Goal: Task Accomplishment & Management: Complete application form

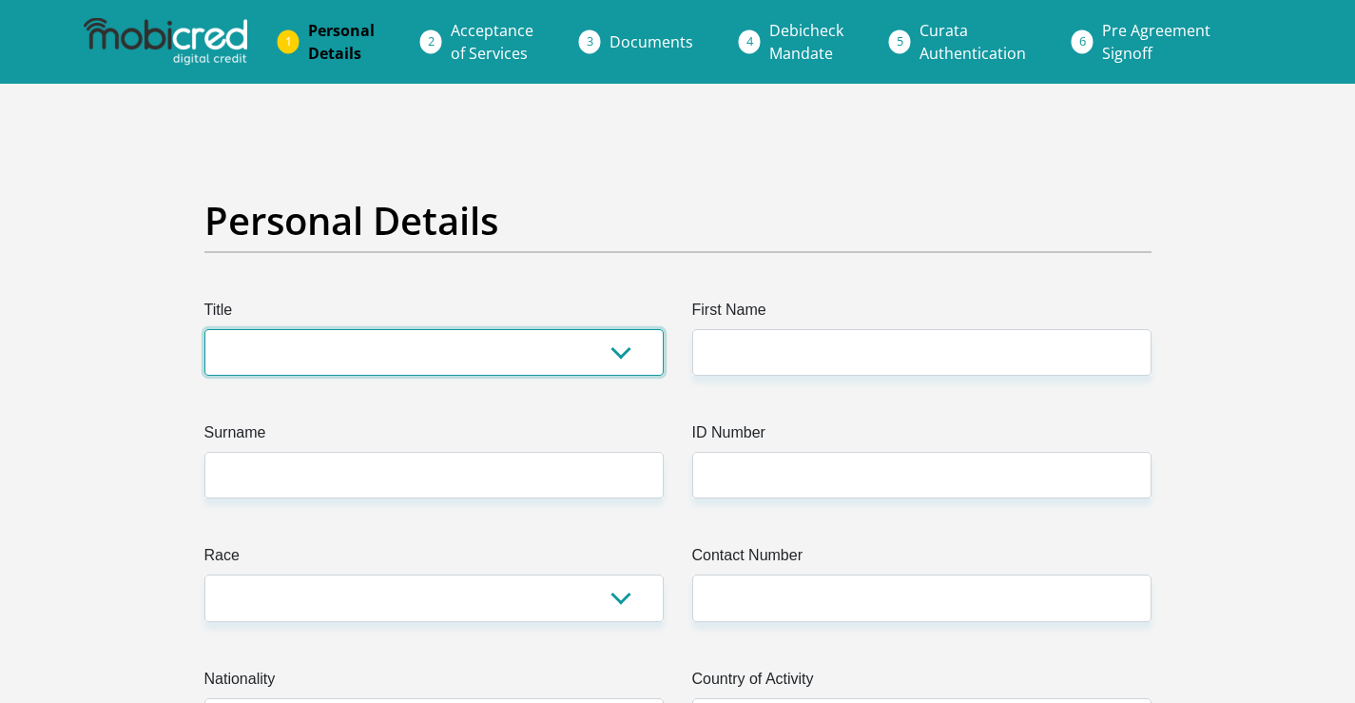
click at [419, 353] on select "Mr Ms Mrs Dr Other" at bounding box center [433, 352] width 459 height 47
select select "Ms"
click at [204, 329] on select "Mr Ms Mrs Dr Other" at bounding box center [433, 352] width 459 height 47
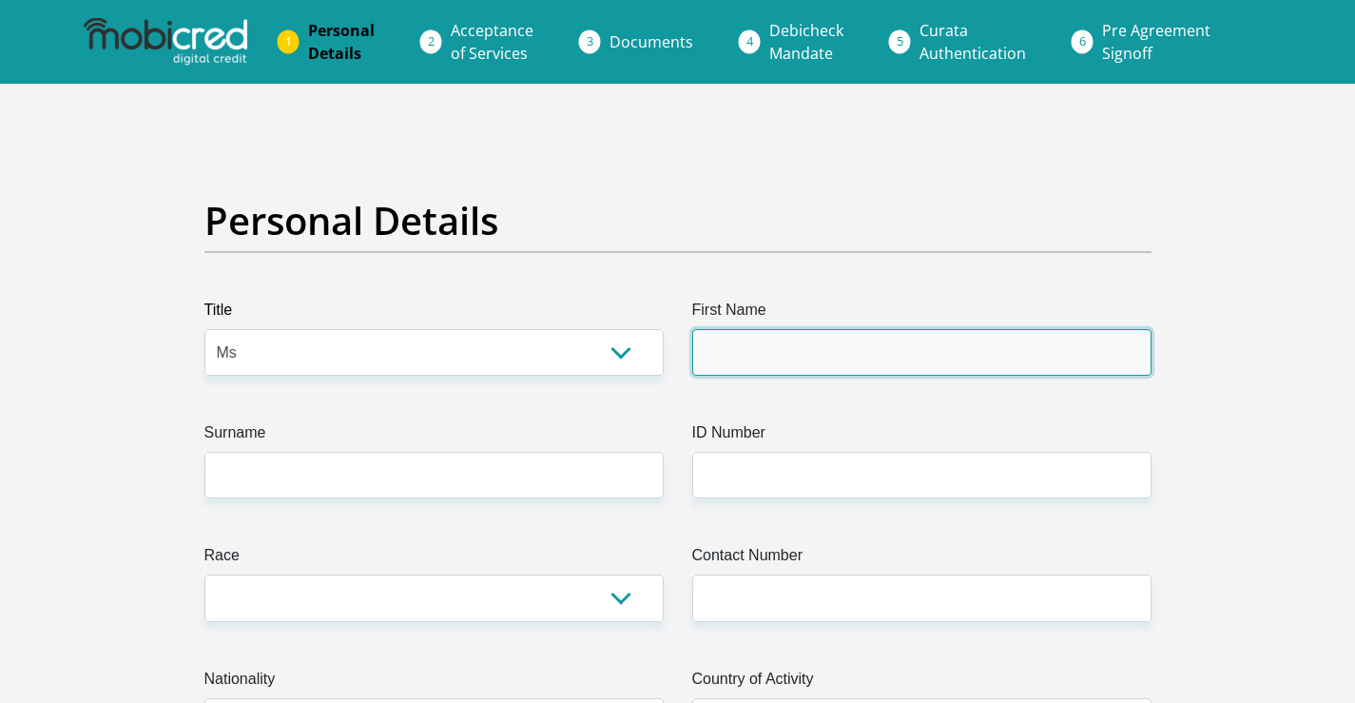
click at [791, 356] on input "First Name" at bounding box center [921, 352] width 459 height 47
type input "b"
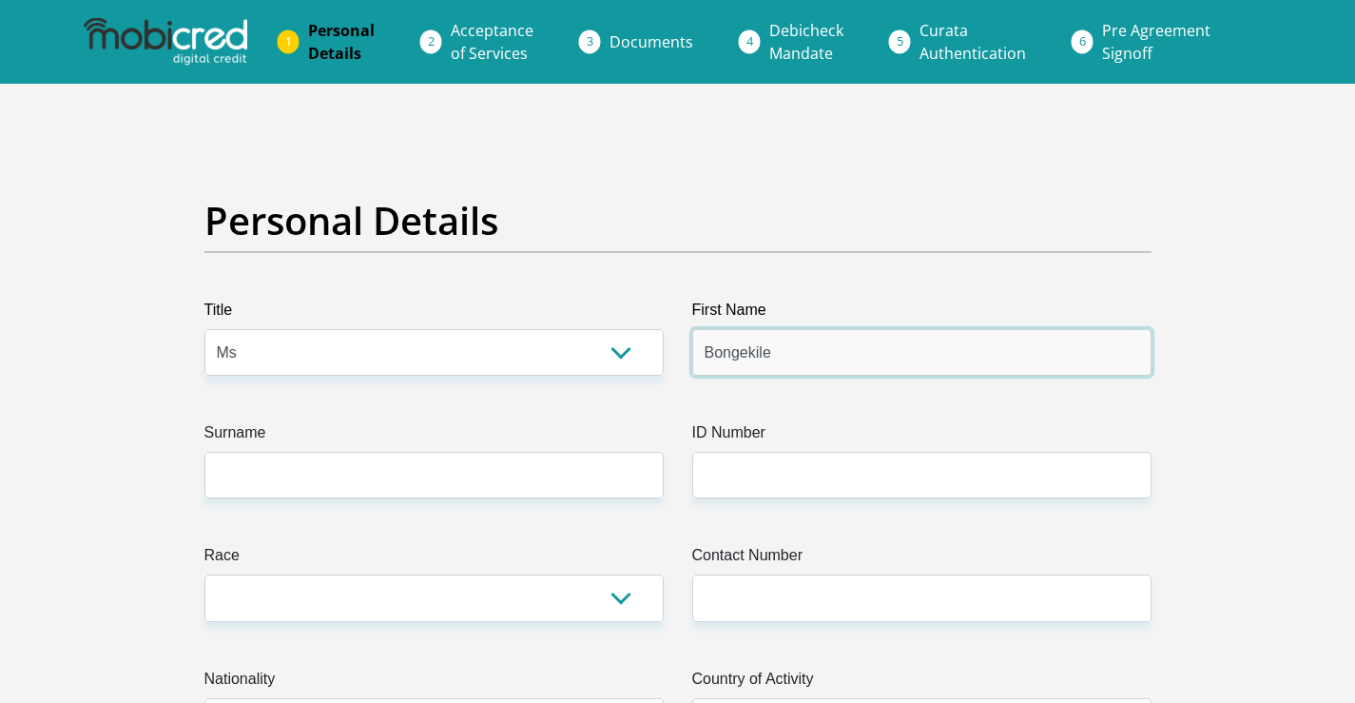
click at [819, 367] on input "Bongekile" at bounding box center [921, 352] width 459 height 47
type input "Bongekile"
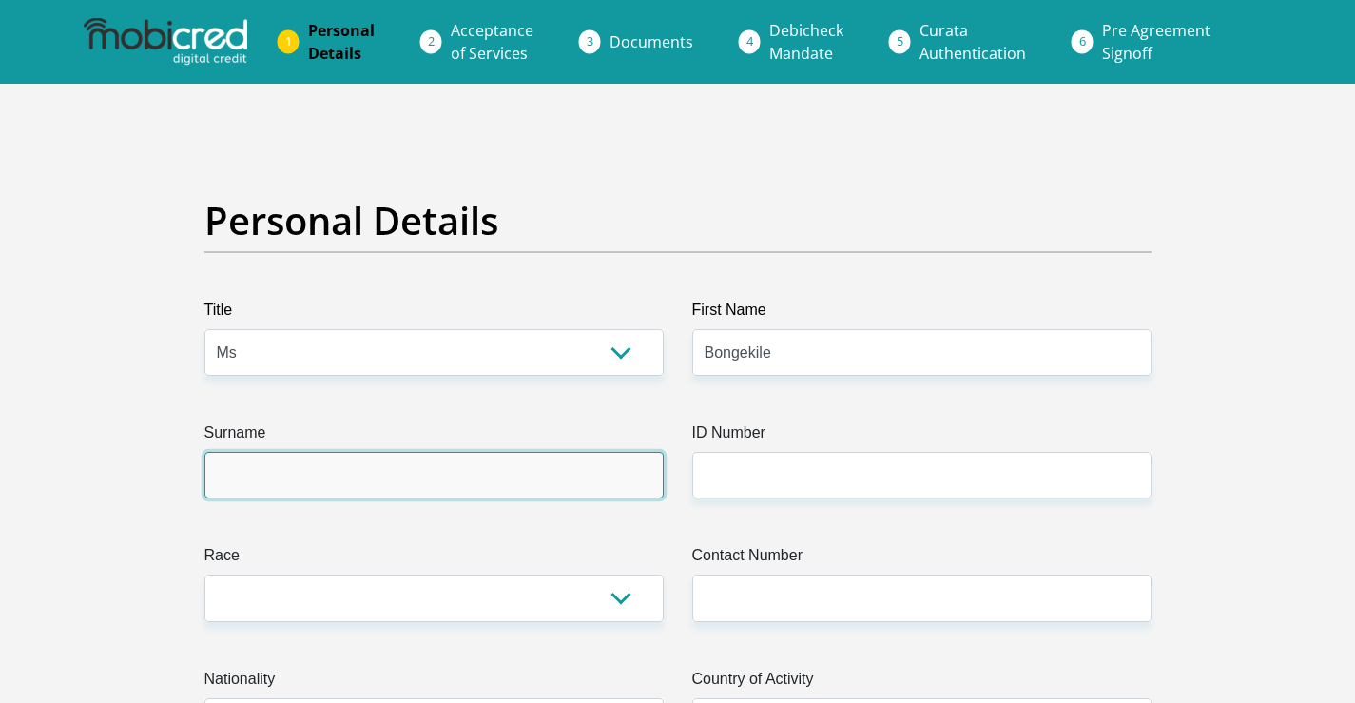
click at [381, 485] on input "Surname" at bounding box center [433, 475] width 459 height 47
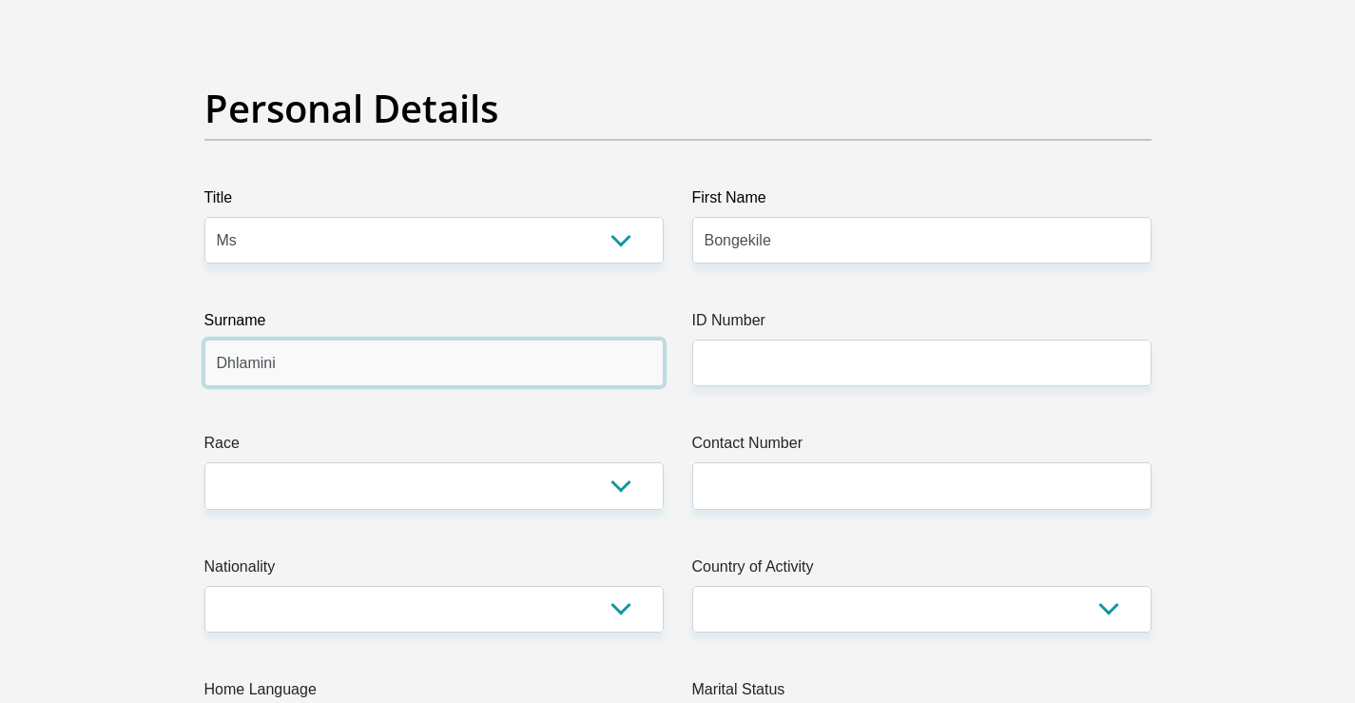
scroll to position [190, 0]
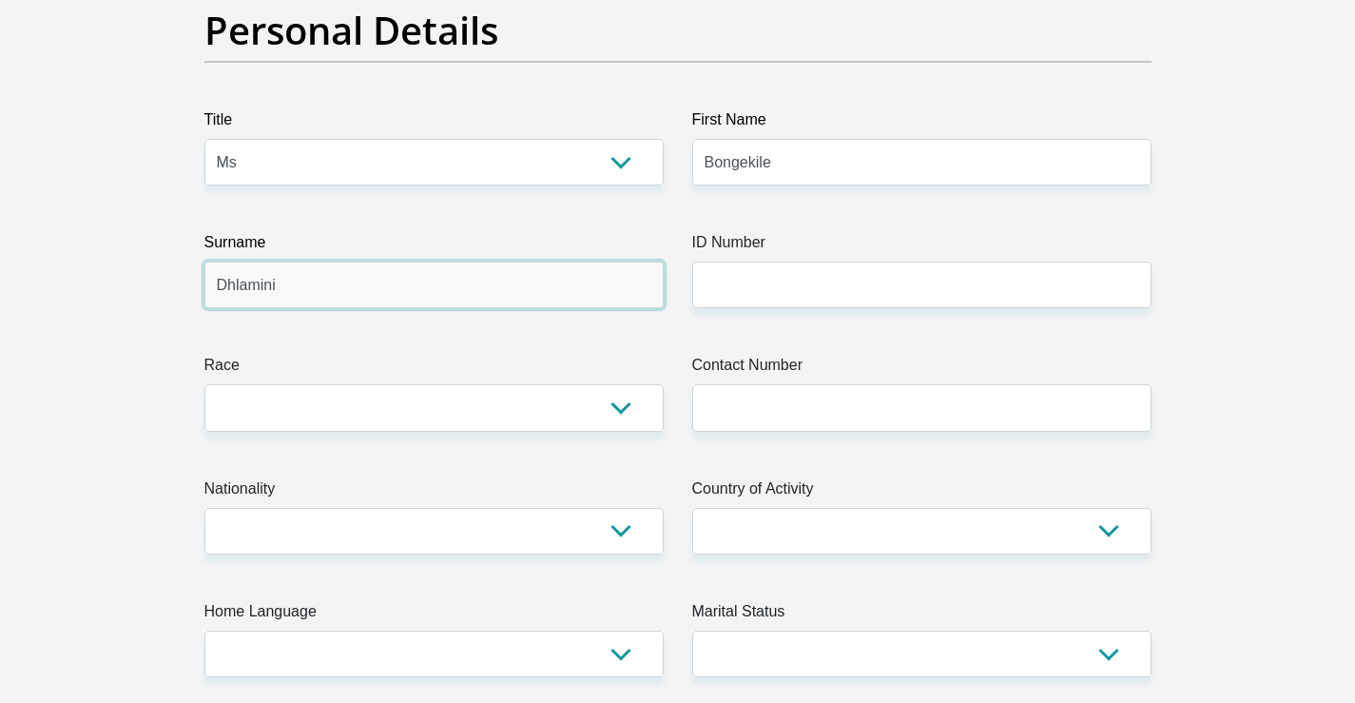
type input "Dhlamini"
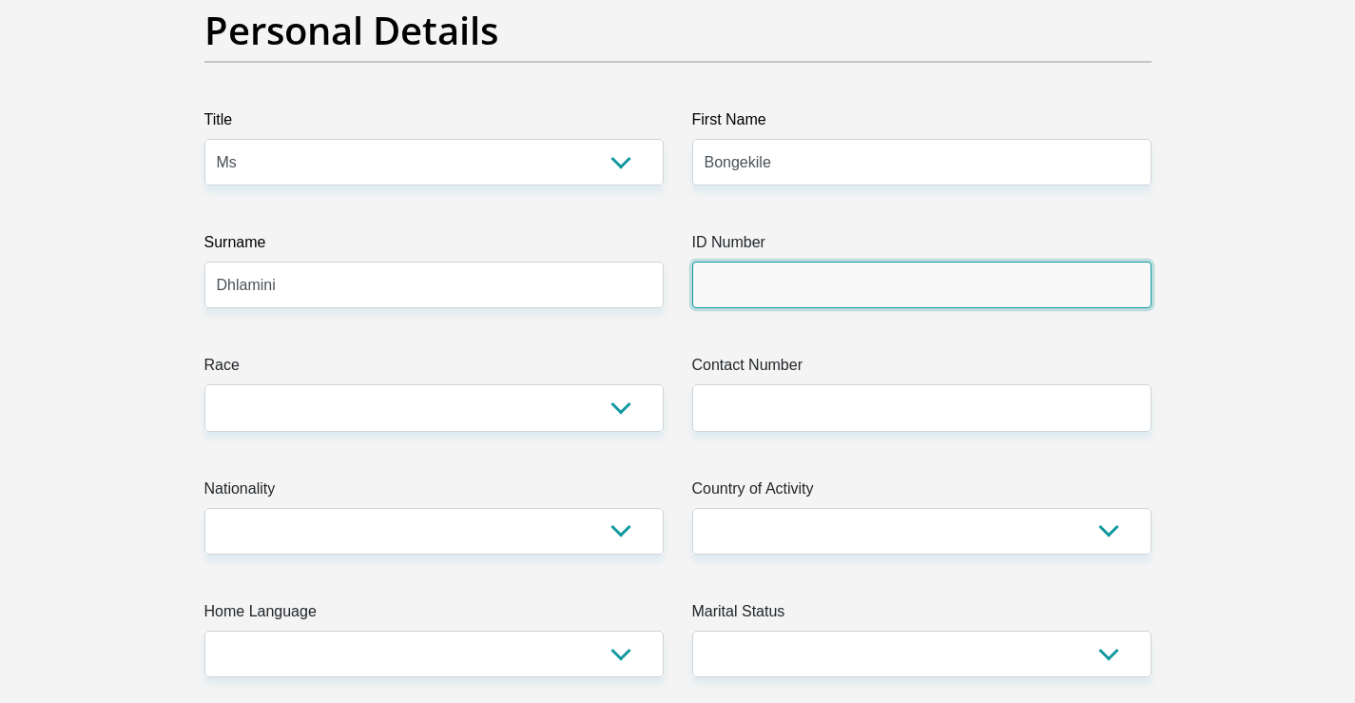
click at [895, 285] on input "ID Number" at bounding box center [921, 284] width 459 height 47
type input "8304011308085"
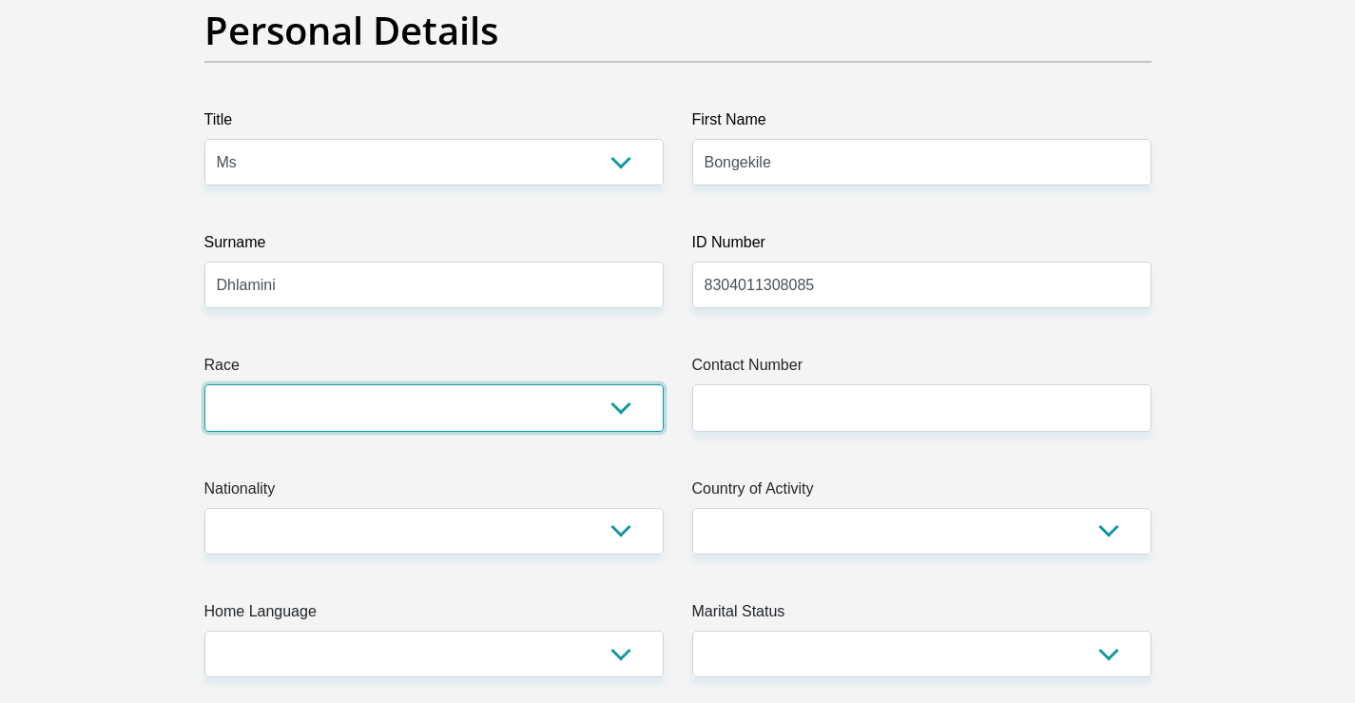
click at [624, 411] on select "Black Coloured Indian White Other" at bounding box center [433, 407] width 459 height 47
select select "1"
click at [204, 384] on select "Black Coloured Indian White Other" at bounding box center [433, 407] width 459 height 47
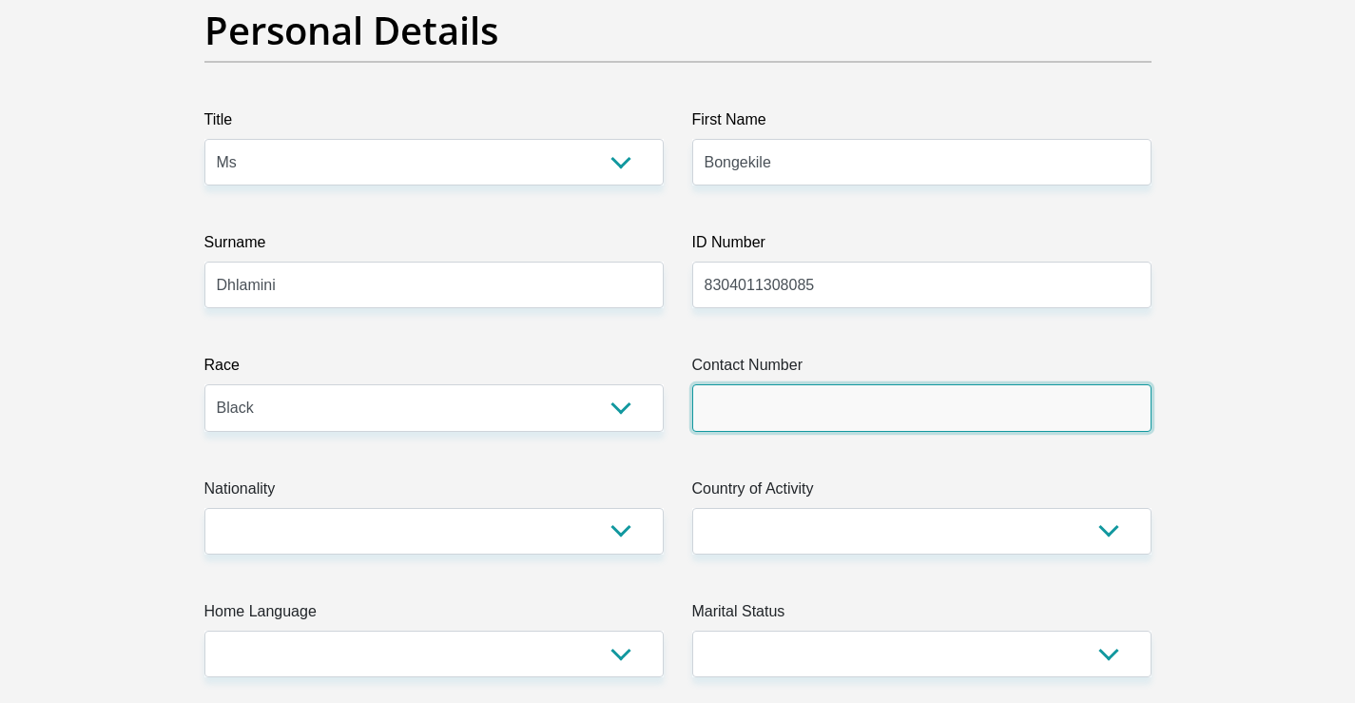
click at [708, 415] on input "Contact Number" at bounding box center [921, 407] width 459 height 47
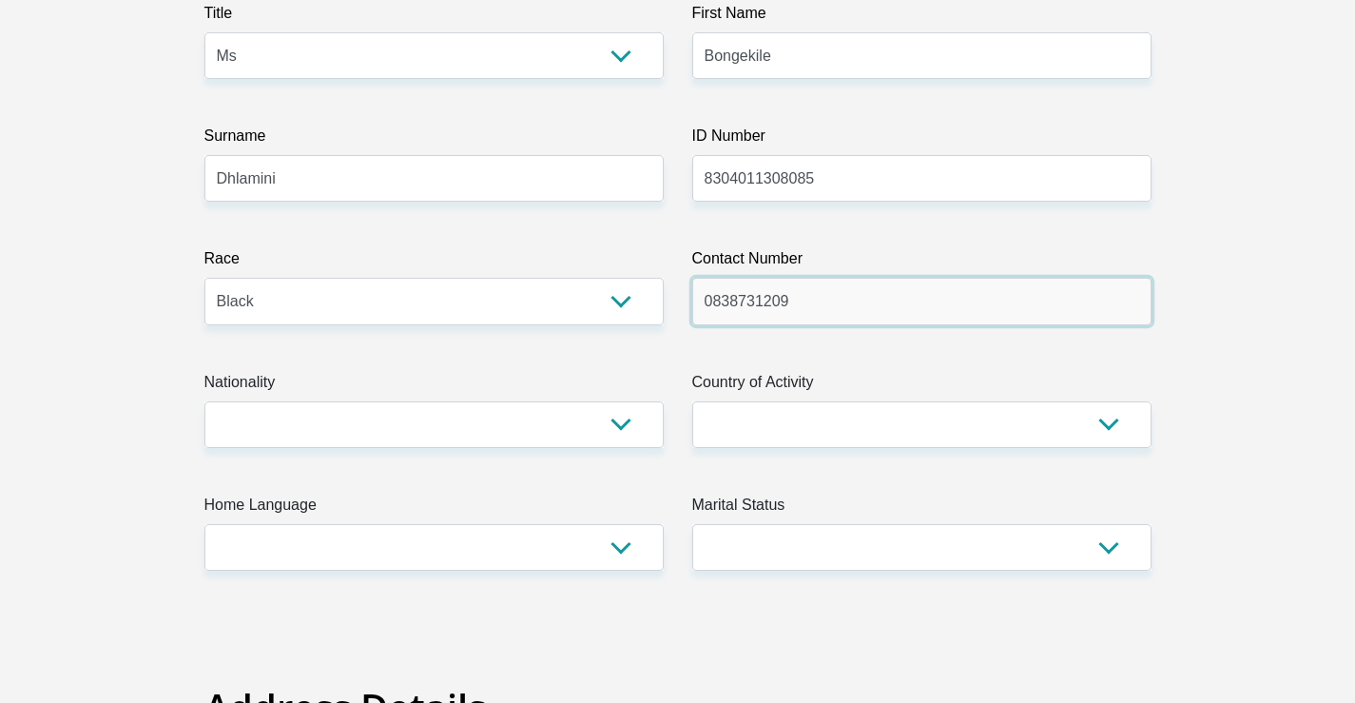
scroll to position [475, 0]
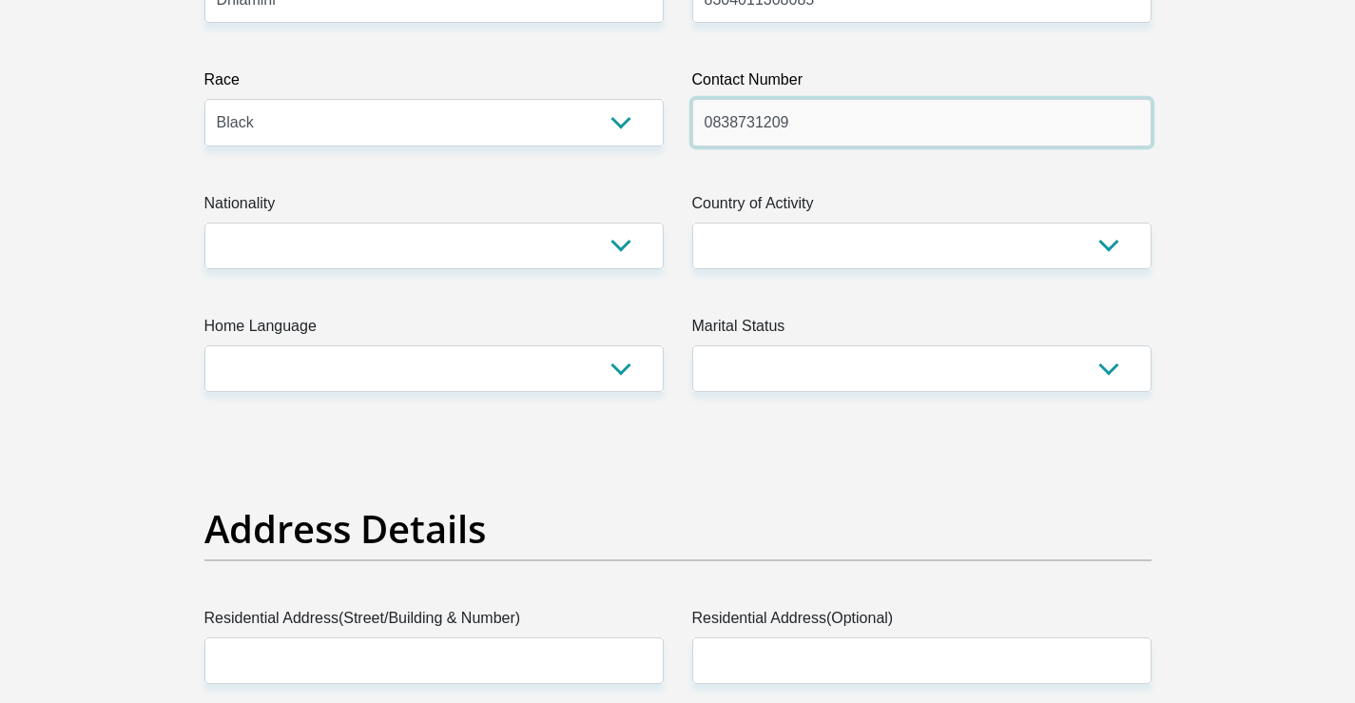
type input "0838731209"
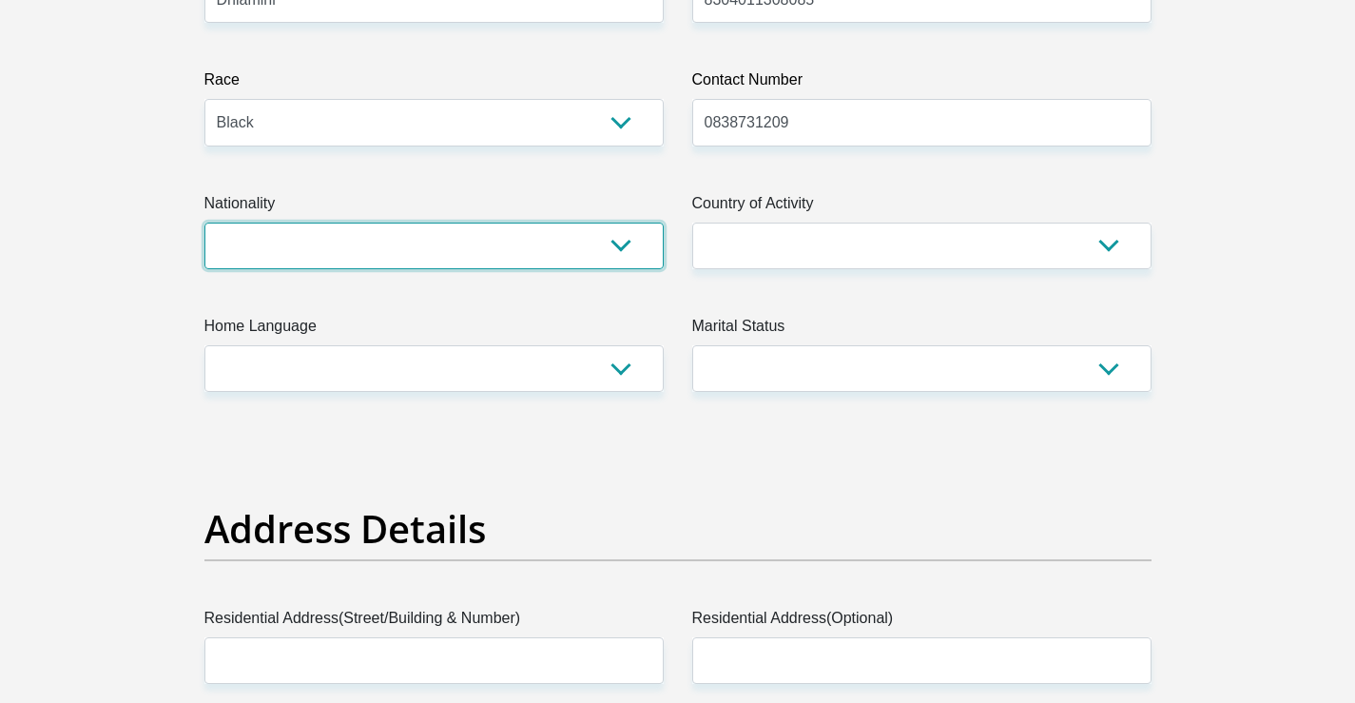
click at [618, 254] on select "South Africa Afghanistan Aland Islands Albania Algeria America Samoa American V…" at bounding box center [433, 245] width 459 height 47
select select "ZAF"
click at [204, 222] on select "South Africa Afghanistan Aland Islands Albania Algeria America Samoa American V…" at bounding box center [433, 245] width 459 height 47
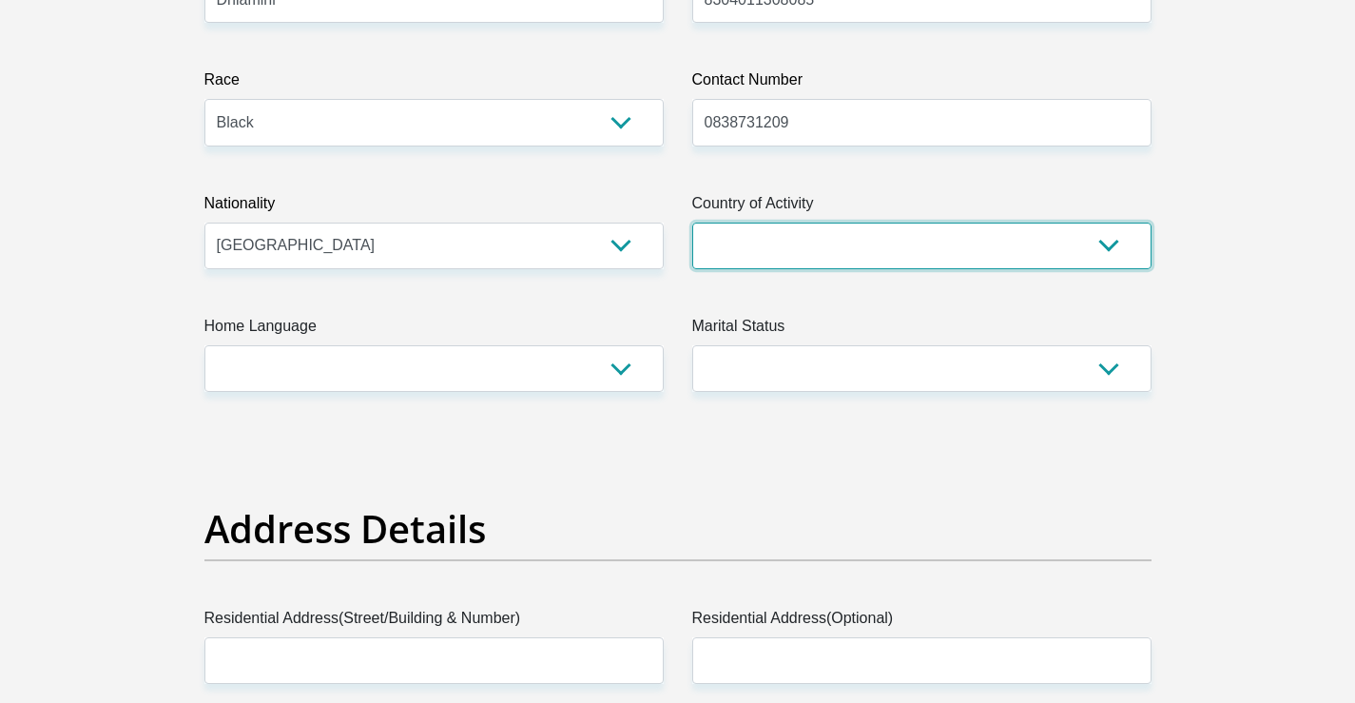
click at [792, 242] on select "South Africa Afghanistan Aland Islands Albania Algeria America Samoa American V…" at bounding box center [921, 245] width 459 height 47
select select "ZAF"
click at [692, 222] on select "South Africa Afghanistan Aland Islands Albania Algeria America Samoa American V…" at bounding box center [921, 245] width 459 height 47
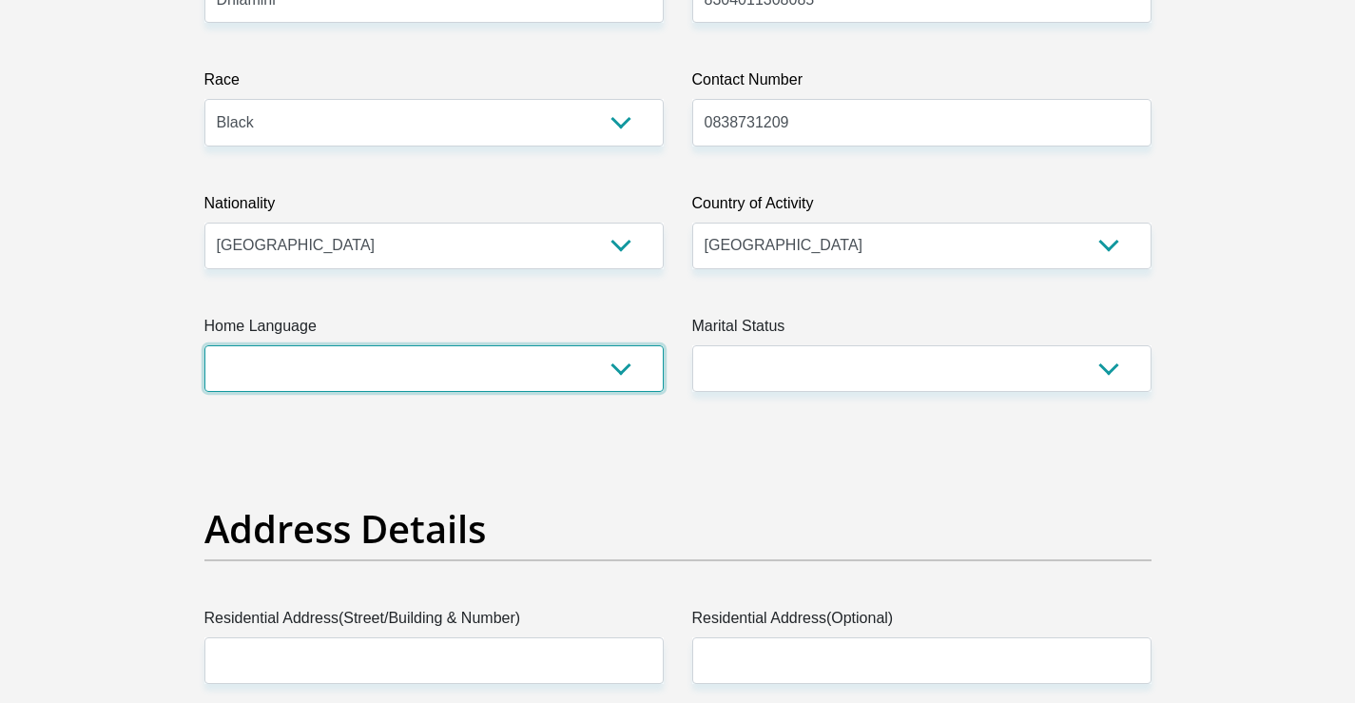
click at [604, 367] on select "Afrikaans English Sepedi South Ndebele Southern Sotho Swati Tsonga Tswana Venda…" at bounding box center [433, 368] width 459 height 47
select select "zul"
click at [204, 345] on select "Afrikaans English Sepedi South Ndebele Southern Sotho Swati Tsonga Tswana Venda…" at bounding box center [433, 368] width 459 height 47
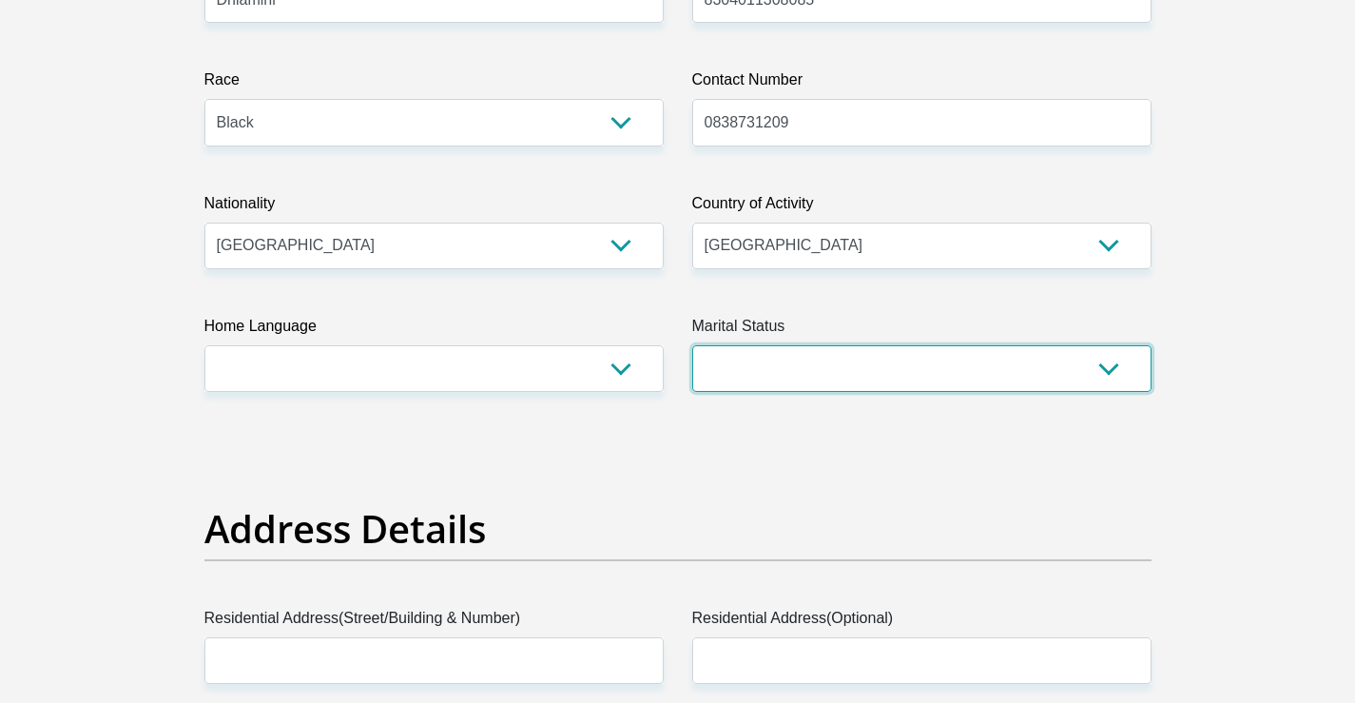
click at [982, 358] on select "Married ANC Single Divorced Widowed Married COP or Customary Law" at bounding box center [921, 368] width 459 height 47
select select "2"
click at [692, 345] on select "Married ANC Single Divorced Widowed Married COP or Customary Law" at bounding box center [921, 368] width 459 height 47
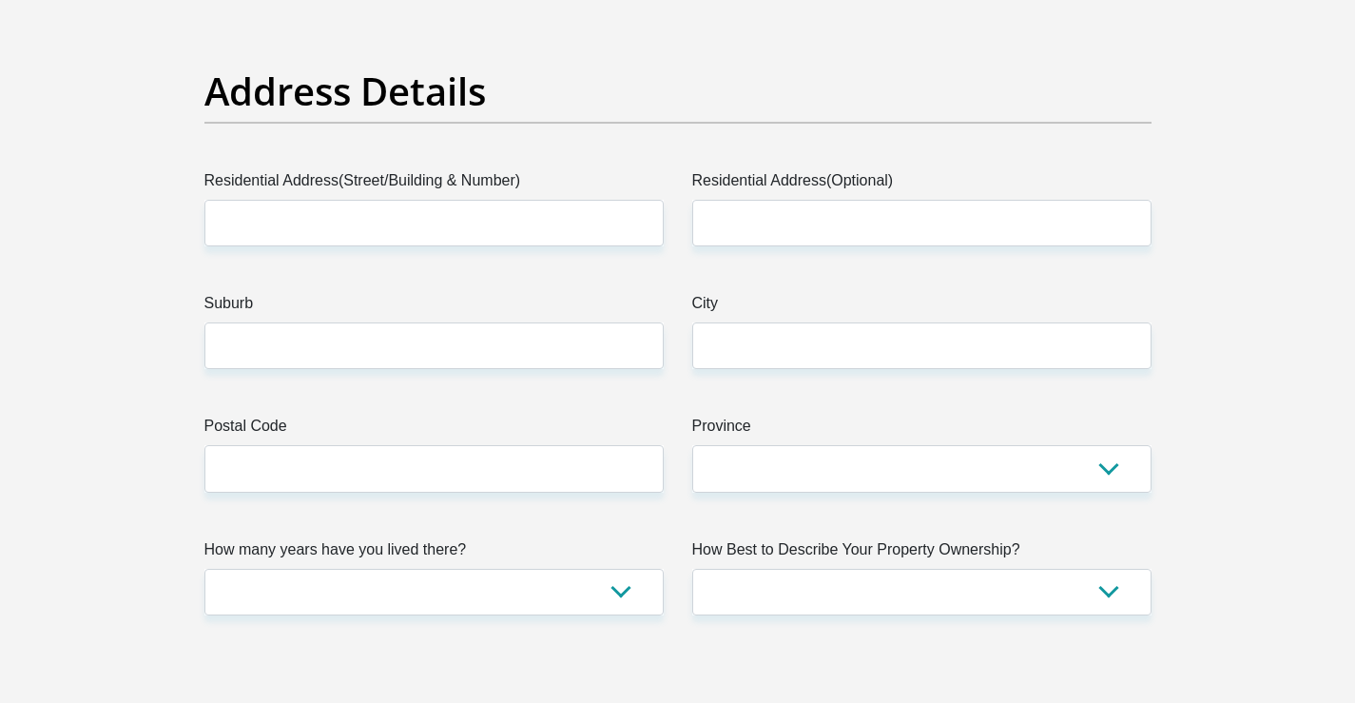
scroll to position [951, 0]
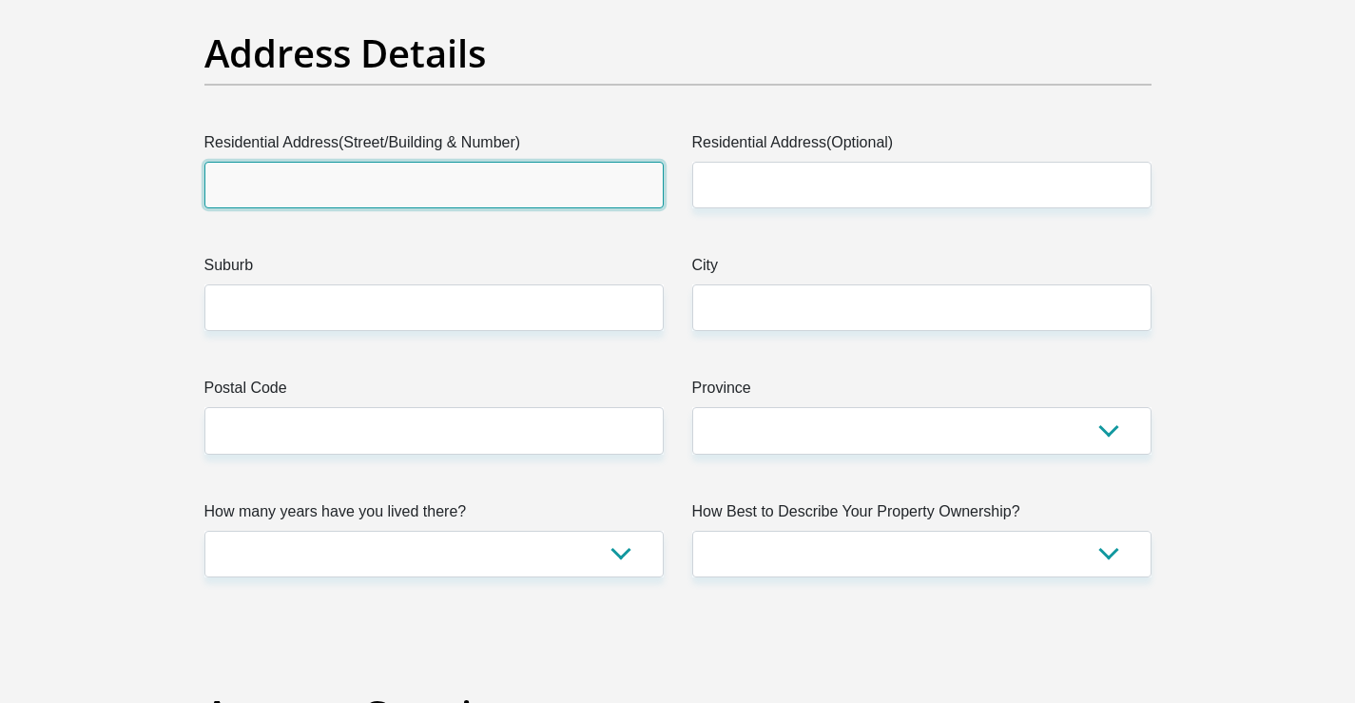
click at [316, 191] on input "Residential Address(Street/Building & Number)" at bounding box center [433, 185] width 459 height 47
type input "mvuyane area"
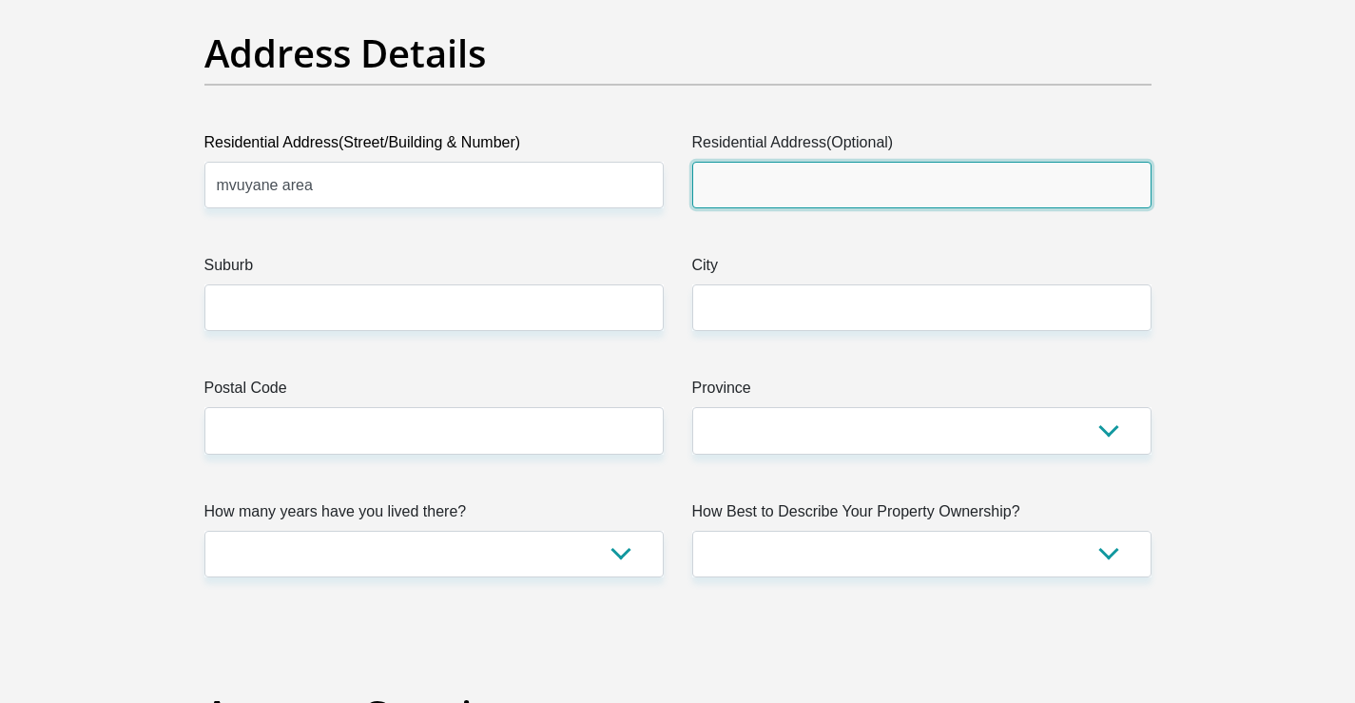
click at [743, 189] on input "Residential Address(Optional)" at bounding box center [921, 185] width 459 height 47
type input "mvuyane area"
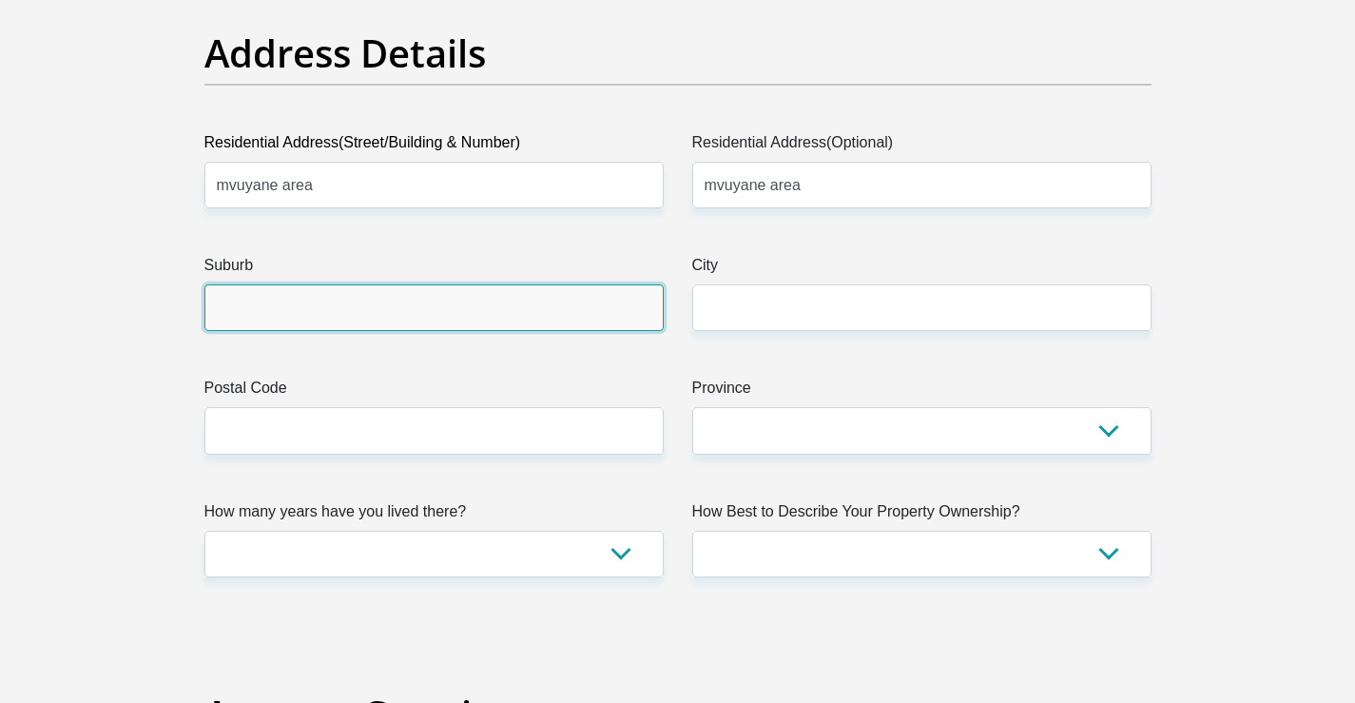
click at [387, 306] on input "Suburb" at bounding box center [433, 307] width 459 height 47
type input "pongola"
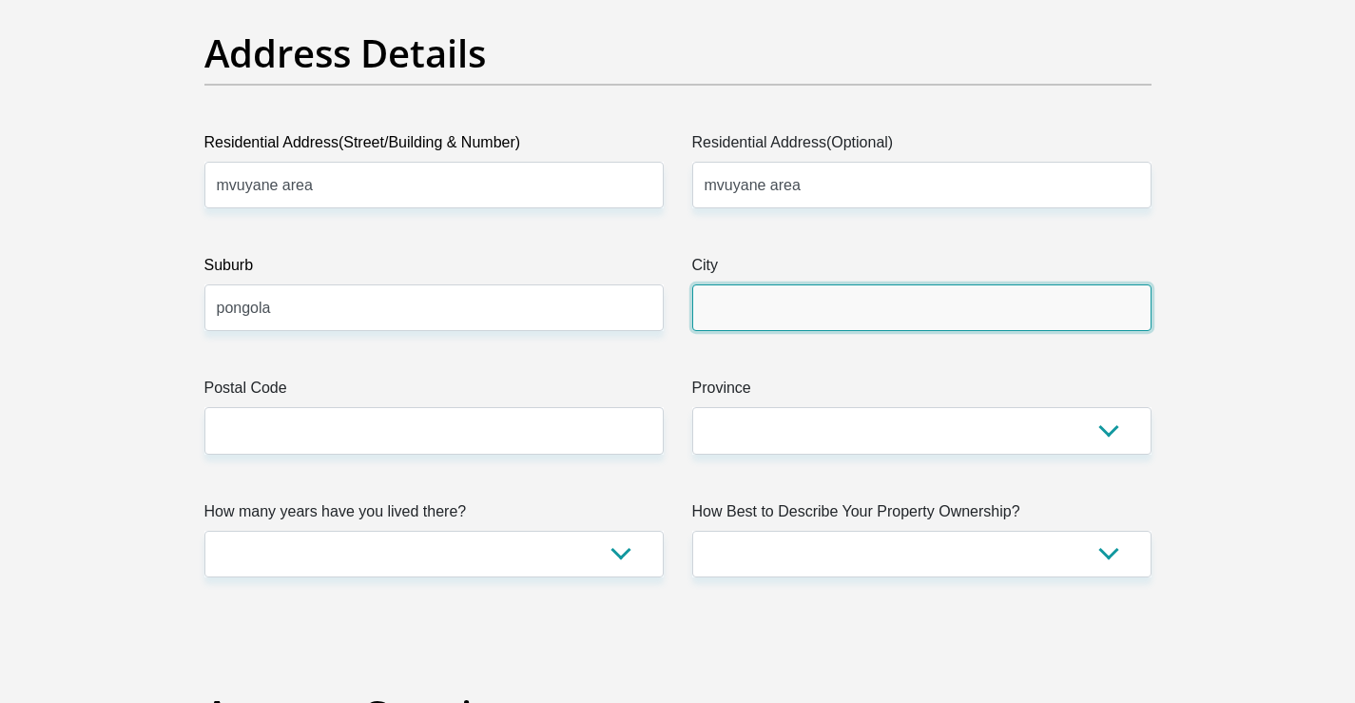
click at [868, 313] on input "City" at bounding box center [921, 307] width 459 height 47
type input "pongolaa"
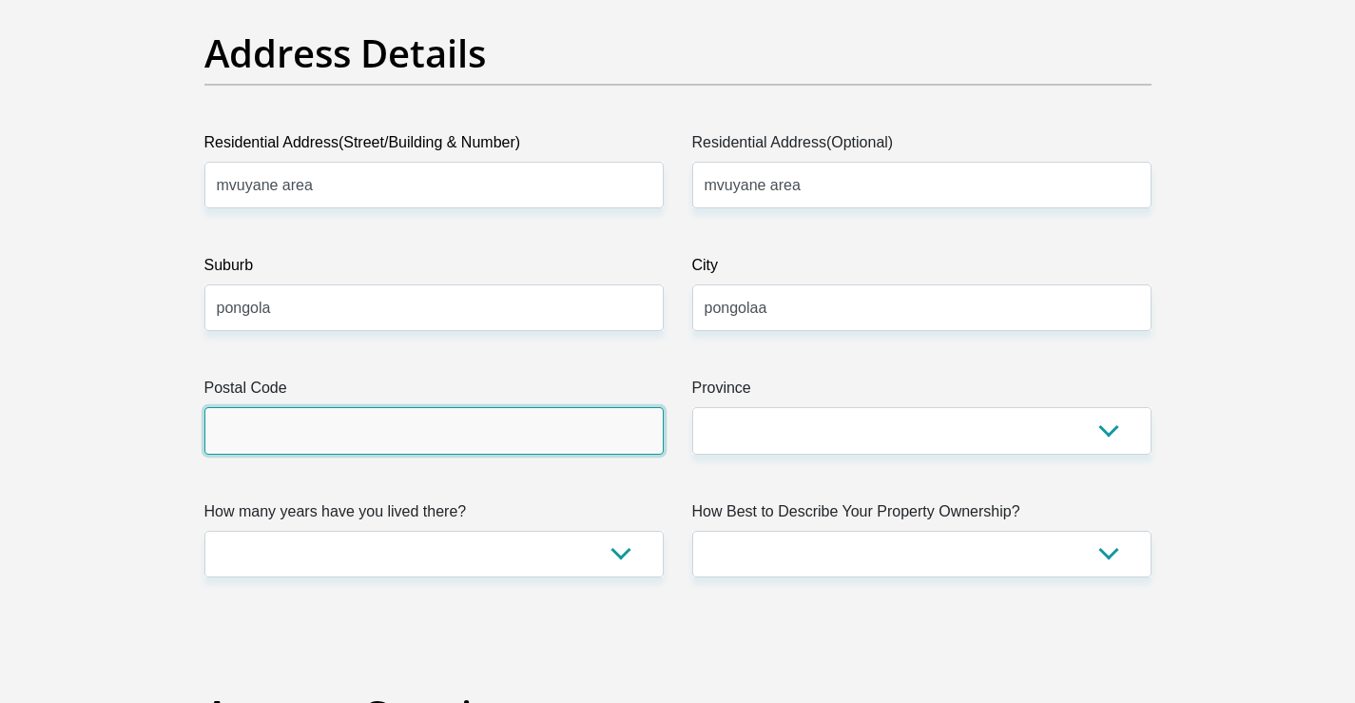
click at [335, 444] on input "Postal Code" at bounding box center [433, 430] width 459 height 47
type input "3170"
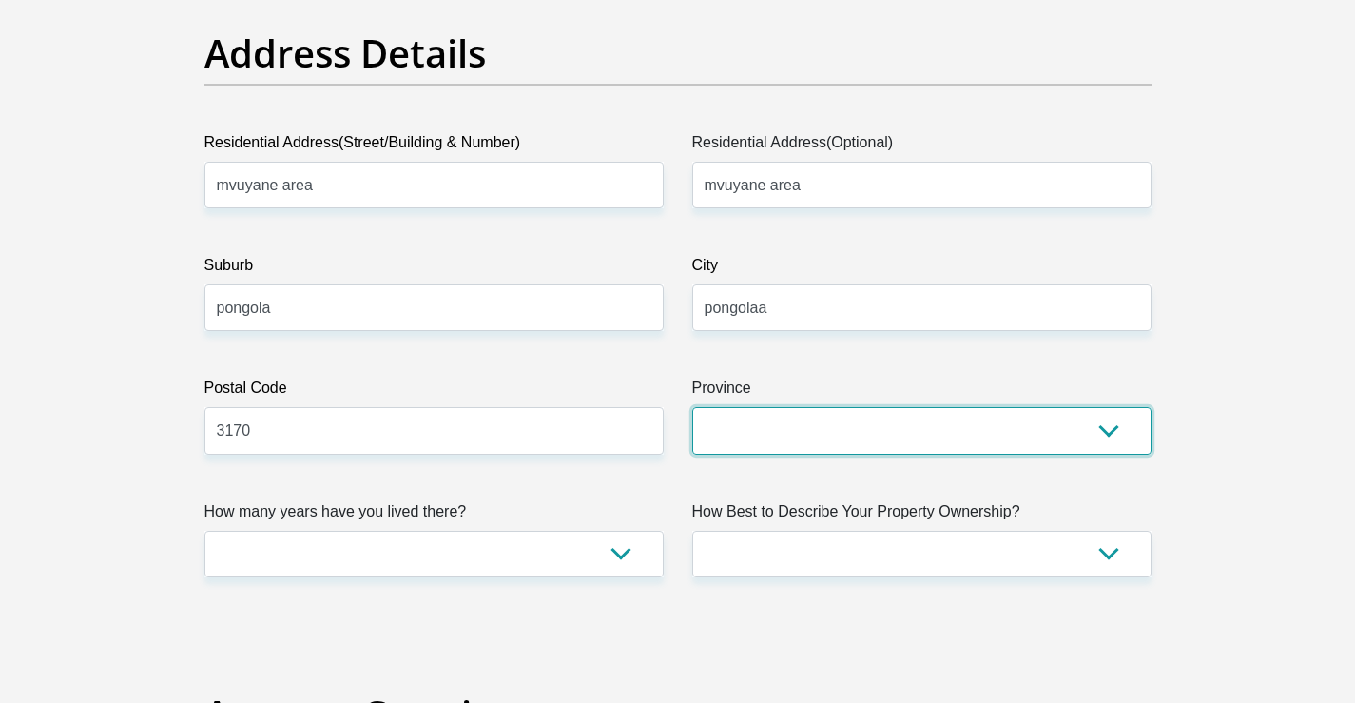
click at [846, 428] on select "Eastern Cape Free State Gauteng KwaZulu-Natal Limpopo Mpumalanga Northern Cape …" at bounding box center [921, 430] width 459 height 47
select select "KwaZulu-Natal"
click at [692, 407] on select "Eastern Cape Free State Gauteng KwaZulu-Natal Limpopo Mpumalanga Northern Cape …" at bounding box center [921, 430] width 459 height 47
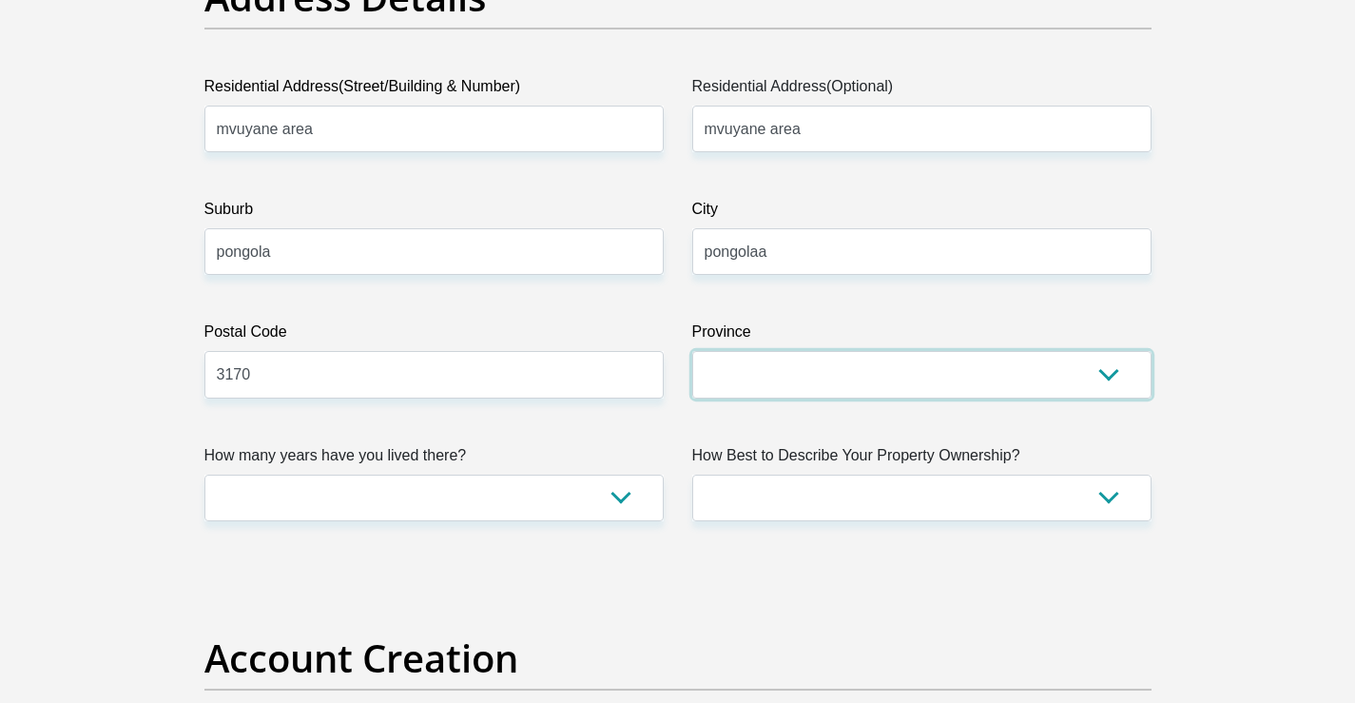
scroll to position [1046, 0]
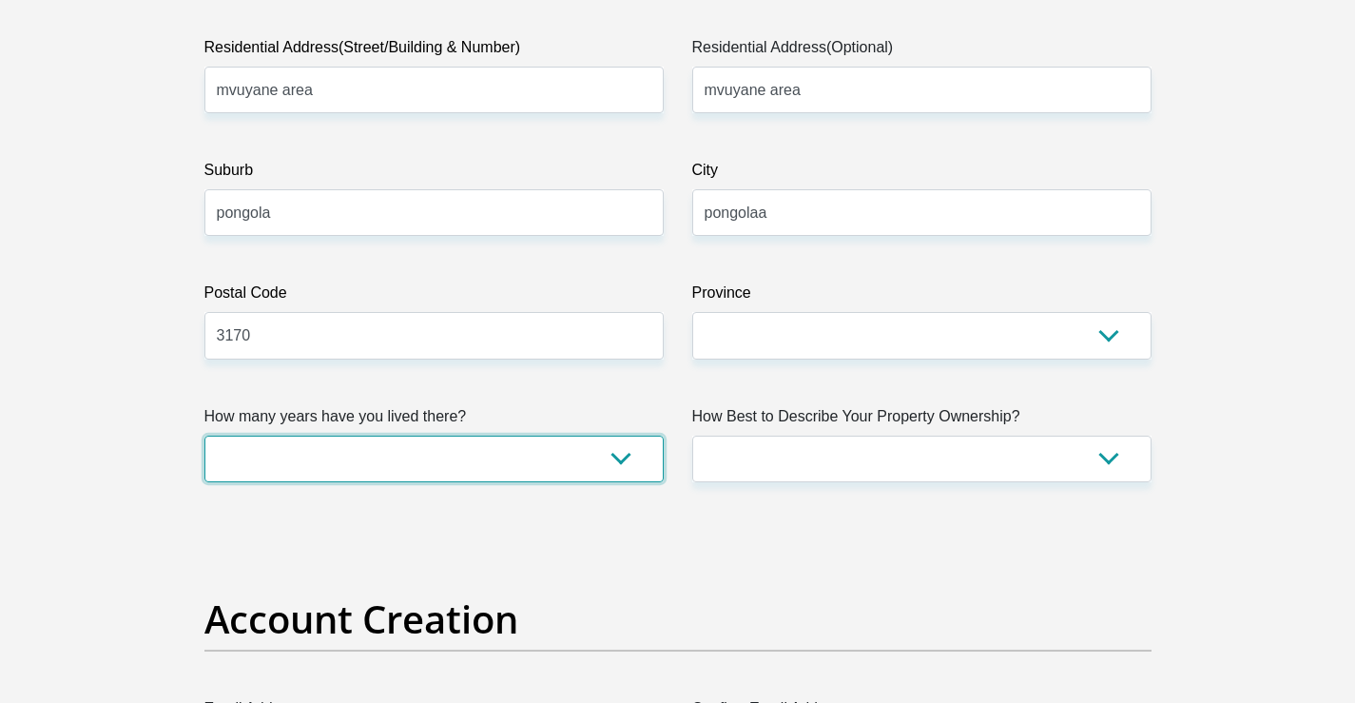
click at [574, 454] on select "less than 1 year 1-3 years 3-5 years 5+ years" at bounding box center [433, 458] width 459 height 47
select select "5"
click at [204, 435] on select "less than 1 year 1-3 years 3-5 years 5+ years" at bounding box center [433, 458] width 459 height 47
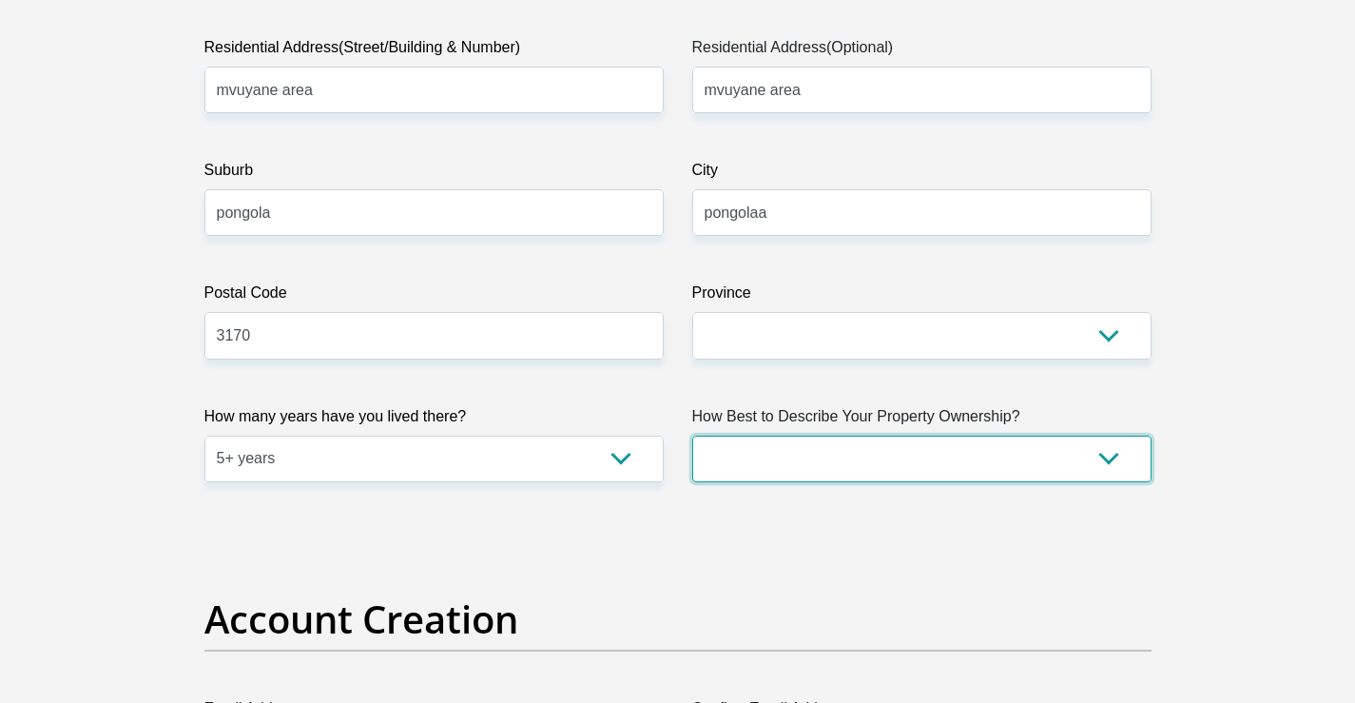
click at [1107, 460] on select "Owned Rented Family Owned Company Dwelling" at bounding box center [921, 458] width 459 height 47
select select "Owned"
click at [692, 435] on select "Owned Rented Family Owned Company Dwelling" at bounding box center [921, 458] width 459 height 47
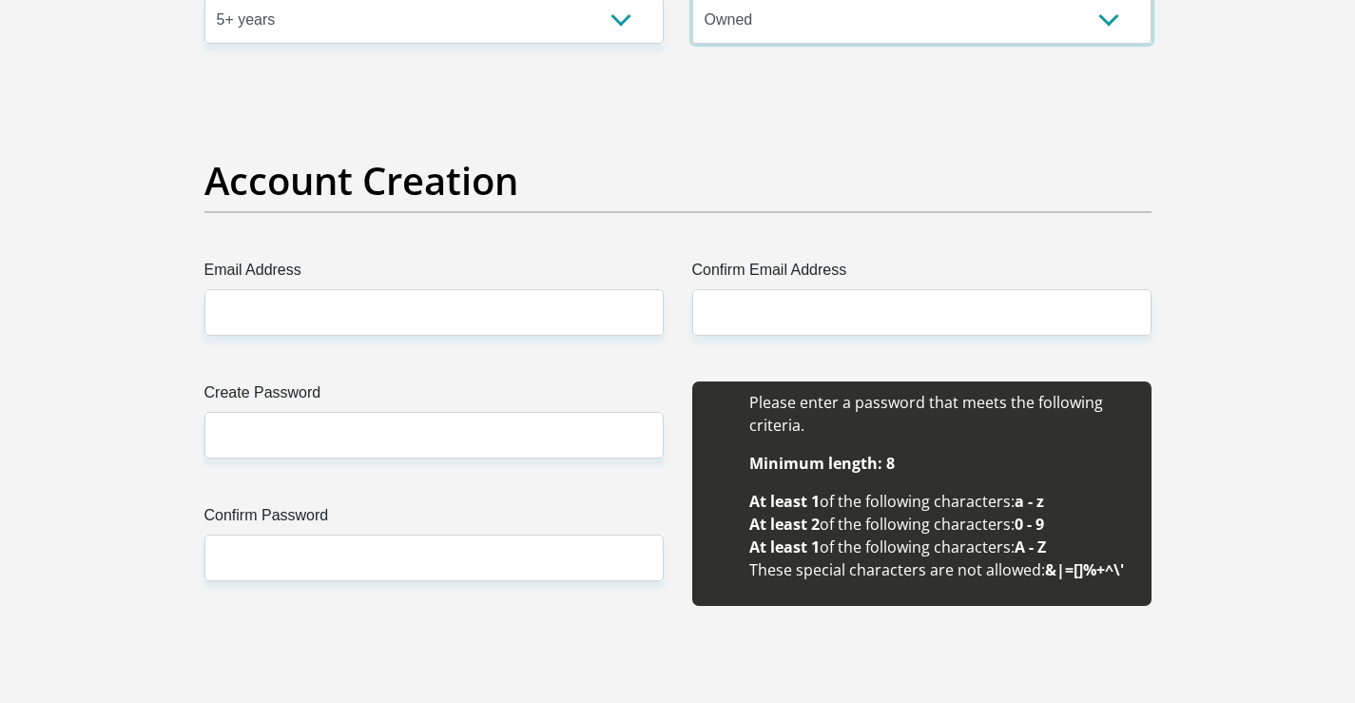
scroll to position [1521, 0]
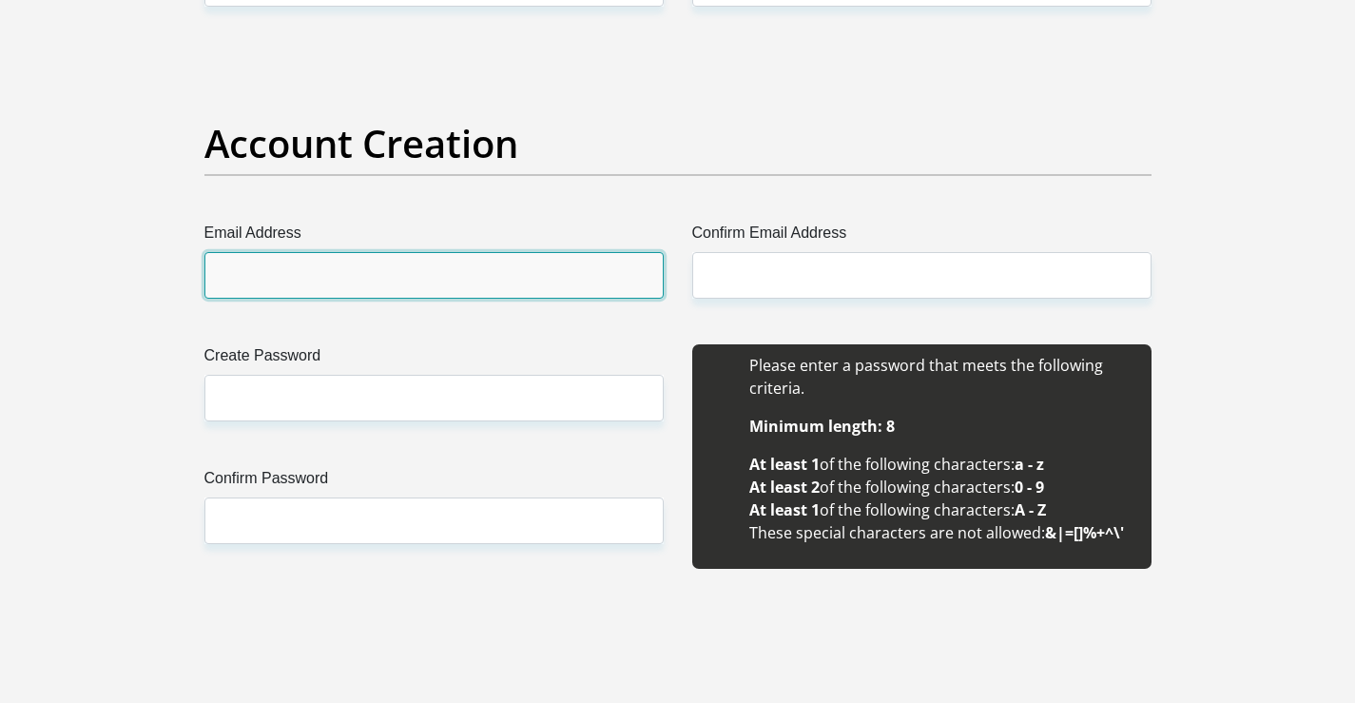
click at [397, 279] on input "Email Address" at bounding box center [433, 275] width 459 height 47
type input "zikhonah@gmail.com"
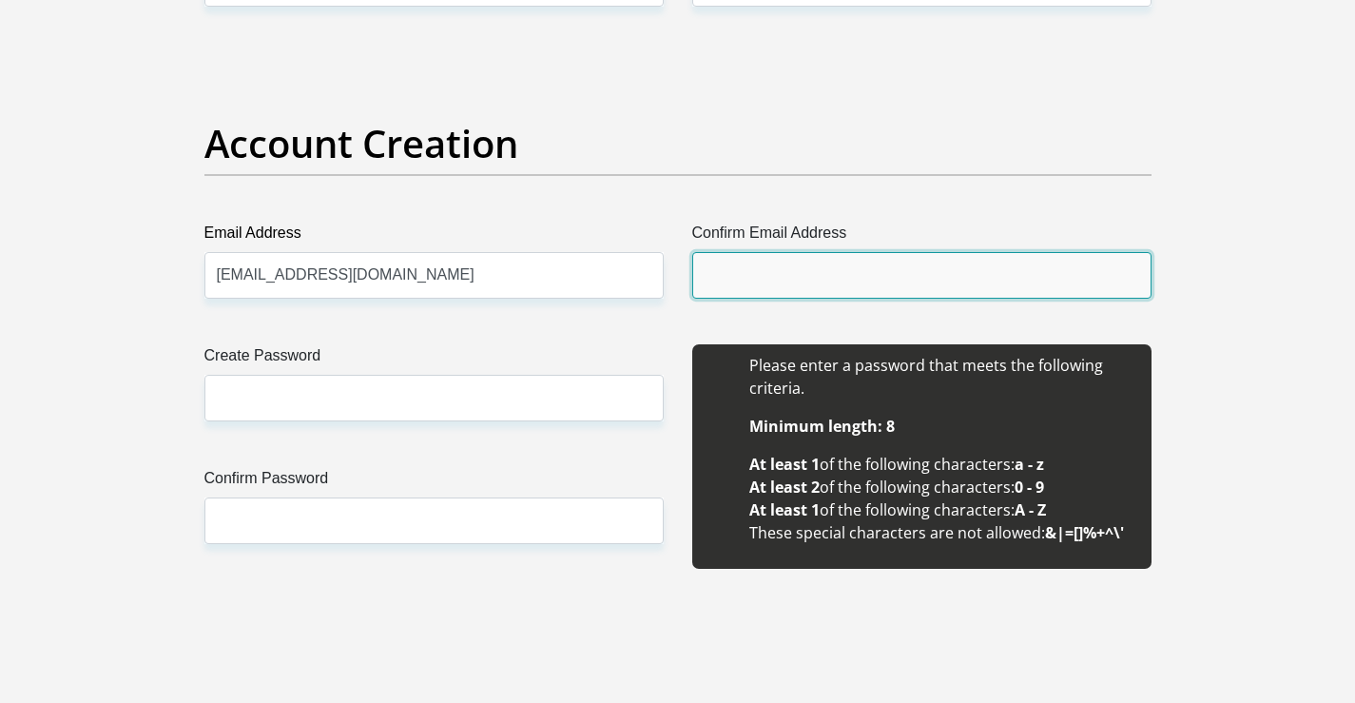
click at [784, 269] on input "Confirm Email Address" at bounding box center [921, 275] width 459 height 47
type input "zikhonah@gmail.com"
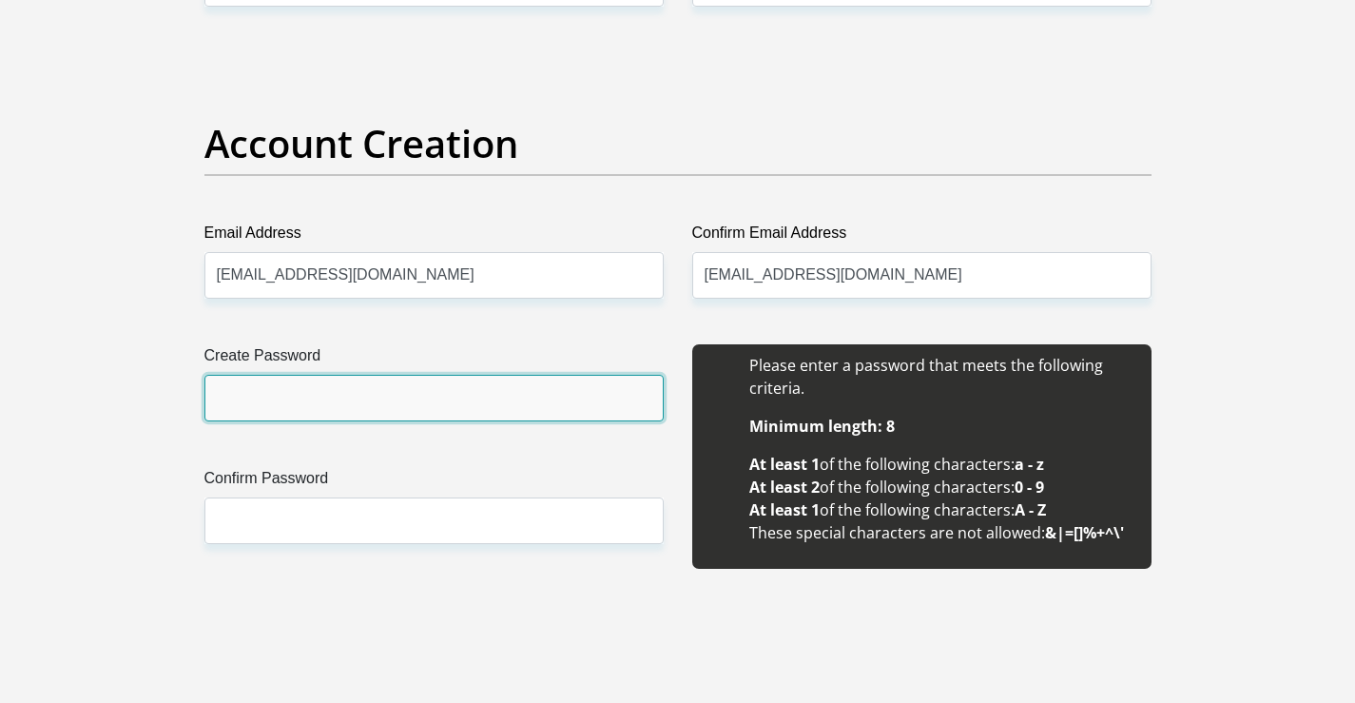
click at [336, 410] on input "Create Password" at bounding box center [433, 398] width 459 height 47
click at [401, 396] on input "Create Password" at bounding box center [433, 398] width 459 height 47
type input "Dhlamini@1983"
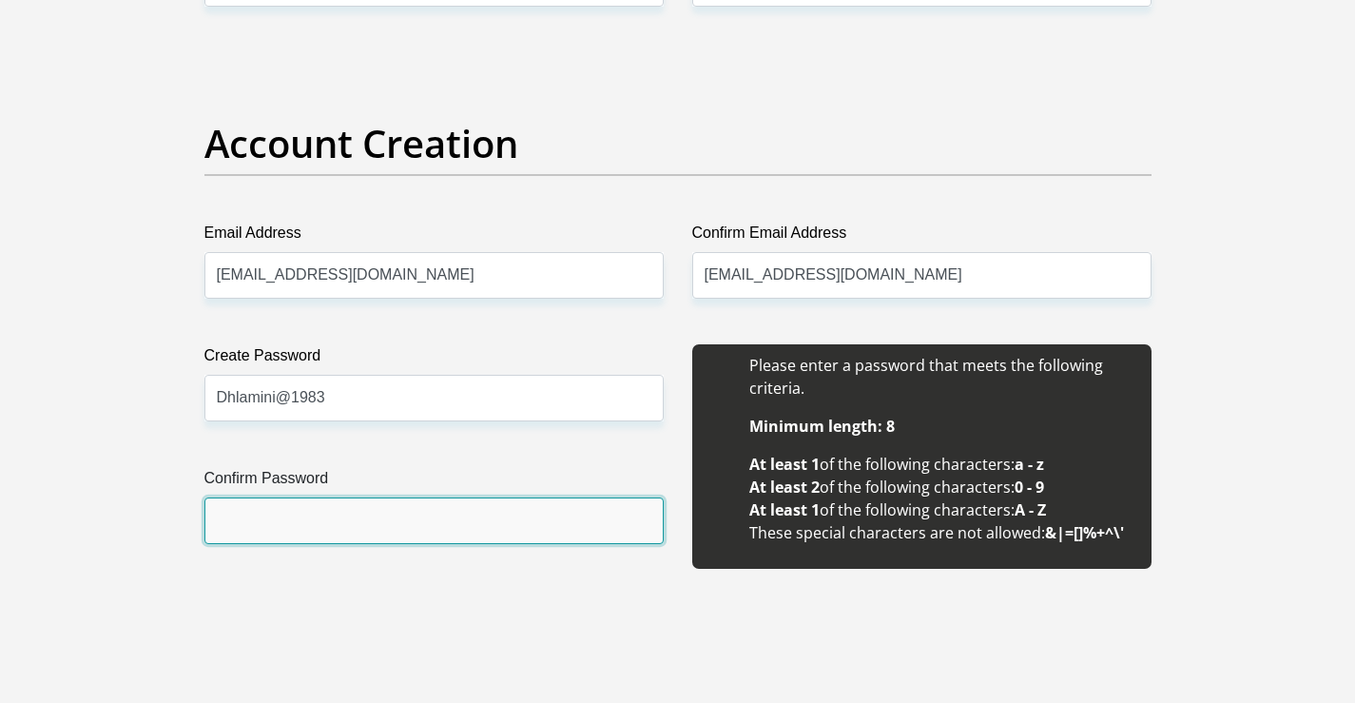
click at [371, 517] on input "Confirm Password" at bounding box center [433, 520] width 459 height 47
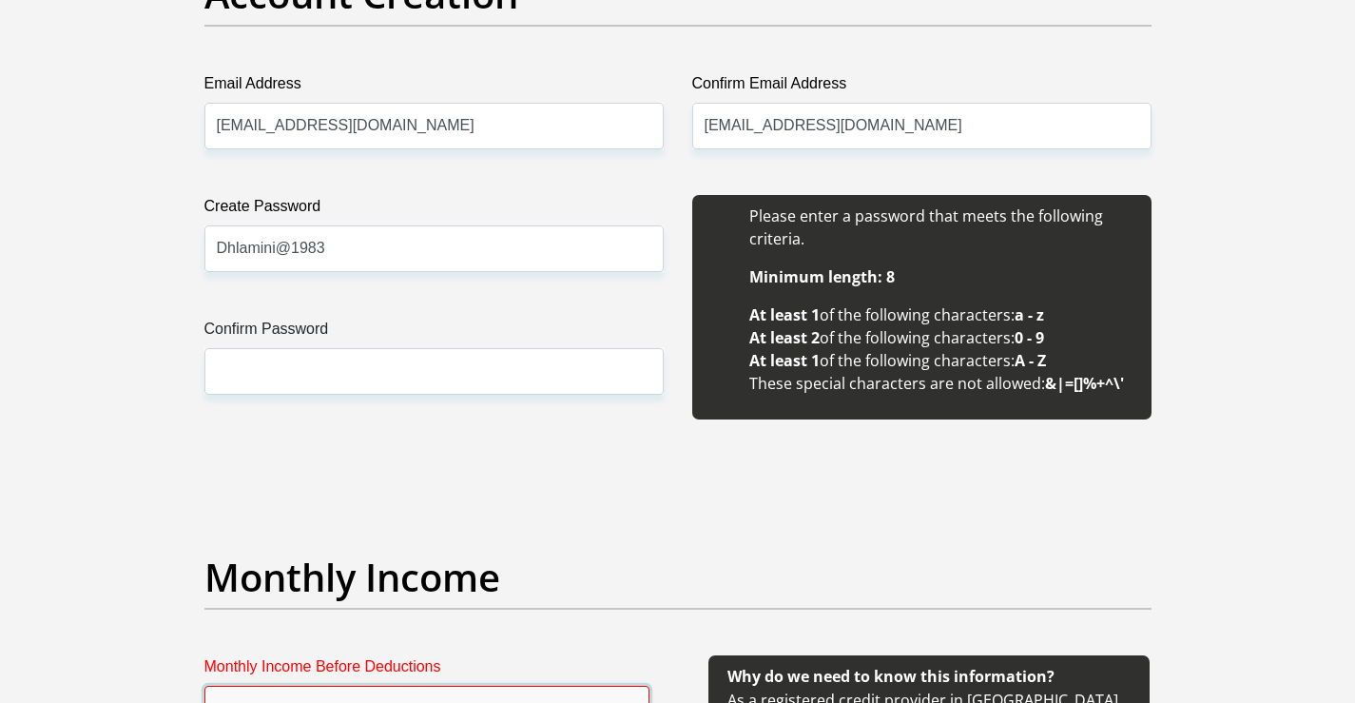
scroll to position [1648, 0]
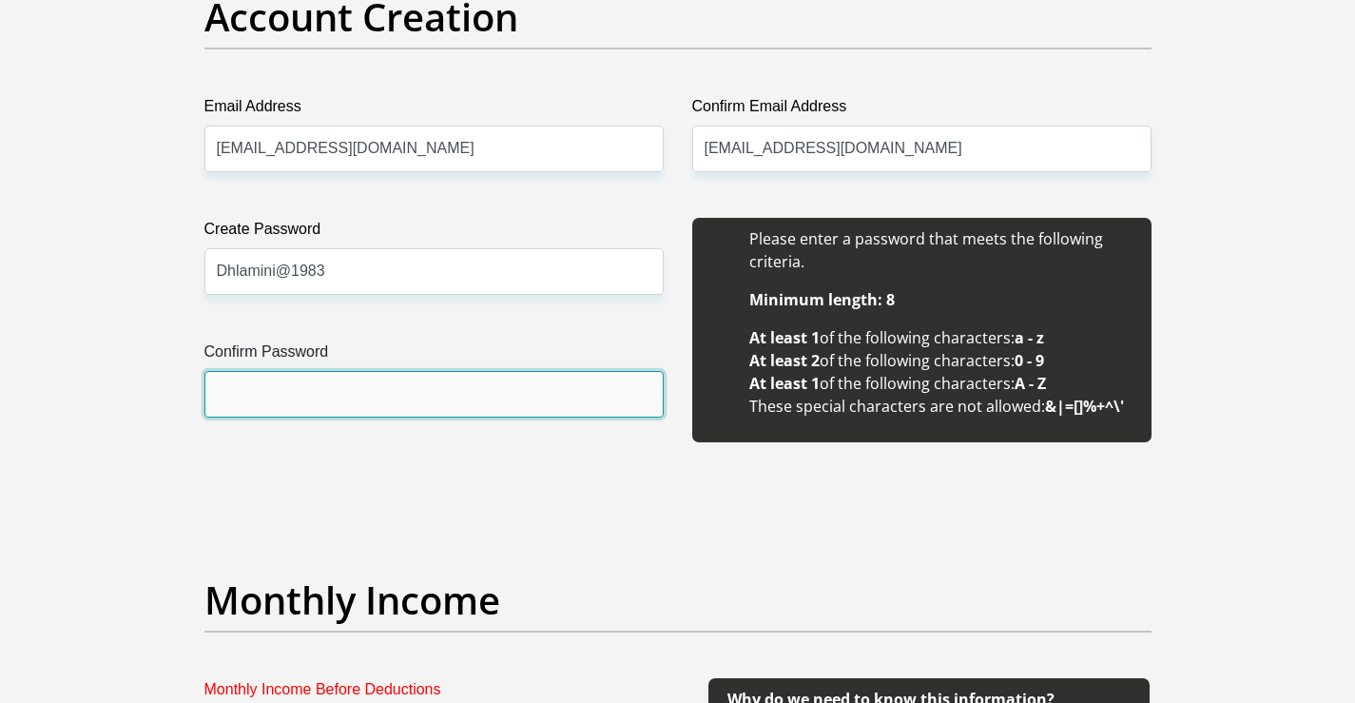
click at [308, 395] on input "Confirm Password" at bounding box center [433, 394] width 459 height 47
type input "d"
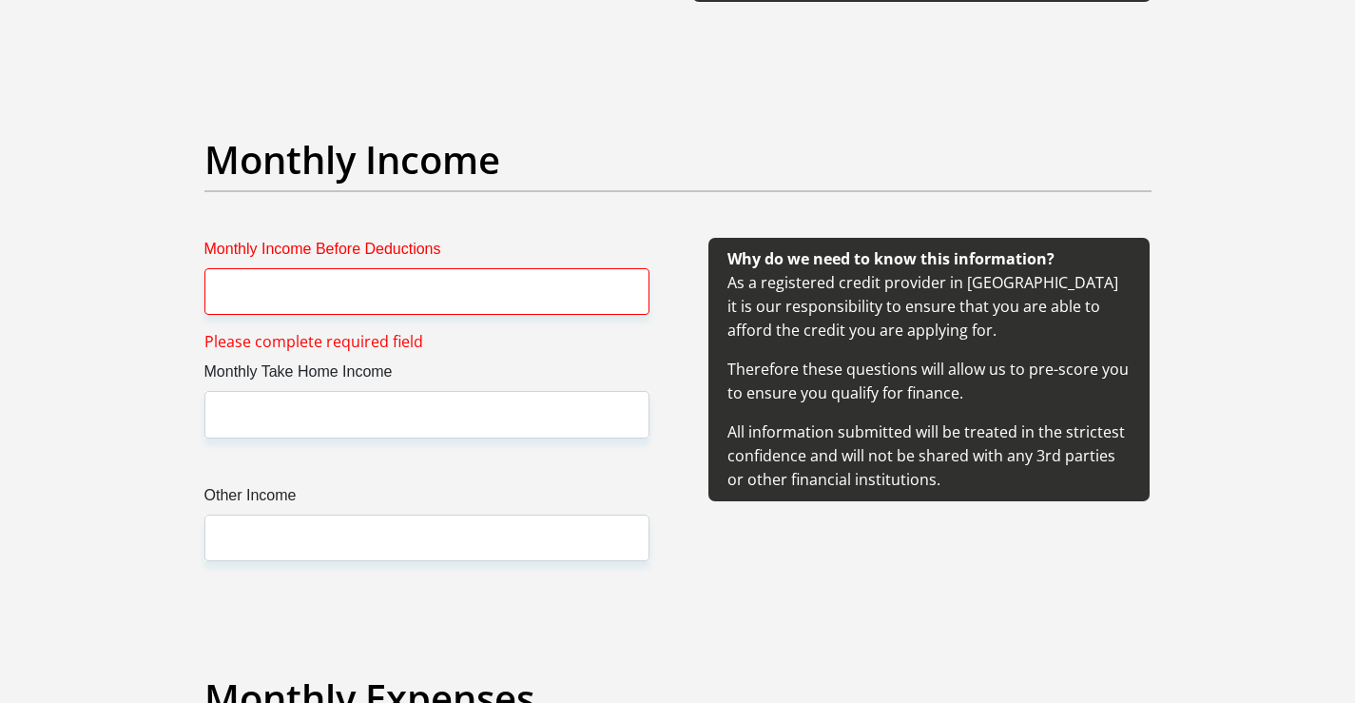
scroll to position [2123, 0]
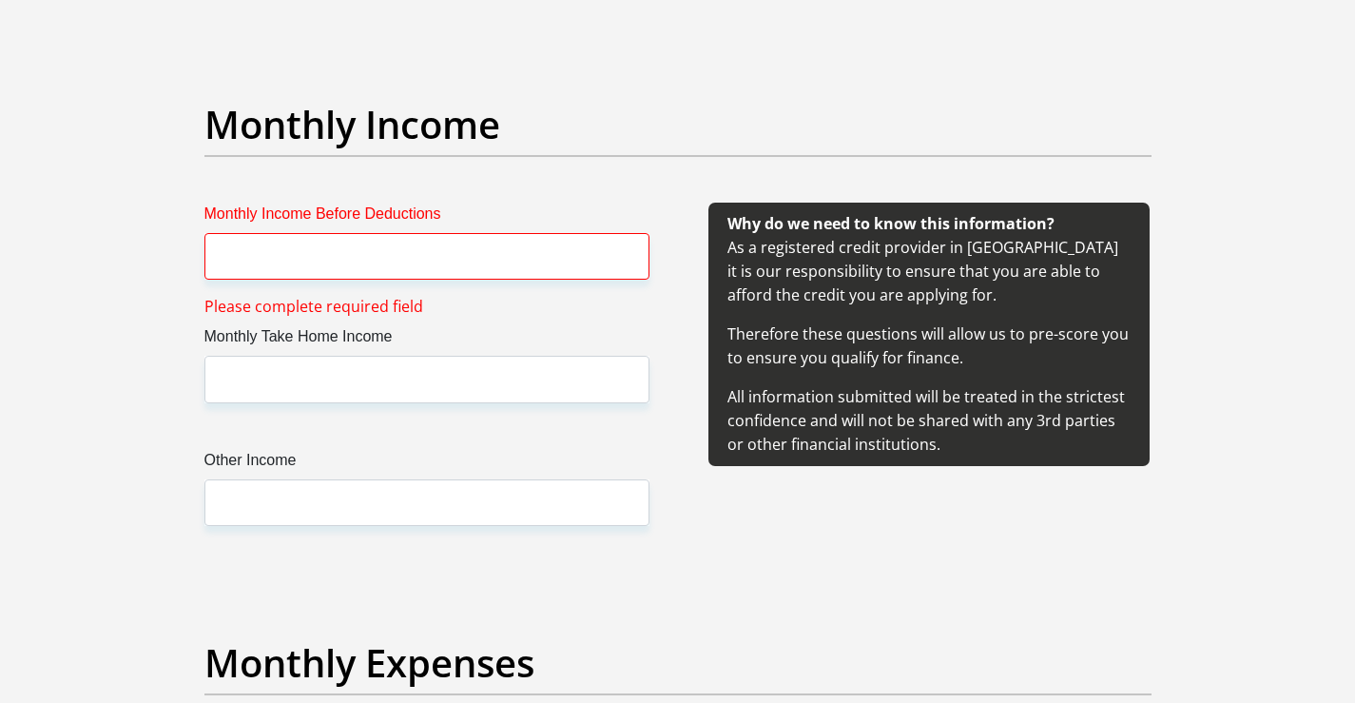
type input "Dhlamini@1983"
click at [284, 260] on input "Monthly Income Before Deductions" at bounding box center [426, 256] width 445 height 47
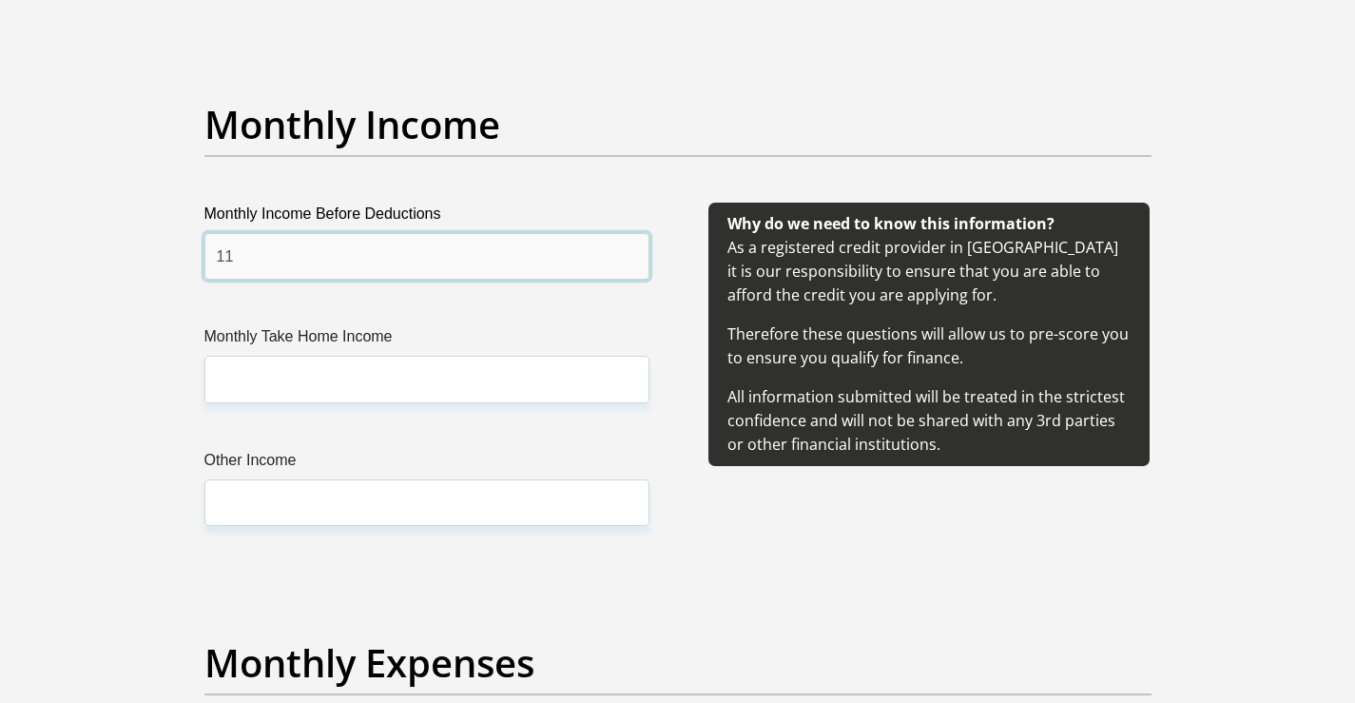
type input "1"
type input "15365"
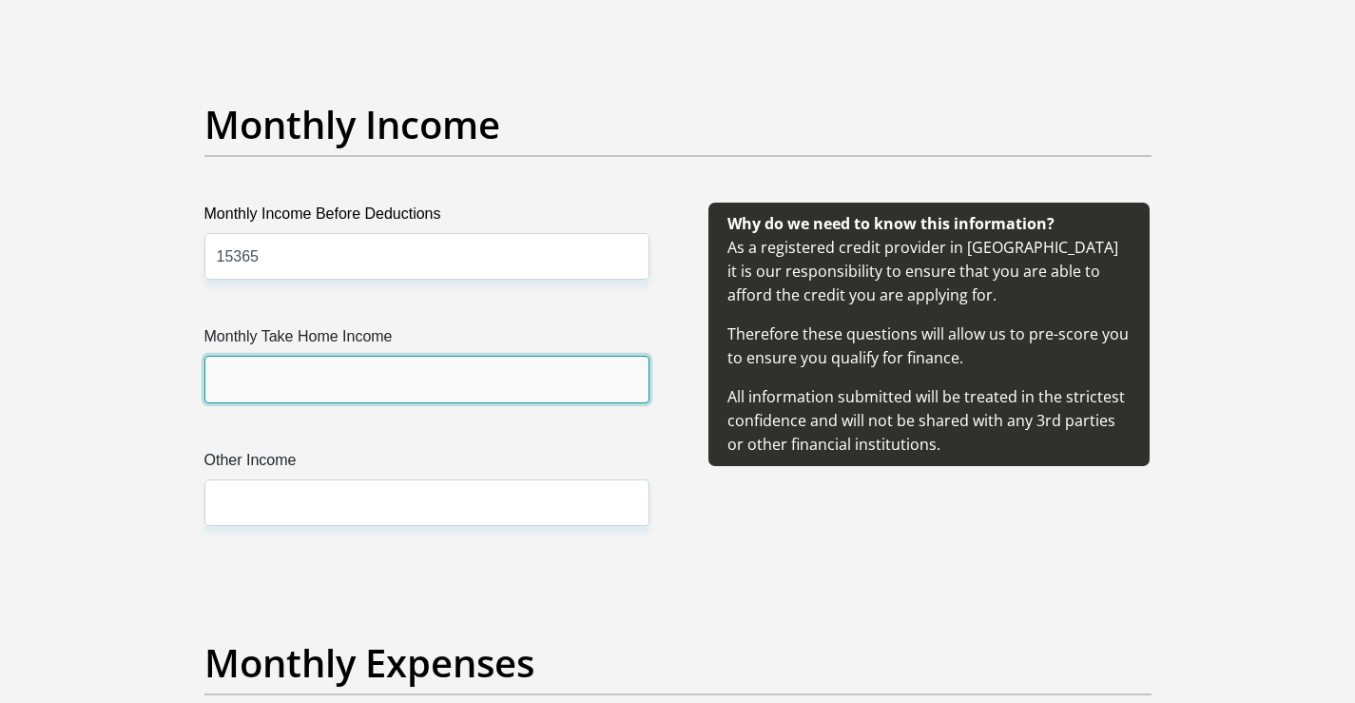
click at [272, 391] on input "Monthly Take Home Income" at bounding box center [426, 379] width 445 height 47
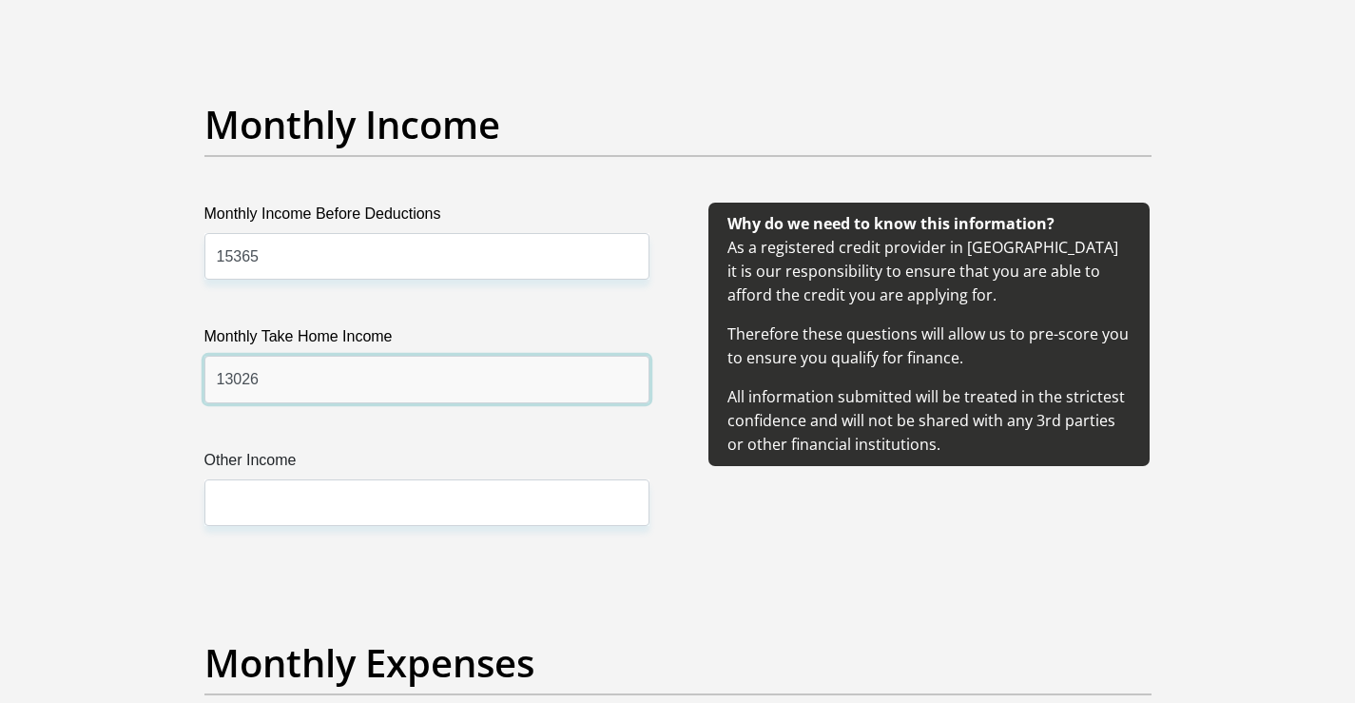
type input "13026"
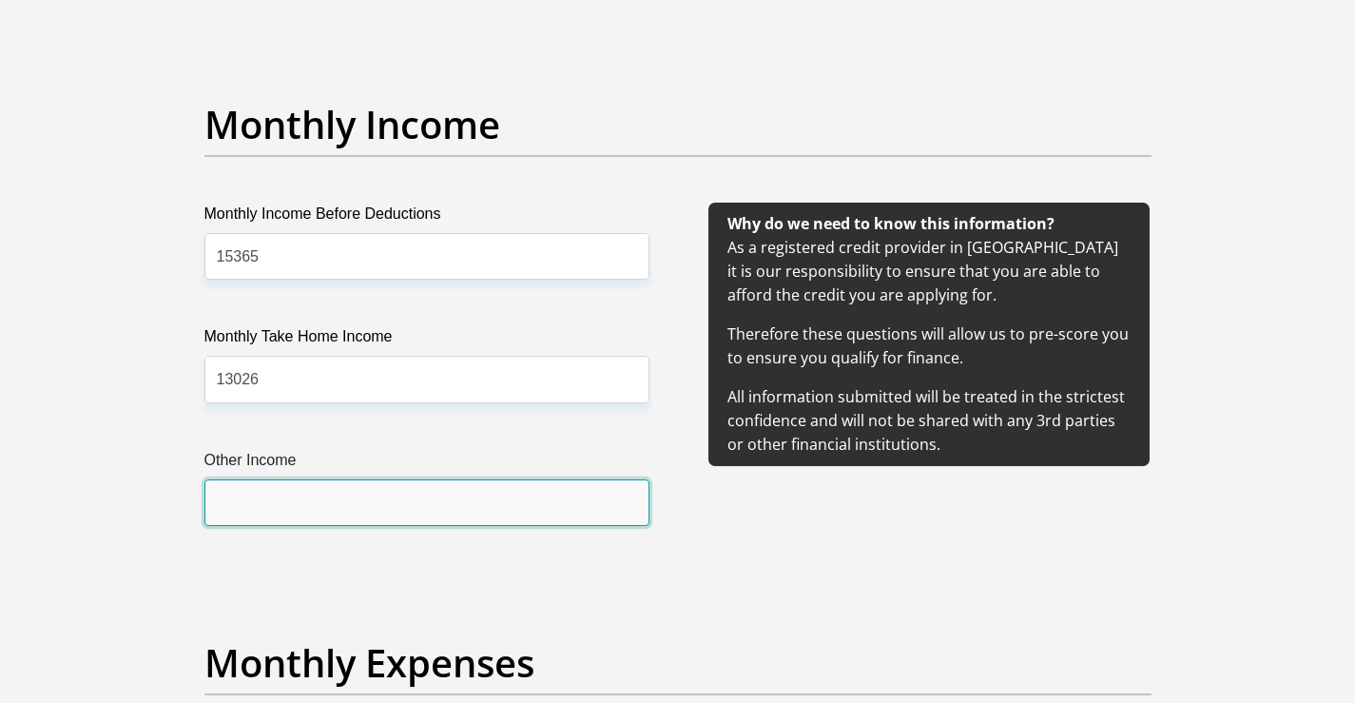
click at [263, 513] on input "Other Income" at bounding box center [426, 502] width 445 height 47
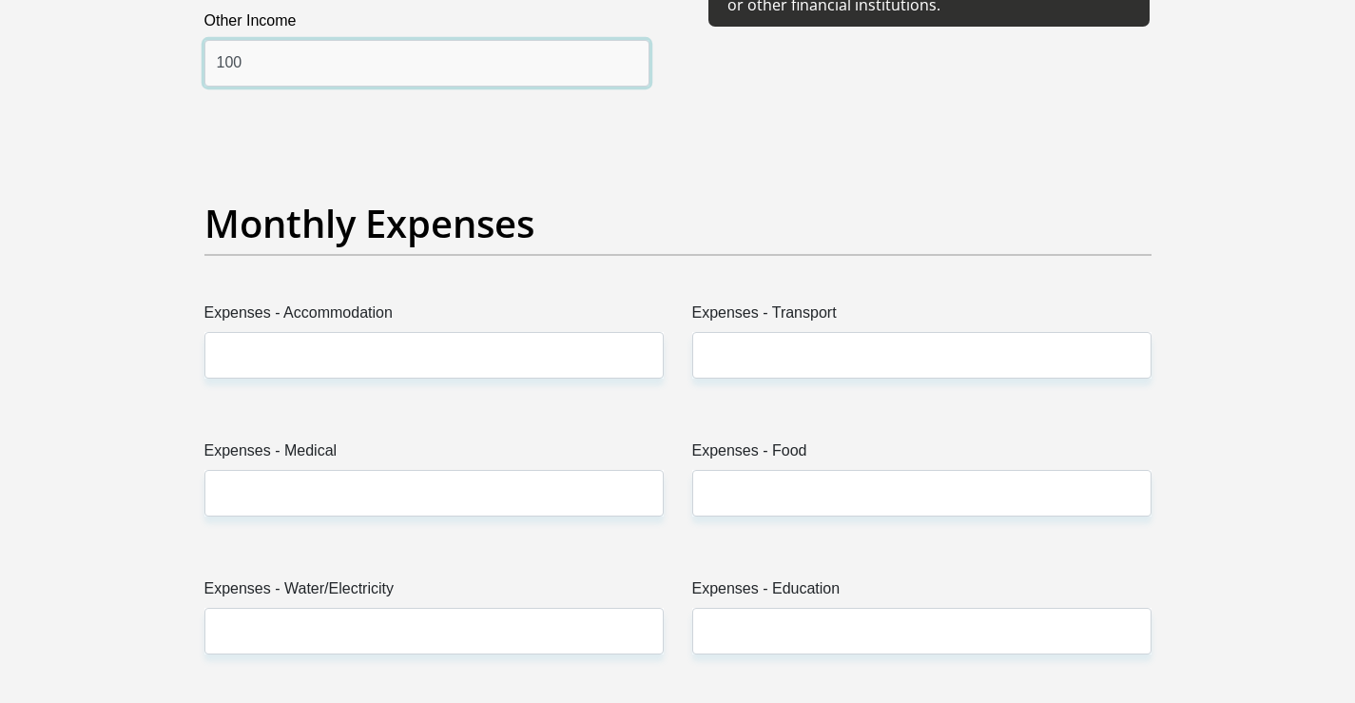
scroll to position [2599, 0]
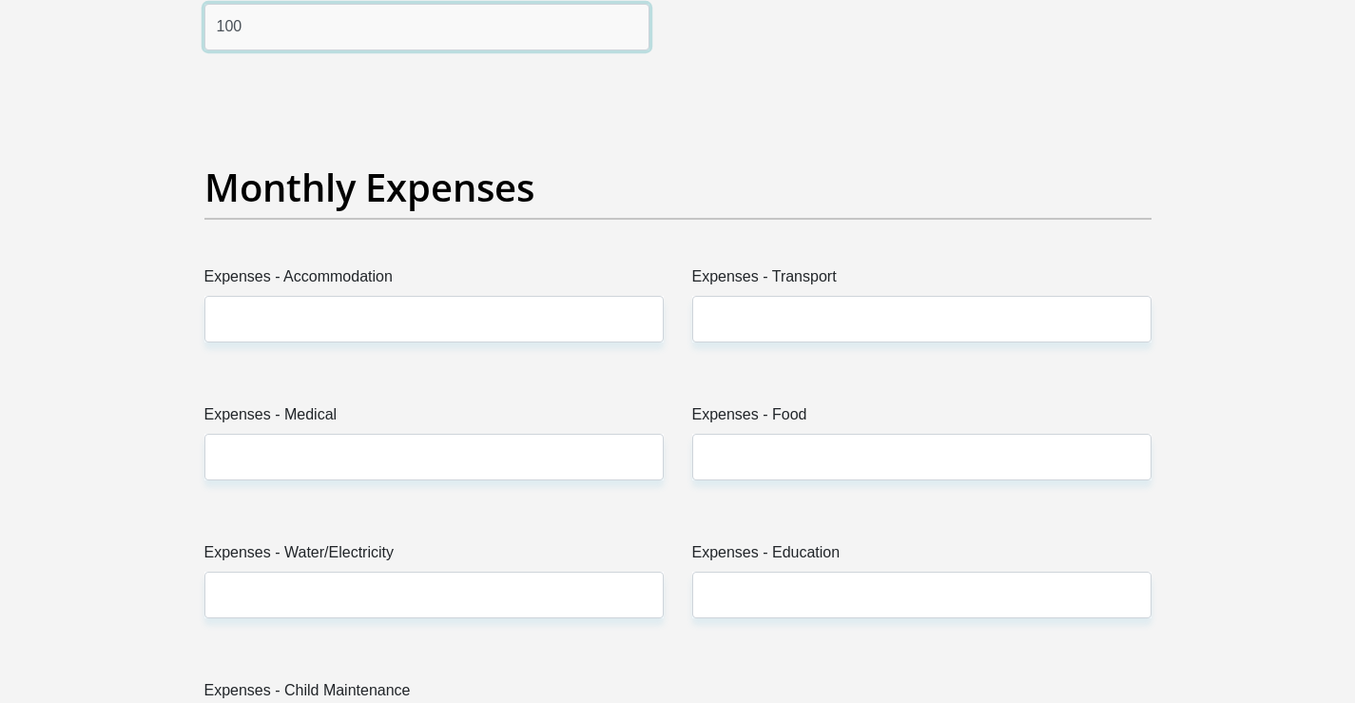
type input "100"
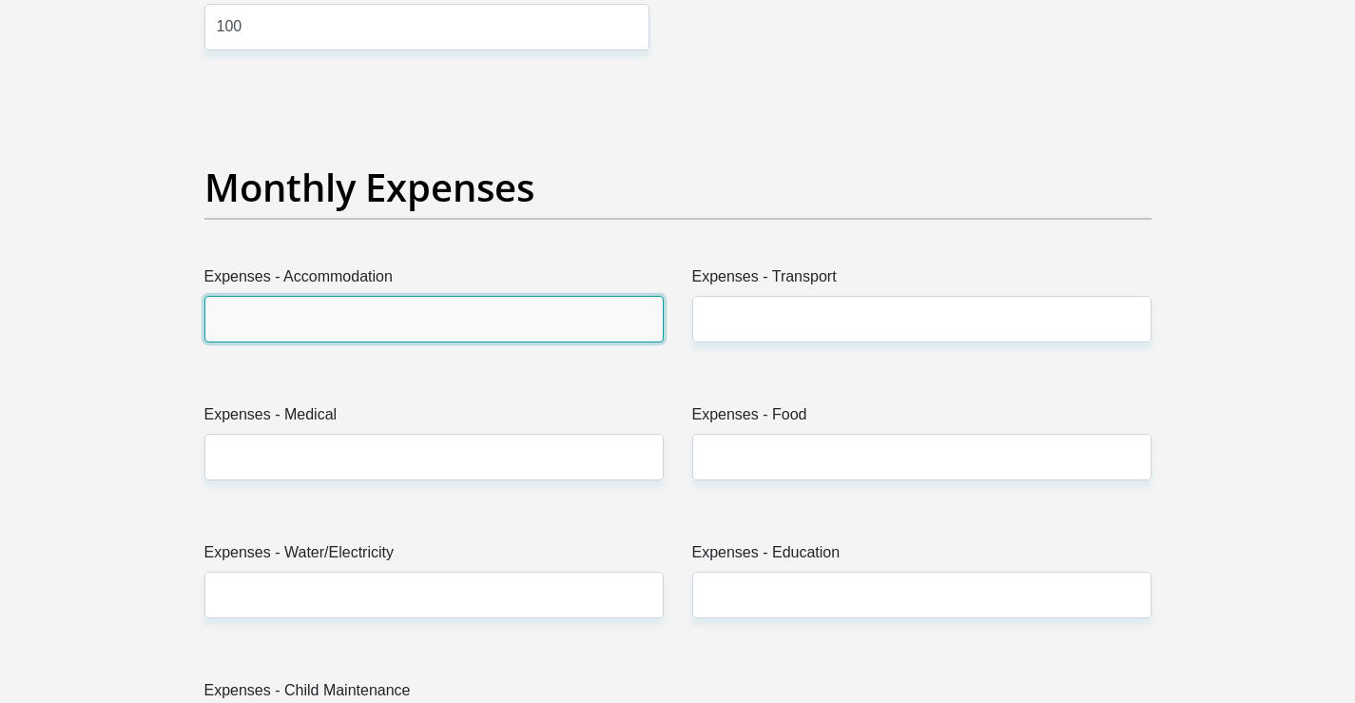
click at [313, 319] on input "Expenses - Accommodation" at bounding box center [433, 319] width 459 height 47
type input "0"
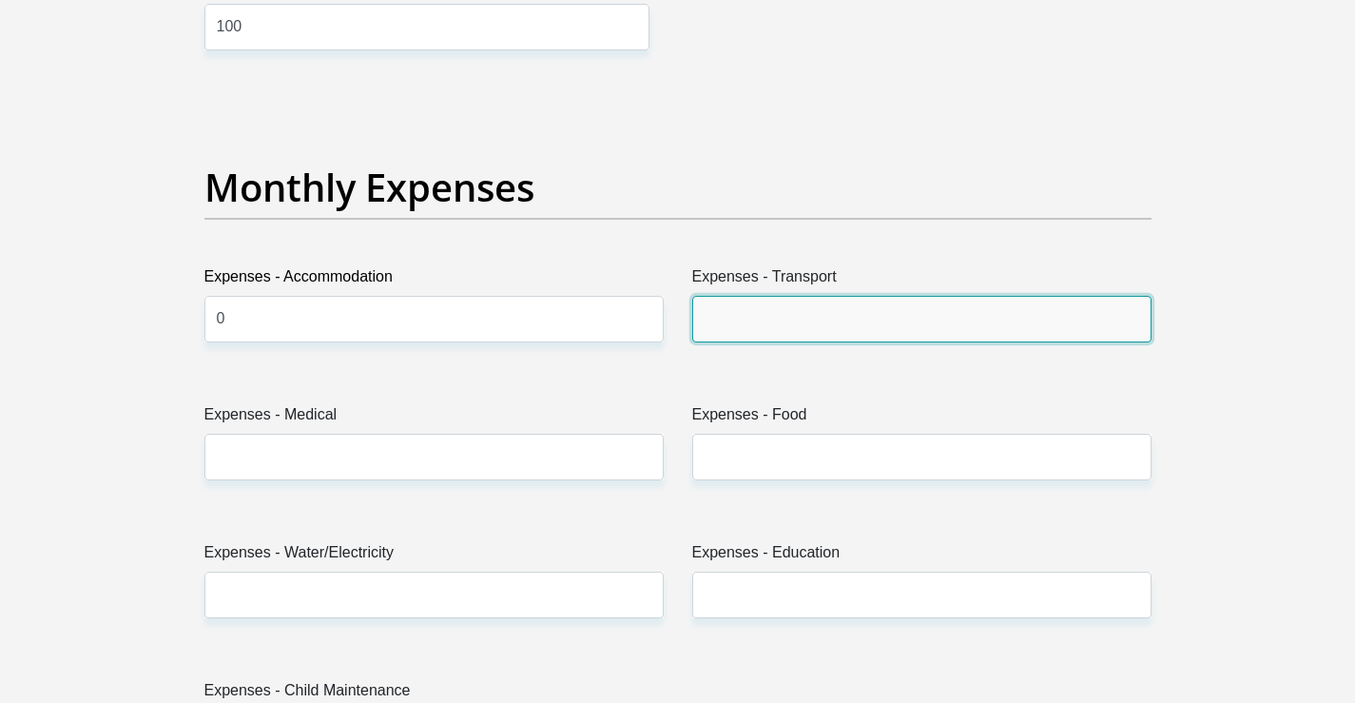
click at [717, 307] on input "Expenses - Transport" at bounding box center [921, 319] width 459 height 47
type input "1"
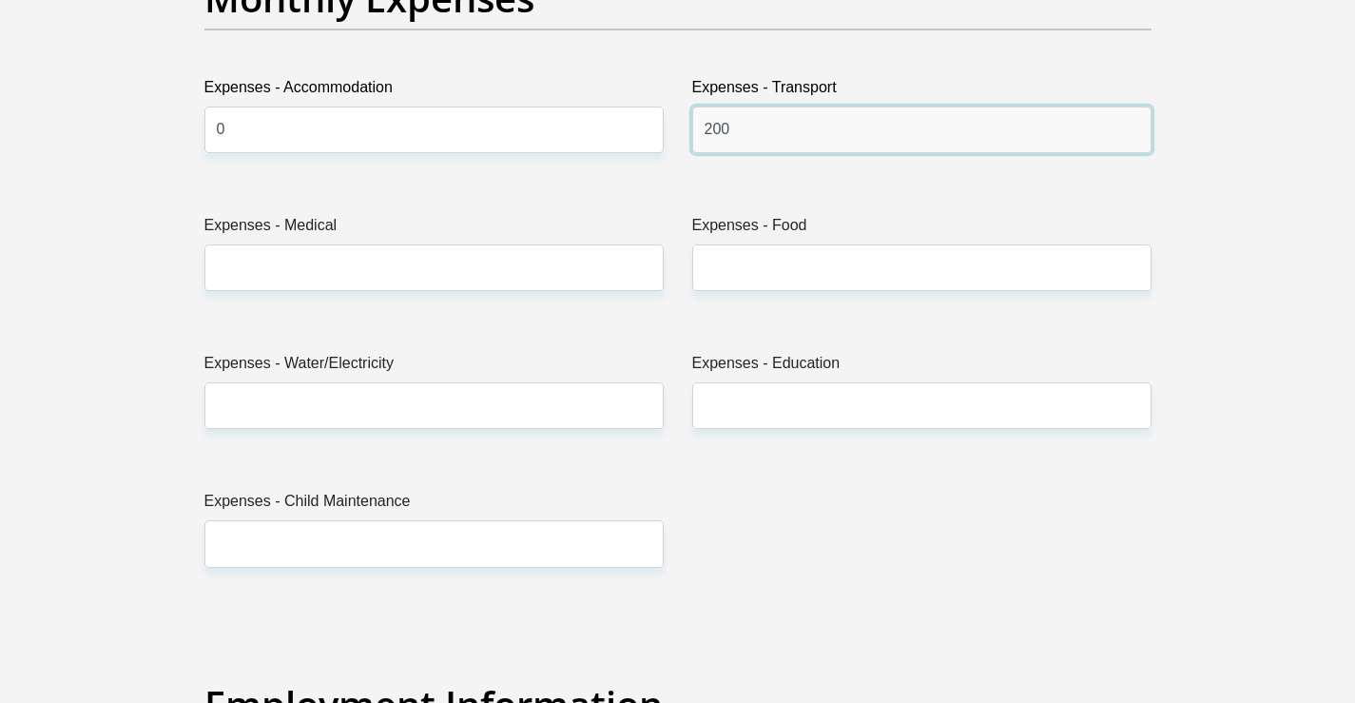
scroll to position [2789, 0]
type input "200"
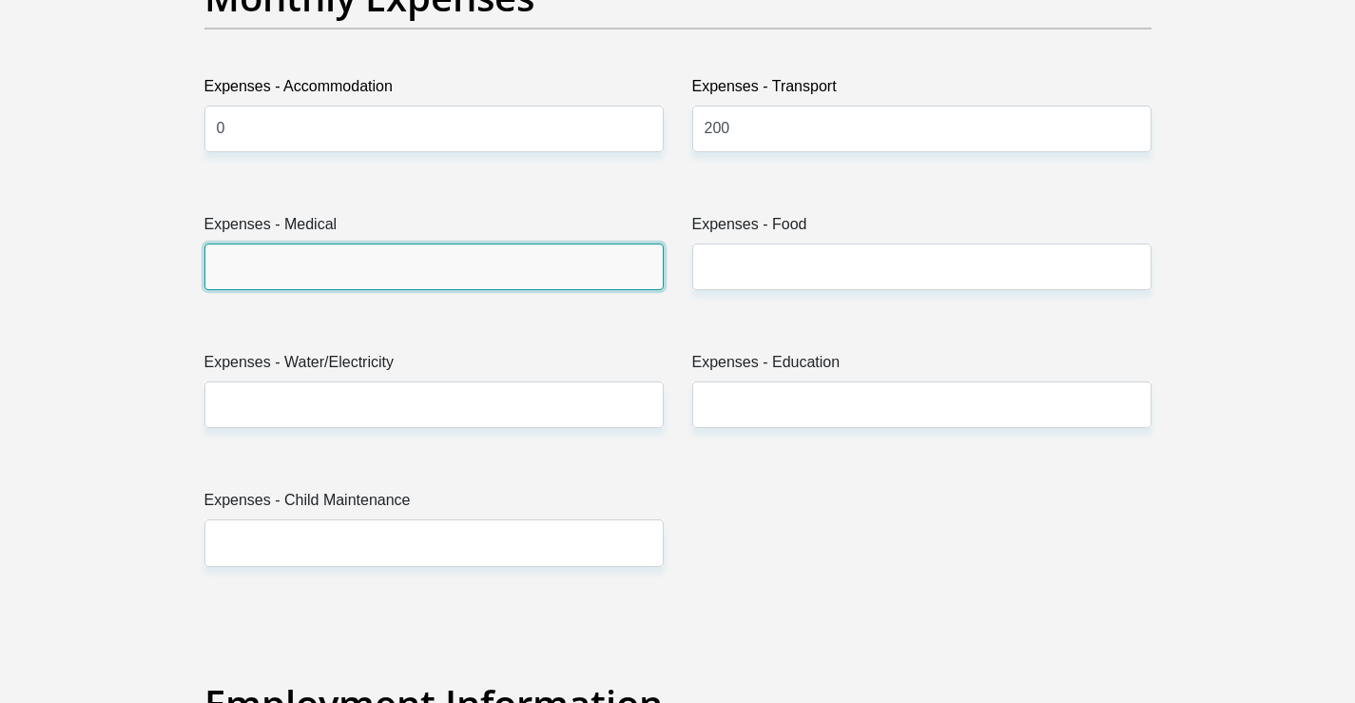
click at [315, 279] on input "Expenses - Medical" at bounding box center [433, 266] width 459 height 47
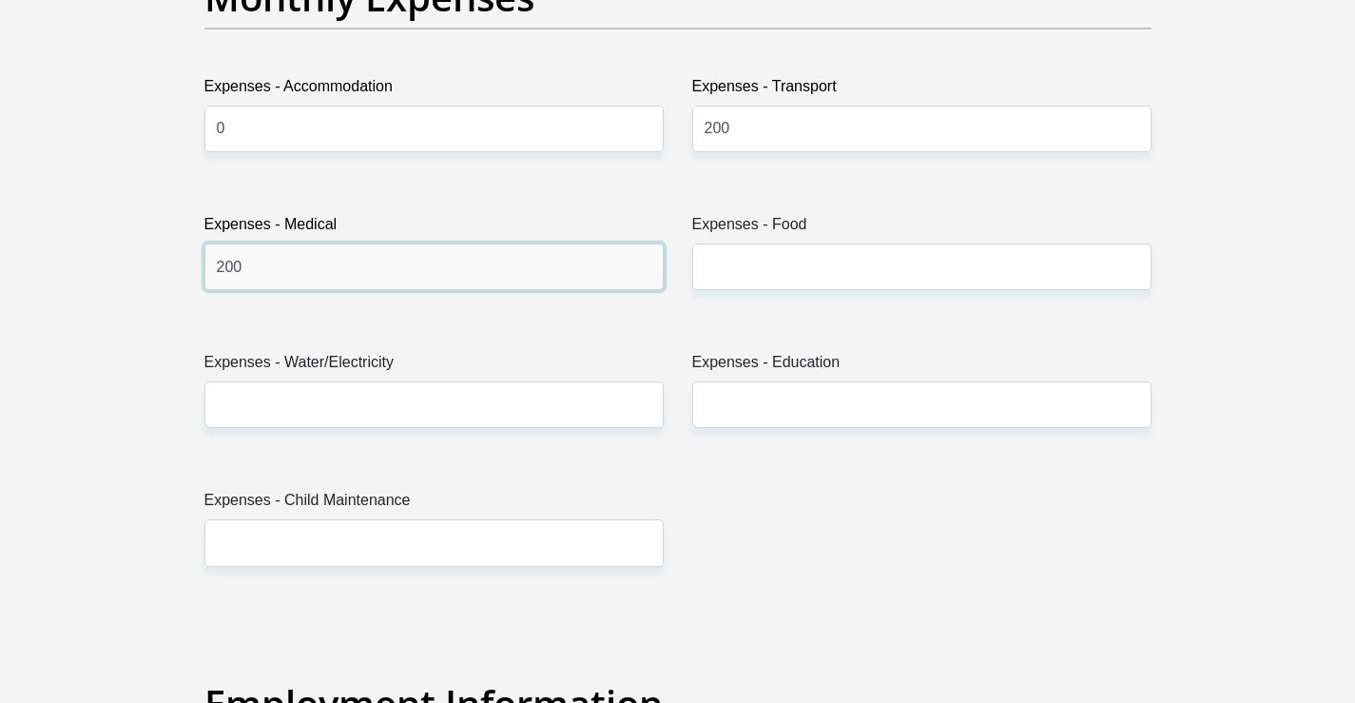
type input "200"
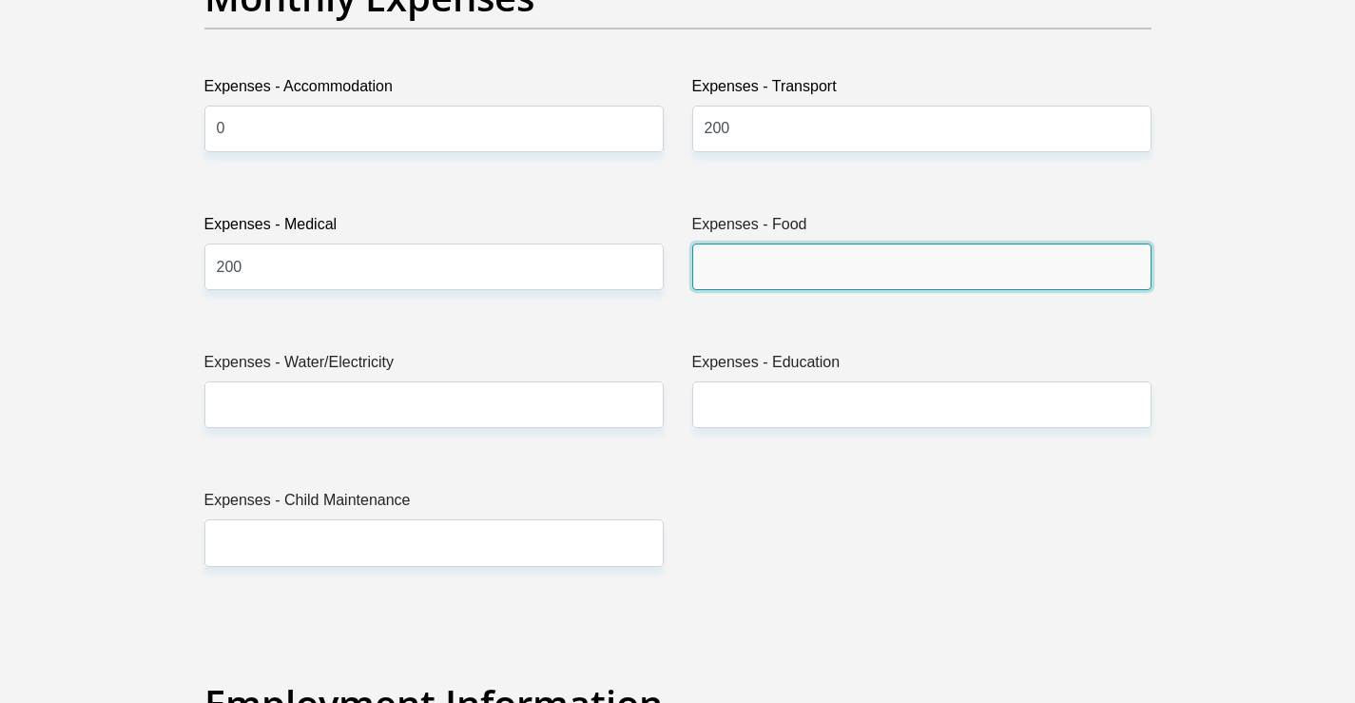
click at [761, 266] on input "Expenses - Food" at bounding box center [921, 266] width 459 height 47
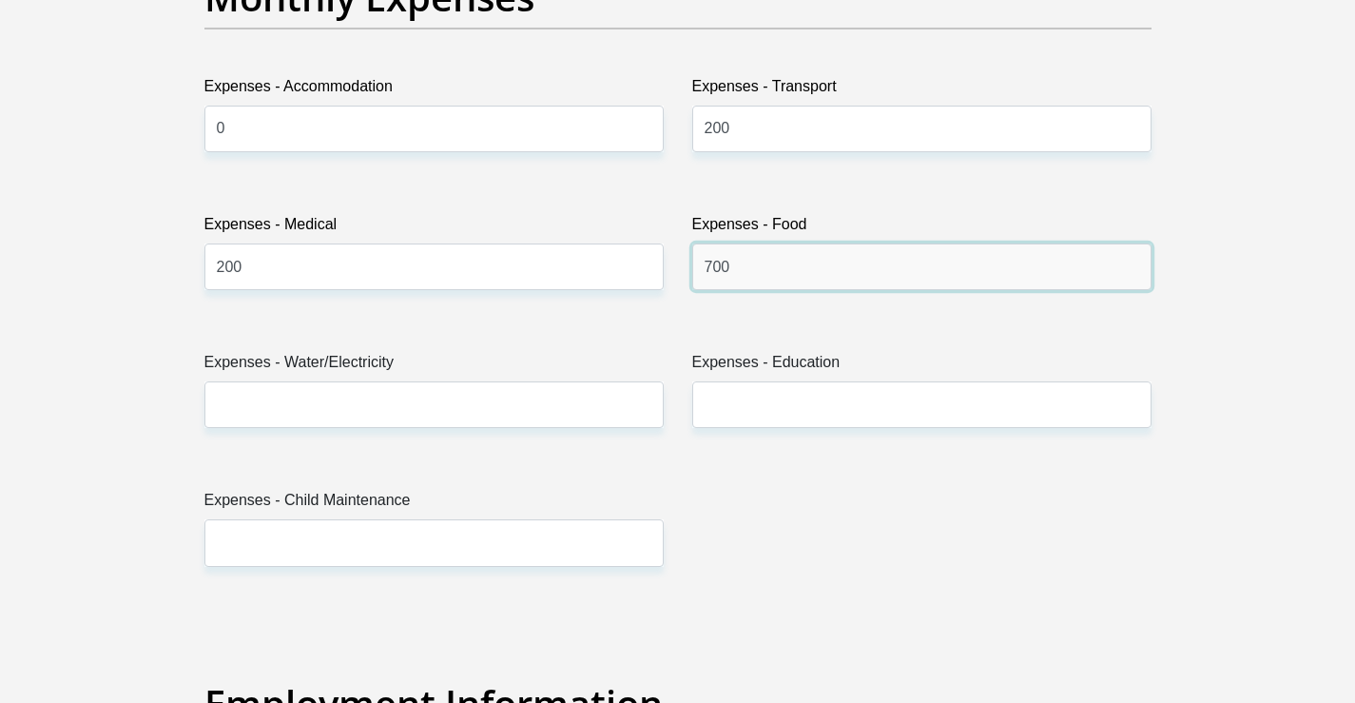
type input "700"
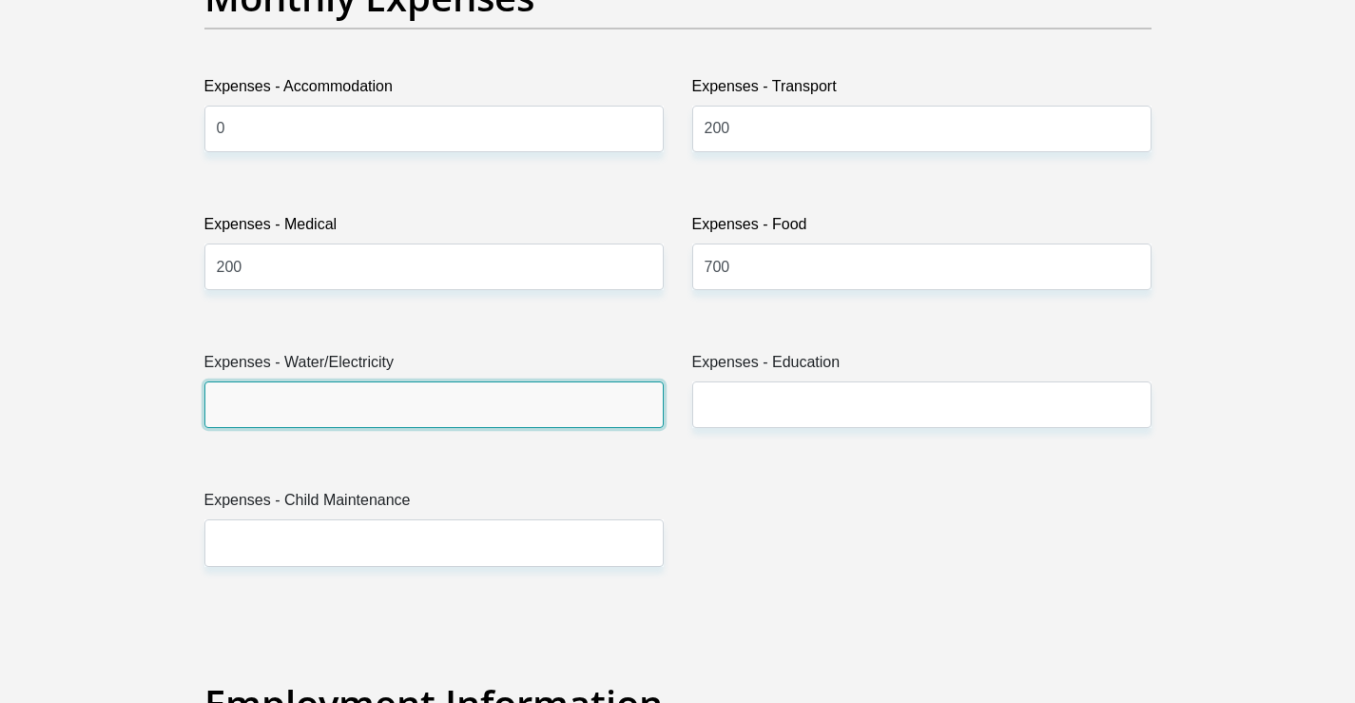
click at [408, 400] on input "Expenses - Water/Electricity" at bounding box center [433, 404] width 459 height 47
type input "100"
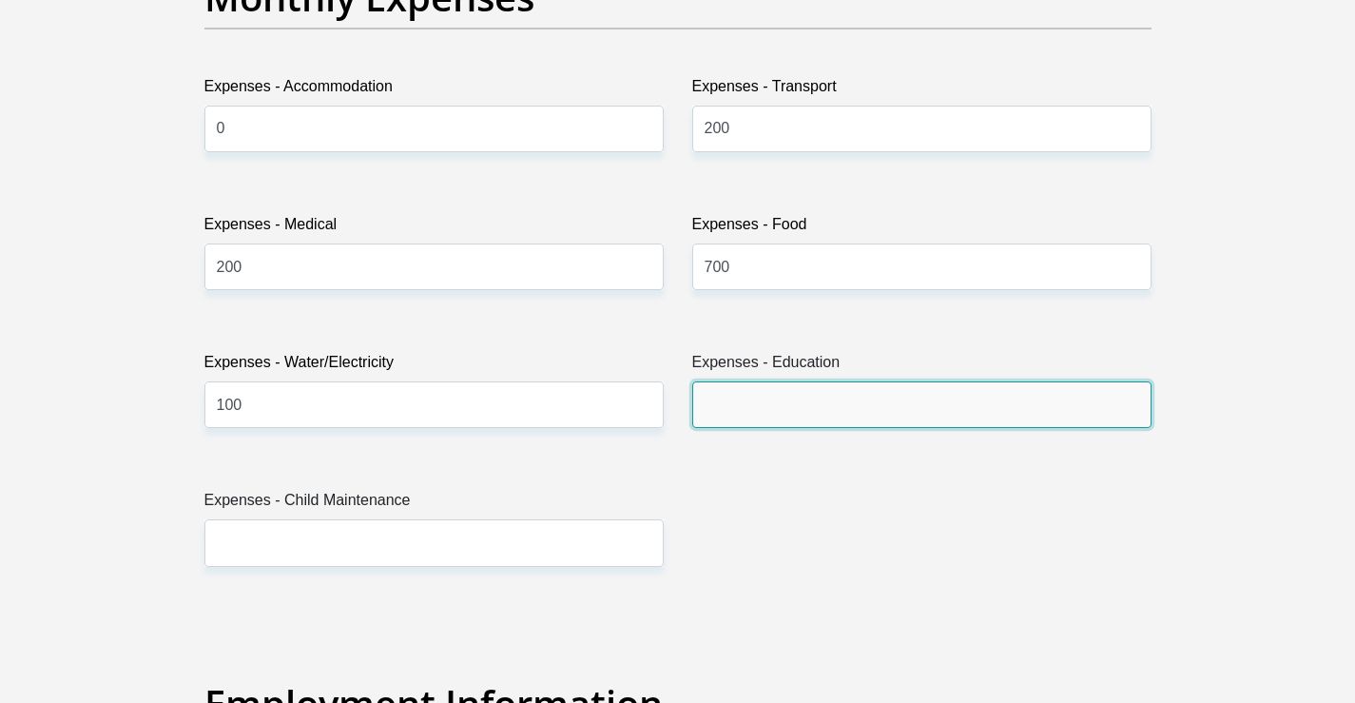
click at [750, 413] on input "Expenses - Education" at bounding box center [921, 404] width 459 height 47
type input "0"
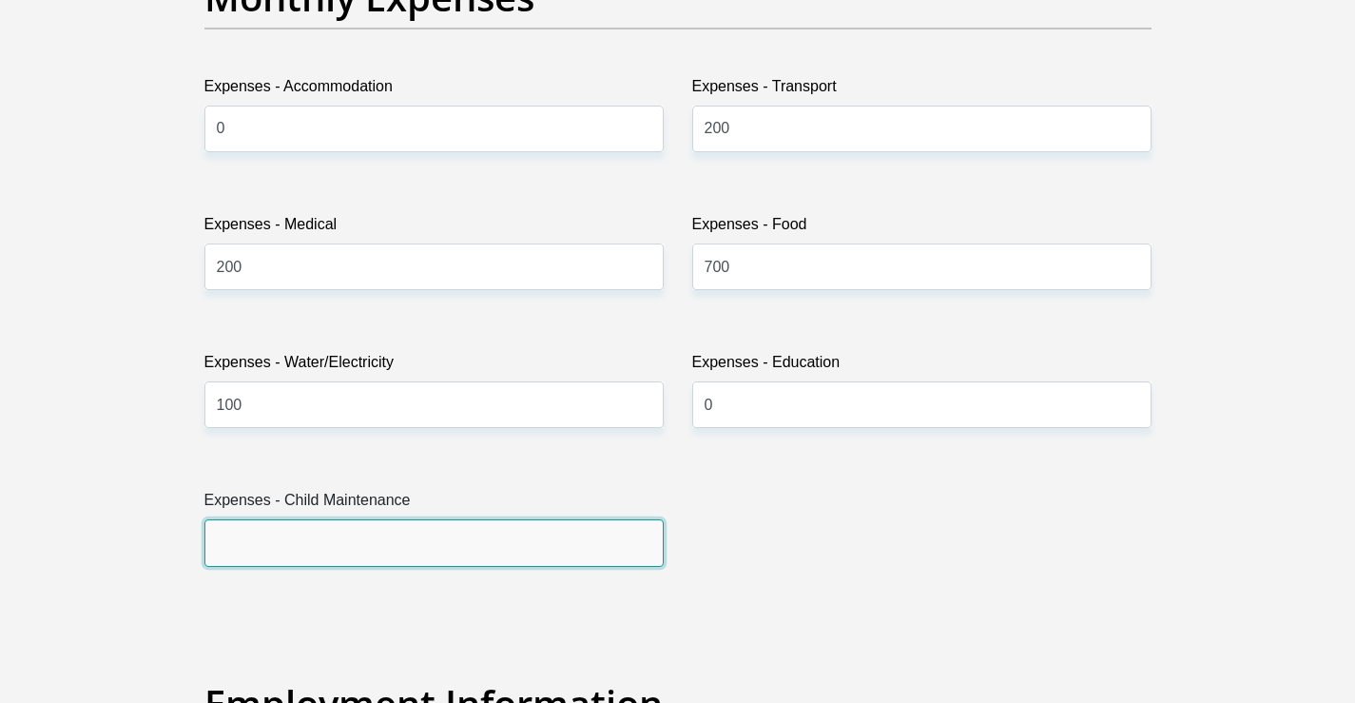
click at [330, 551] on input "Expenses - Child Maintenance" at bounding box center [433, 542] width 459 height 47
type input "0"
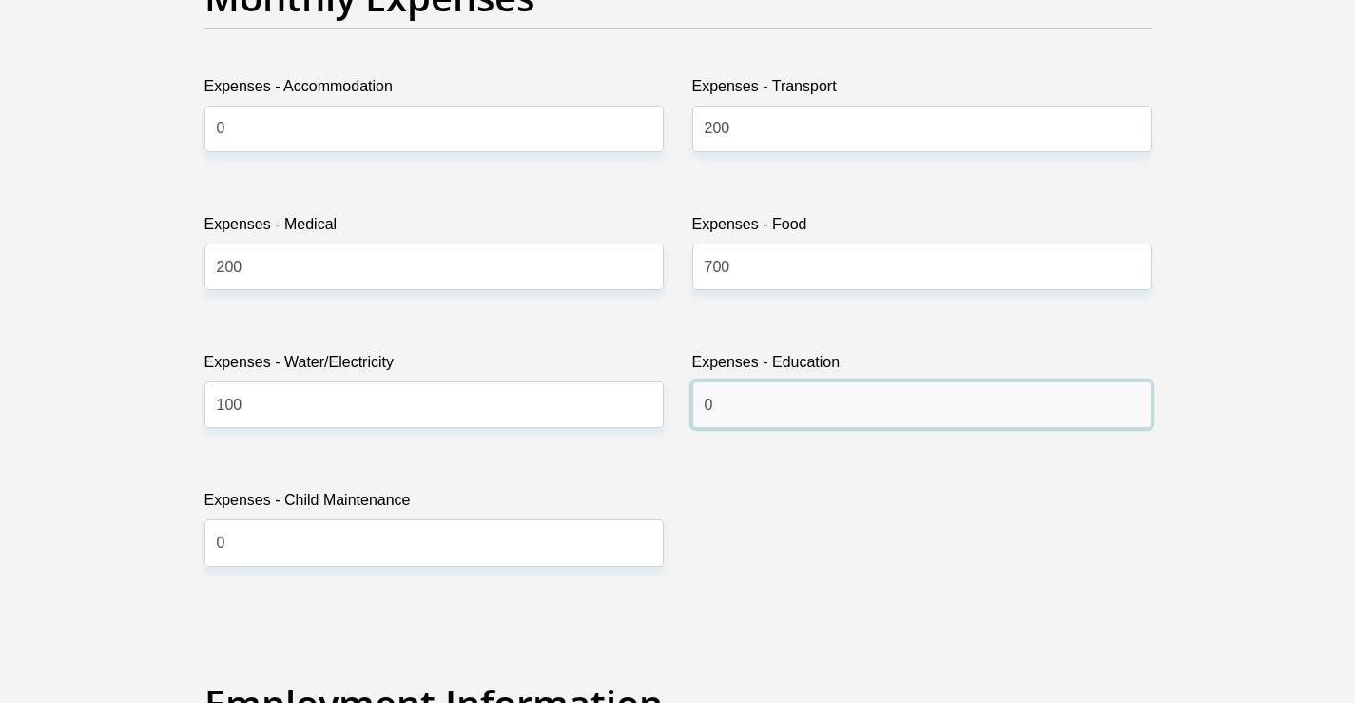
click at [765, 404] on input "0" at bounding box center [921, 404] width 459 height 47
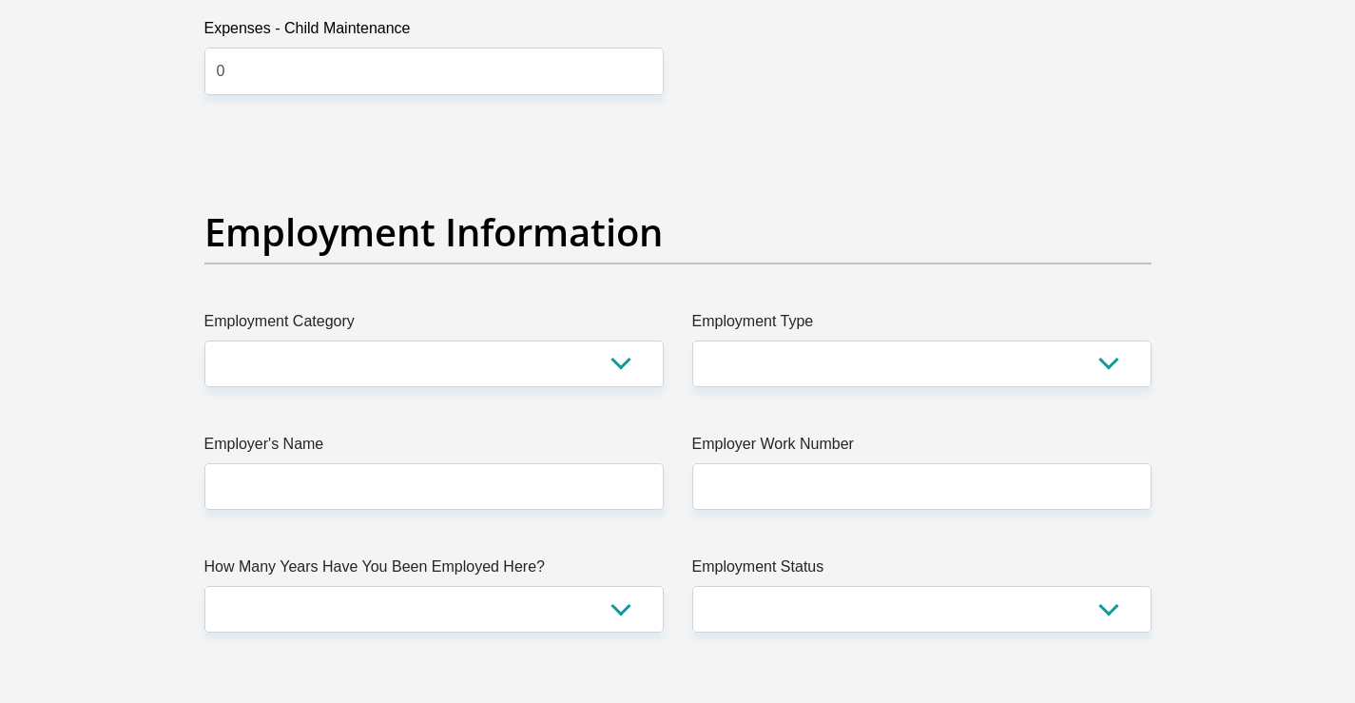
scroll to position [3264, 0]
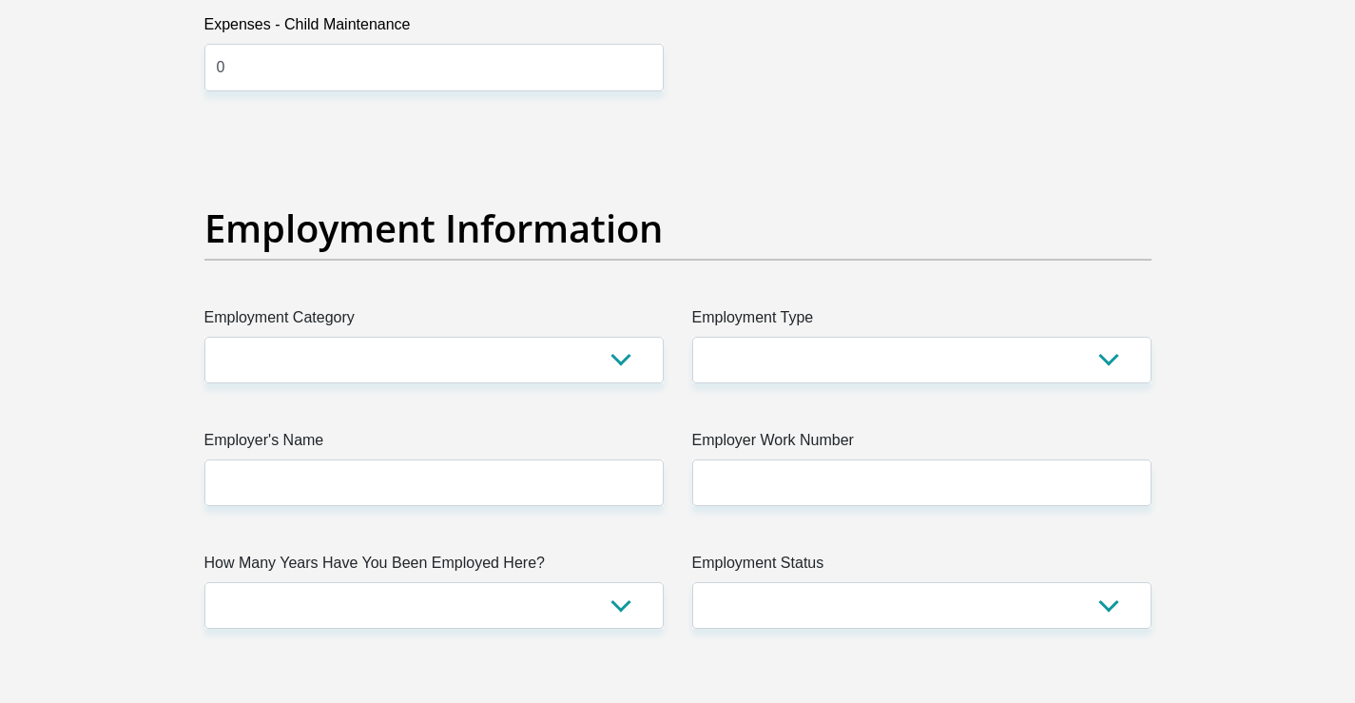
type input "300"
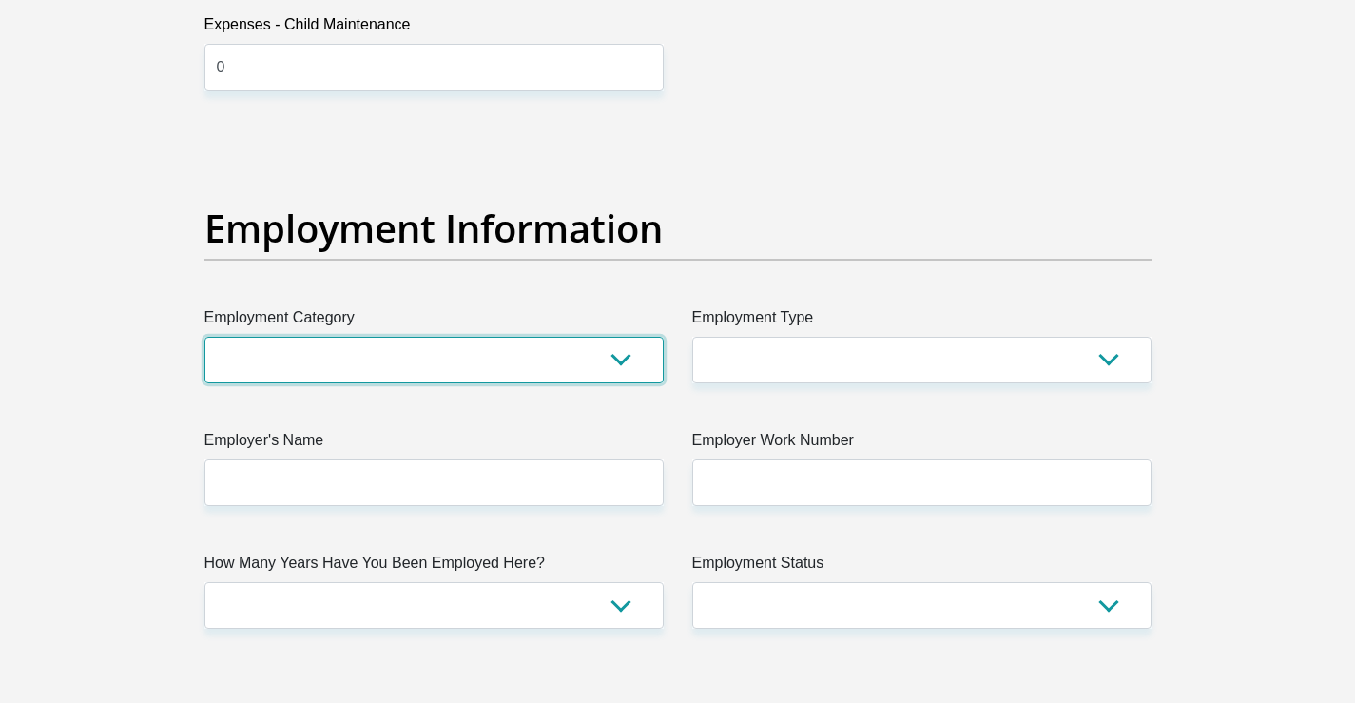
click at [627, 356] on select "AGRICULTURE ALCOHOL & TOBACCO CONSTRUCTION MATERIALS METALLURGY EQUIPMENT FOR R…" at bounding box center [433, 360] width 459 height 47
select select "67"
click at [204, 337] on select "AGRICULTURE ALCOHOL & TOBACCO CONSTRUCTION MATERIALS METALLURGY EQUIPMENT FOR R…" at bounding box center [433, 360] width 459 height 47
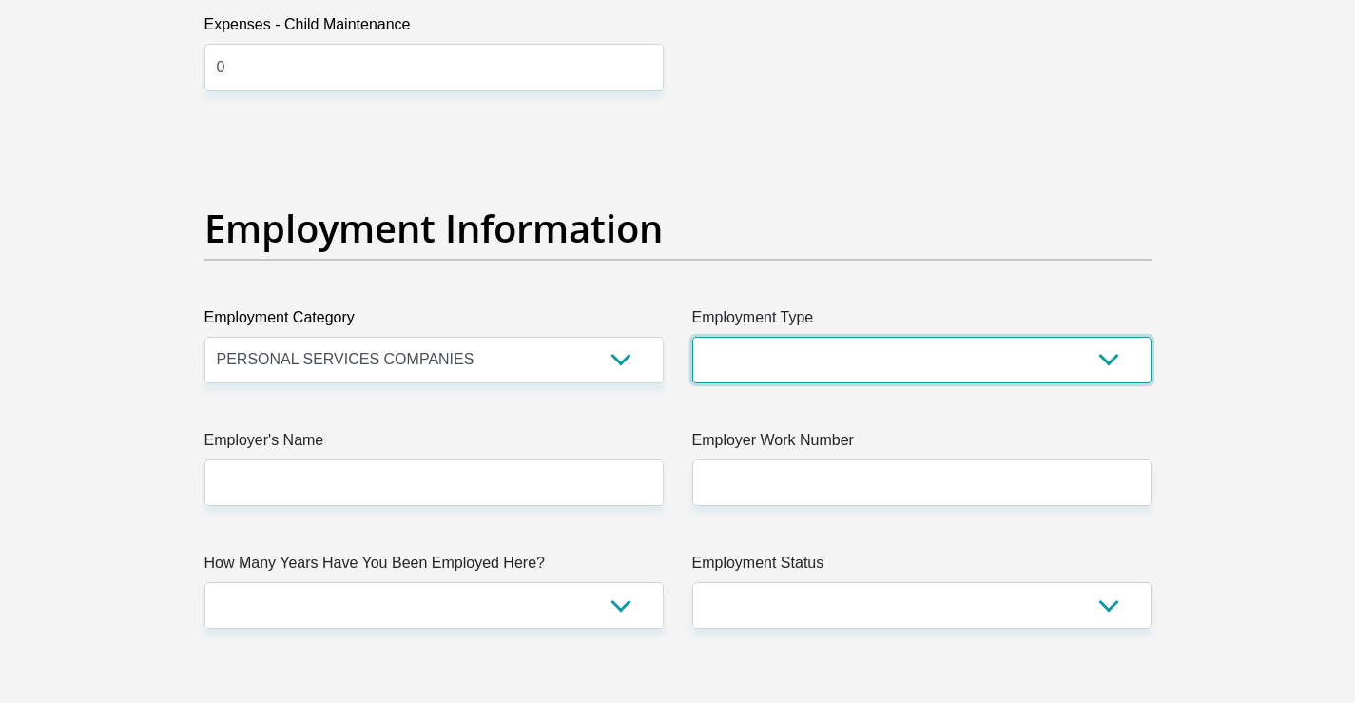
click at [772, 359] on select "College/Lecturer Craft Seller Creative Driver Executive Farmer Forces - Non Com…" at bounding box center [921, 360] width 459 height 47
select select "Service Industry"
click at [692, 337] on select "College/Lecturer Craft Seller Creative Driver Executive Farmer Forces - Non Com…" at bounding box center [921, 360] width 459 height 47
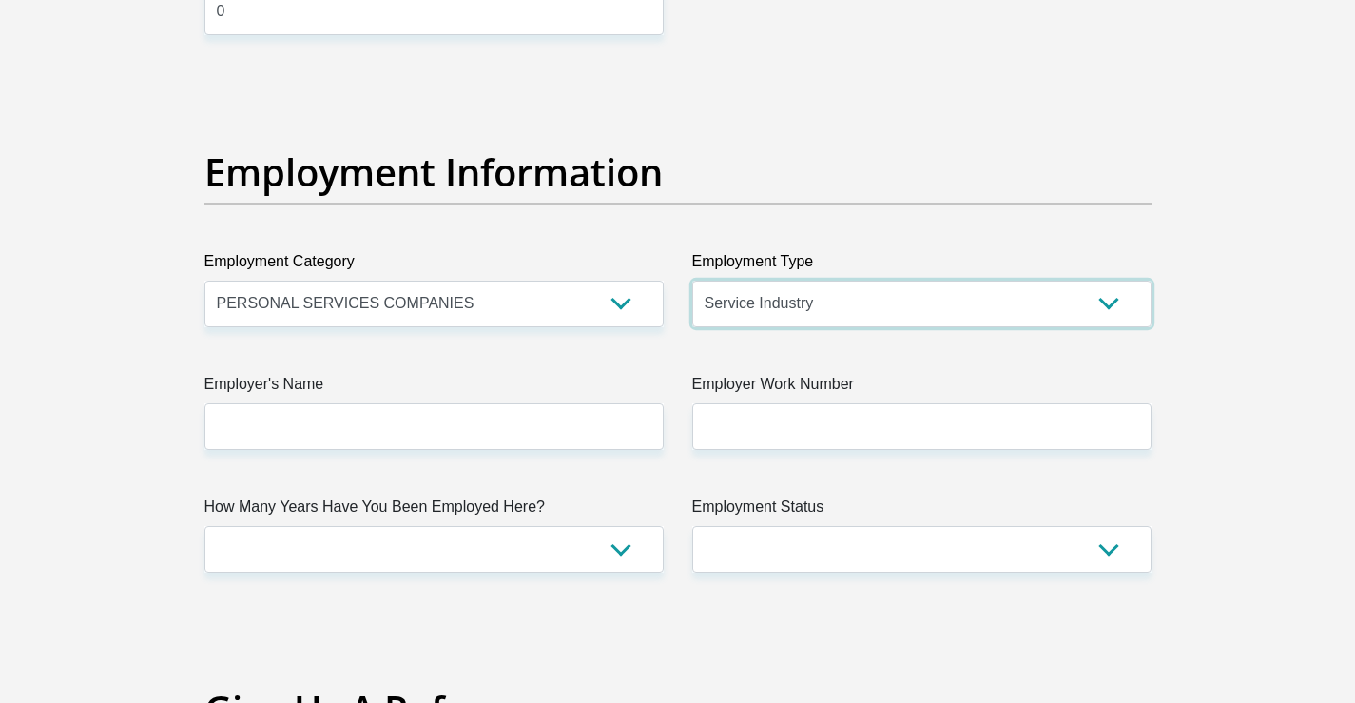
scroll to position [3359, 0]
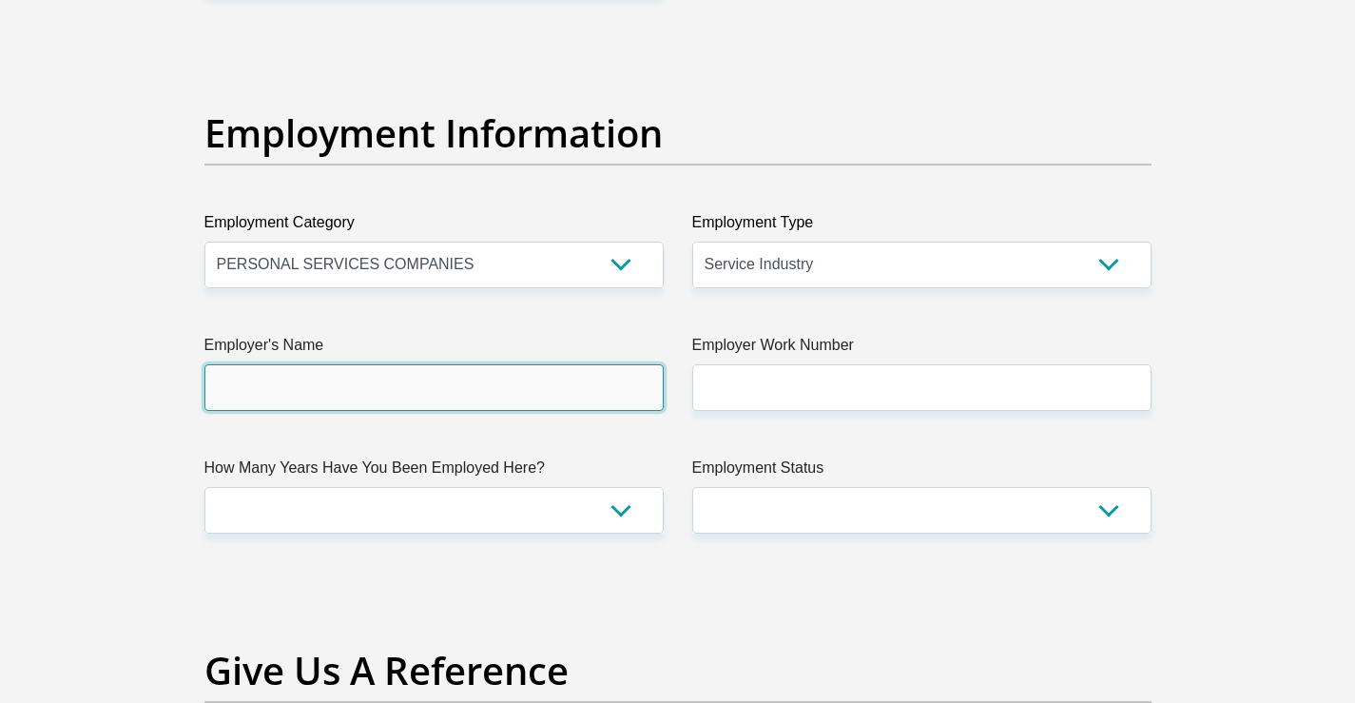
click at [414, 402] on input "Employer's Name" at bounding box center [433, 387] width 459 height 47
type input "securityofficer"
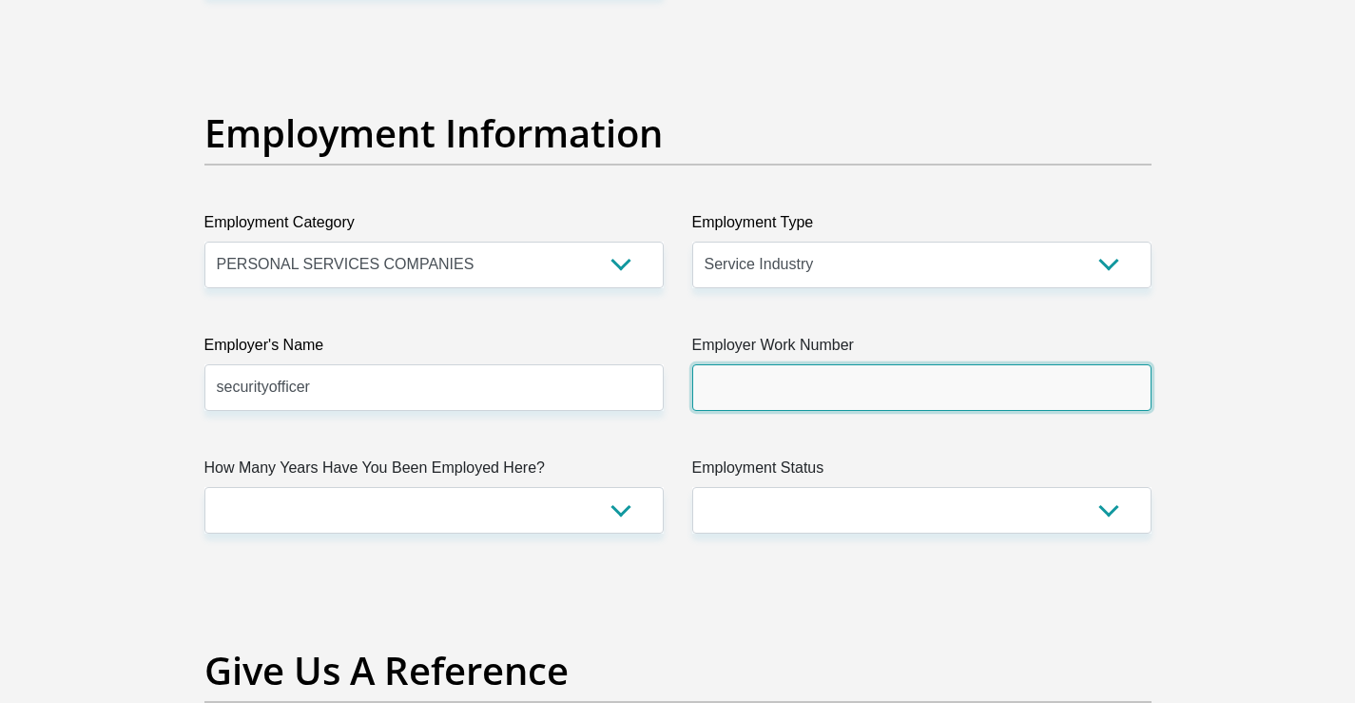
click at [749, 386] on input "Employer Work Number" at bounding box center [921, 387] width 459 height 47
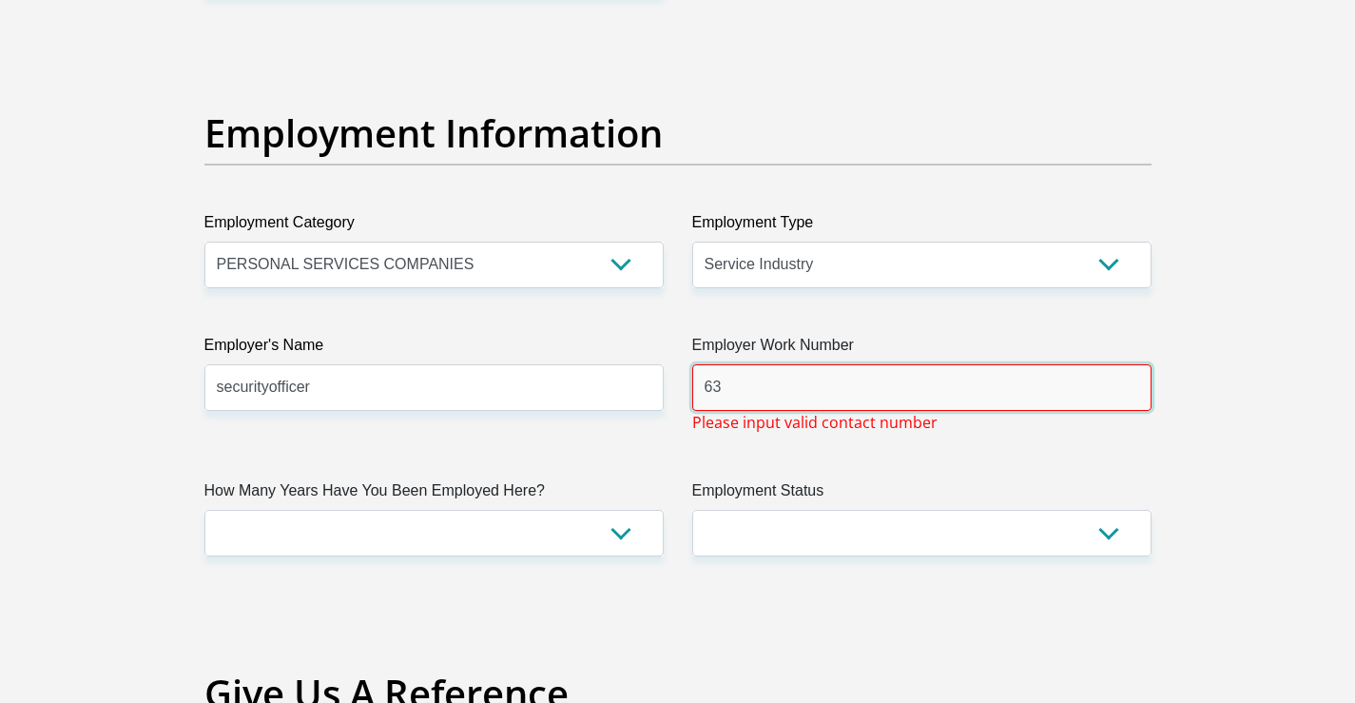
type input "6"
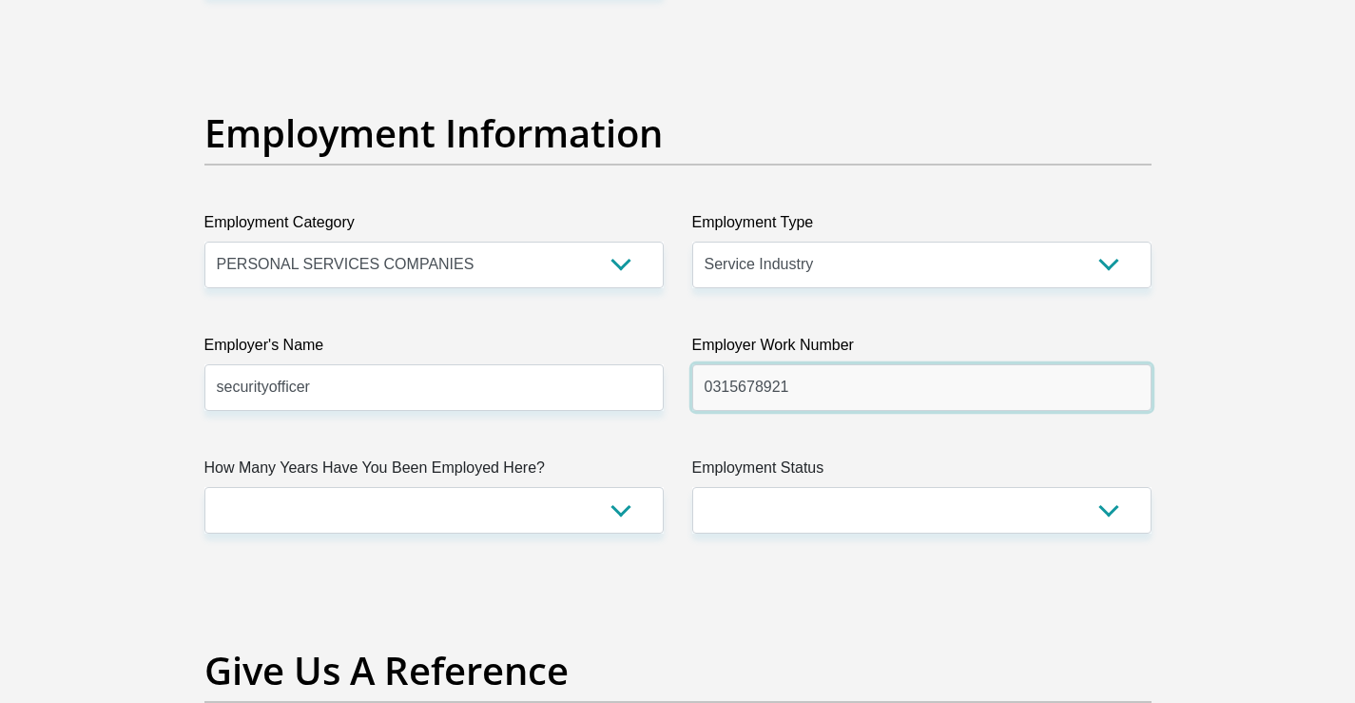
type input "0315678921"
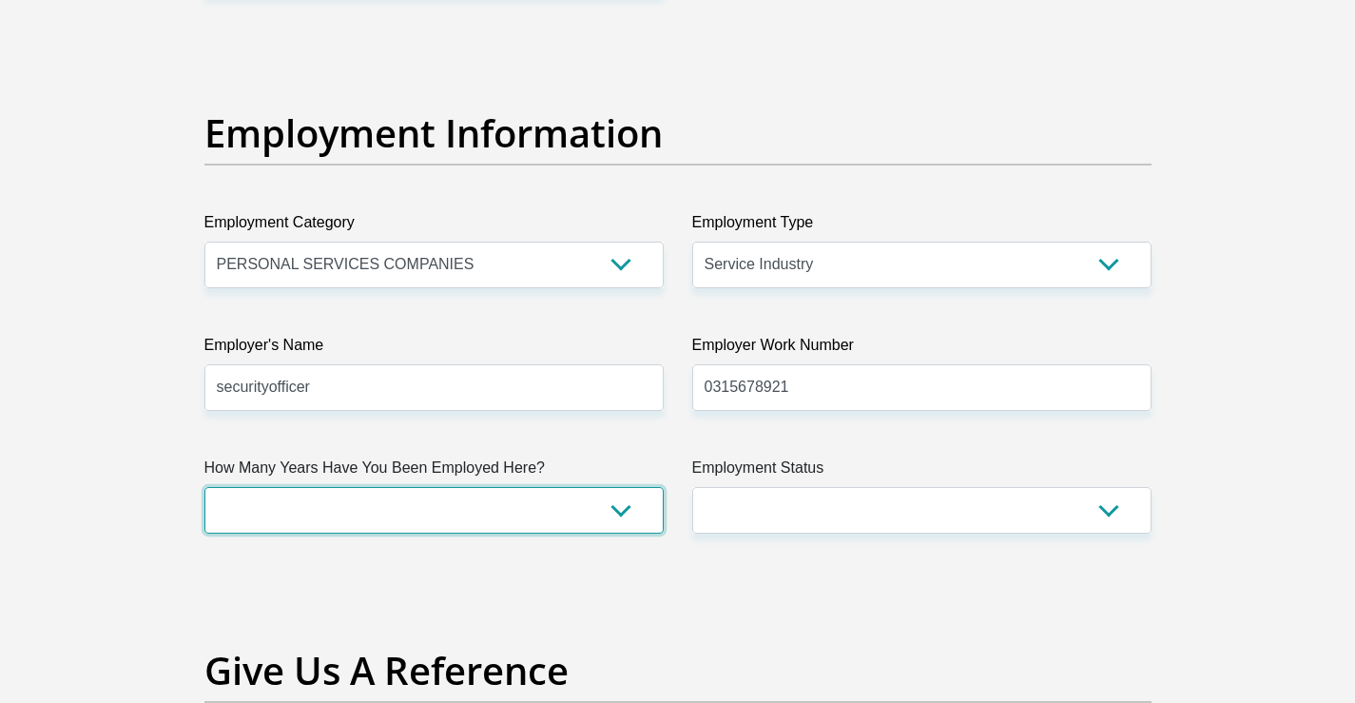
click at [619, 511] on select "less than 1 year 1-3 years 3-5 years 5+ years" at bounding box center [433, 510] width 459 height 47
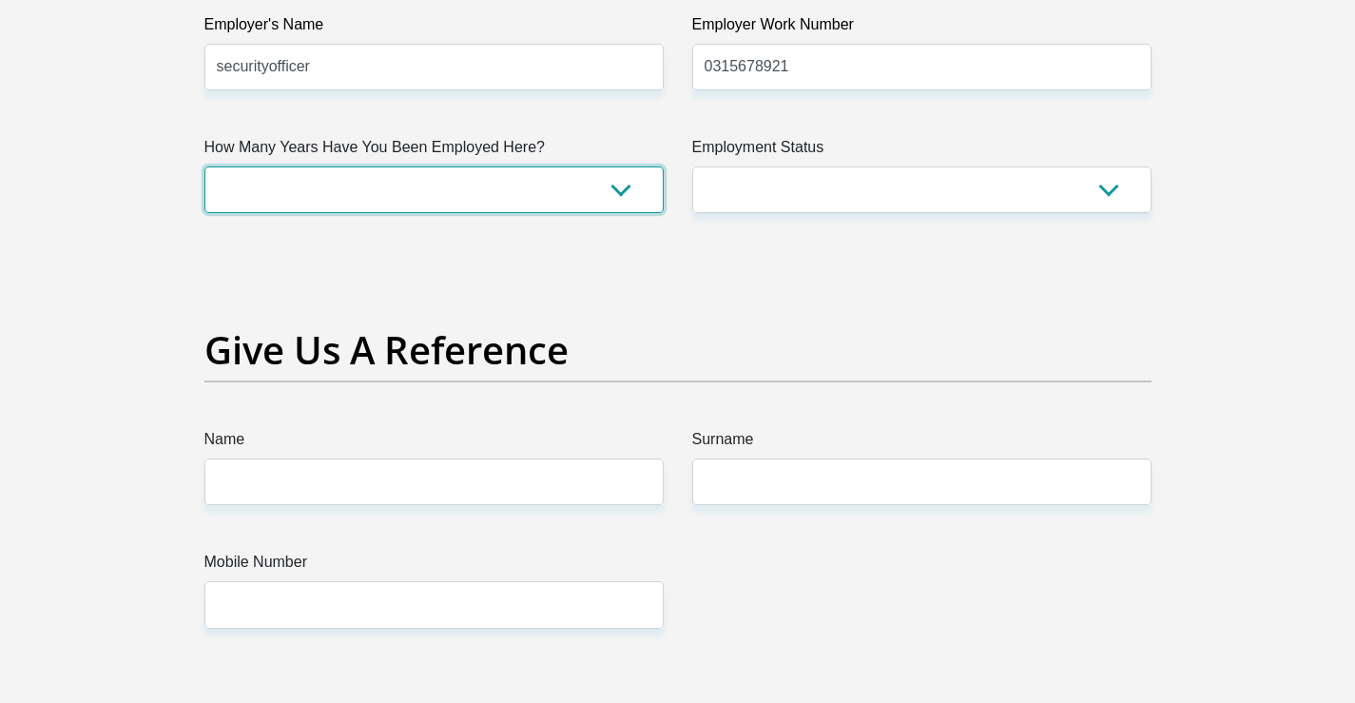
scroll to position [3644, 0]
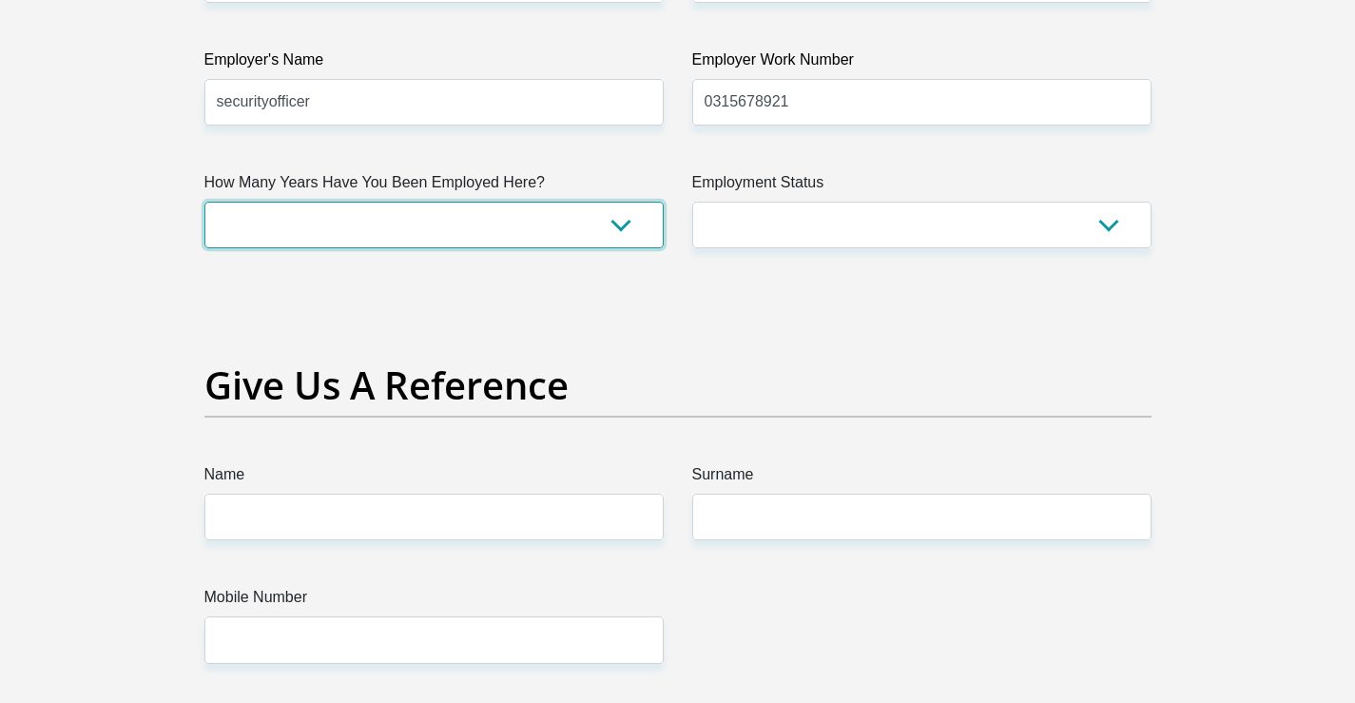
click at [634, 220] on select "less than 1 year 1-3 years 3-5 years 5+ years" at bounding box center [433, 225] width 459 height 47
select select "60"
click at [204, 202] on select "less than 1 year 1-3 years 3-5 years 5+ years" at bounding box center [433, 225] width 459 height 47
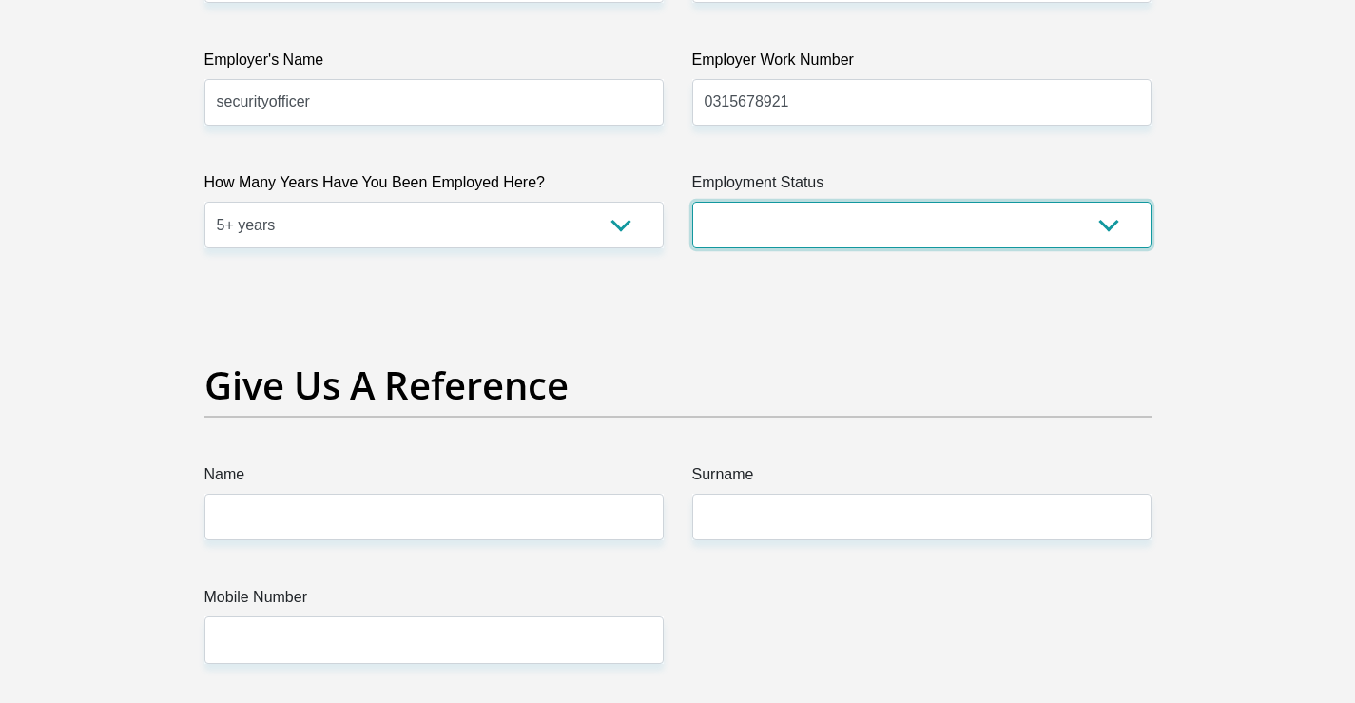
click at [1037, 236] on select "Permanent/Full-time Part-time/Casual Contract Worker Self-Employed Housewife Re…" at bounding box center [921, 225] width 459 height 47
select select "1"
click at [692, 202] on select "Permanent/Full-time Part-time/Casual Contract Worker Self-Employed Housewife Re…" at bounding box center [921, 225] width 459 height 47
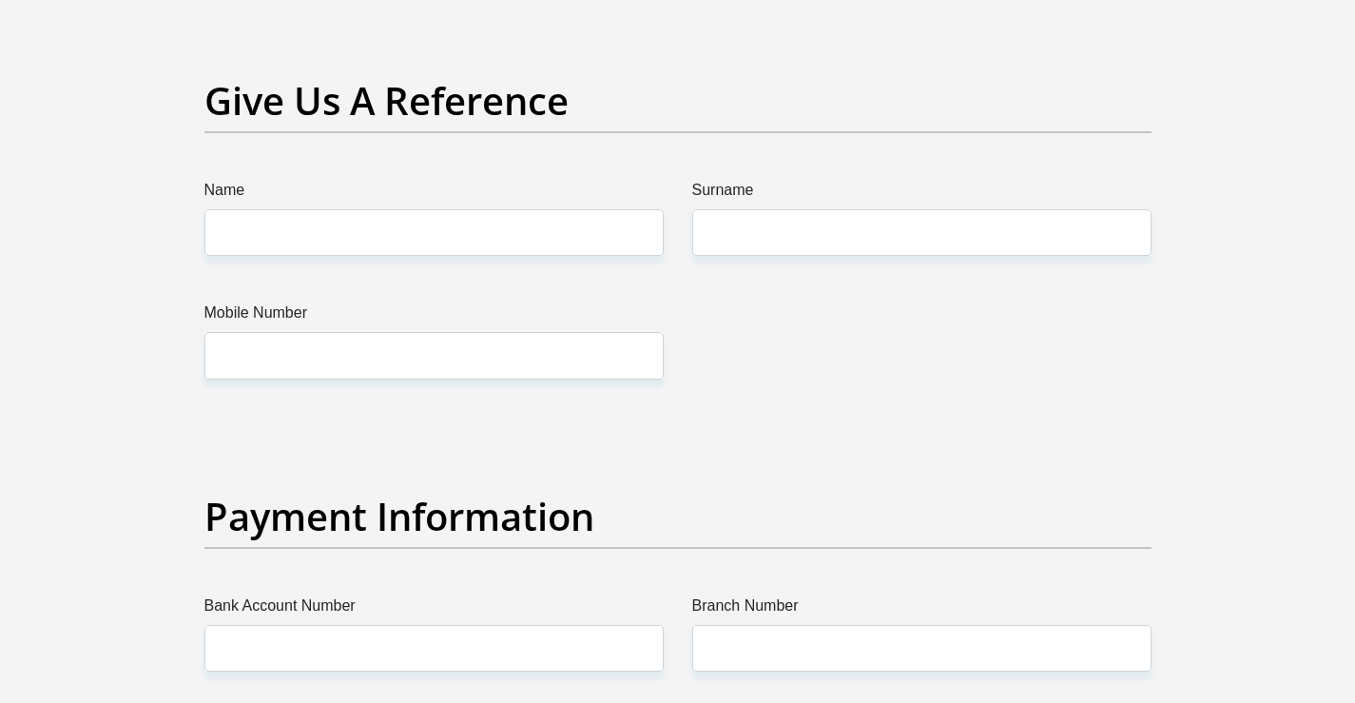
scroll to position [3930, 0]
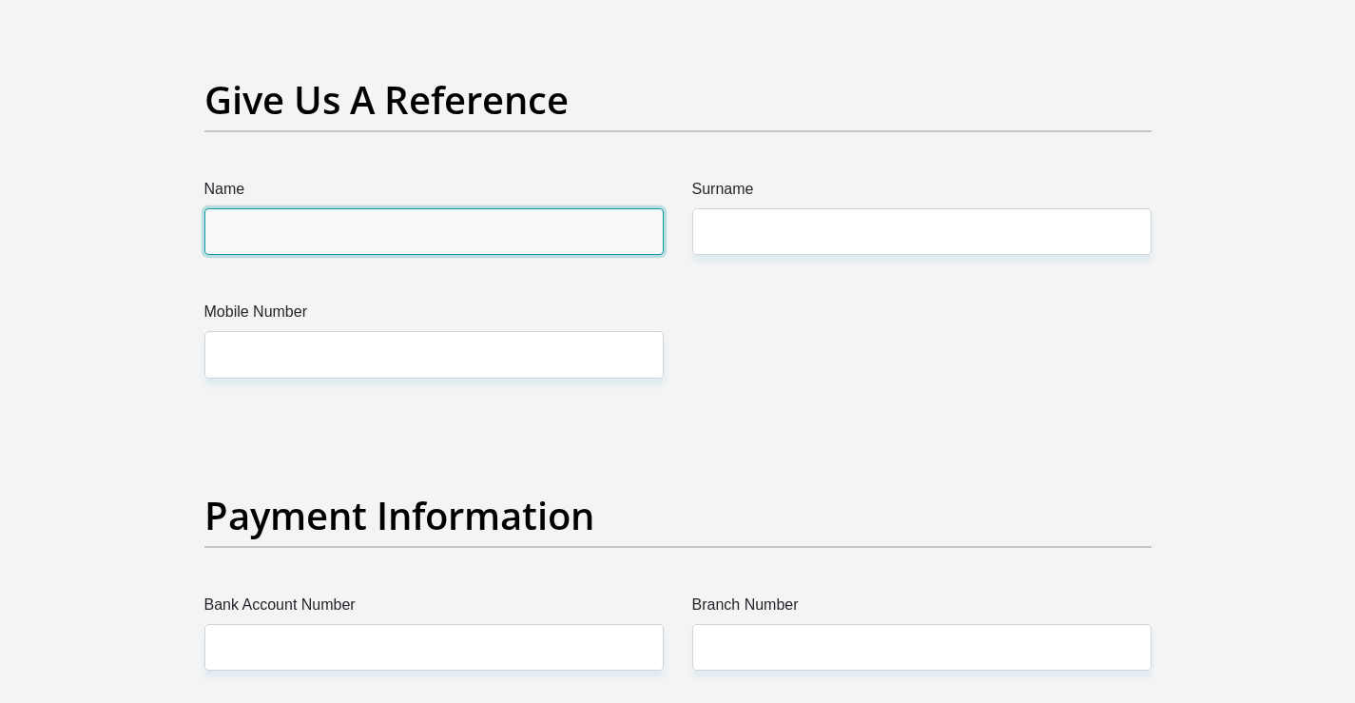
click at [345, 235] on input "Name" at bounding box center [433, 231] width 459 height 47
type input "nokuthula"
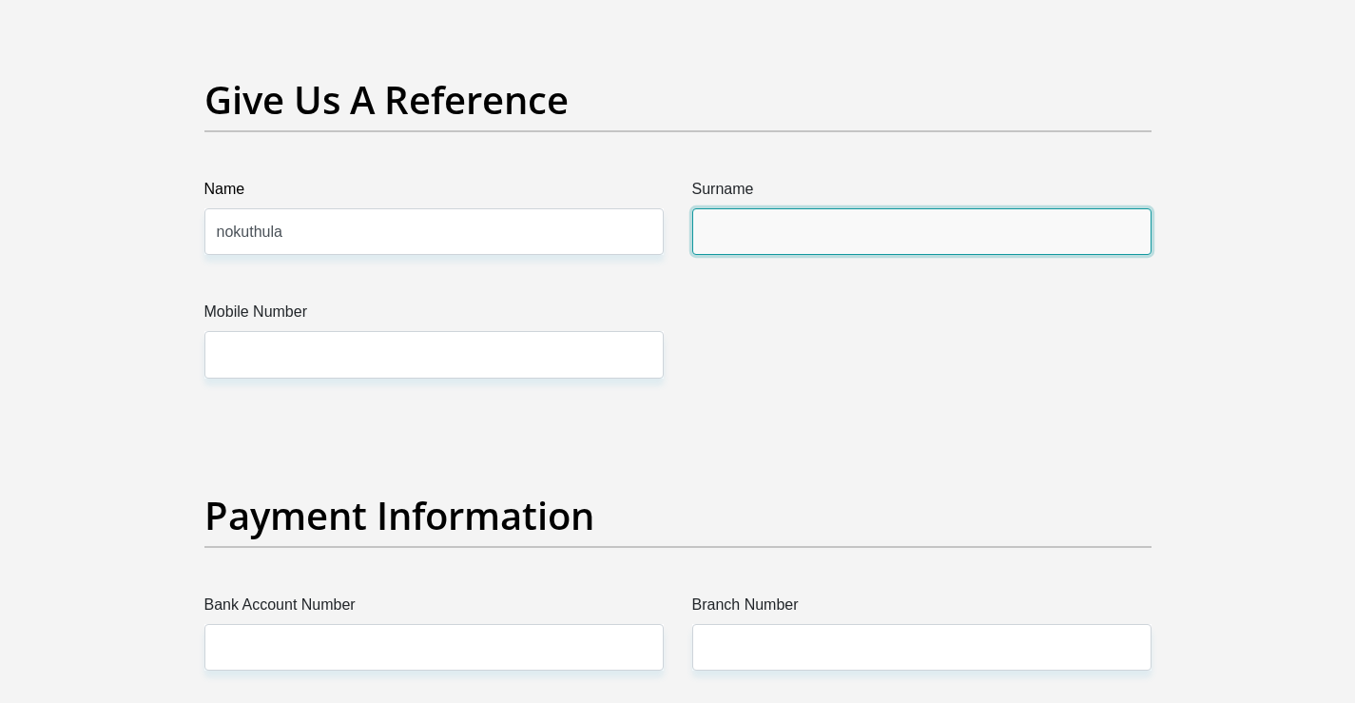
click at [812, 242] on input "Surname" at bounding box center [921, 231] width 459 height 47
type input "dhlamini"
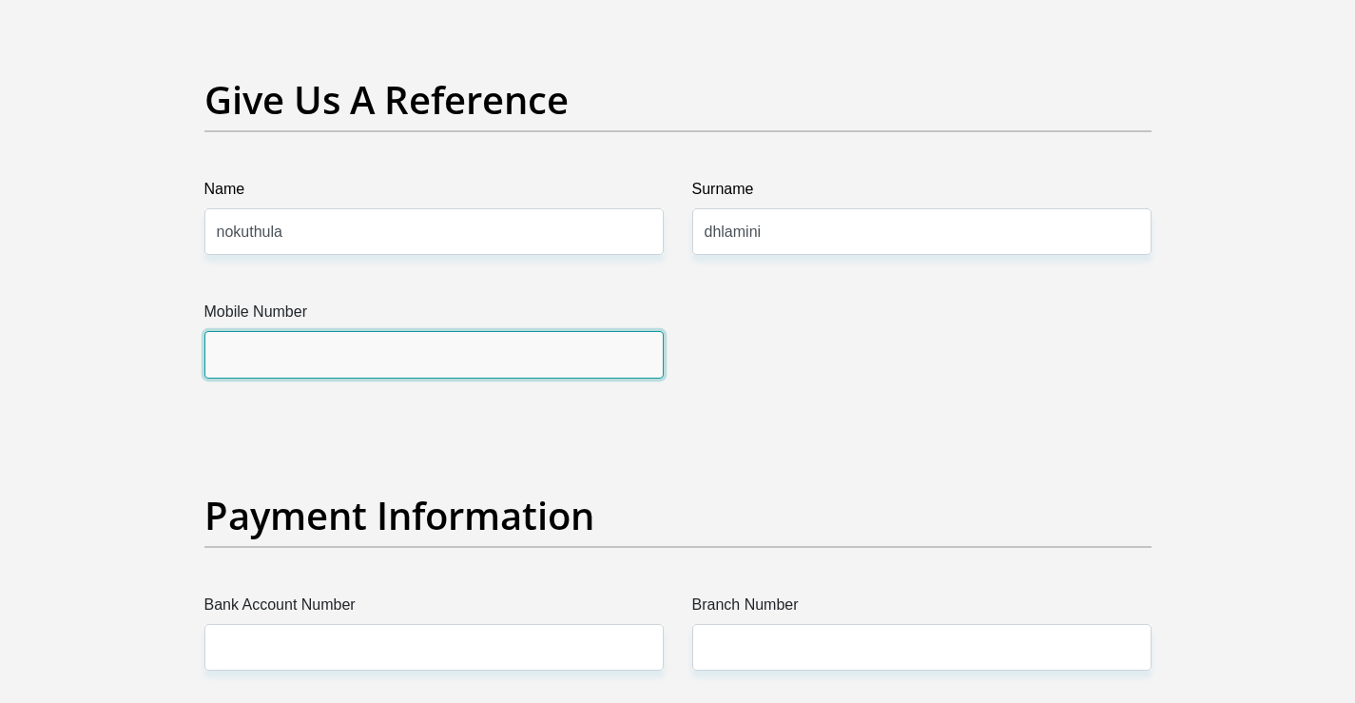
click at [371, 366] on input "Mobile Number" at bounding box center [433, 354] width 459 height 47
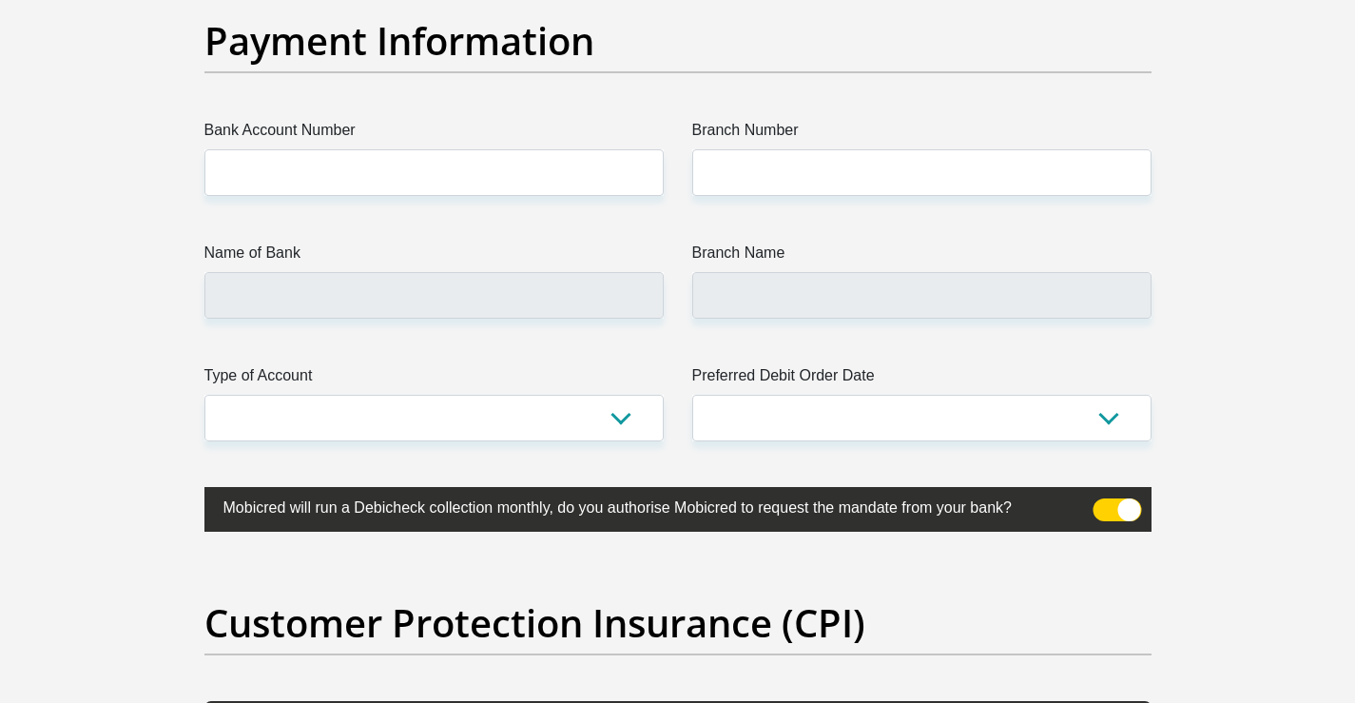
scroll to position [4405, 0]
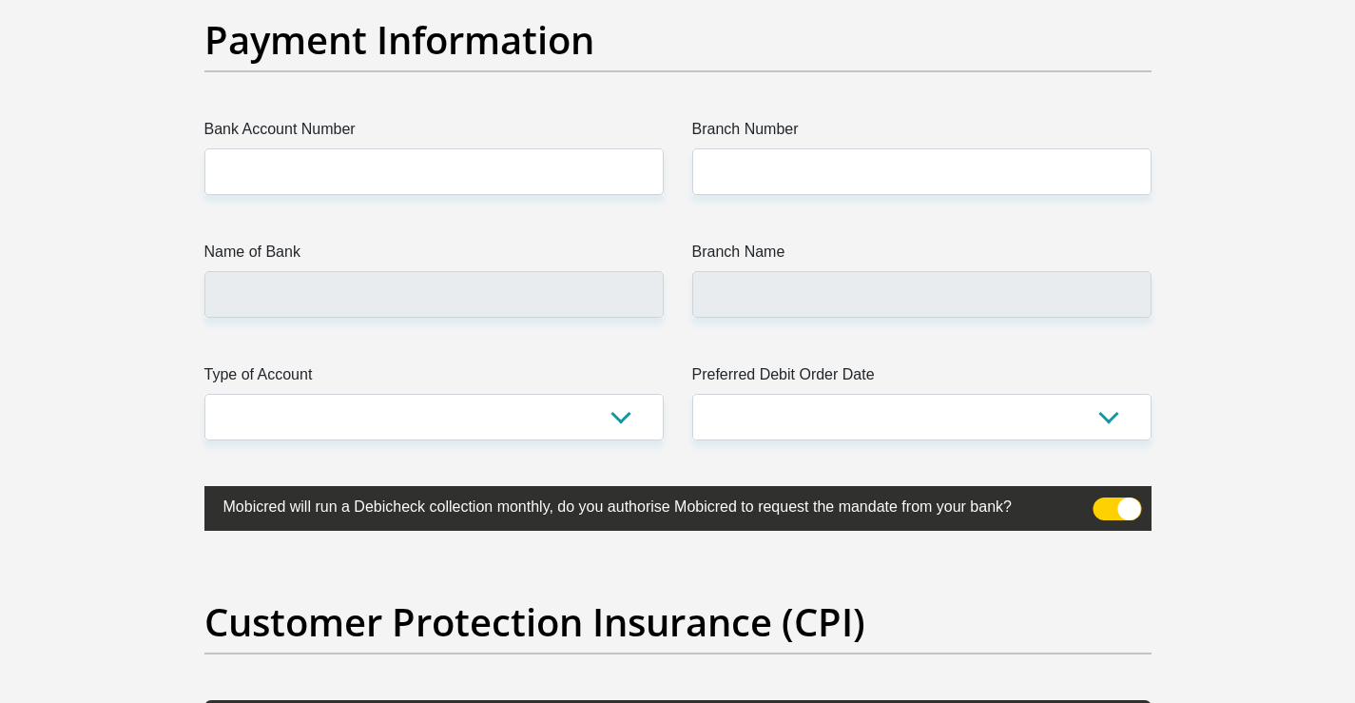
type input "0621412731"
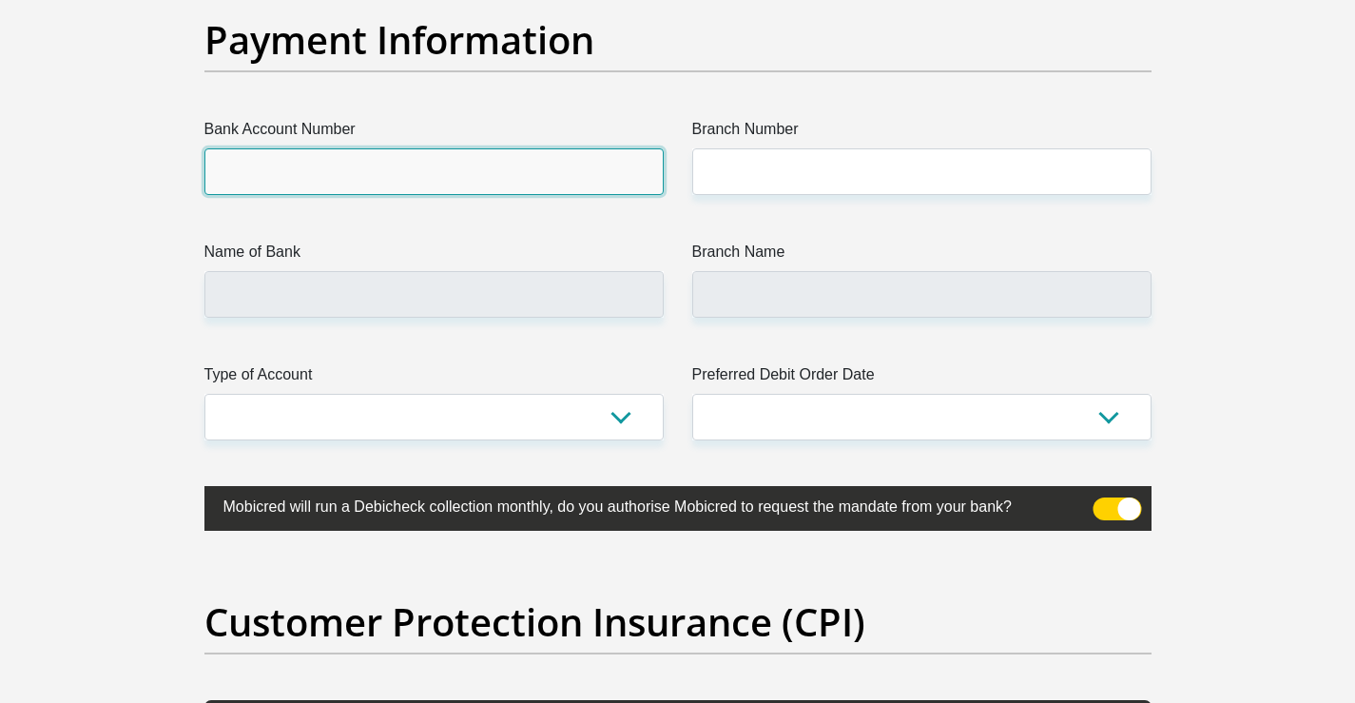
click at [399, 184] on input "Bank Account Number" at bounding box center [433, 171] width 459 height 47
type input "1220883253"
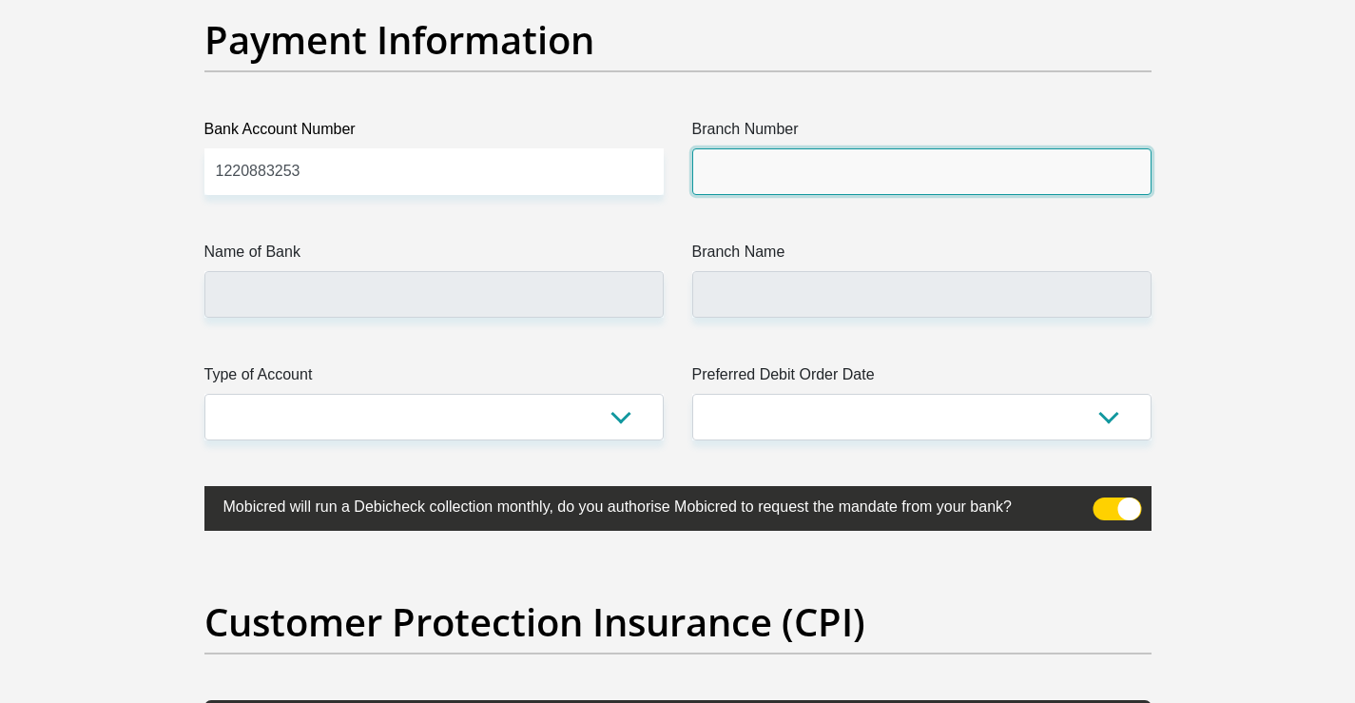
click at [777, 183] on input "Branch Number" at bounding box center [921, 171] width 459 height 47
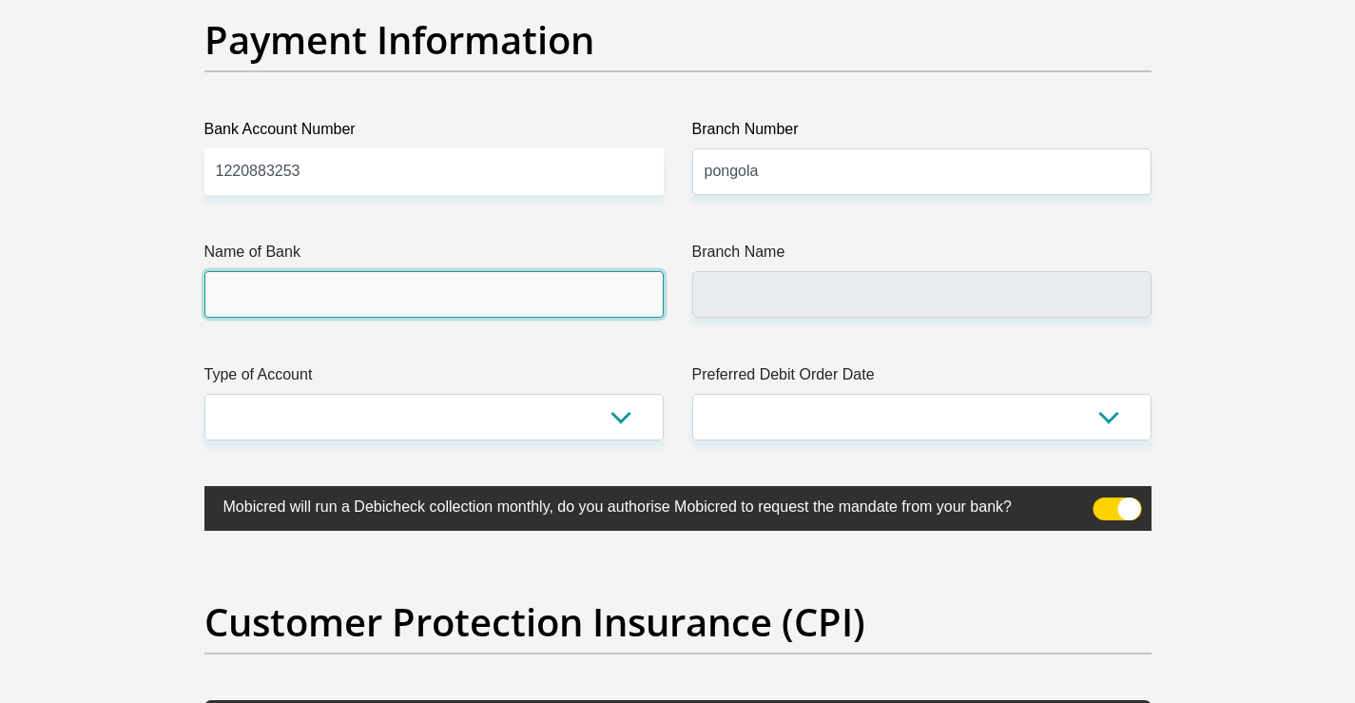
click at [404, 306] on input "Name of Bank" at bounding box center [433, 294] width 459 height 47
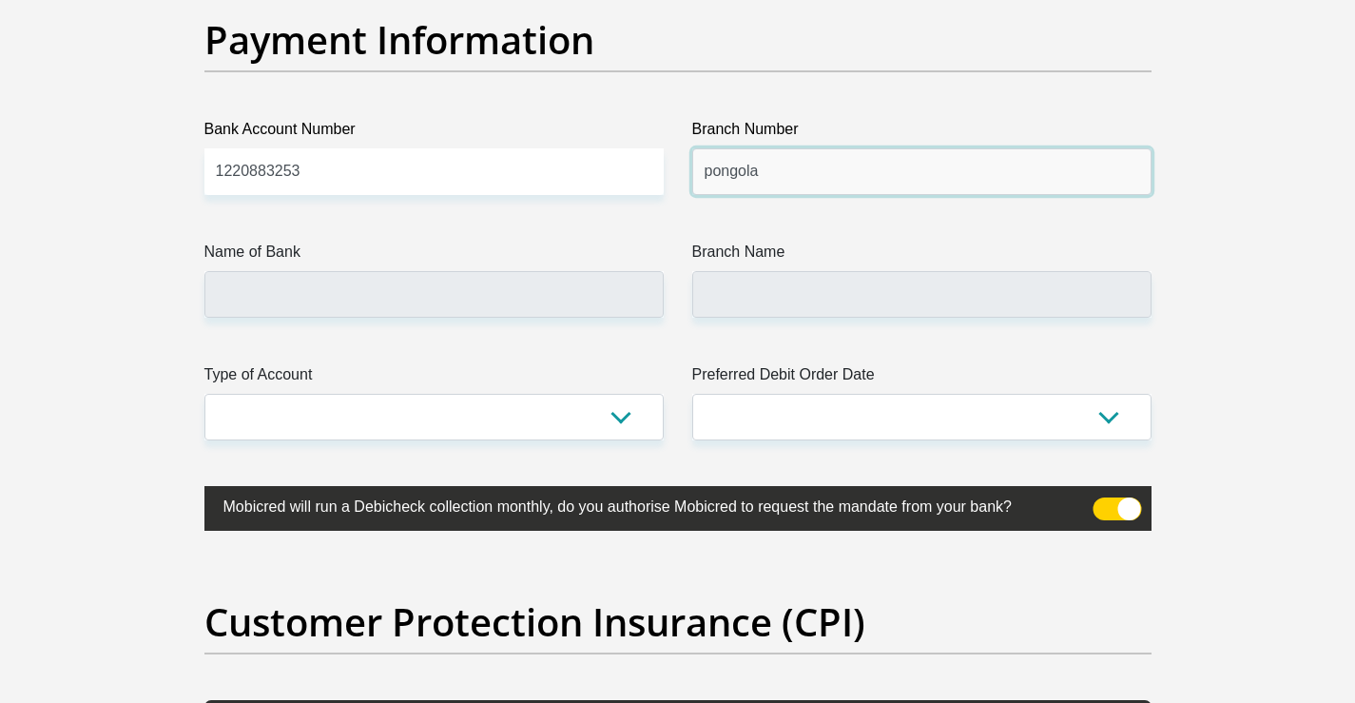
click at [839, 186] on input "pongola" at bounding box center [921, 171] width 459 height 47
type input "p"
type input "470010"
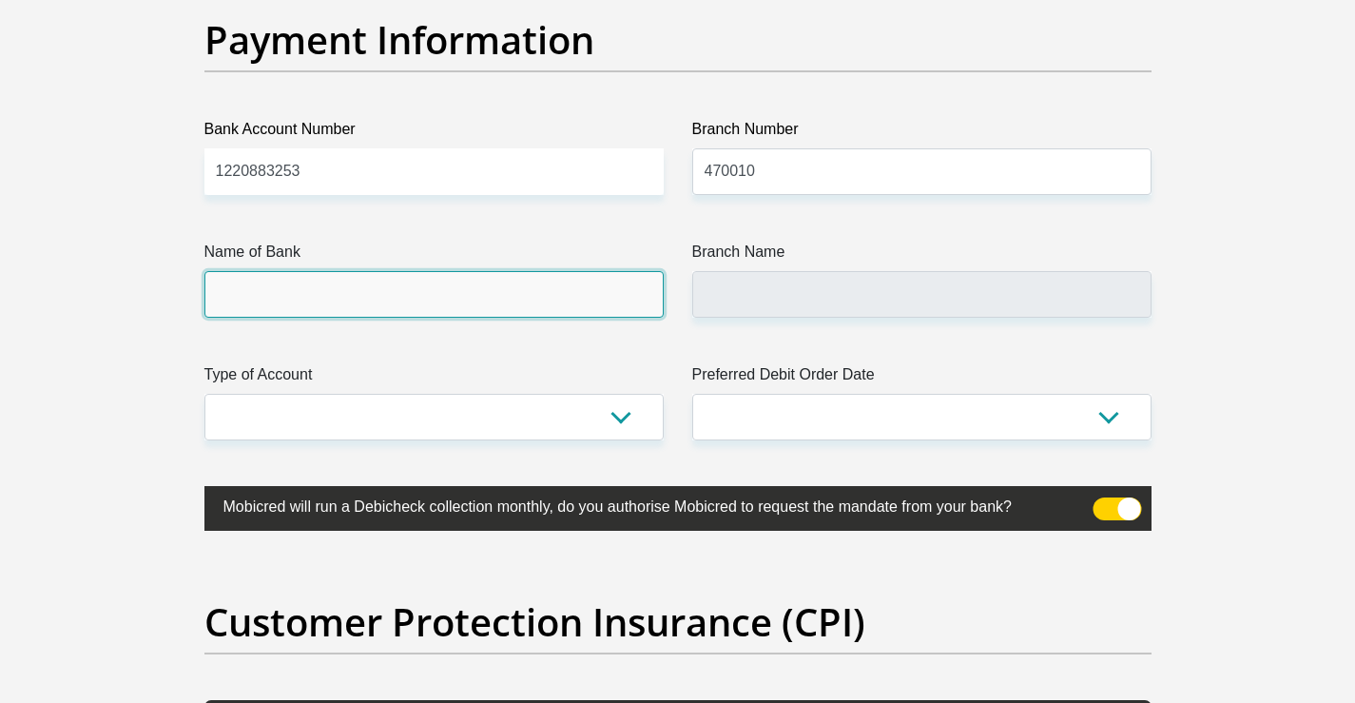
click at [605, 302] on input "Name of Bank" at bounding box center [433, 294] width 459 height 47
type input "CAPITEC BANK LIMITED"
type input "CAPITEC BANK CPC"
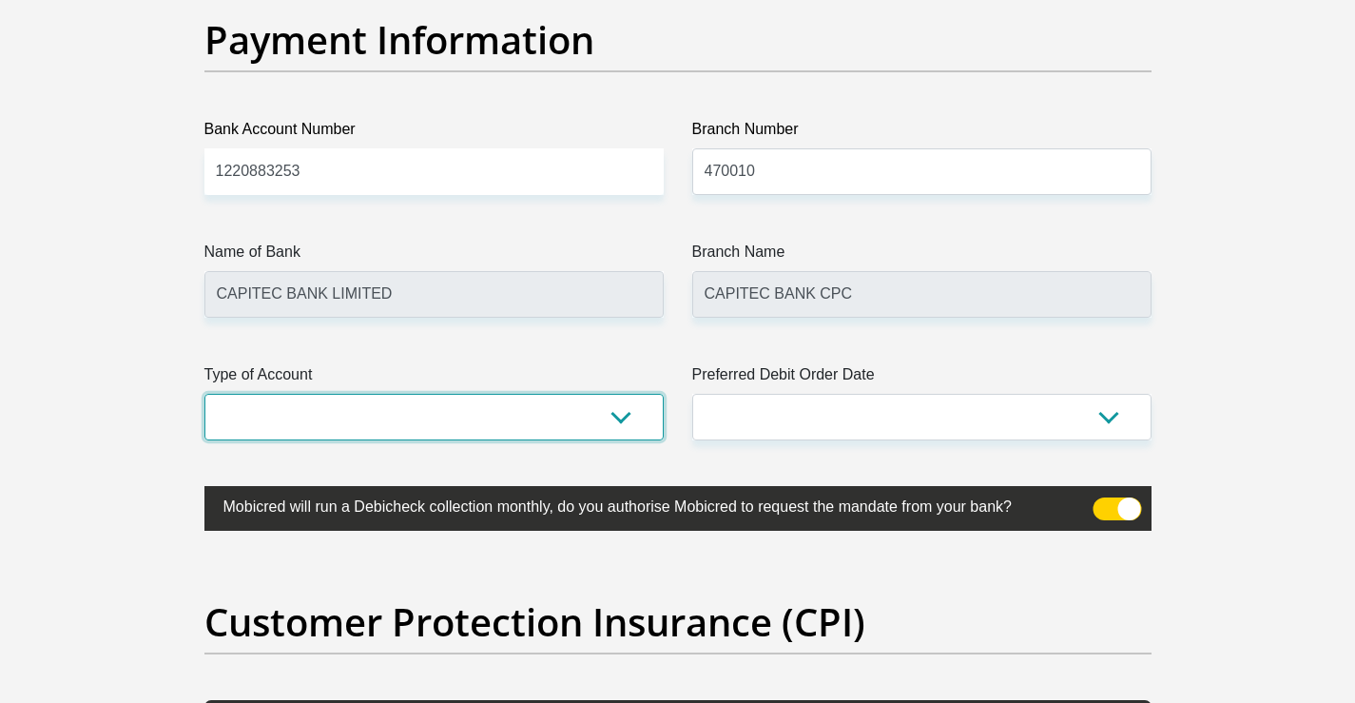
click at [605, 421] on select "Cheque Savings" at bounding box center [433, 417] width 459 height 47
select select "SAV"
click at [204, 394] on select "Cheque Savings" at bounding box center [433, 417] width 459 height 47
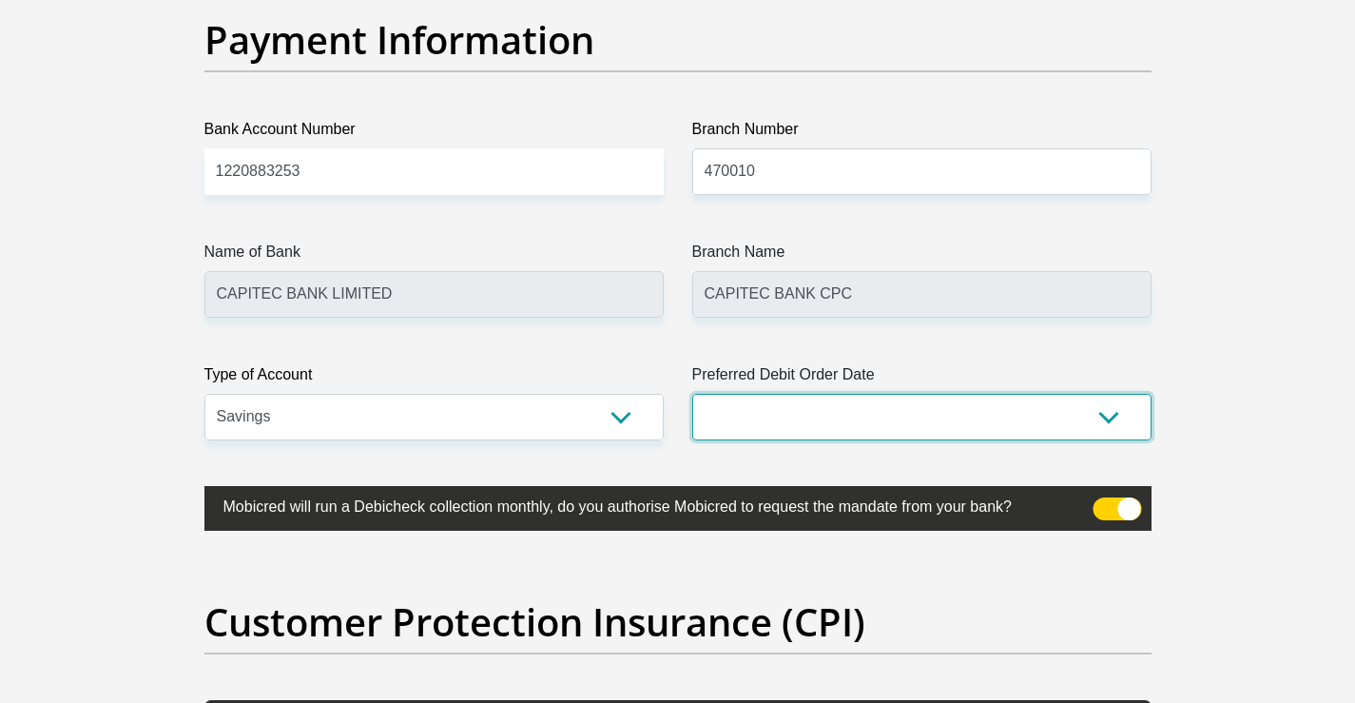
click at [957, 410] on select "1st 2nd 3rd 4th 5th 7th 18th 19th 20th 21st 22nd 23rd 24th 25th 26th 27th 28th …" at bounding box center [921, 417] width 459 height 47
select select "20"
click at [692, 394] on select "1st 2nd 3rd 4th 5th 7th 18th 19th 20th 21st 22nd 23rd 24th 25th 26th 27th 28th …" at bounding box center [921, 417] width 459 height 47
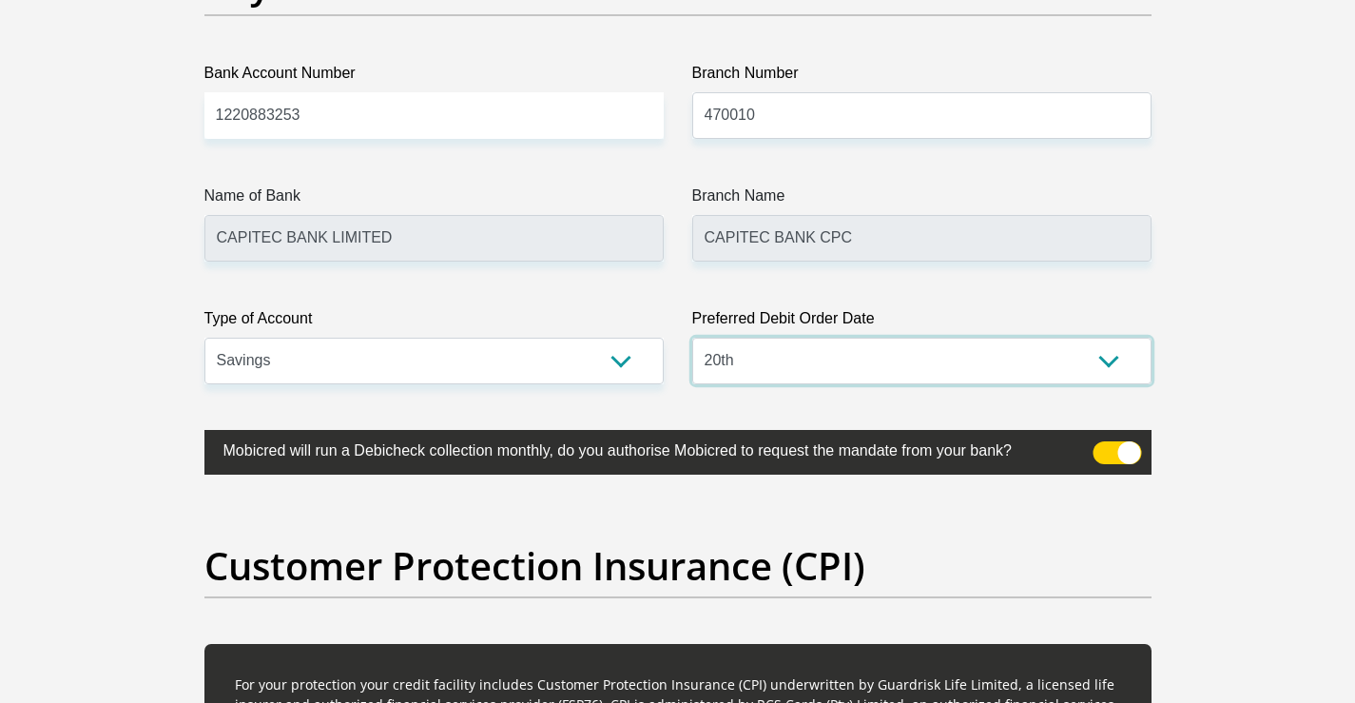
scroll to position [4500, 0]
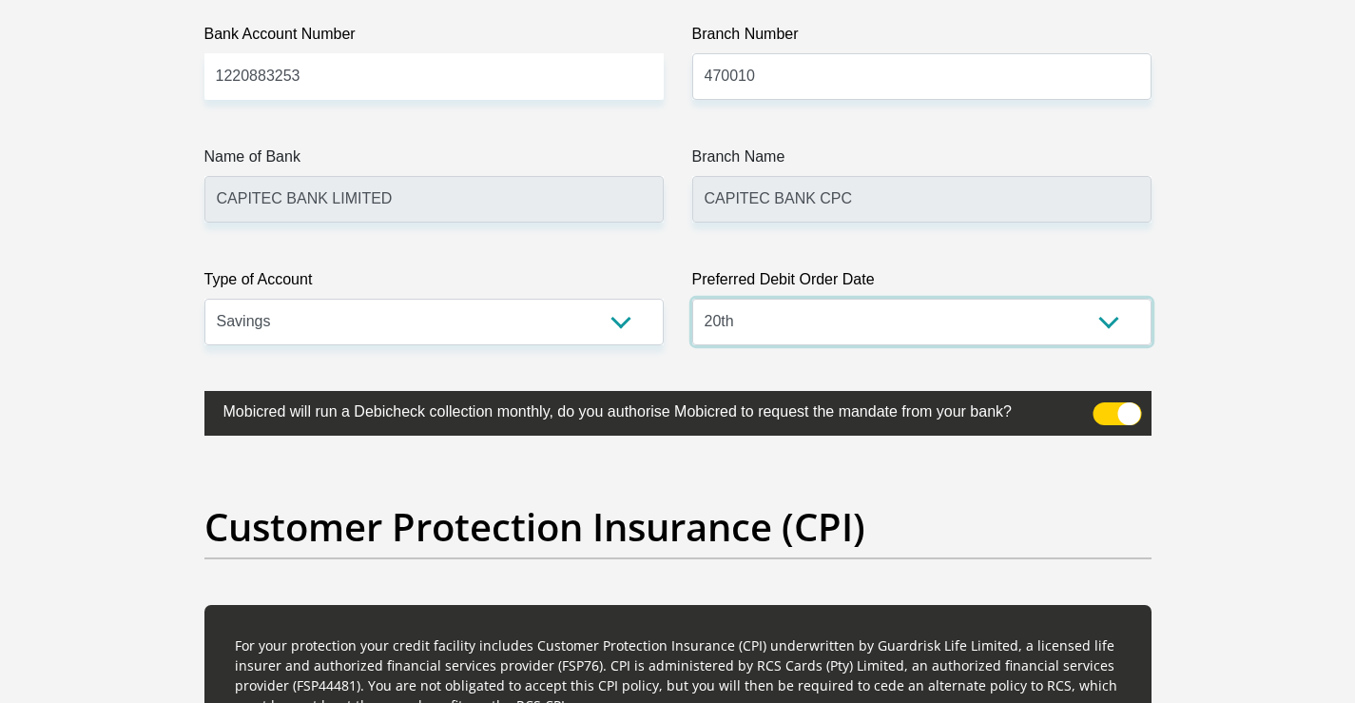
click at [1112, 323] on select "1st 2nd 3rd 4th 5th 7th 18th 19th 20th 21st 22nd 23rd 24th 25th 26th 27th 28th …" at bounding box center [921, 322] width 459 height 47
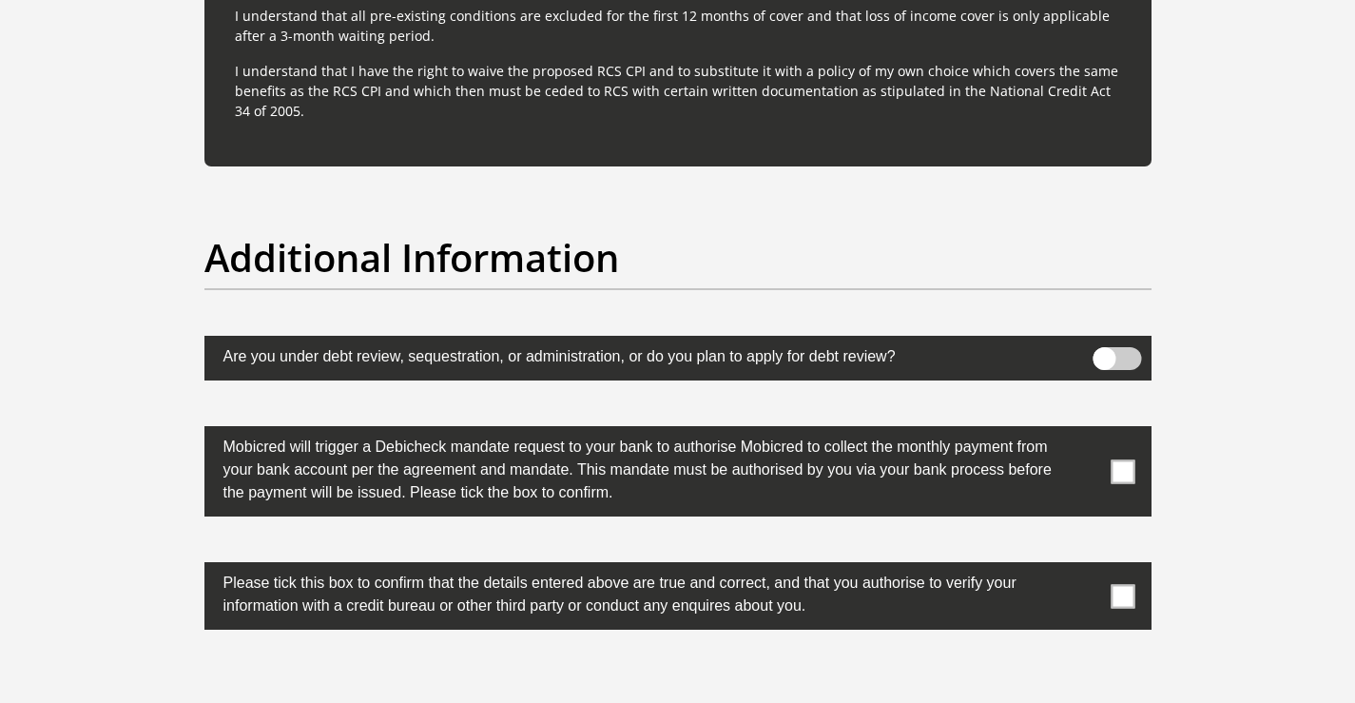
scroll to position [5926, 0]
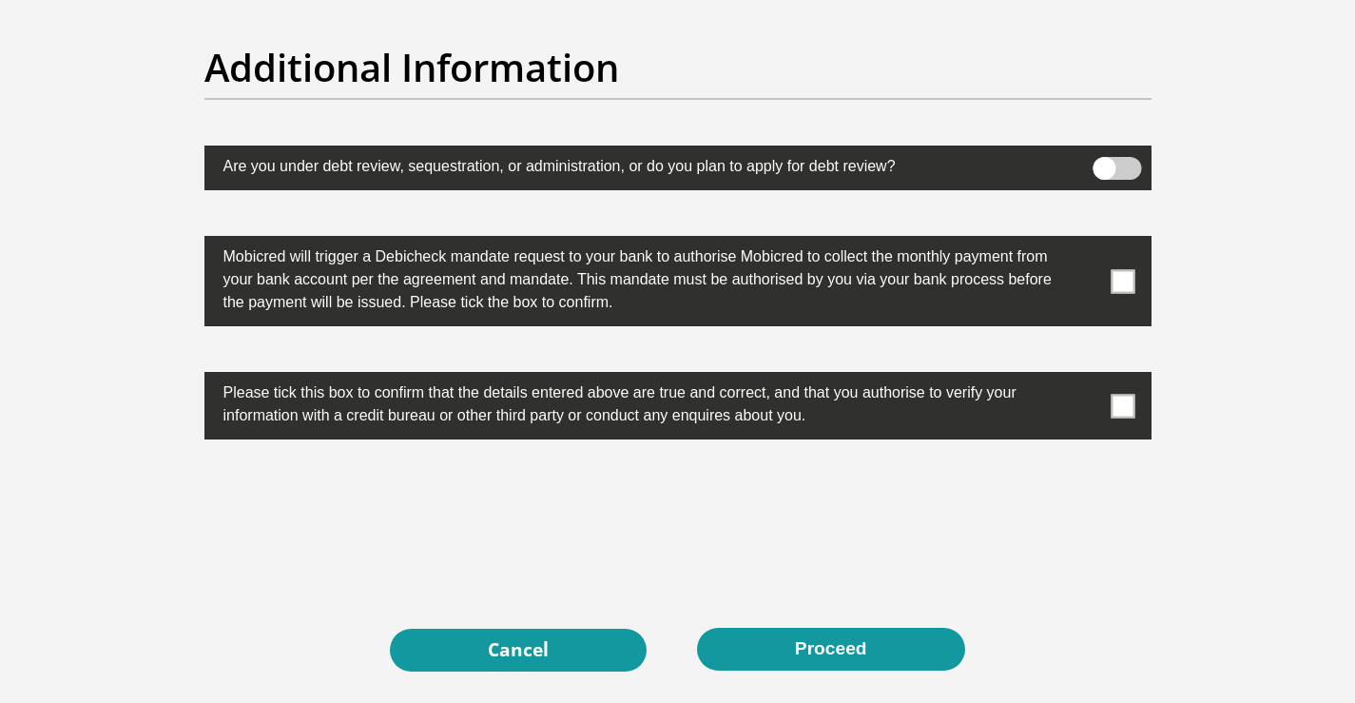
click at [1119, 278] on span at bounding box center [1123, 281] width 24 height 24
click at [1085, 241] on input "checkbox" at bounding box center [1085, 241] width 0 height 0
click at [1118, 405] on span at bounding box center [1123, 406] width 24 height 24
click at [1085, 377] on input "checkbox" at bounding box center [1085, 377] width 0 height 0
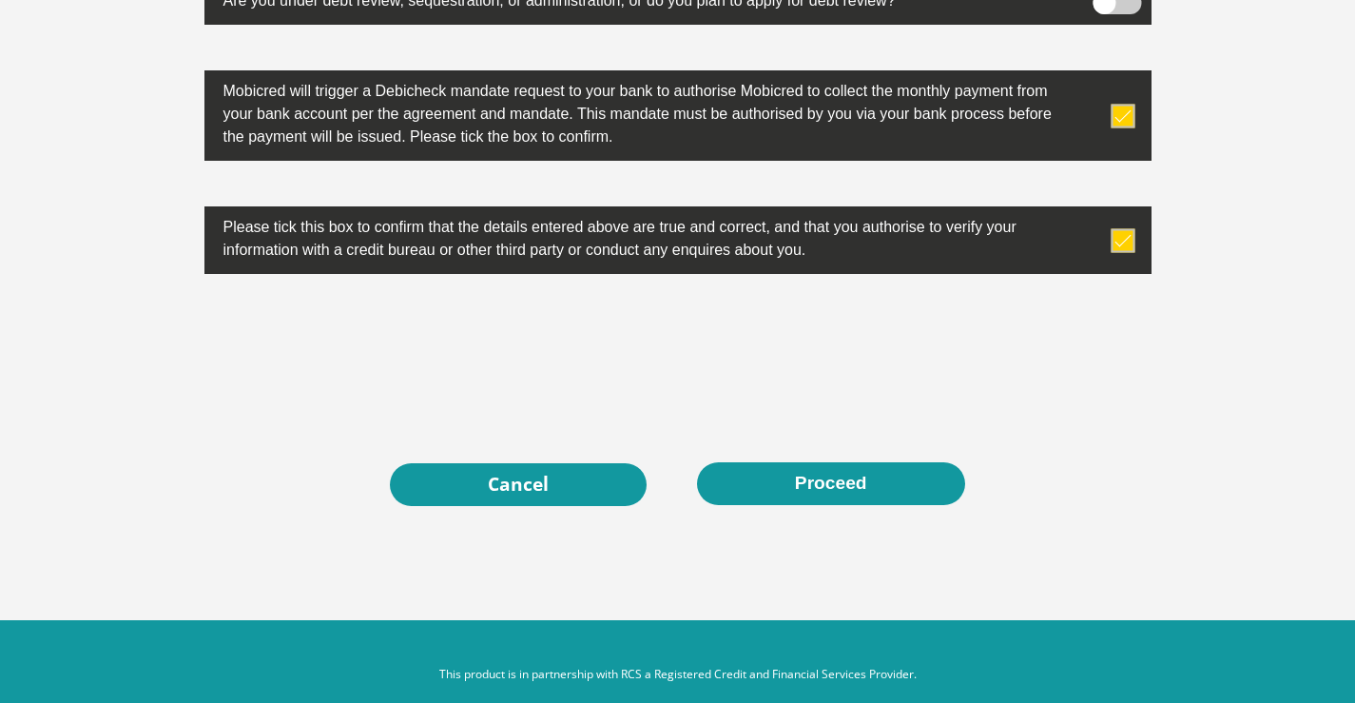
scroll to position [6095, 0]
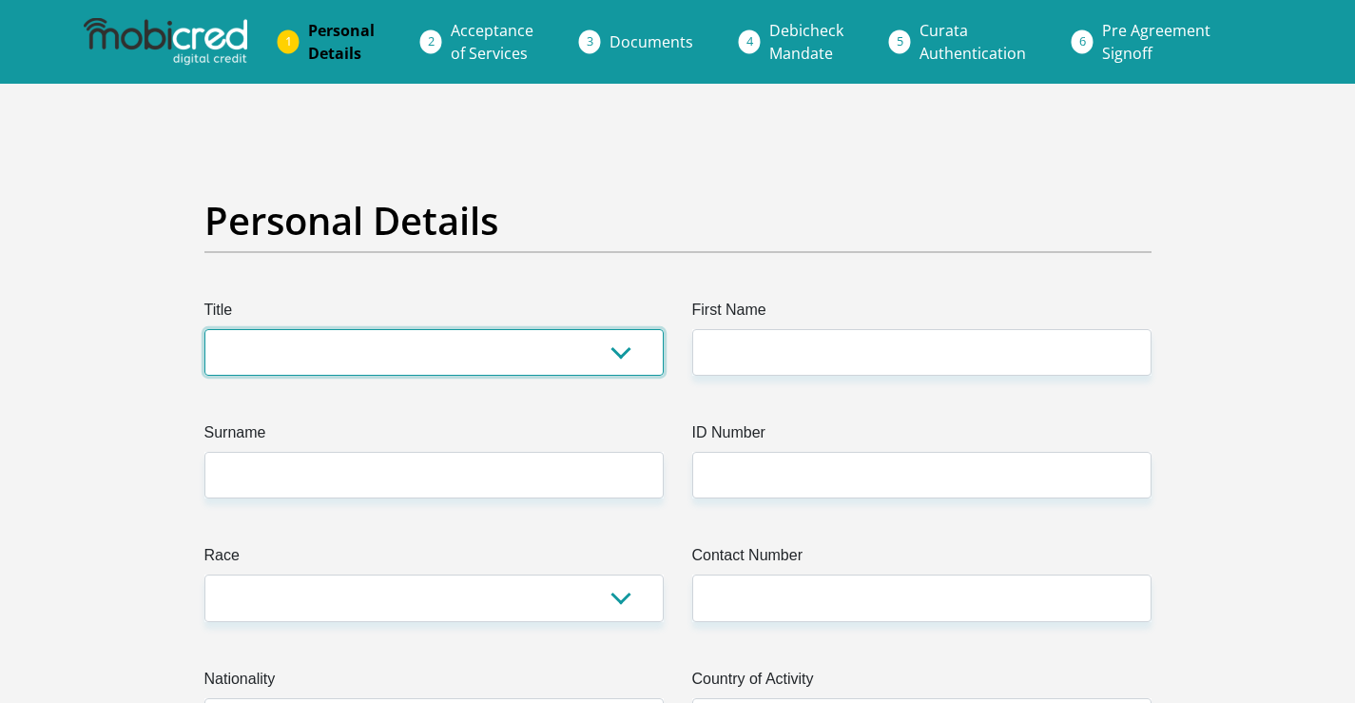
click at [265, 334] on select "Mr Ms Mrs Dr [PERSON_NAME]" at bounding box center [433, 352] width 459 height 47
select select "Ms"
click at [204, 329] on select "Mr Ms Mrs Dr [PERSON_NAME]" at bounding box center [433, 352] width 459 height 47
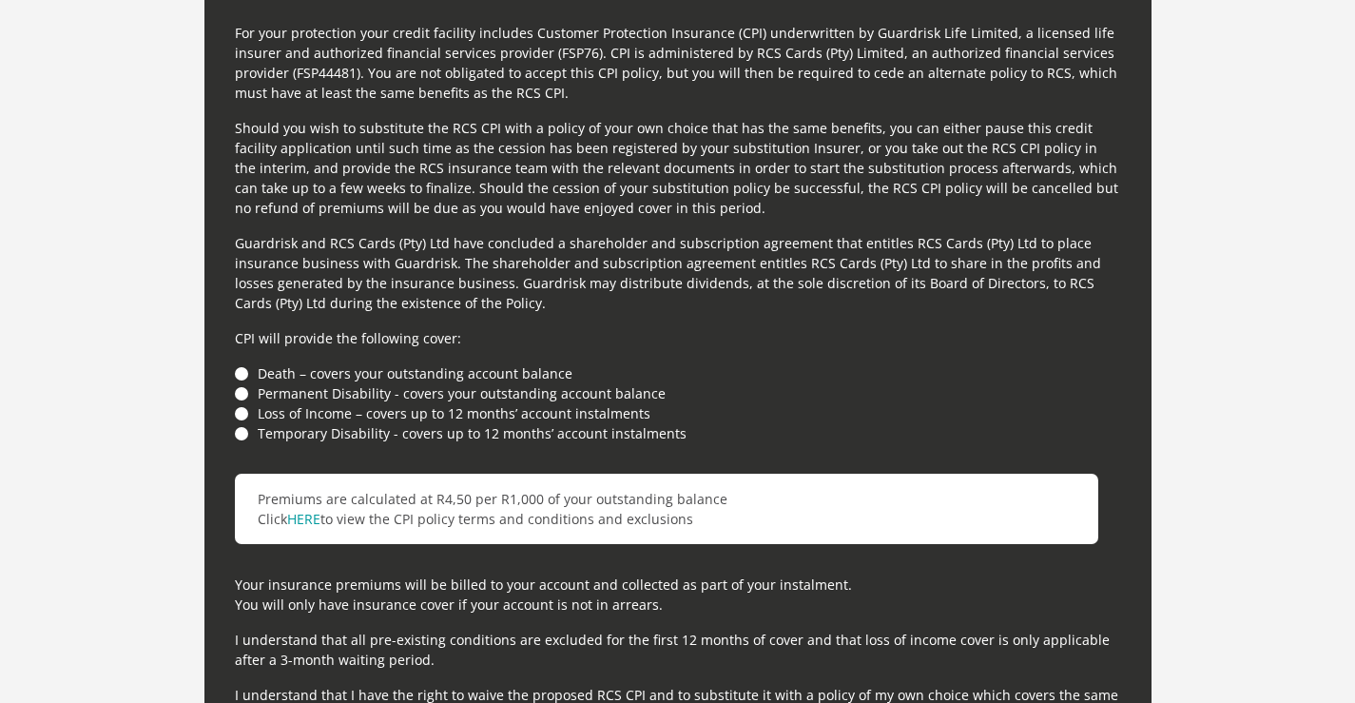
scroll to position [5074, 0]
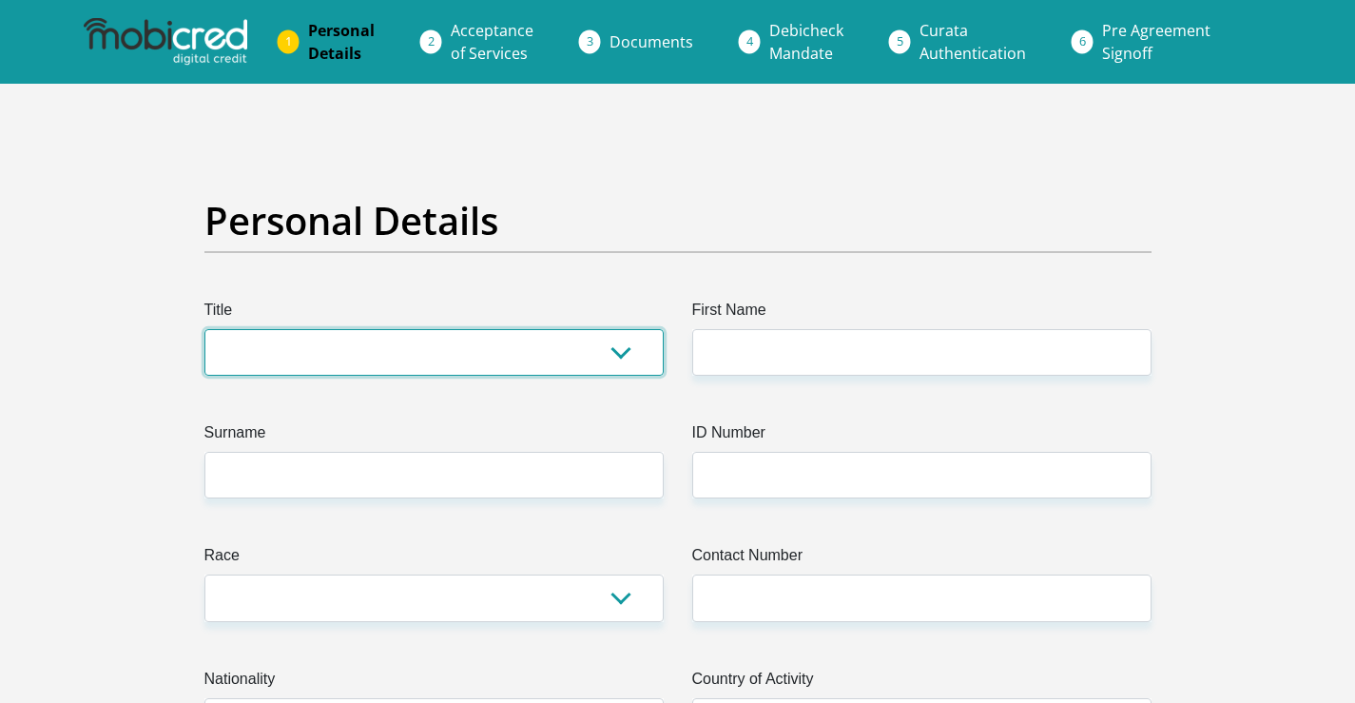
click at [292, 339] on select "Mr Ms Mrs Dr [PERSON_NAME]" at bounding box center [433, 352] width 459 height 47
select select "Ms"
click at [204, 329] on select "Mr Ms Mrs Dr [PERSON_NAME]" at bounding box center [433, 352] width 459 height 47
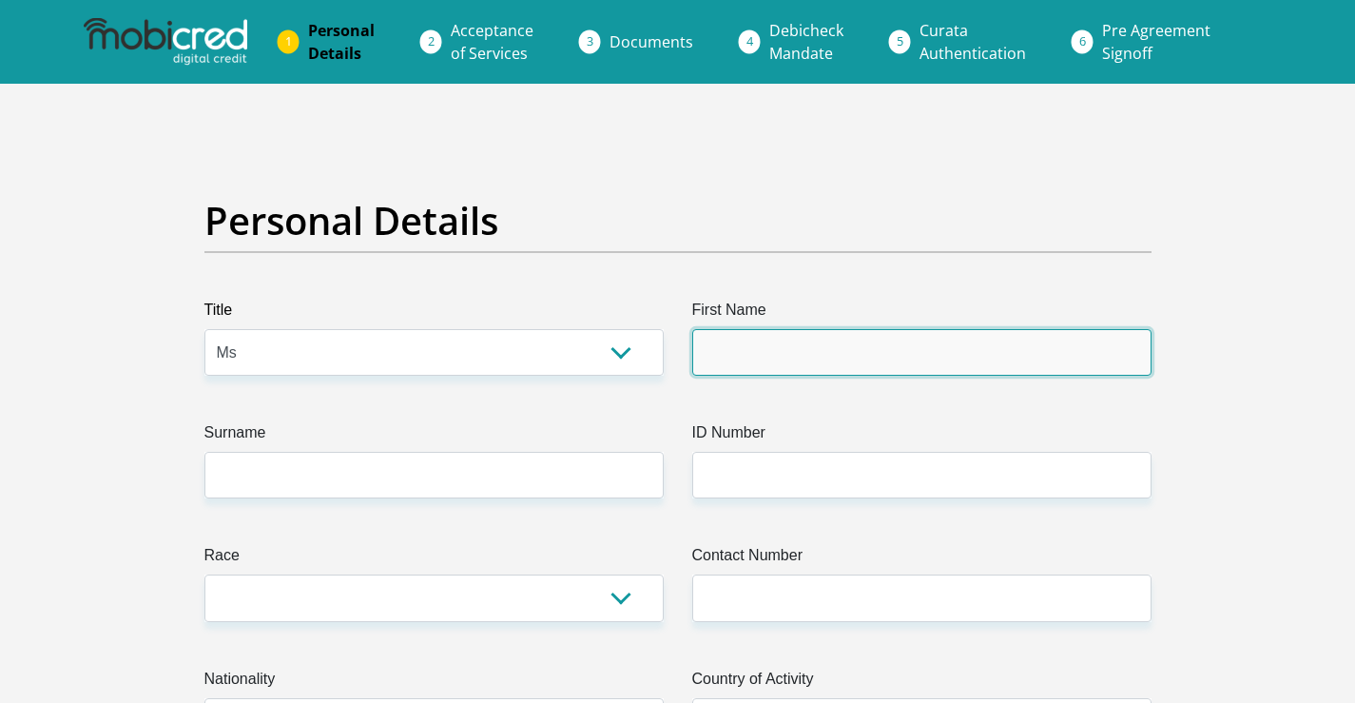
click at [778, 357] on input "First Name" at bounding box center [921, 352] width 459 height 47
type input "d"
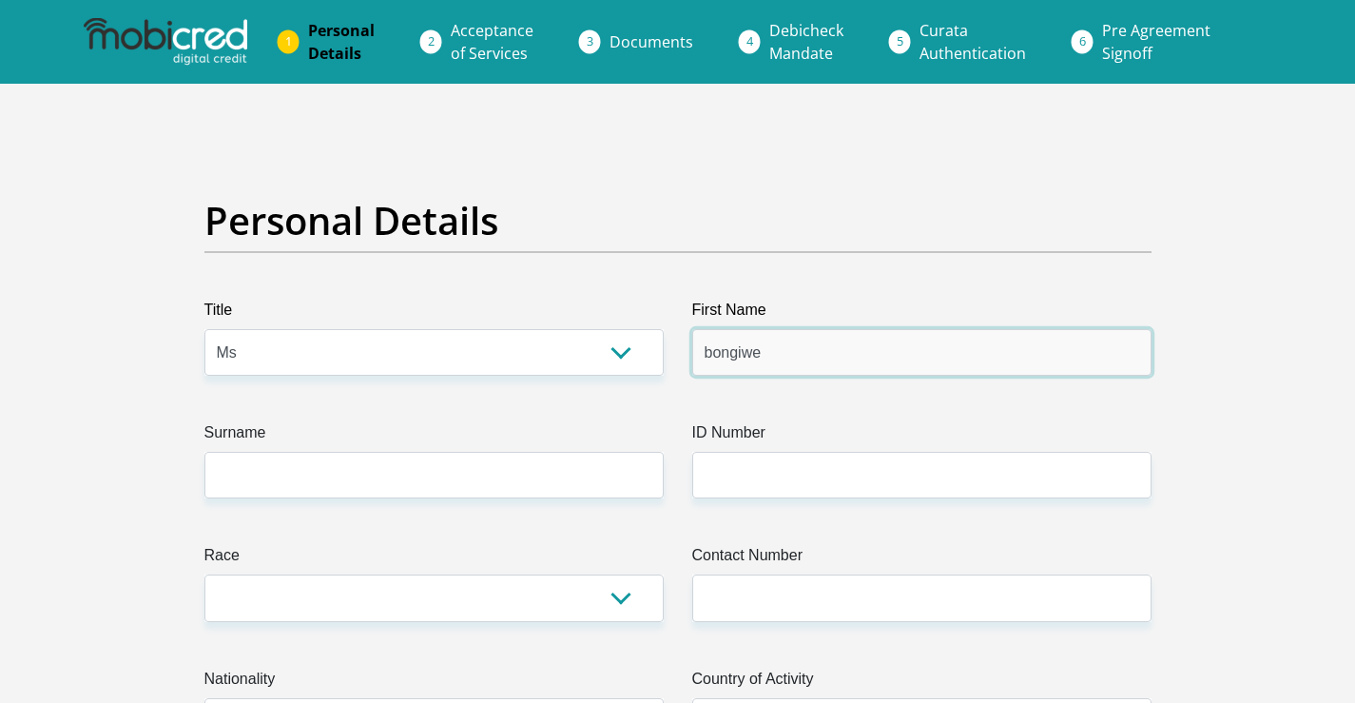
type input "bongiwe"
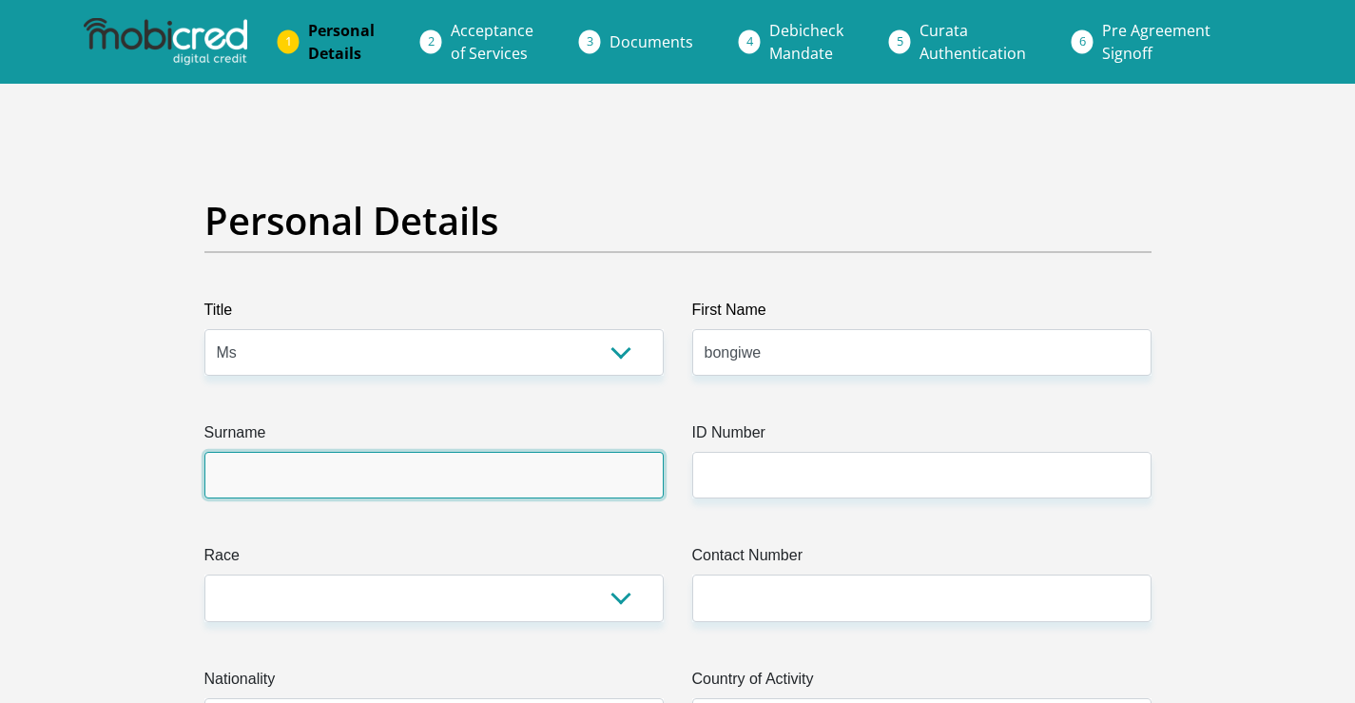
click at [367, 486] on input "Surname" at bounding box center [433, 475] width 459 height 47
type input "Dhlamini"
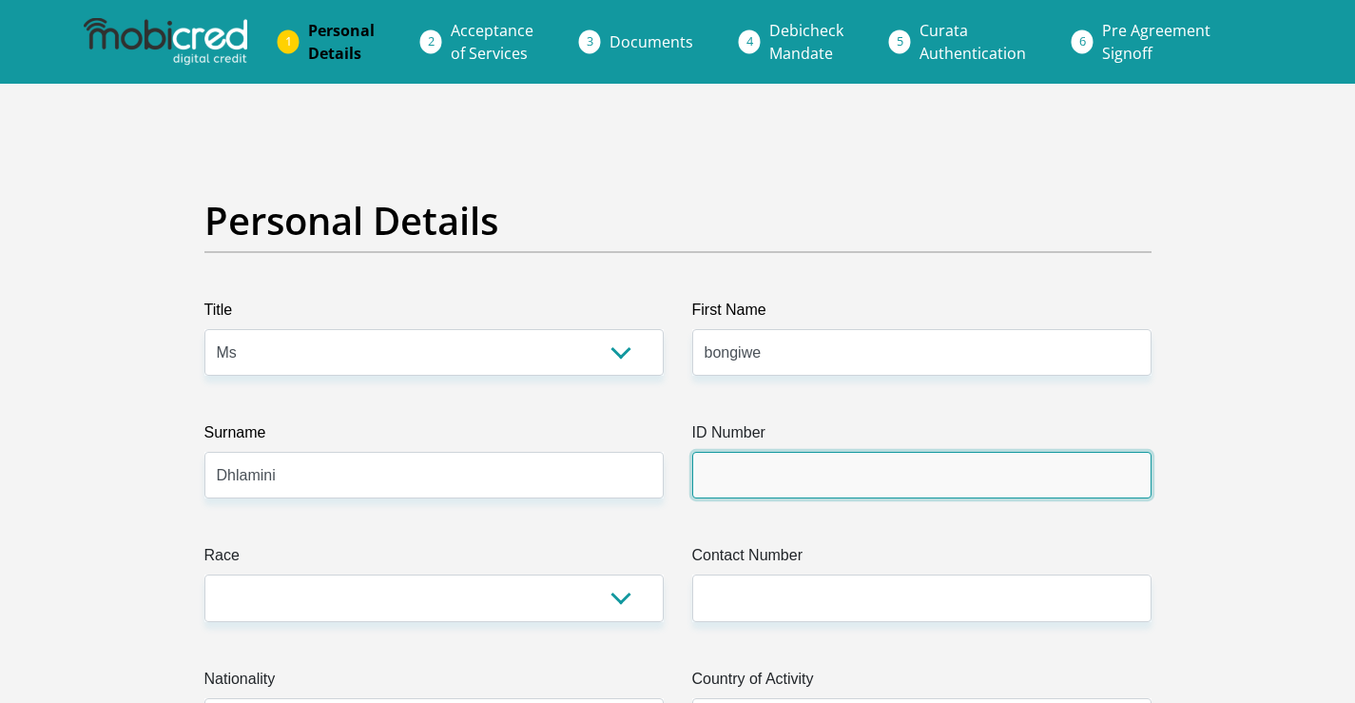
click at [758, 461] on input "ID Number" at bounding box center [921, 475] width 459 height 47
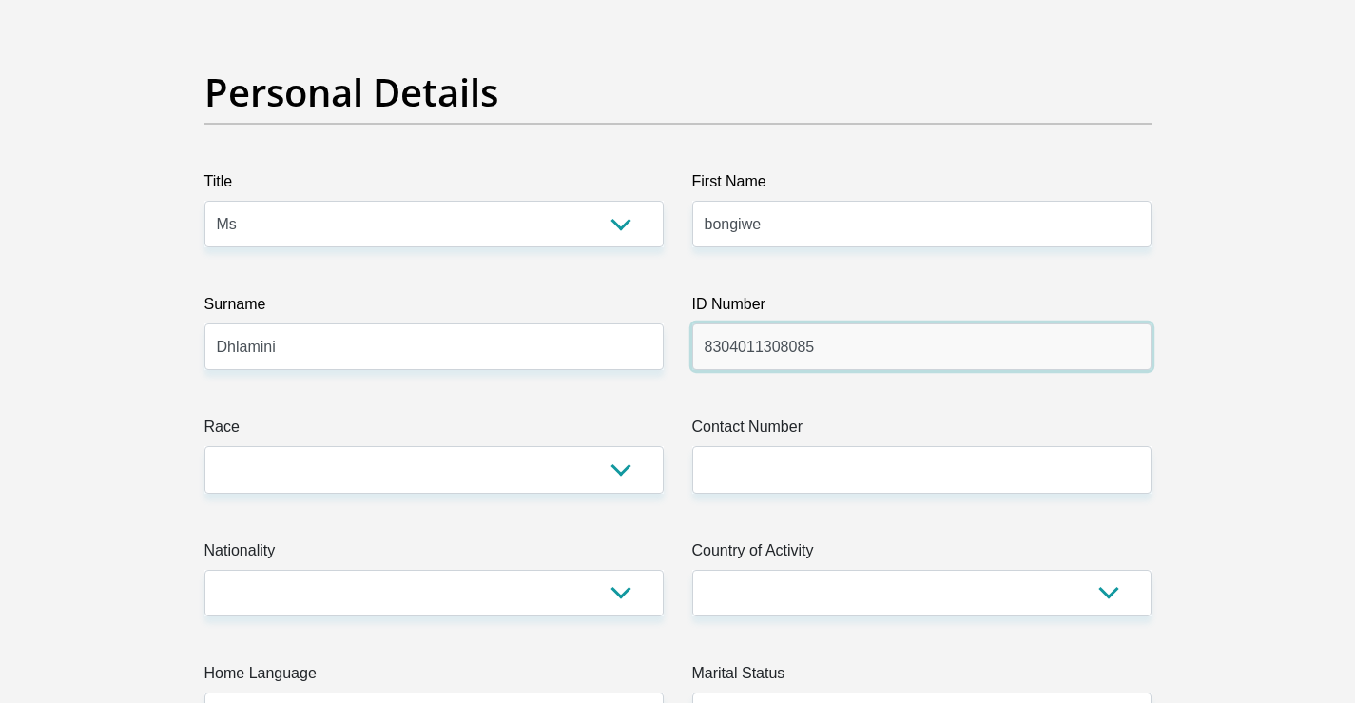
scroll to position [285, 0]
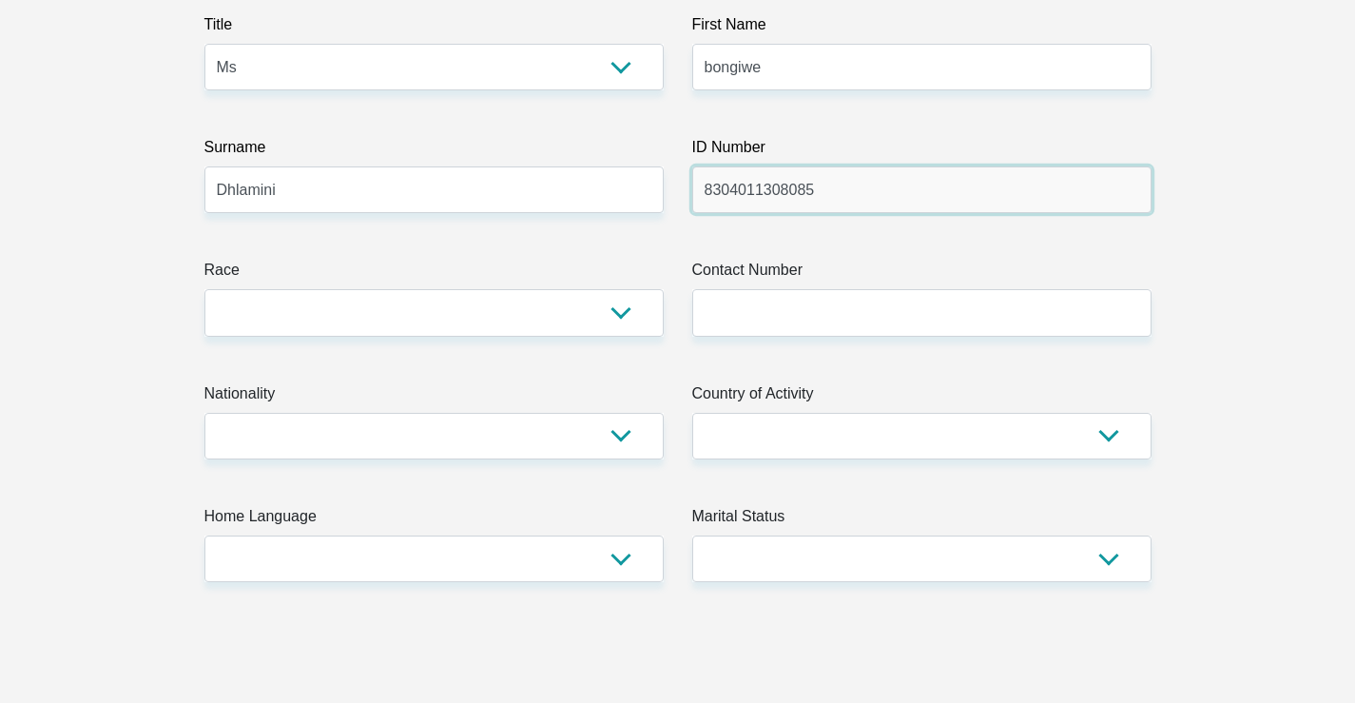
type input "8304011308085"
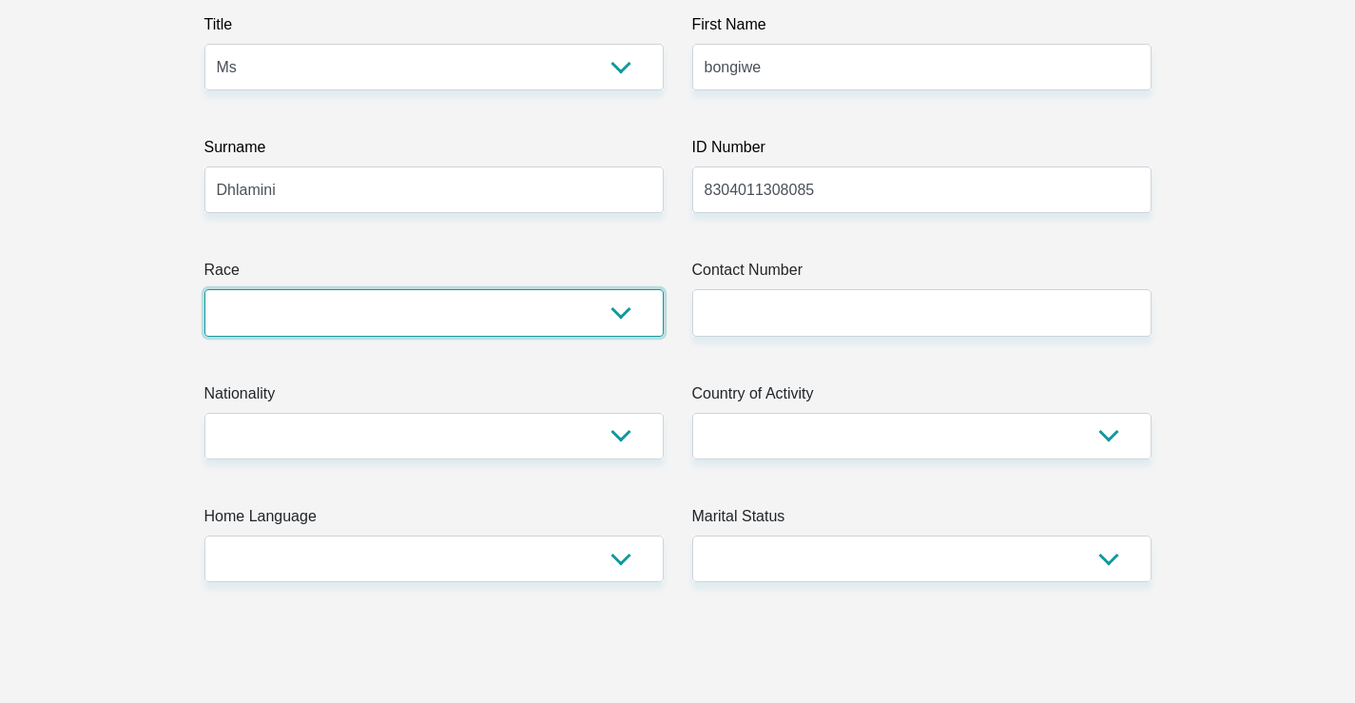
click at [594, 323] on select "Black Coloured Indian White Other" at bounding box center [433, 312] width 459 height 47
click at [204, 289] on select "Black Coloured Indian White Other" at bounding box center [433, 312] width 459 height 47
click at [580, 314] on select "Black Coloured Indian White Other" at bounding box center [433, 312] width 459 height 47
select select "1"
click at [204, 289] on select "Black Coloured Indian White Other" at bounding box center [433, 312] width 459 height 47
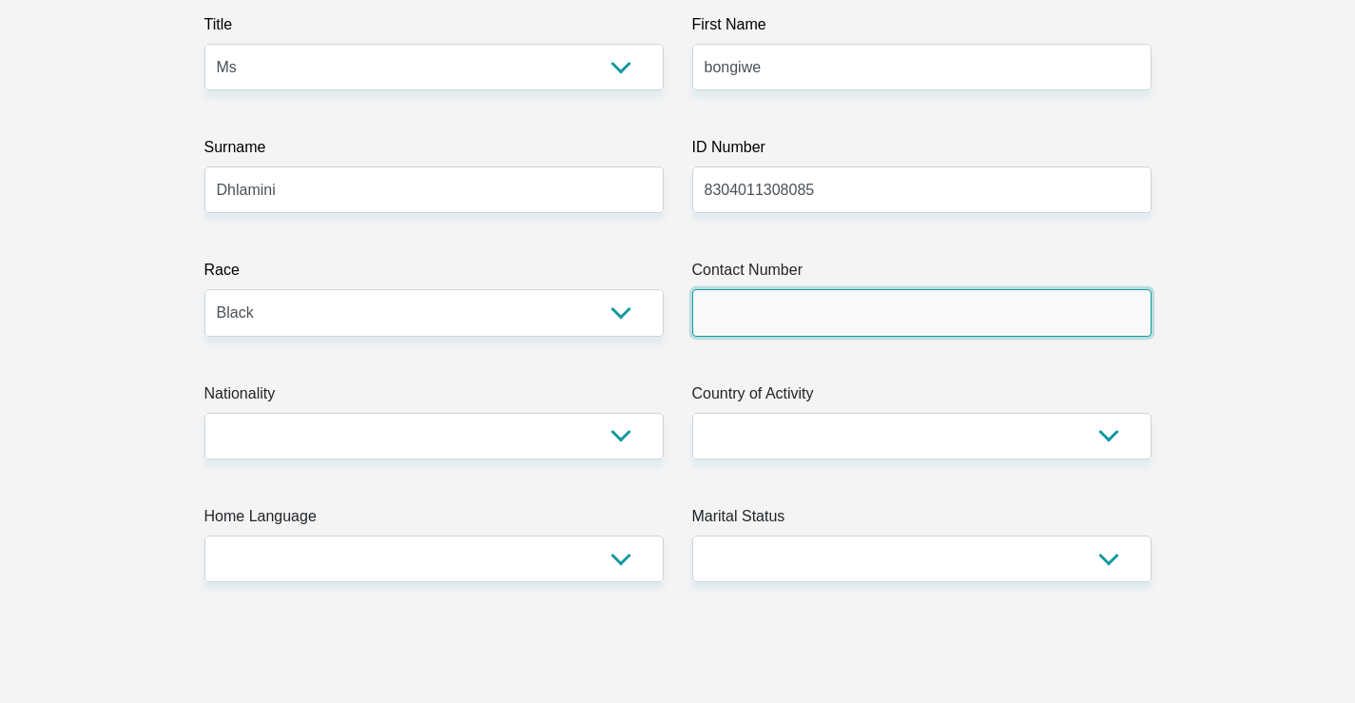
click at [775, 321] on input "Contact Number" at bounding box center [921, 312] width 459 height 47
type input "0838731209"
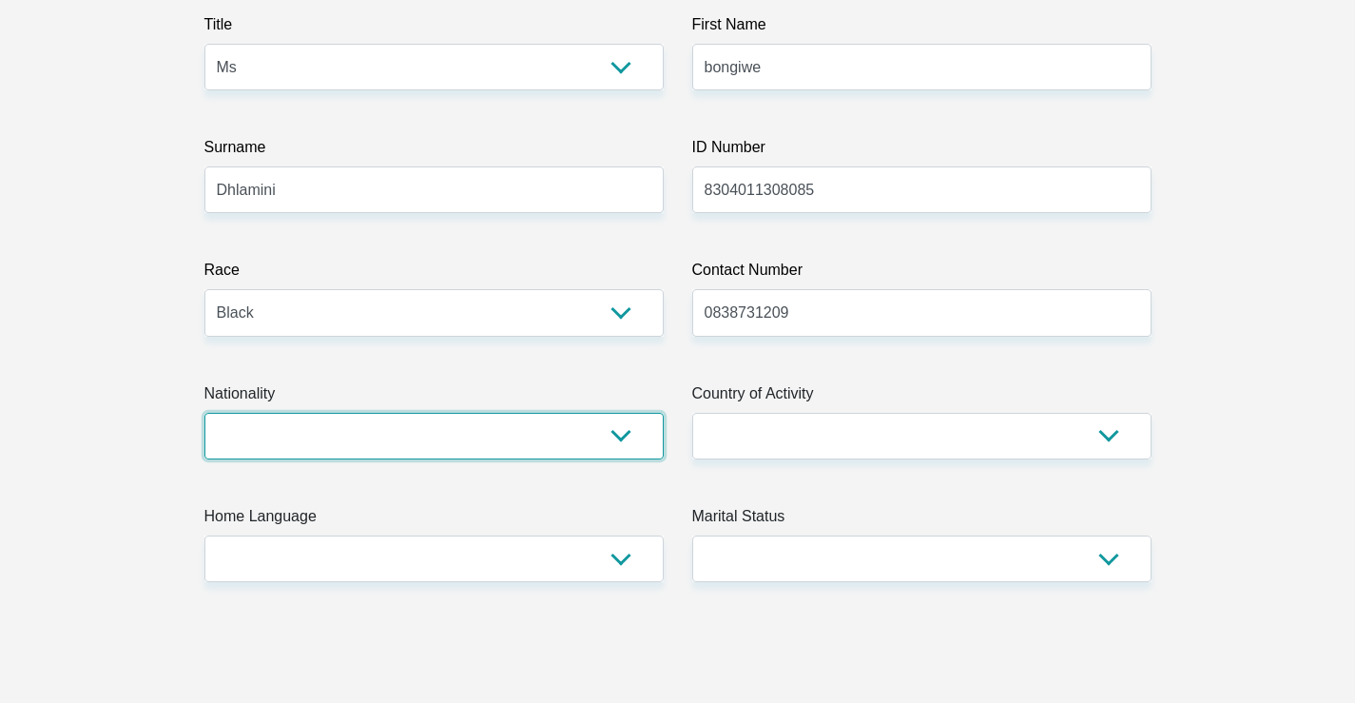
click at [544, 436] on select "South Africa Afghanistan Aland Islands Albania Algeria America Samoa American V…" at bounding box center [433, 436] width 459 height 47
select select "ZAF"
click at [204, 413] on select "South Africa Afghanistan Aland Islands Albania Algeria America Samoa American V…" at bounding box center [433, 436] width 459 height 47
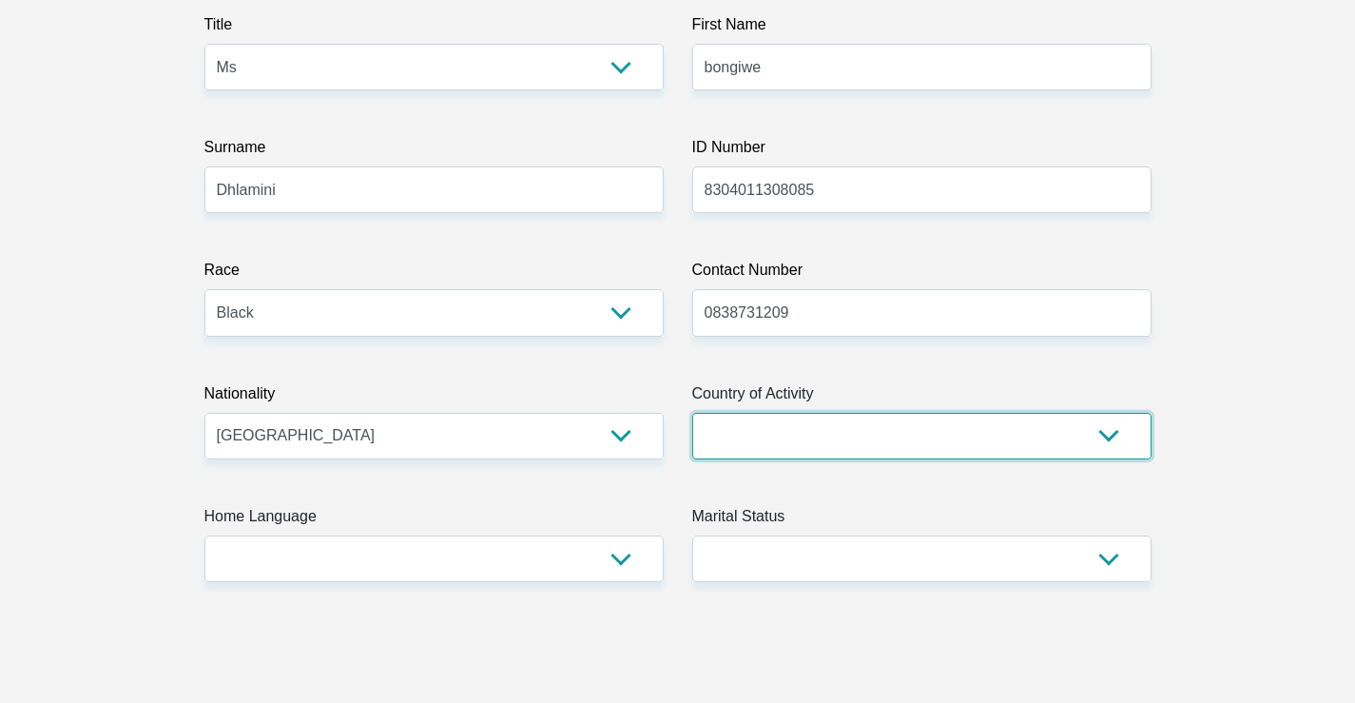
click at [844, 434] on select "South Africa Afghanistan Aland Islands Albania Algeria America Samoa American V…" at bounding box center [921, 436] width 459 height 47
select select "ZAF"
click at [692, 413] on select "South Africa Afghanistan Aland Islands Albania Algeria America Samoa American V…" at bounding box center [921, 436] width 459 height 47
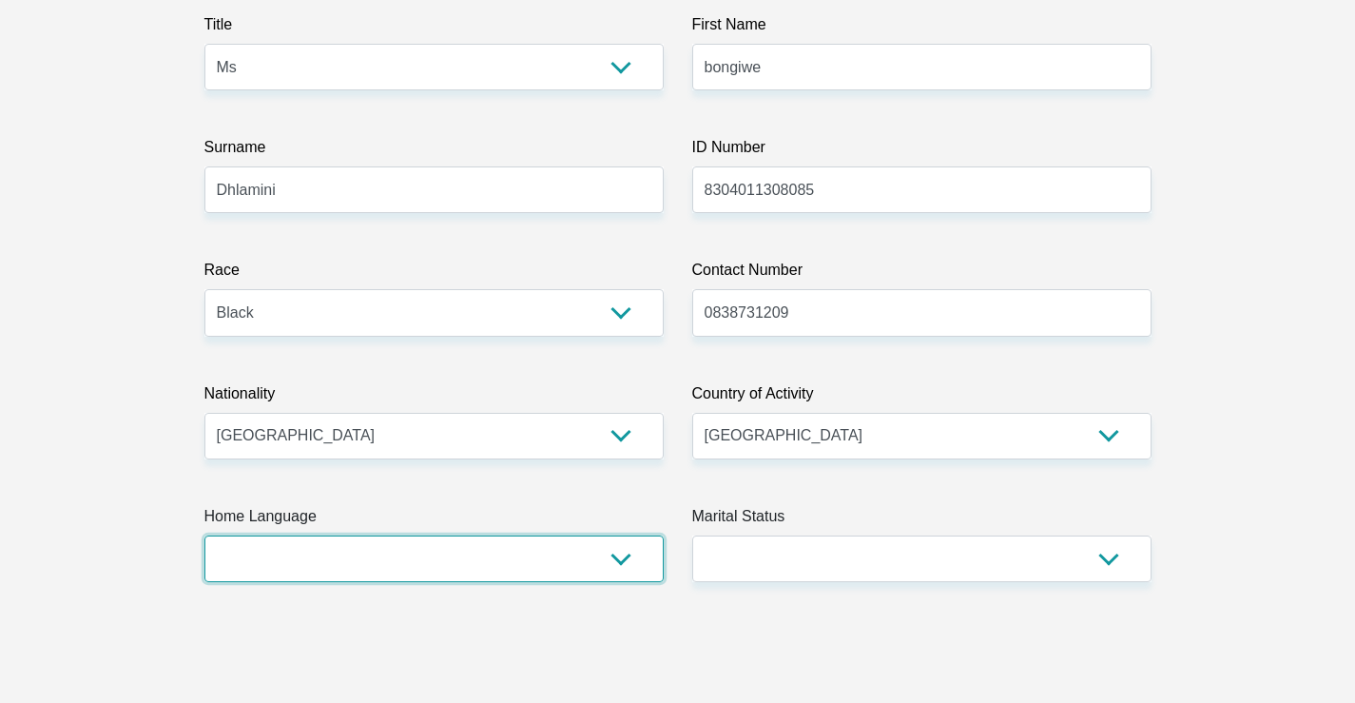
click at [357, 561] on select "Afrikaans English Sepedi South Ndebele Southern Sotho Swati Tsonga Tswana Venda…" at bounding box center [433, 558] width 459 height 47
select select "zul"
click at [204, 535] on select "Afrikaans English Sepedi South Ndebele Southern Sotho Swati Tsonga Tswana Venda…" at bounding box center [433, 558] width 459 height 47
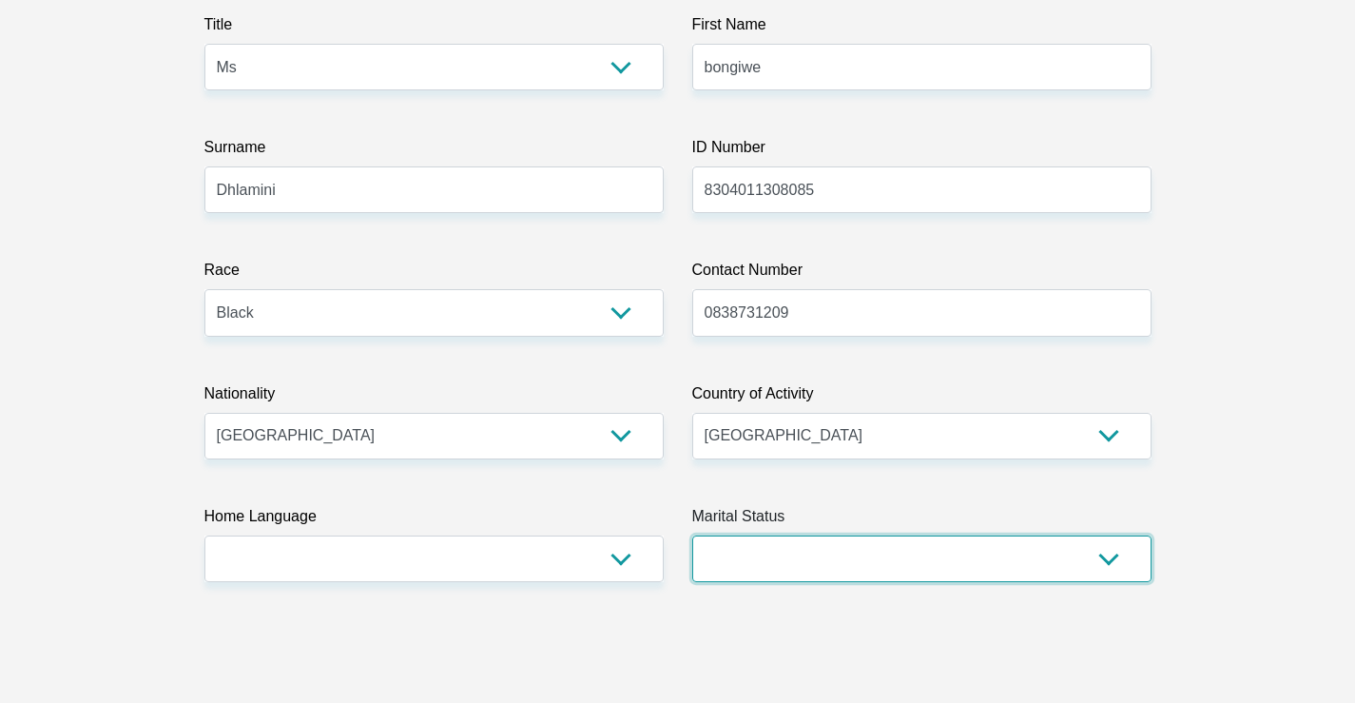
click at [796, 570] on select "Married ANC Single Divorced Widowed Married COP or Customary Law" at bounding box center [921, 558] width 459 height 47
select select "2"
click at [692, 535] on select "Married ANC Single Divorced Widowed Married COP or Customary Law" at bounding box center [921, 558] width 459 height 47
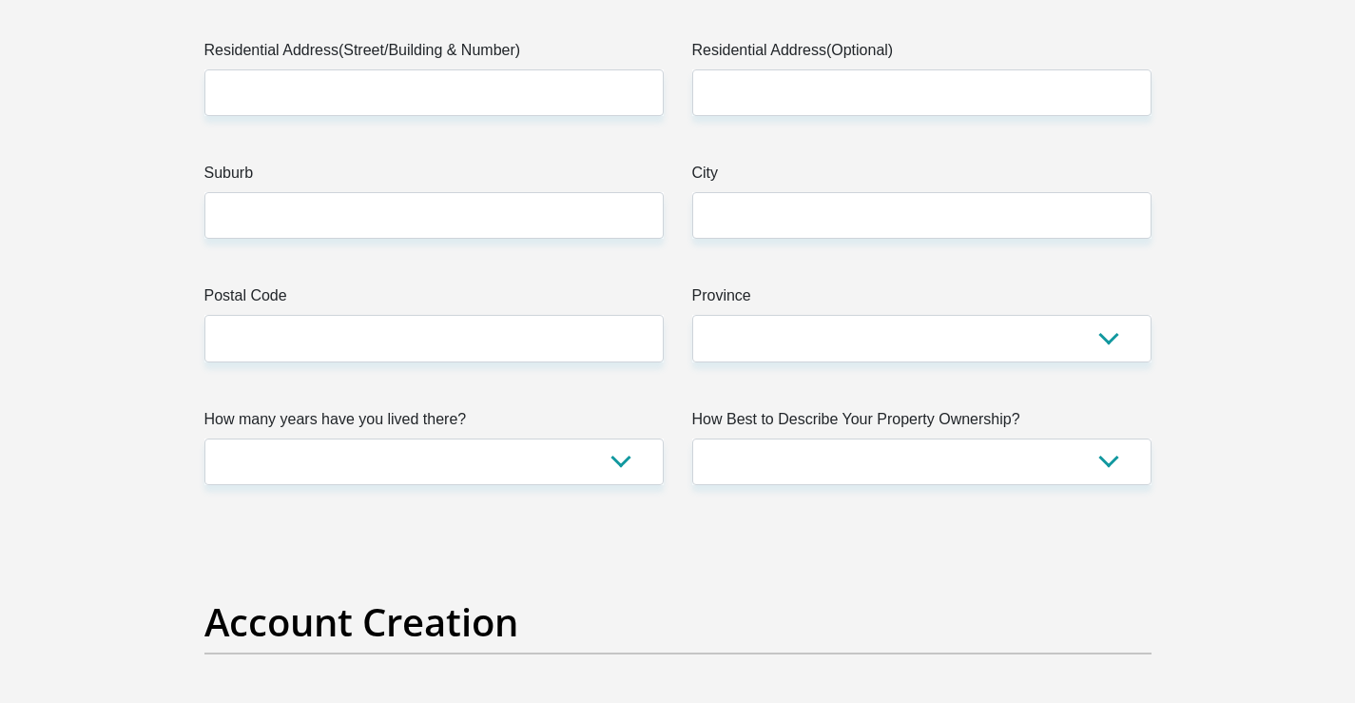
scroll to position [1046, 0]
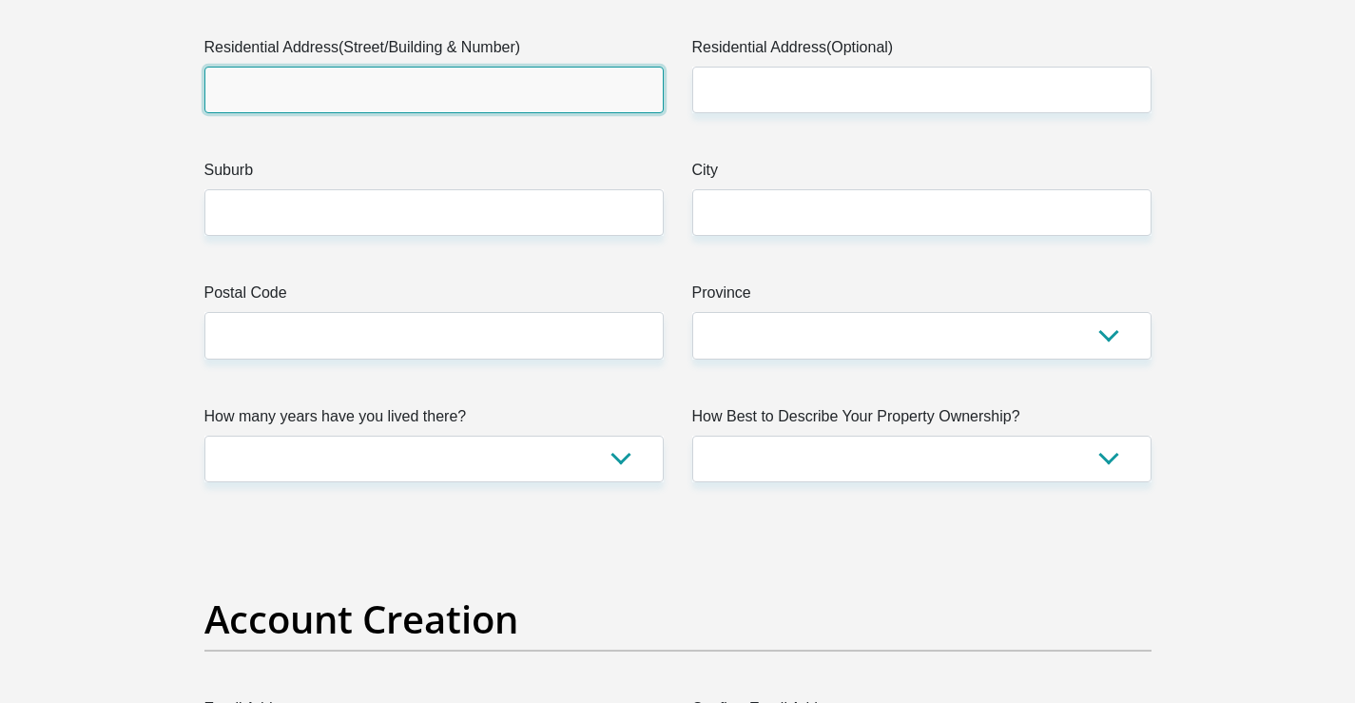
click at [349, 95] on input "Residential Address(Street/Building & Number)" at bounding box center [433, 90] width 459 height 47
type input "mvuyane area"
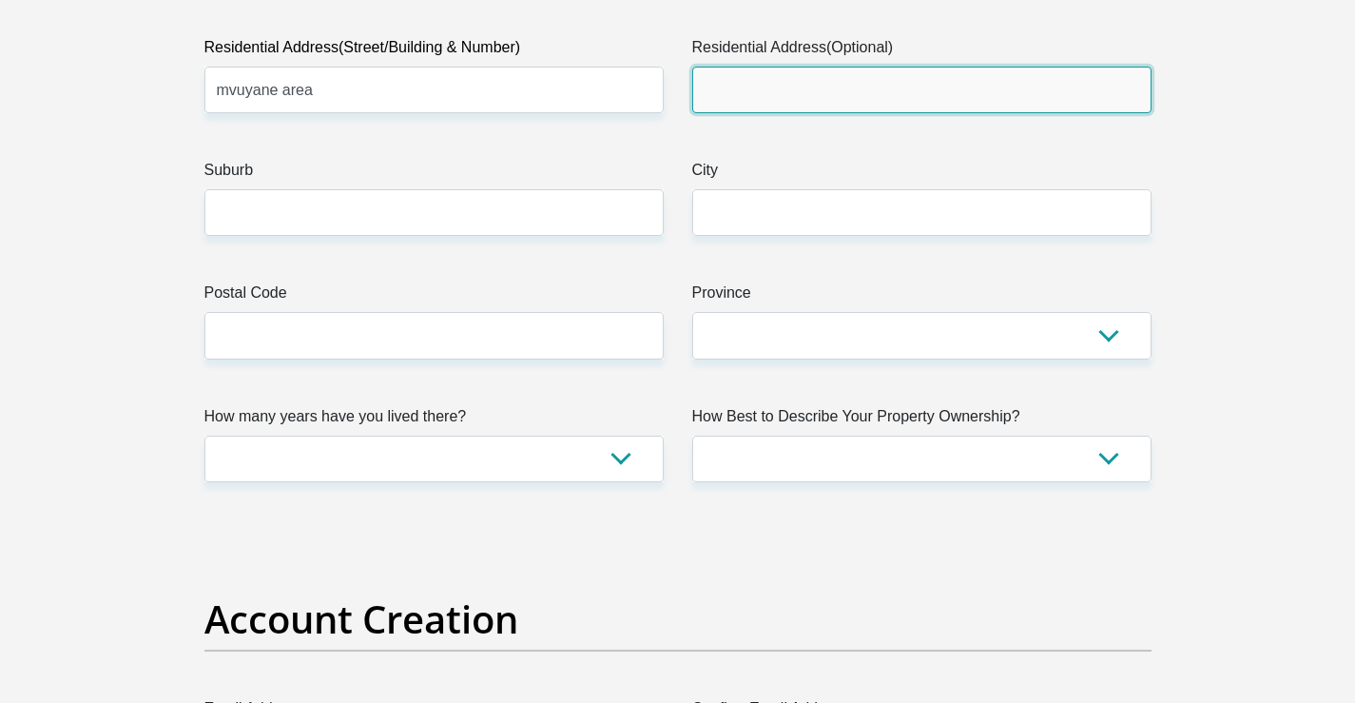
click at [854, 87] on input "Residential Address(Optional)" at bounding box center [921, 90] width 459 height 47
type input "mvuyane area"
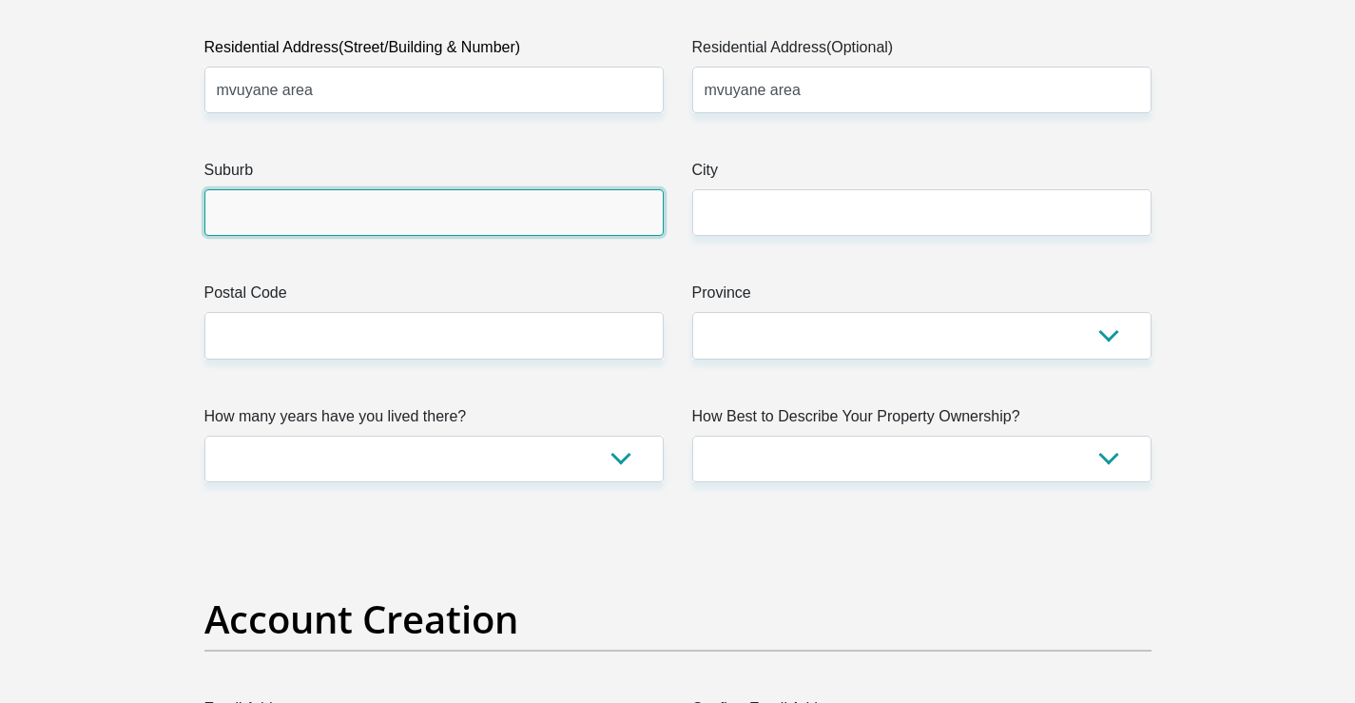
click at [490, 211] on input "Suburb" at bounding box center [433, 212] width 459 height 47
type input "pongola"
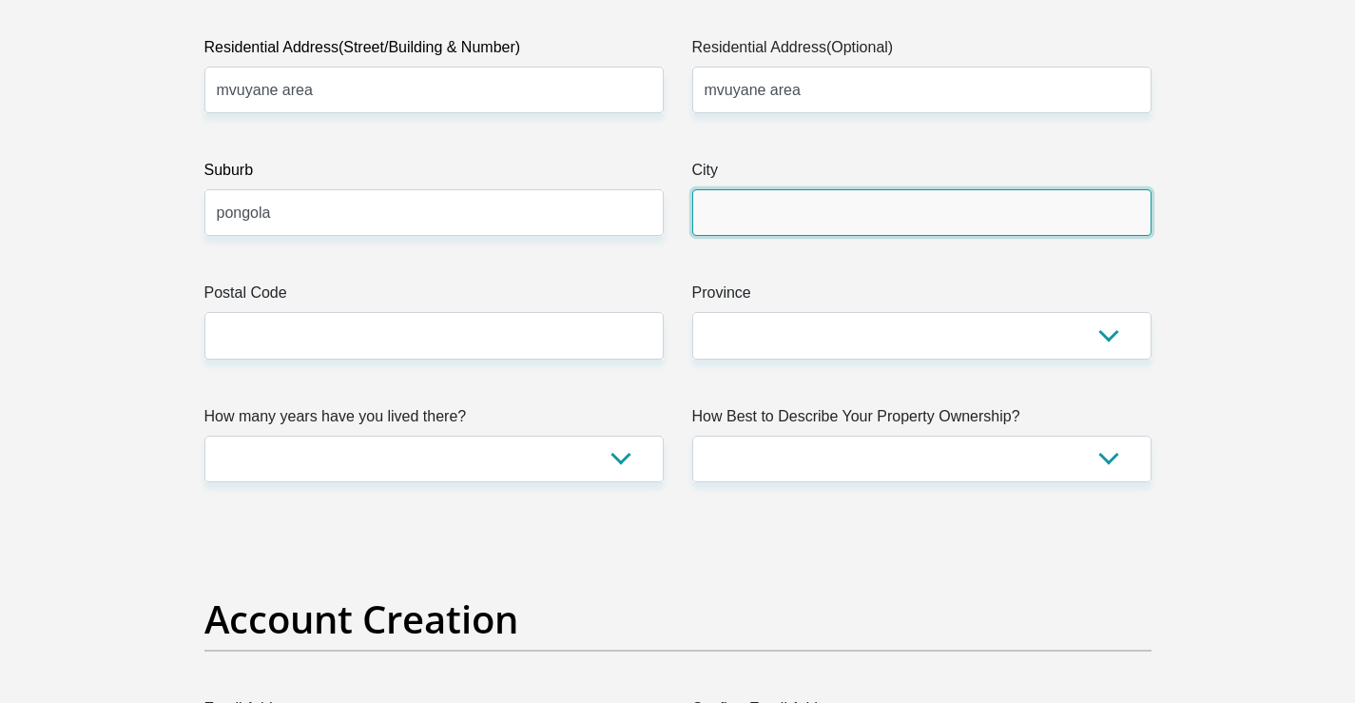
click at [757, 220] on input "City" at bounding box center [921, 212] width 459 height 47
type input "pongolaa"
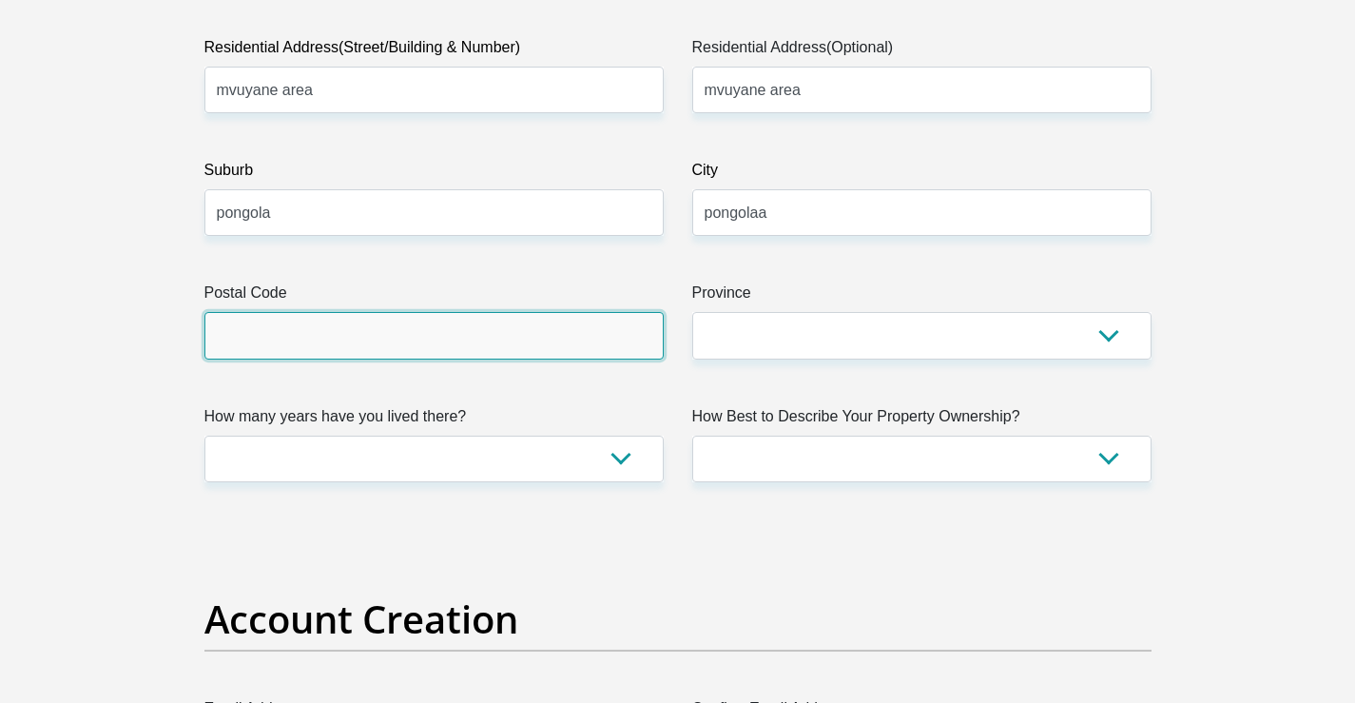
click at [416, 324] on input "Postal Code" at bounding box center [433, 335] width 459 height 47
type input "3170"
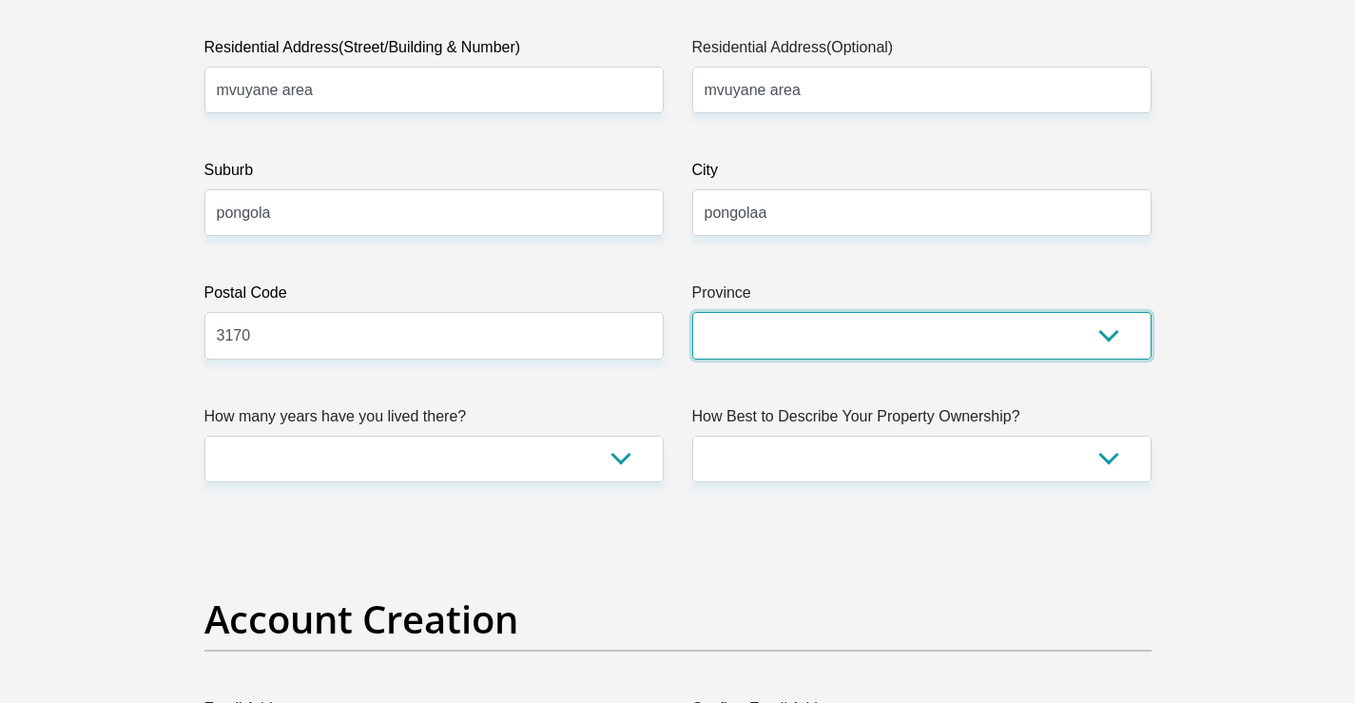
click at [783, 343] on select "Eastern Cape Free State Gauteng KwaZulu-Natal Limpopo Mpumalanga Northern Cape …" at bounding box center [921, 335] width 459 height 47
select select "KwaZulu-Natal"
click at [692, 312] on select "Eastern Cape Free State Gauteng KwaZulu-Natal Limpopo Mpumalanga Northern Cape …" at bounding box center [921, 335] width 459 height 47
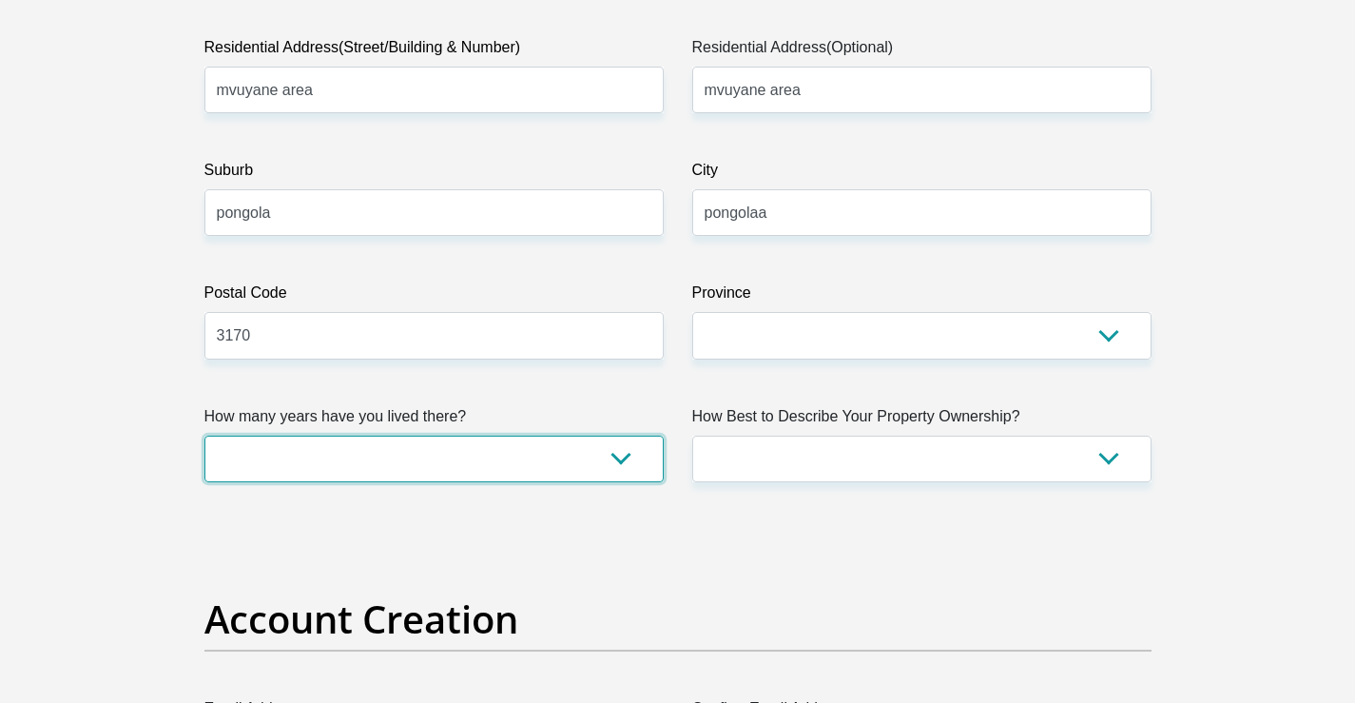
click at [592, 456] on select "less than 1 year 1-3 years 3-5 years 5+ years" at bounding box center [433, 458] width 459 height 47
select select "5"
click at [204, 435] on select "less than 1 year 1-3 years 3-5 years 5+ years" at bounding box center [433, 458] width 459 height 47
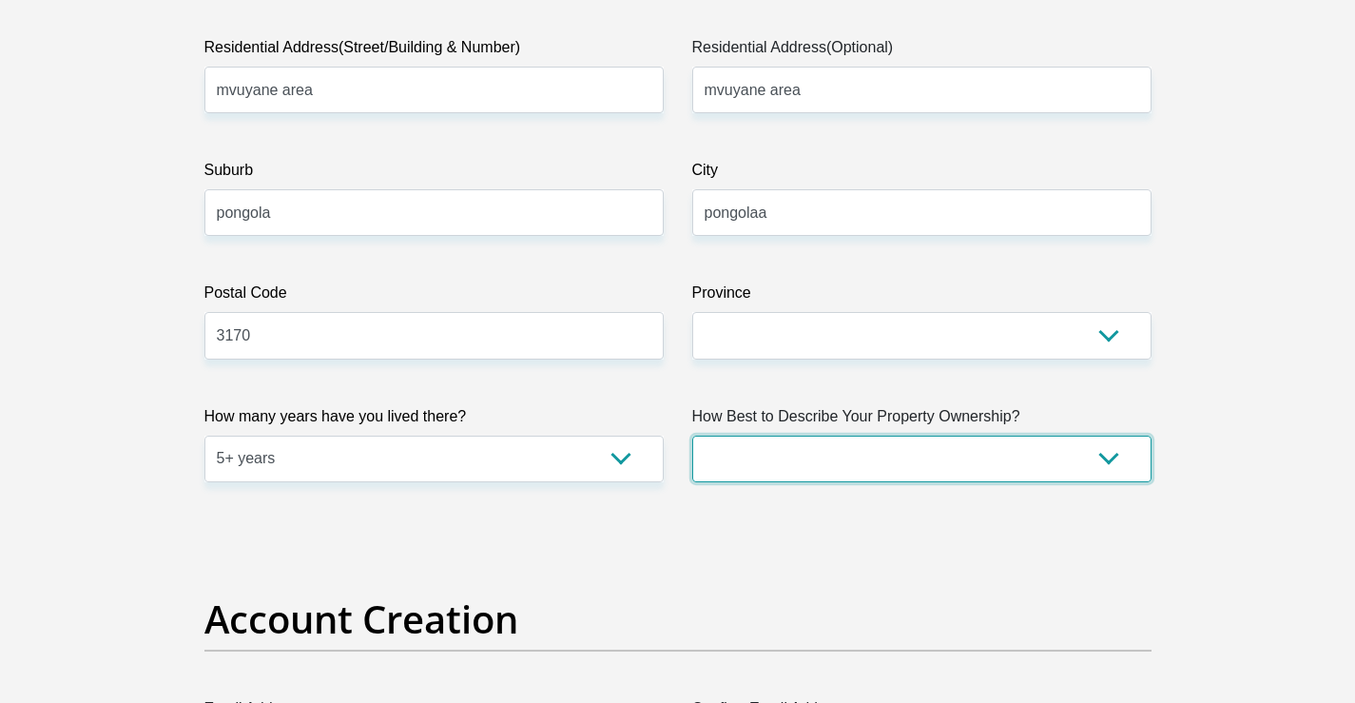
click at [1020, 467] on select "Owned Rented Family Owned Company Dwelling" at bounding box center [921, 458] width 459 height 47
select select "Owned"
click at [692, 435] on select "Owned Rented Family Owned Company Dwelling" at bounding box center [921, 458] width 459 height 47
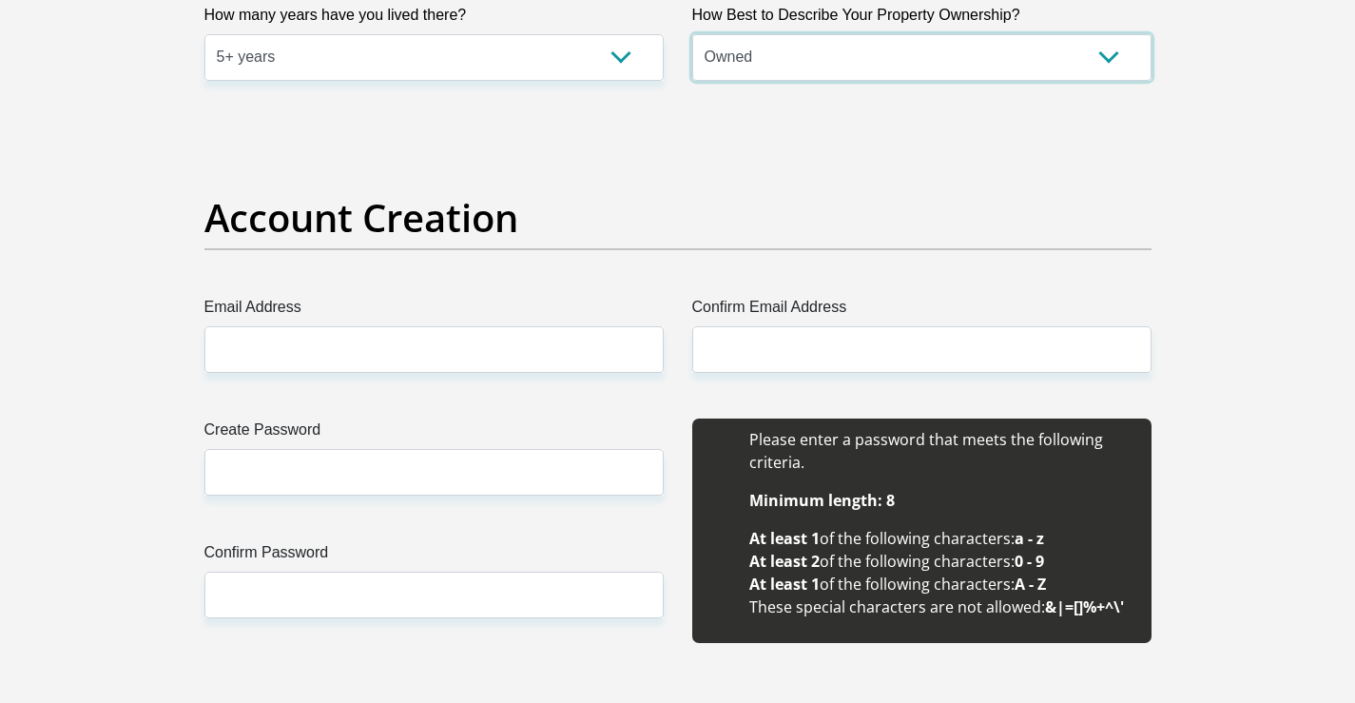
scroll to position [1521, 0]
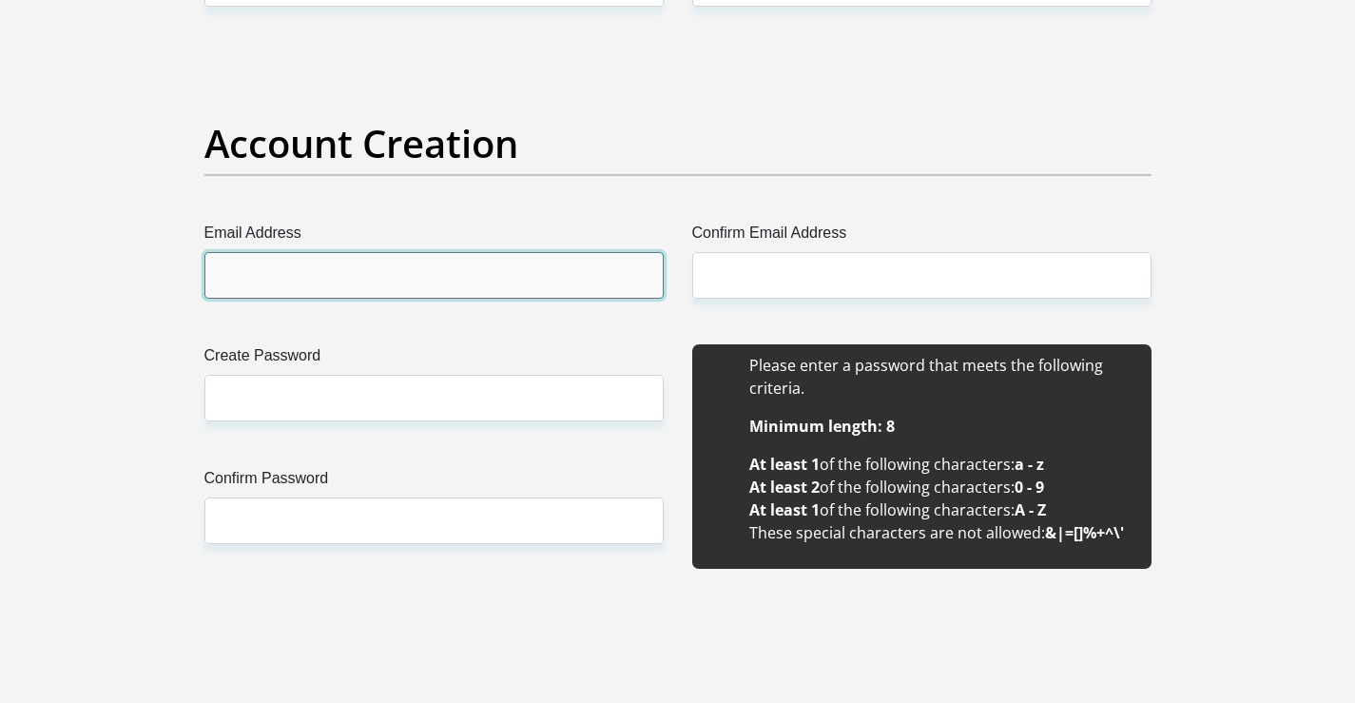
click at [293, 267] on input "Email Address" at bounding box center [433, 275] width 459 height 47
type input "zikhonah@gmail.com"
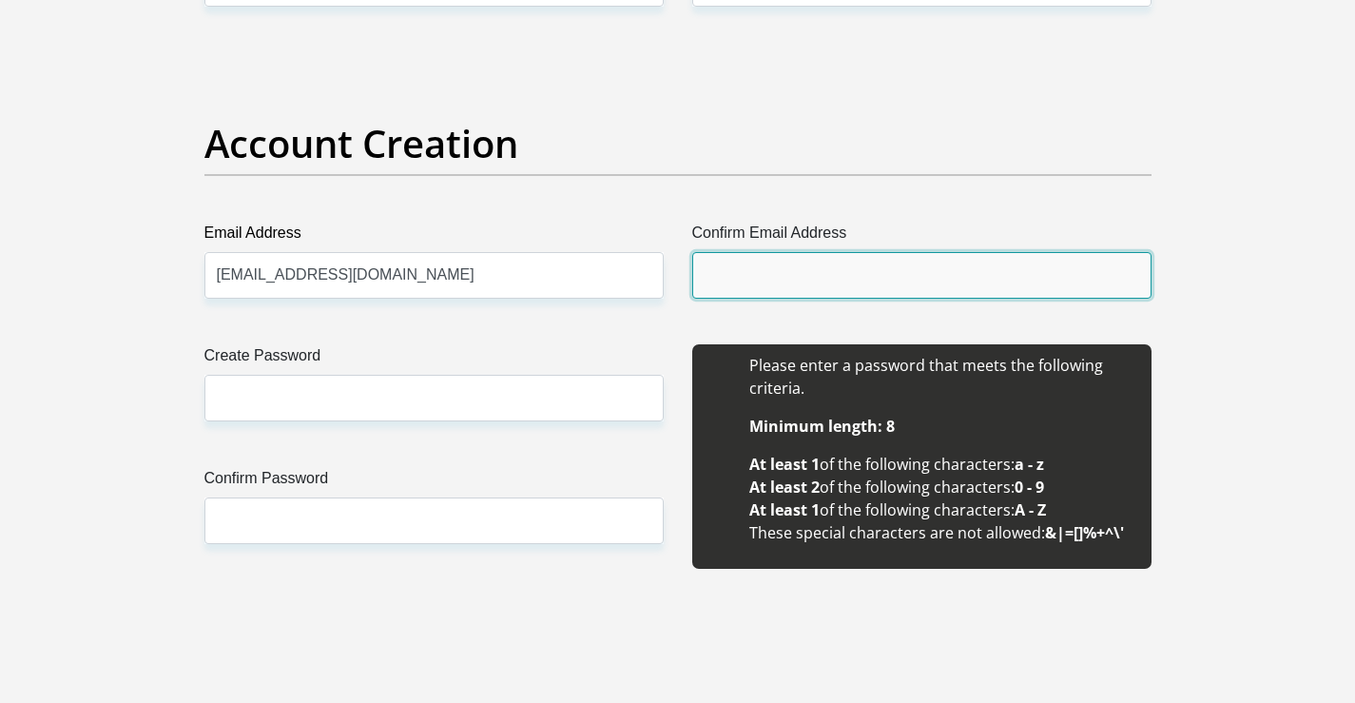
click at [798, 274] on input "Confirm Email Address" at bounding box center [921, 275] width 459 height 47
type input "zikhonah@gmail.com"
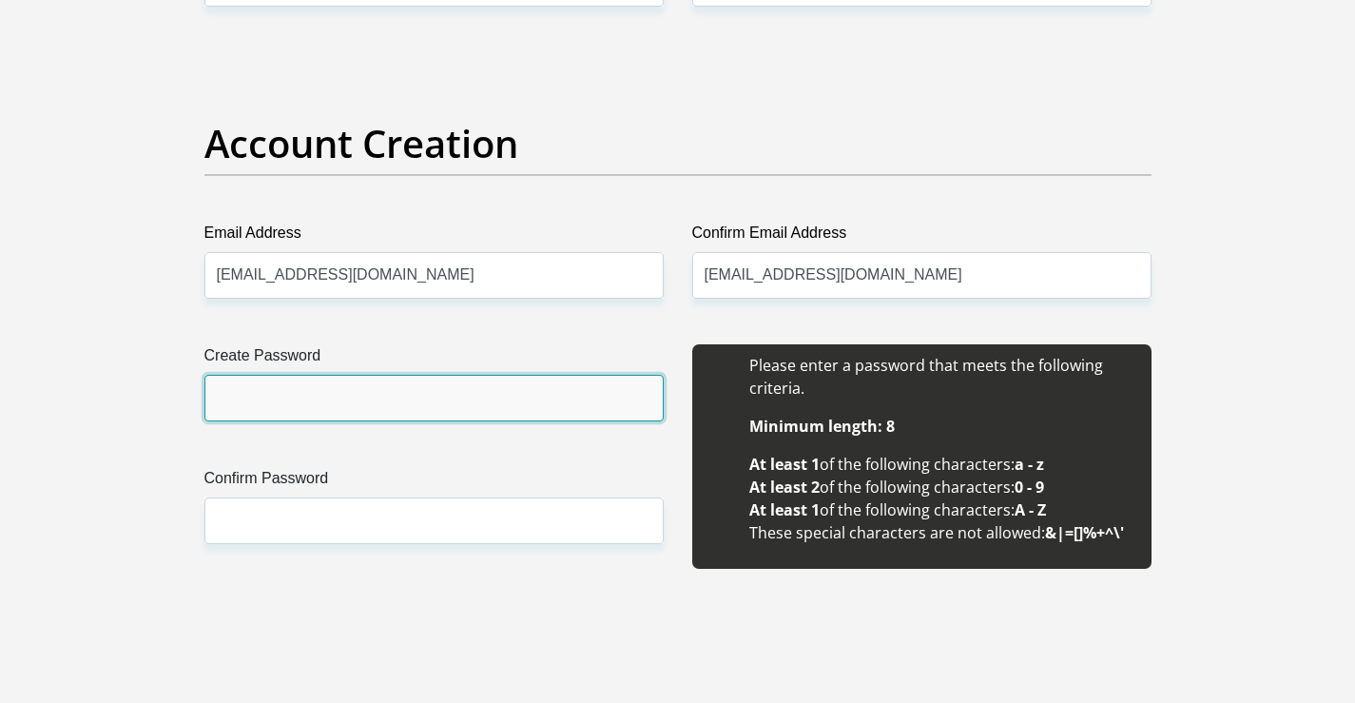
click at [387, 389] on input "Create Password" at bounding box center [433, 398] width 459 height 47
type input "Dhlamini@1983"
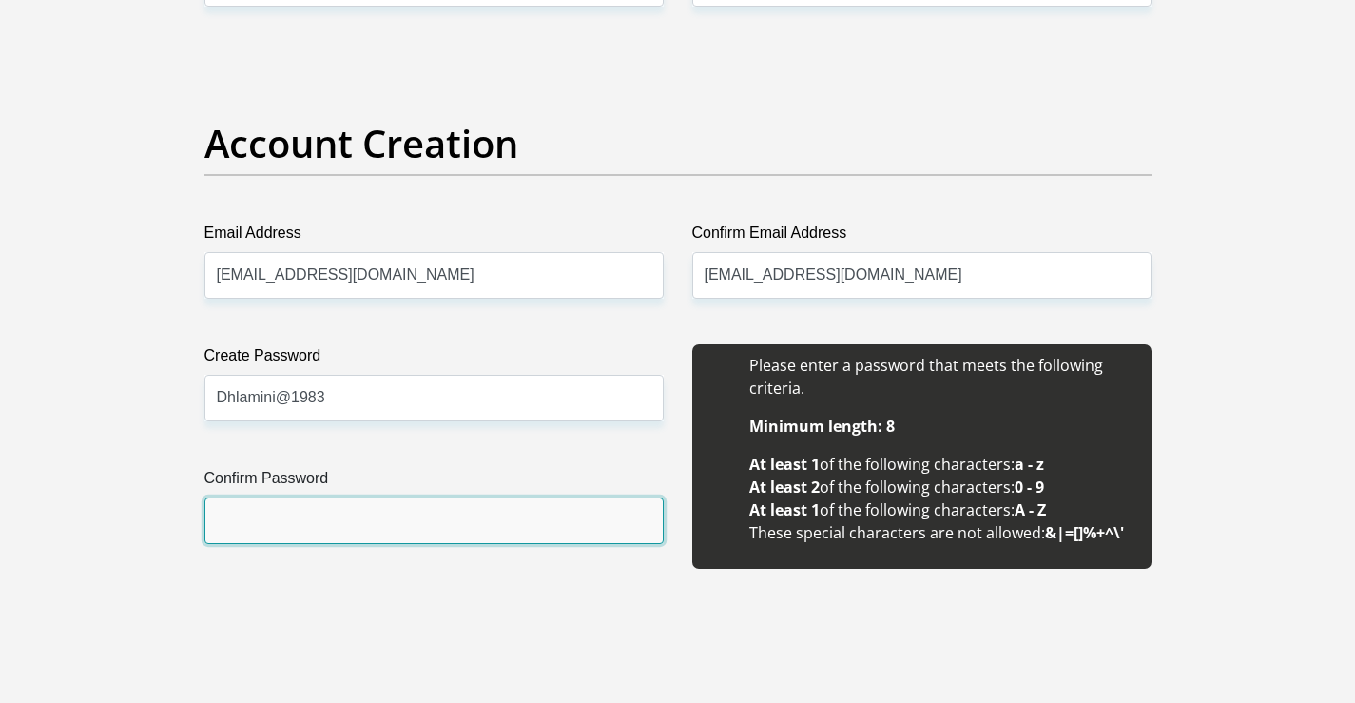
click at [385, 521] on input "Confirm Password" at bounding box center [433, 520] width 459 height 47
type input "Dhlamini@1983"
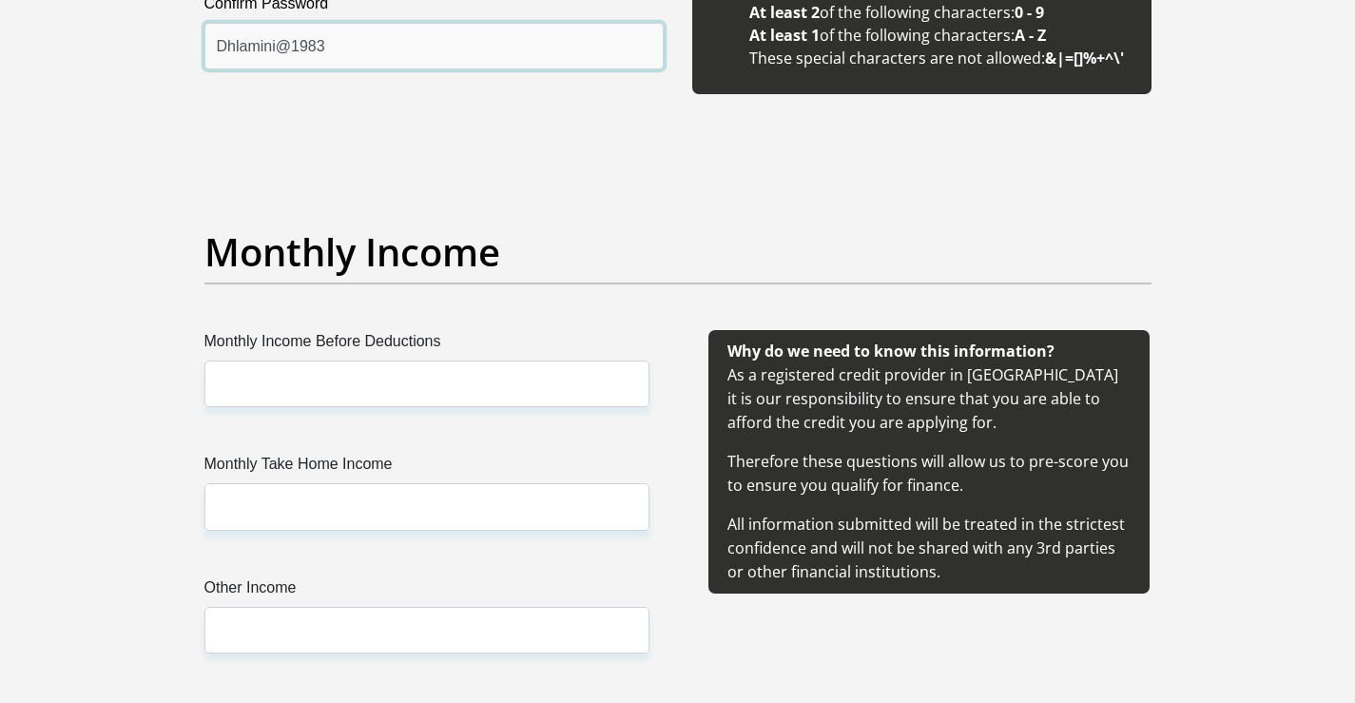
scroll to position [1997, 0]
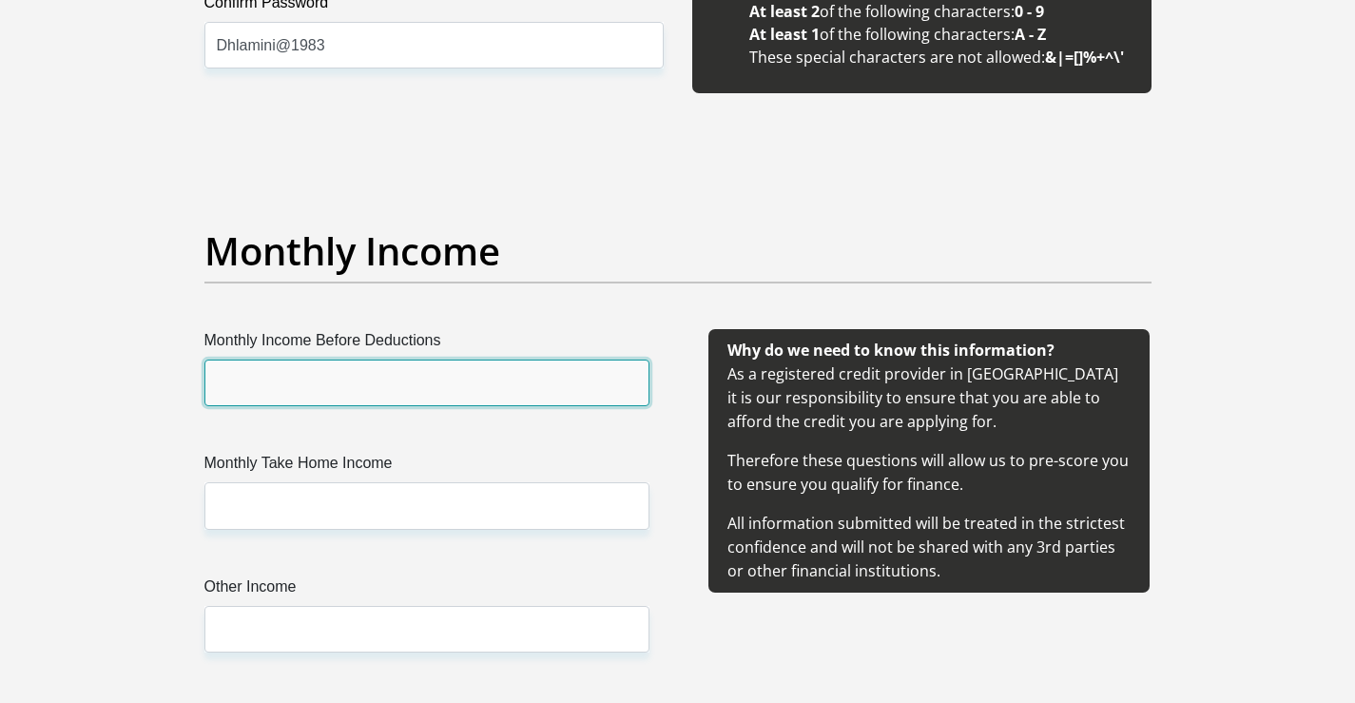
click at [340, 374] on input "Monthly Income Before Deductions" at bounding box center [426, 382] width 445 height 47
type input "15365"
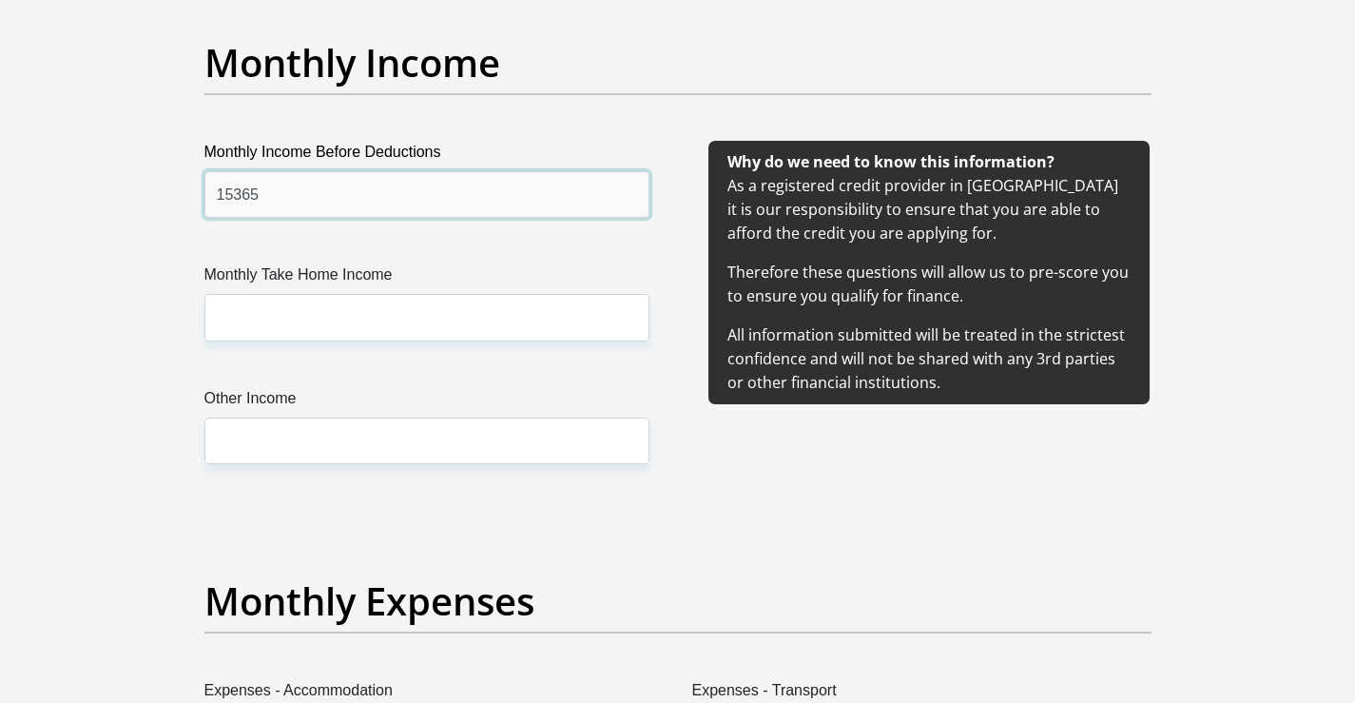
scroll to position [2187, 0]
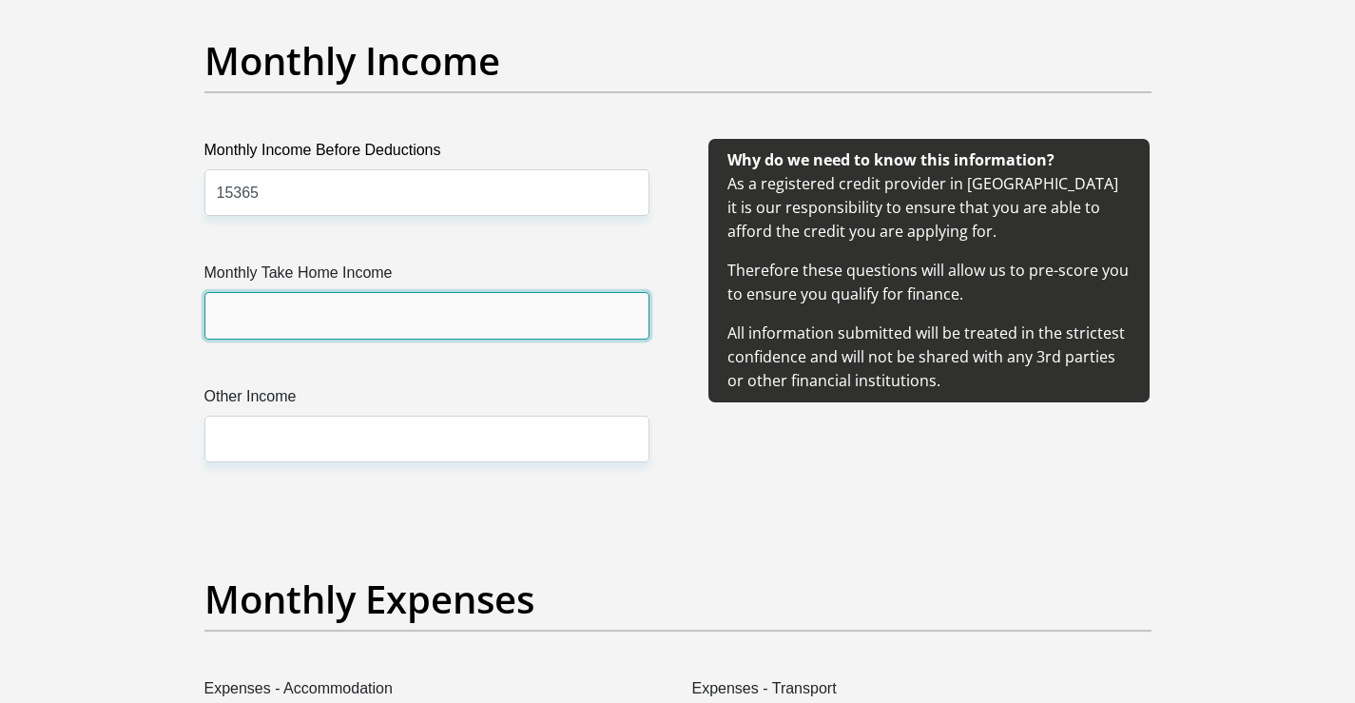
click at [313, 307] on input "Monthly Take Home Income" at bounding box center [426, 315] width 445 height 47
type input "13026"
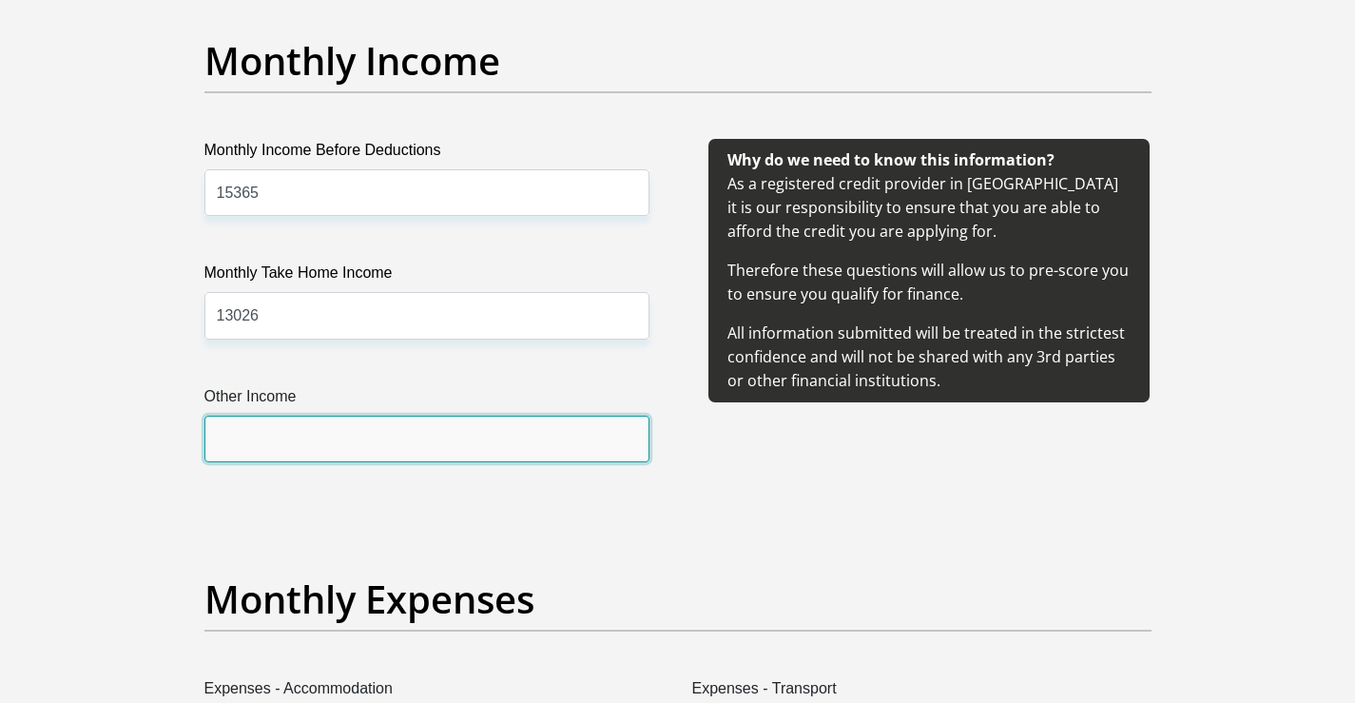
click at [327, 440] on input "Other Income" at bounding box center [426, 439] width 445 height 47
type input "100"
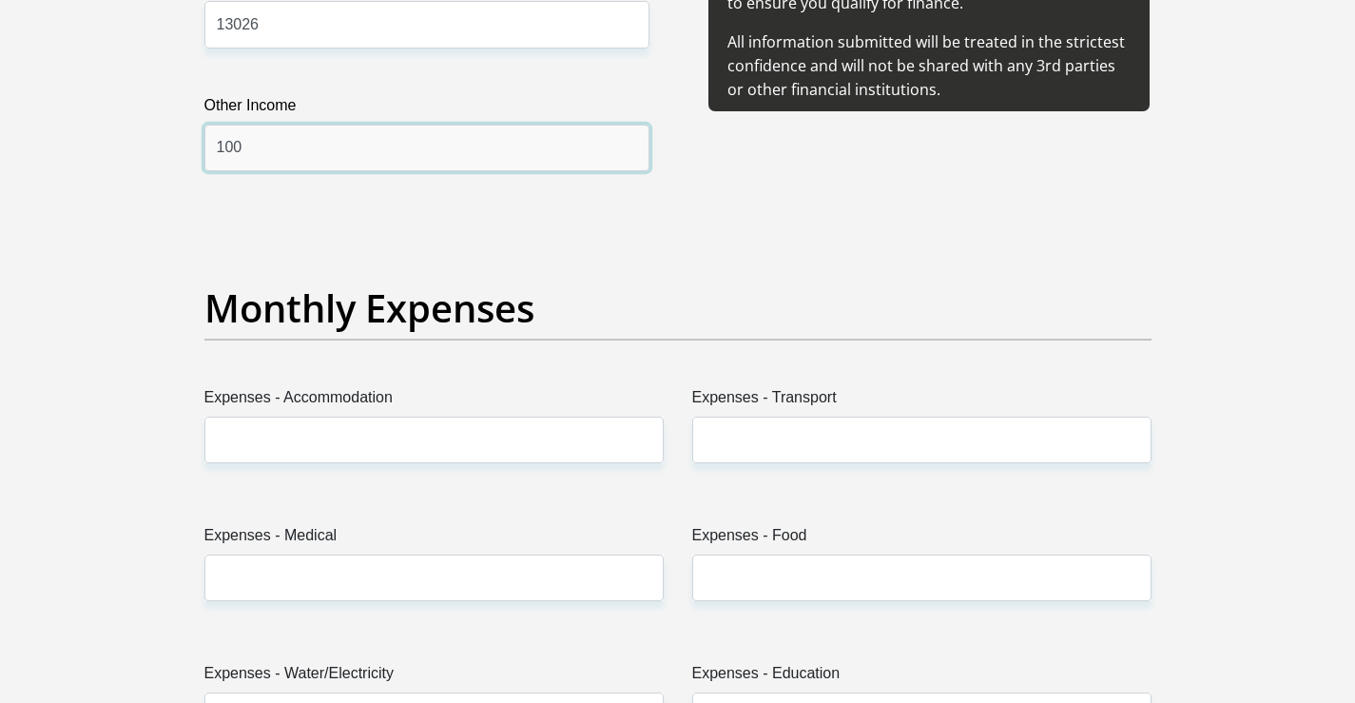
scroll to position [2567, 0]
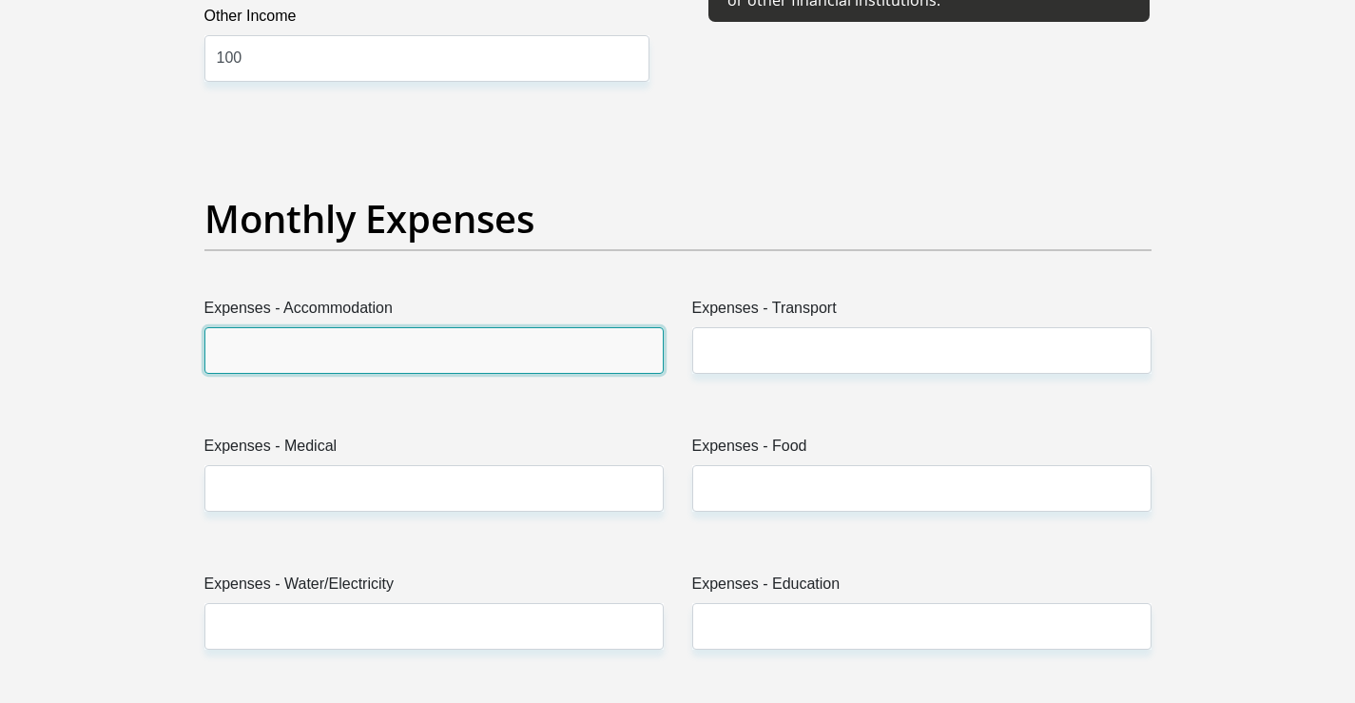
click at [311, 359] on input "Expenses - Accommodation" at bounding box center [433, 350] width 459 height 47
type input "0"
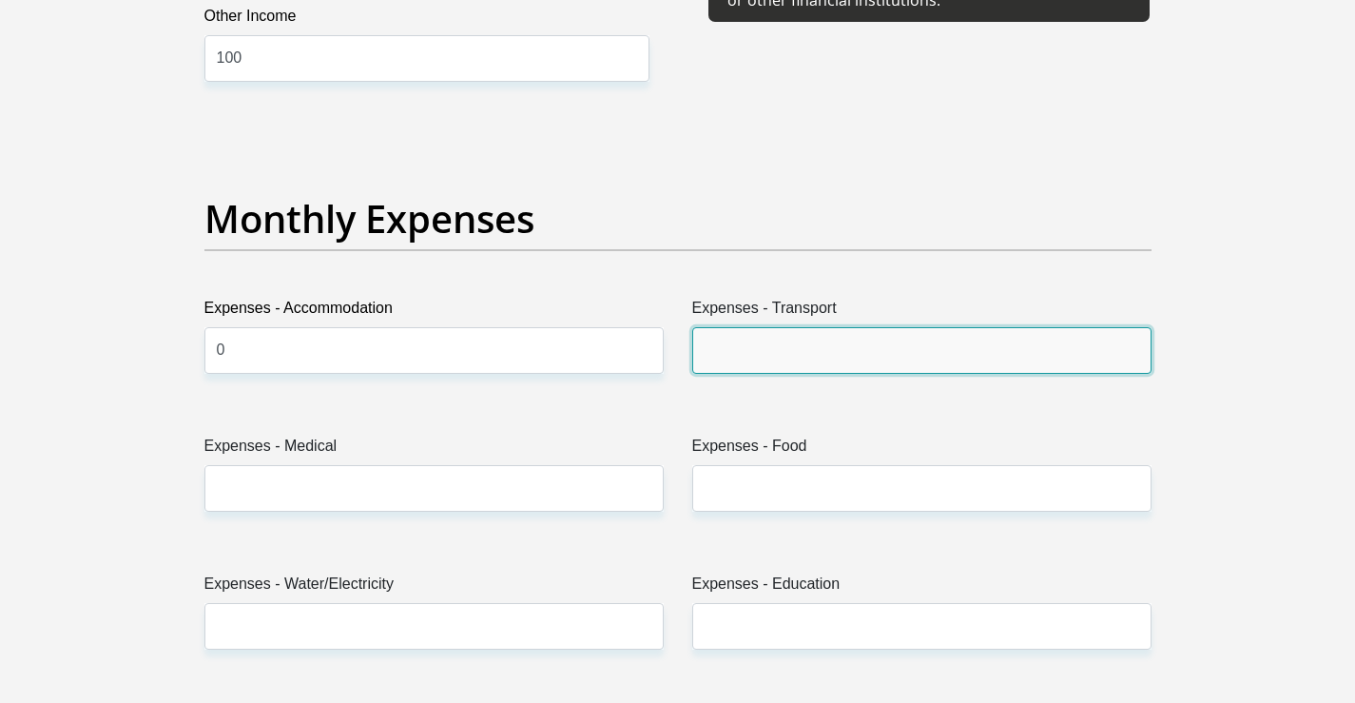
click at [802, 348] on input "Expenses - Transport" at bounding box center [921, 350] width 459 height 47
type input "200"
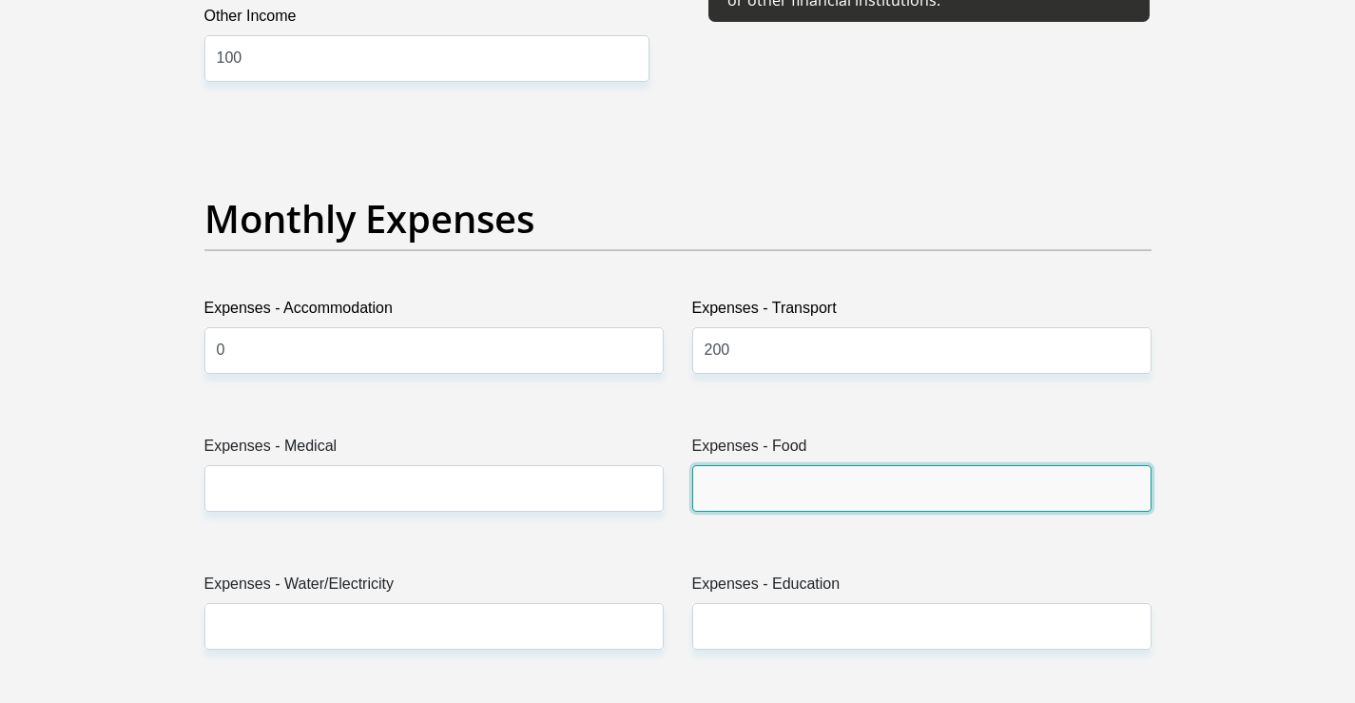
click at [789, 480] on input "Expenses - Food" at bounding box center [921, 488] width 459 height 47
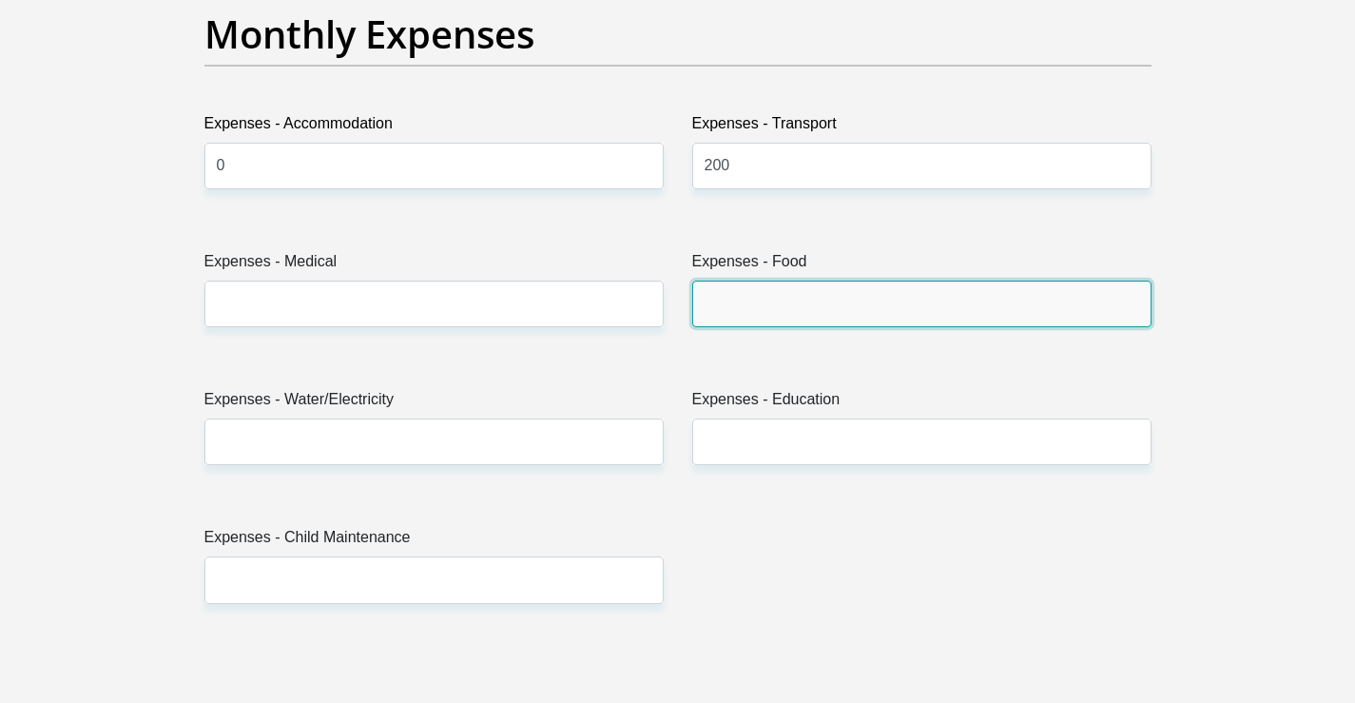
scroll to position [2757, 0]
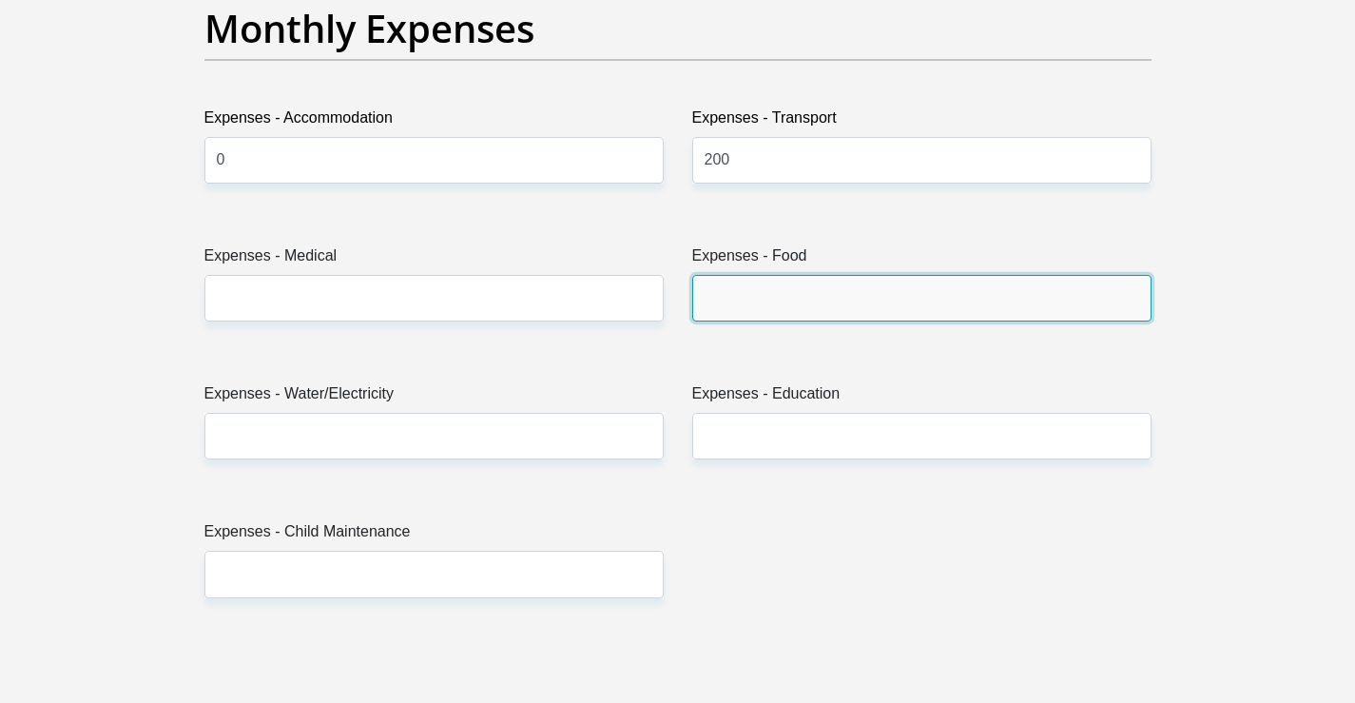
click at [730, 306] on input "Expenses - Food" at bounding box center [921, 298] width 459 height 47
type input "700"
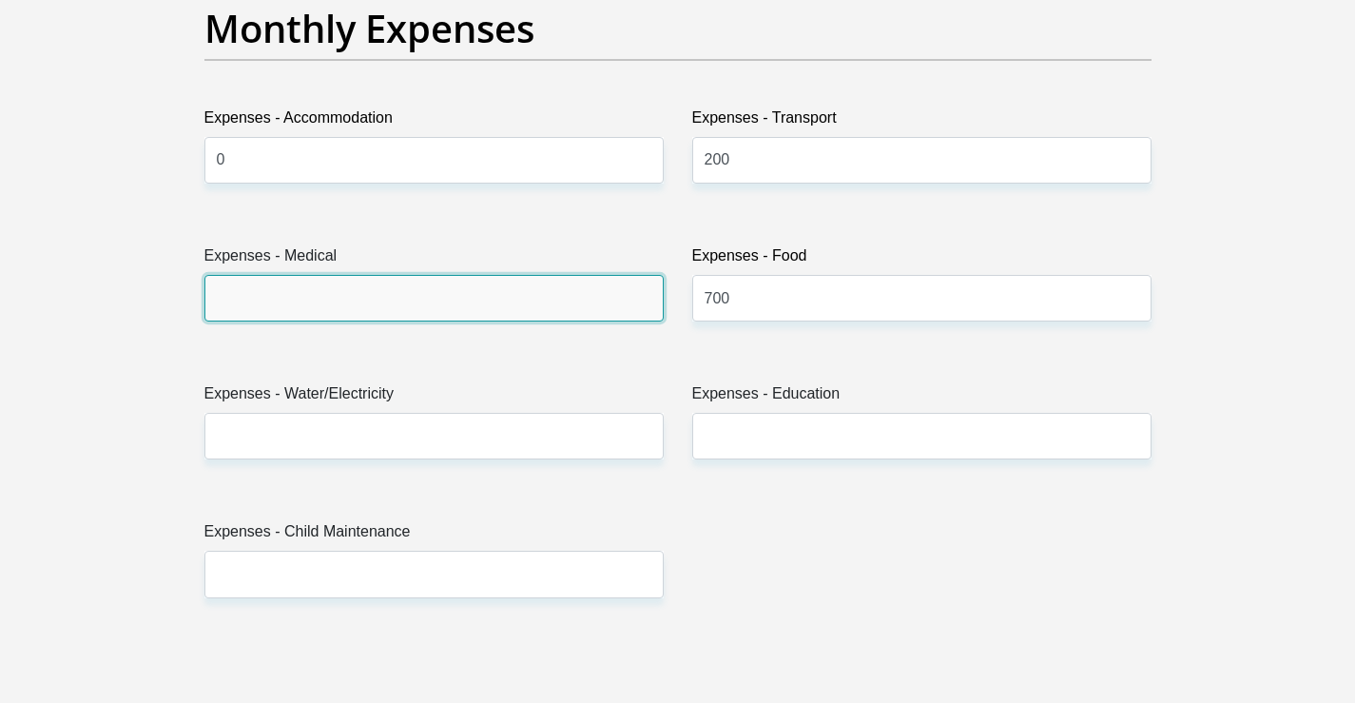
click at [346, 296] on input "Expenses - Medical" at bounding box center [433, 298] width 459 height 47
type input "200"
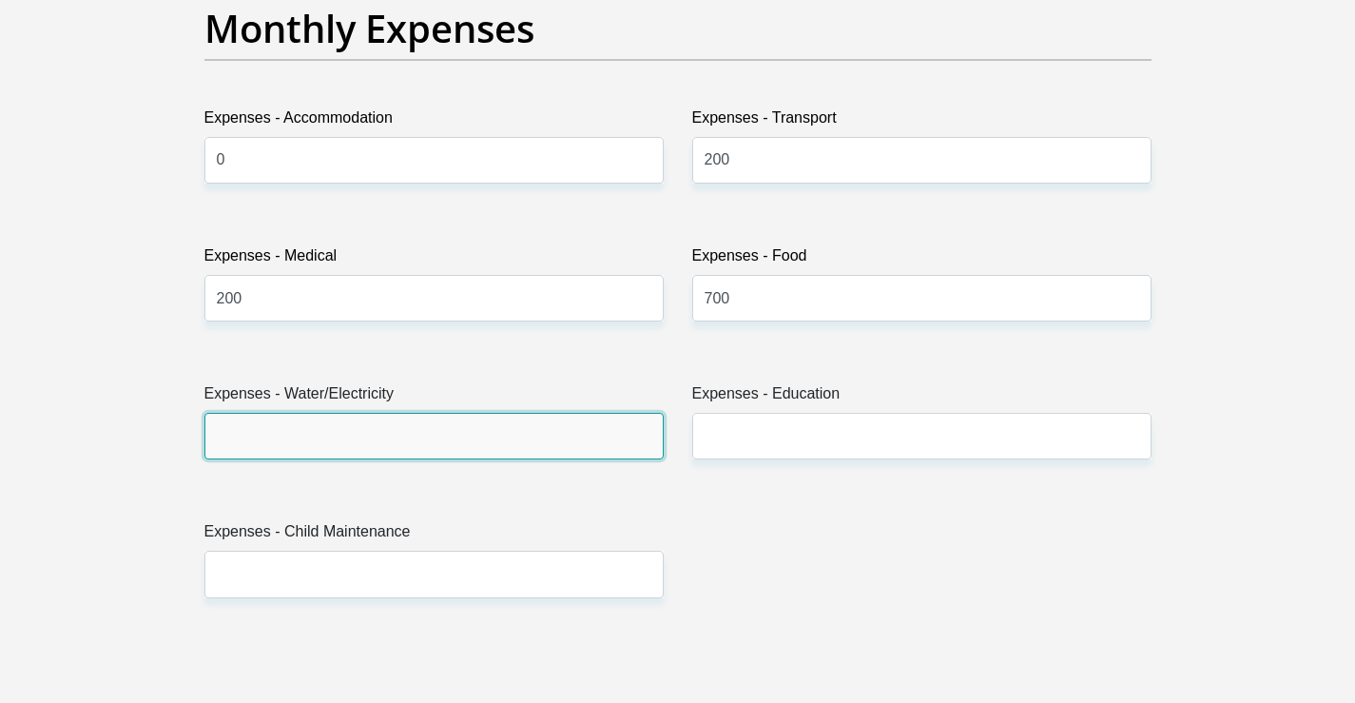
click at [362, 425] on input "Expenses - Water/Electricity" at bounding box center [433, 436] width 459 height 47
type input "100"
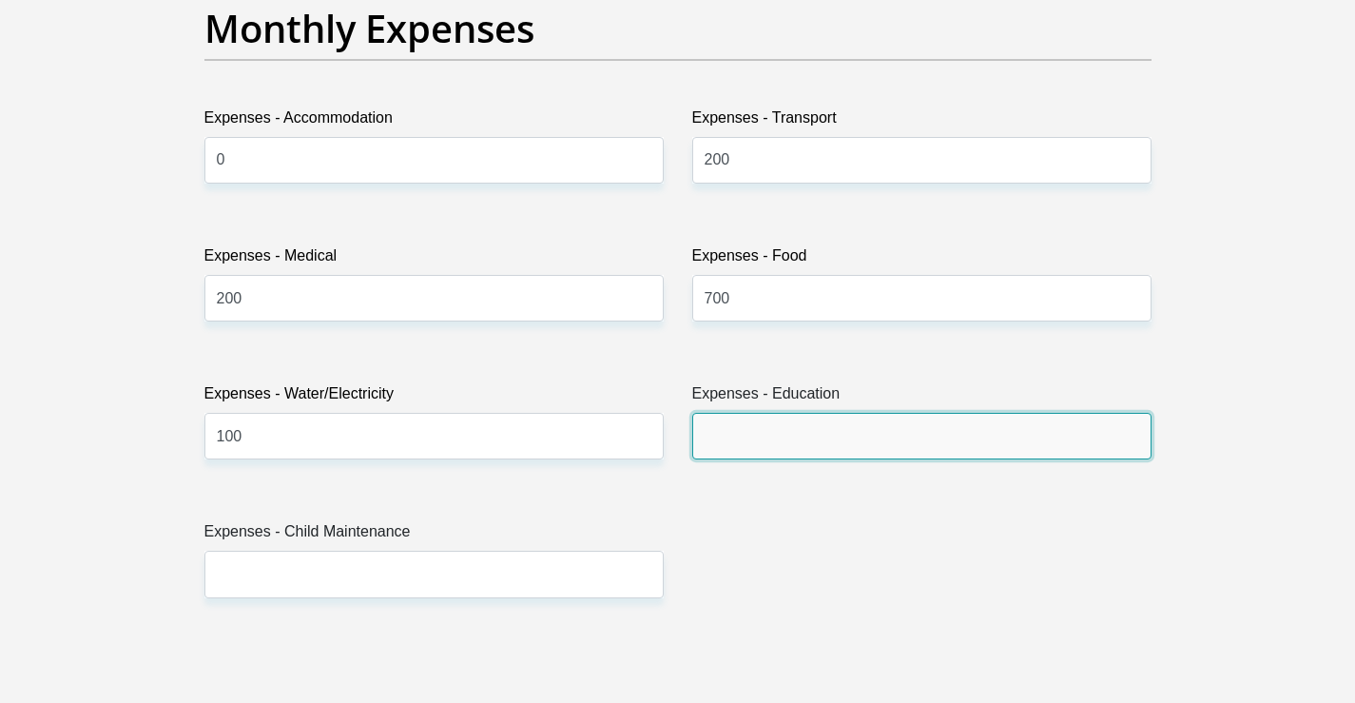
click at [776, 437] on input "Expenses - Education" at bounding box center [921, 436] width 459 height 47
type input "300"
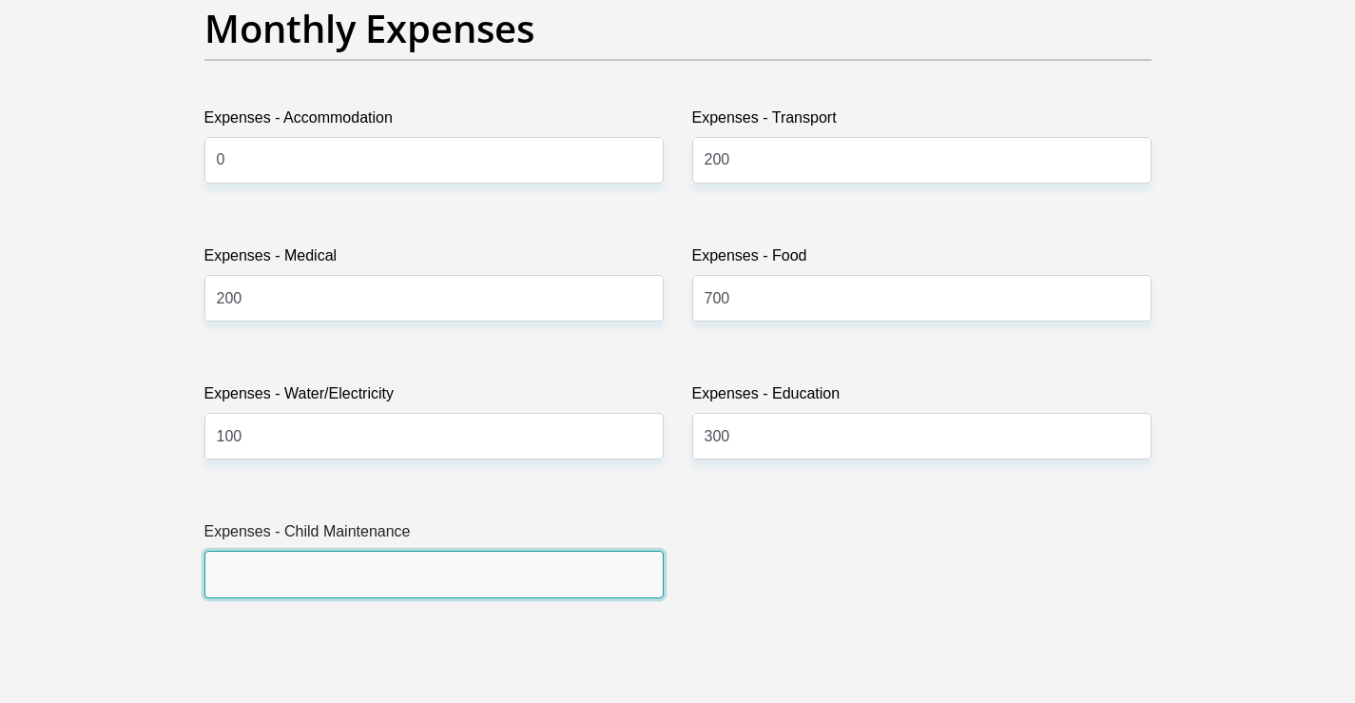
drag, startPoint x: 430, startPoint y: 565, endPoint x: 427, endPoint y: 601, distance: 36.2
click at [429, 570] on input "Expenses - Child Maintenance" at bounding box center [433, 574] width 459 height 47
click at [413, 558] on input "Expenses - Child Maintenance" at bounding box center [433, 574] width 459 height 47
click at [271, 559] on input "Expenses - Child Maintenance" at bounding box center [433, 574] width 459 height 47
click at [270, 575] on input "Expenses - Child Maintenance" at bounding box center [433, 574] width 459 height 47
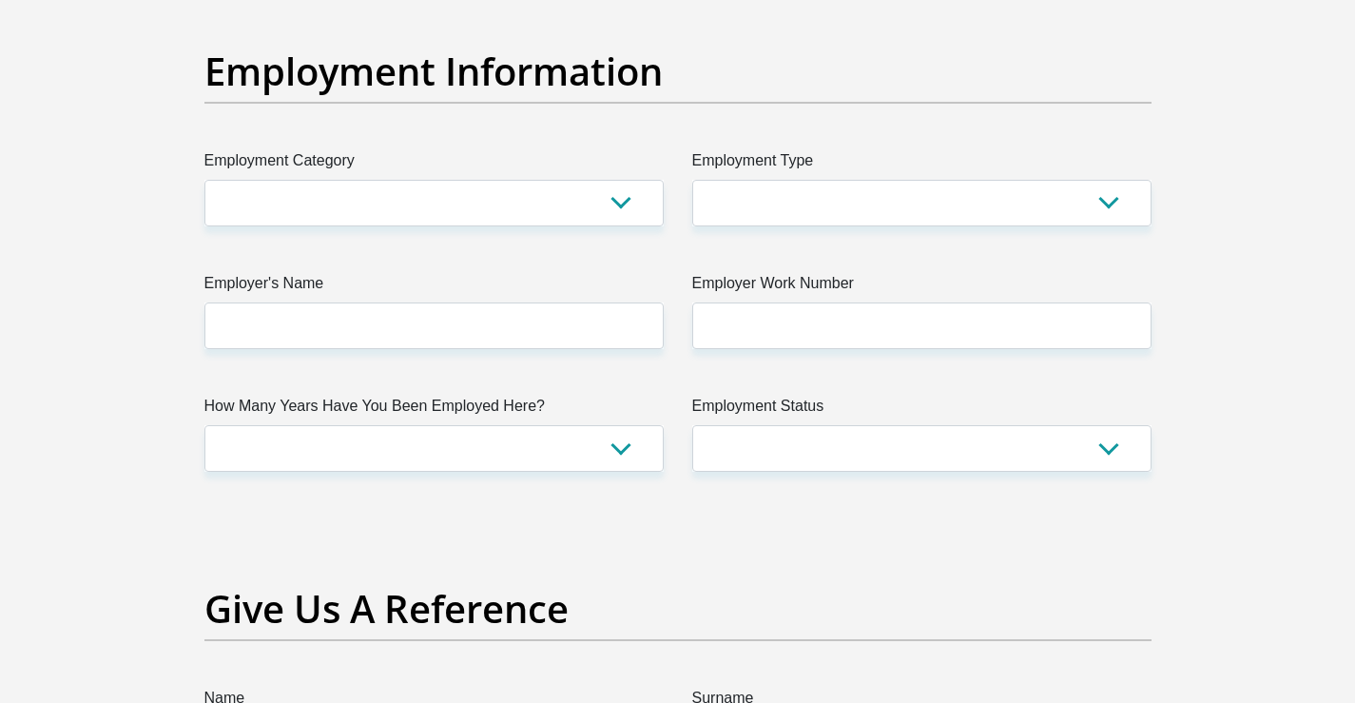
scroll to position [3423, 0]
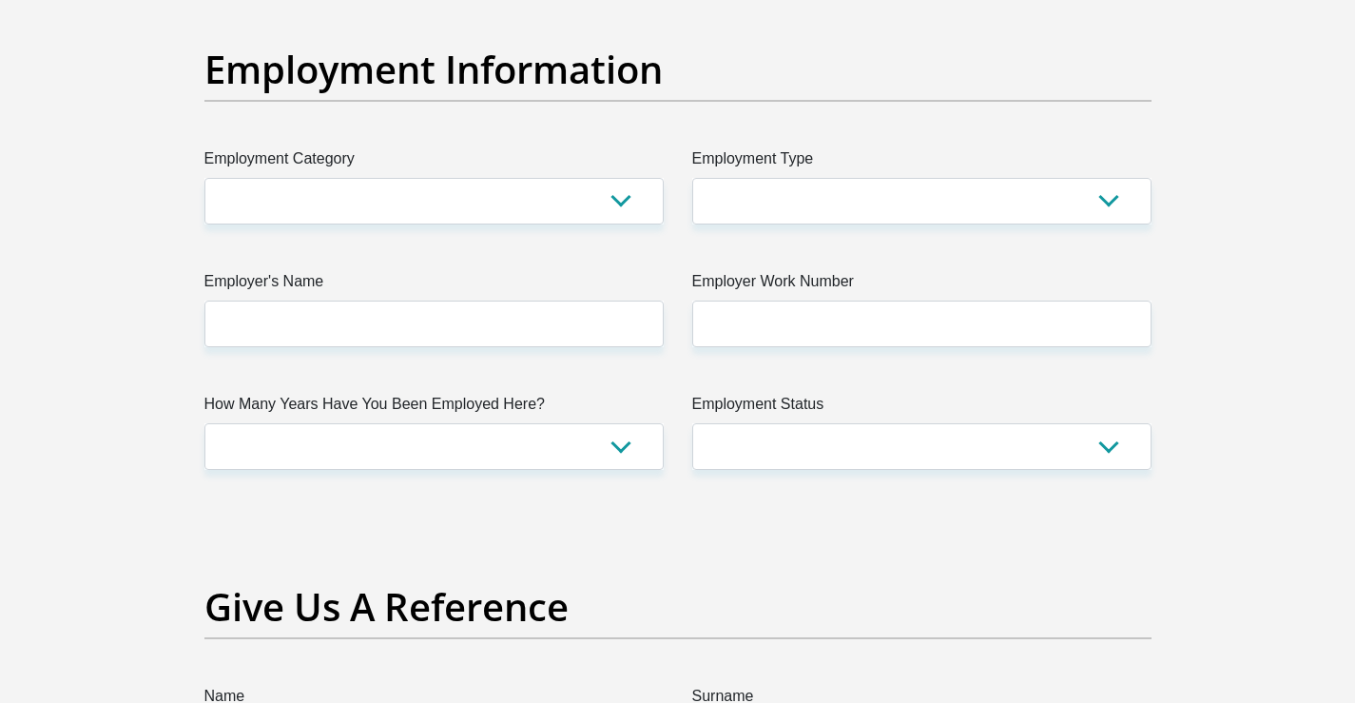
type input "0"
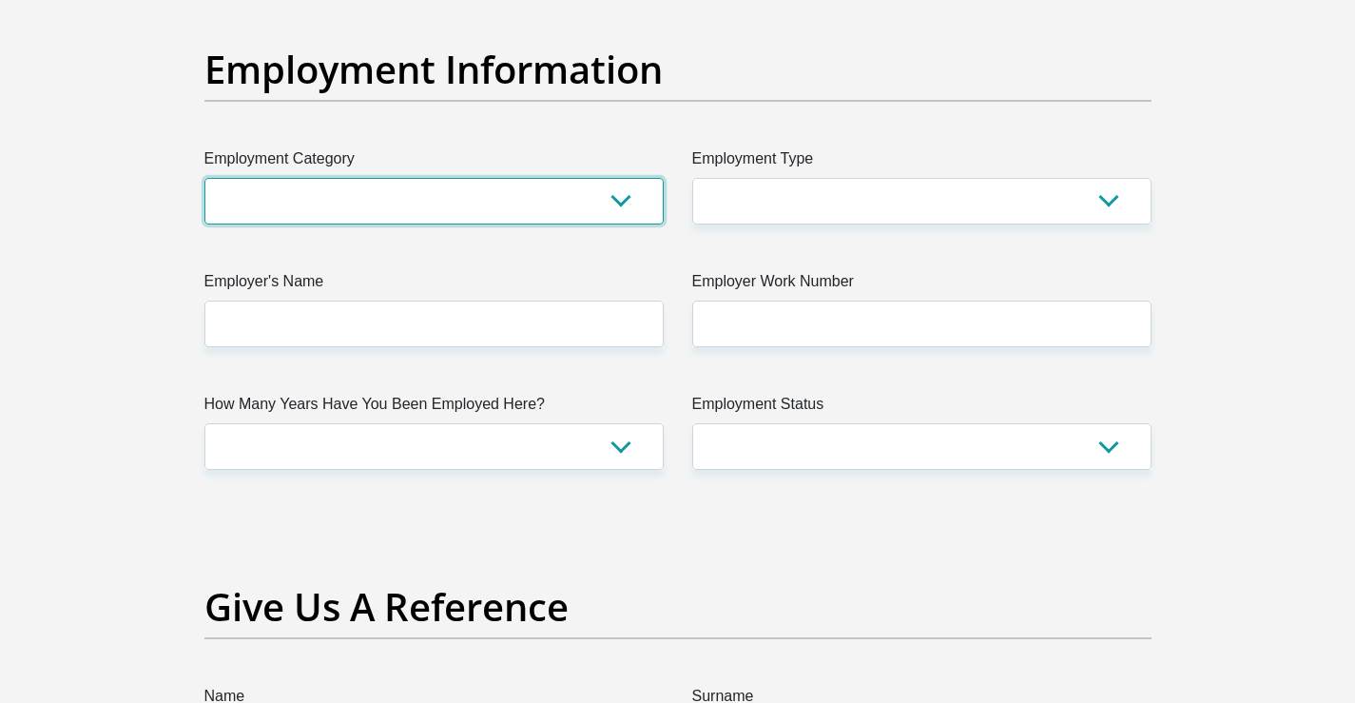
click at [601, 202] on select "AGRICULTURE ALCOHOL & TOBACCO CONSTRUCTION MATERIALS METALLURGY EQUIPMENT FOR R…" at bounding box center [433, 201] width 459 height 47
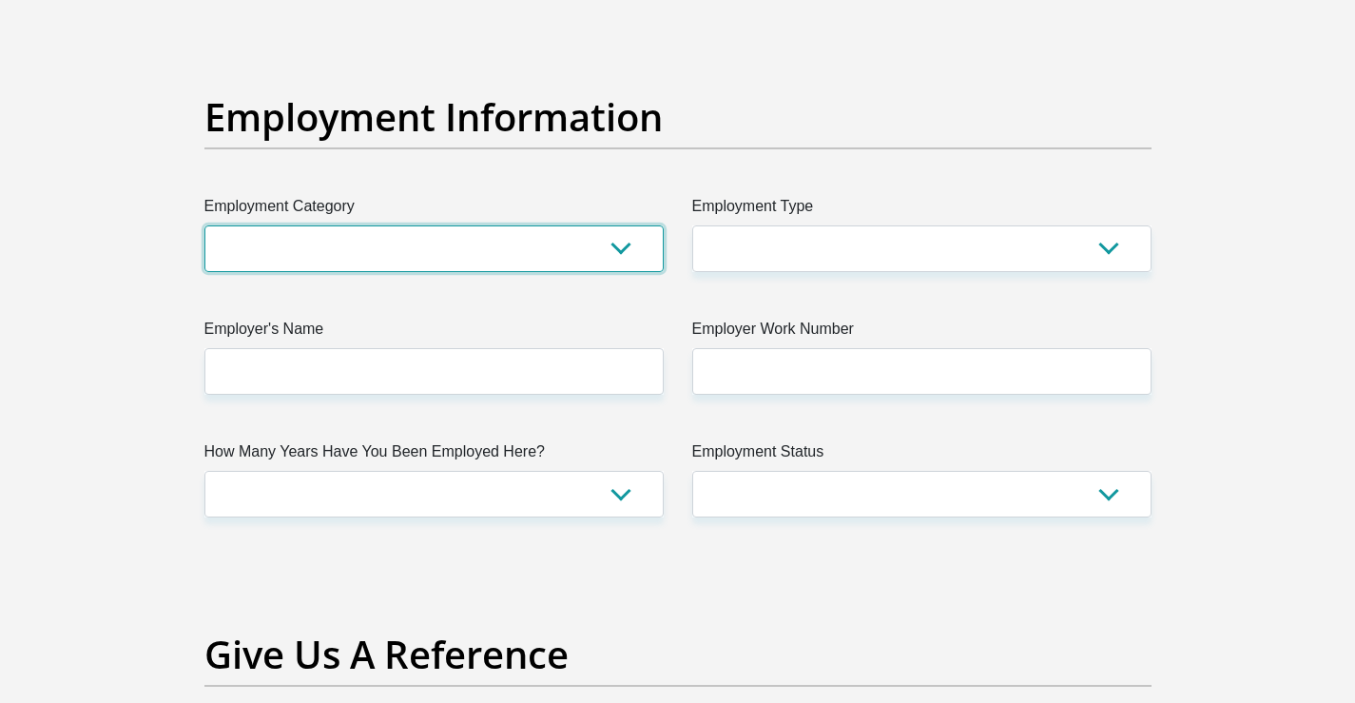
scroll to position [3328, 0]
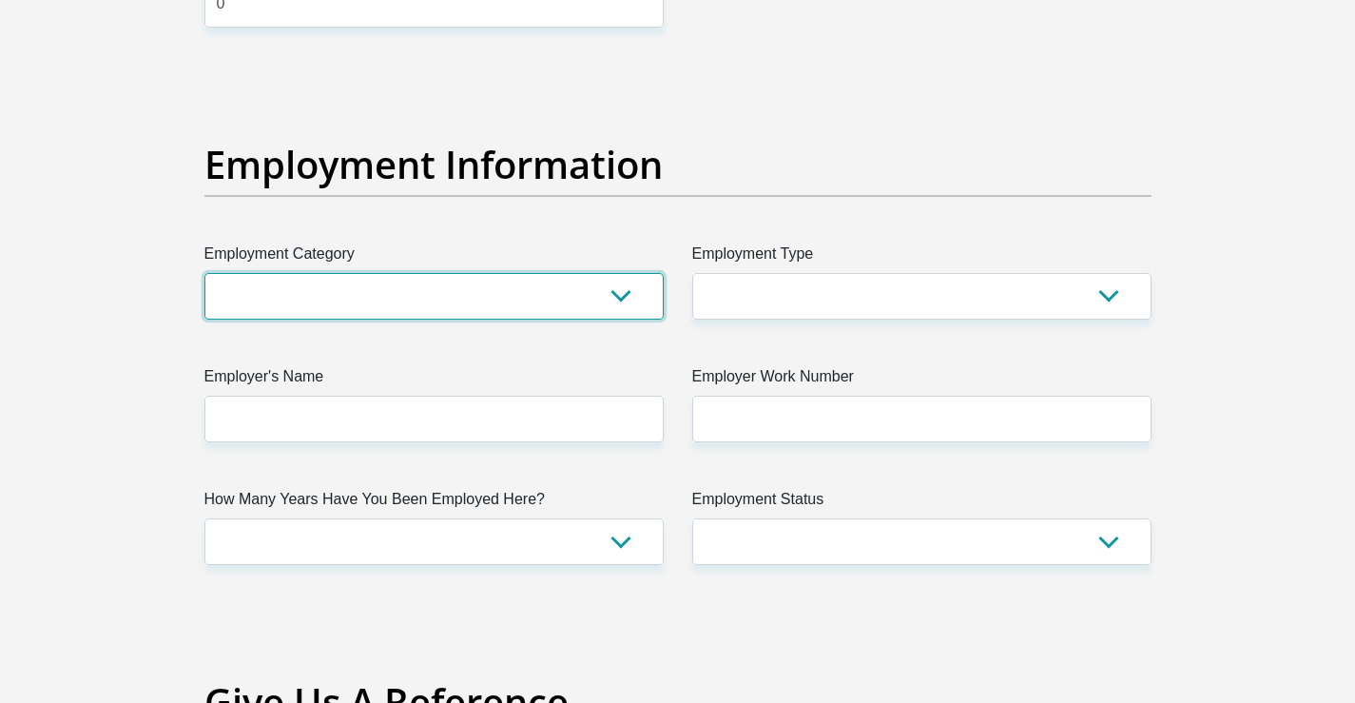
click at [582, 289] on select "AGRICULTURE ALCOHOL & TOBACCO CONSTRUCTION MATERIALS METALLURGY EQUIPMENT FOR R…" at bounding box center [433, 296] width 459 height 47
select select "67"
click at [204, 273] on select "AGRICULTURE ALCOHOL & TOBACCO CONSTRUCTION MATERIALS METALLURGY EQUIPMENT FOR R…" at bounding box center [433, 296] width 459 height 47
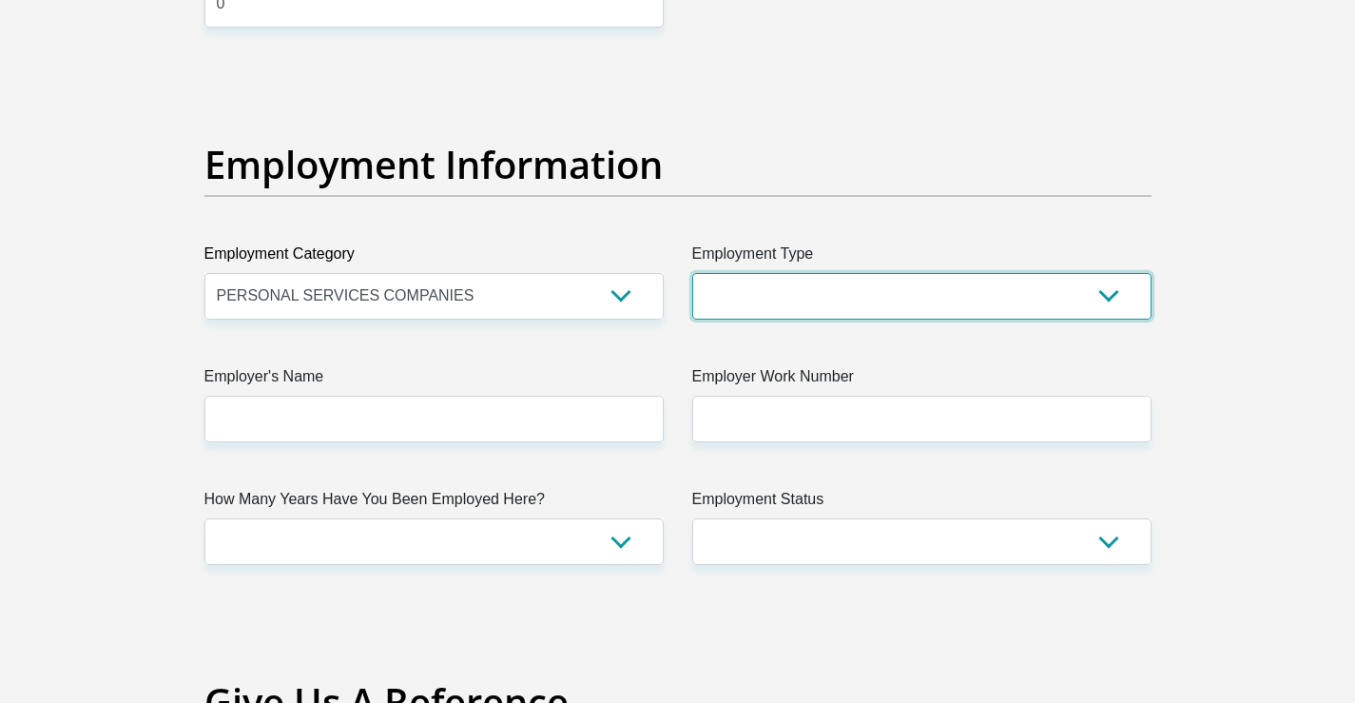
click at [835, 298] on select "College/Lecturer Craft Seller Creative Driver Executive Farmer Forces - Non Com…" at bounding box center [921, 296] width 459 height 47
select select "Service Industry"
click at [692, 273] on select "College/Lecturer Craft Seller Creative Driver Executive Farmer Forces - Non Com…" at bounding box center [921, 296] width 459 height 47
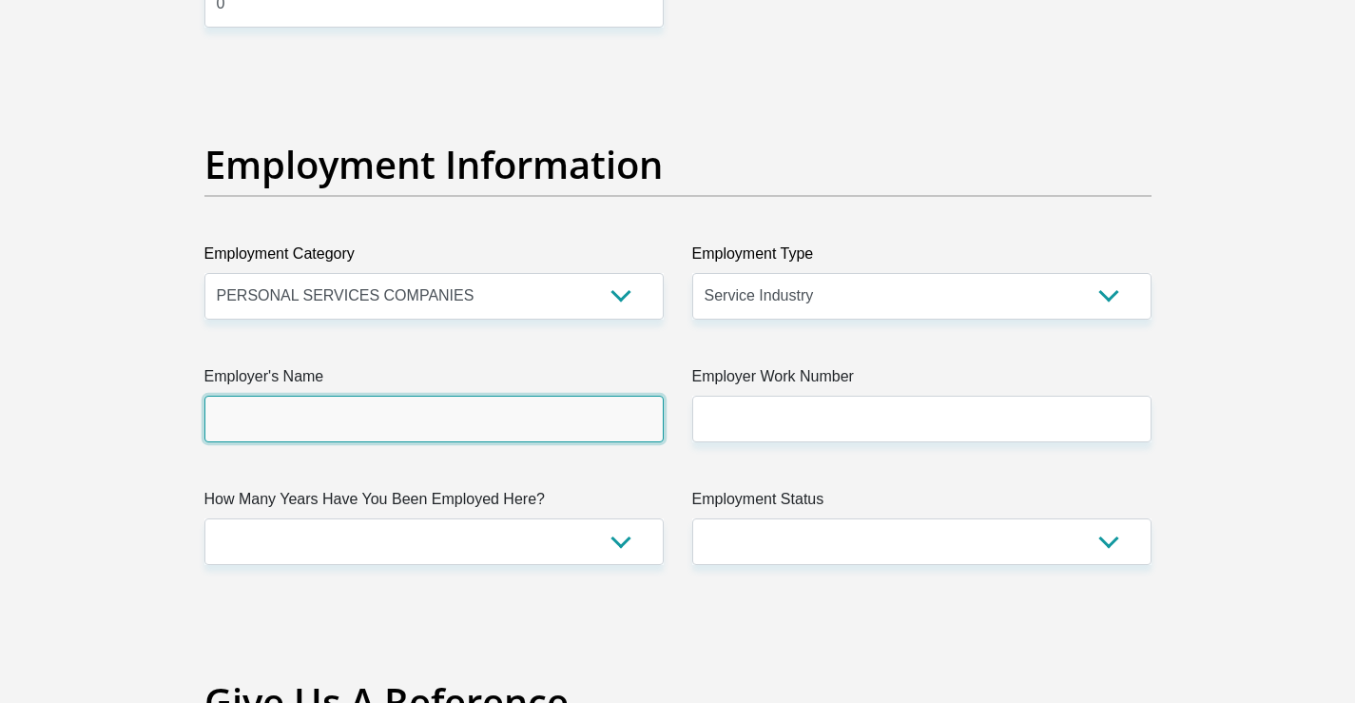
click at [420, 430] on input "Employer's Name" at bounding box center [433, 419] width 459 height 47
type input "securityofficer"
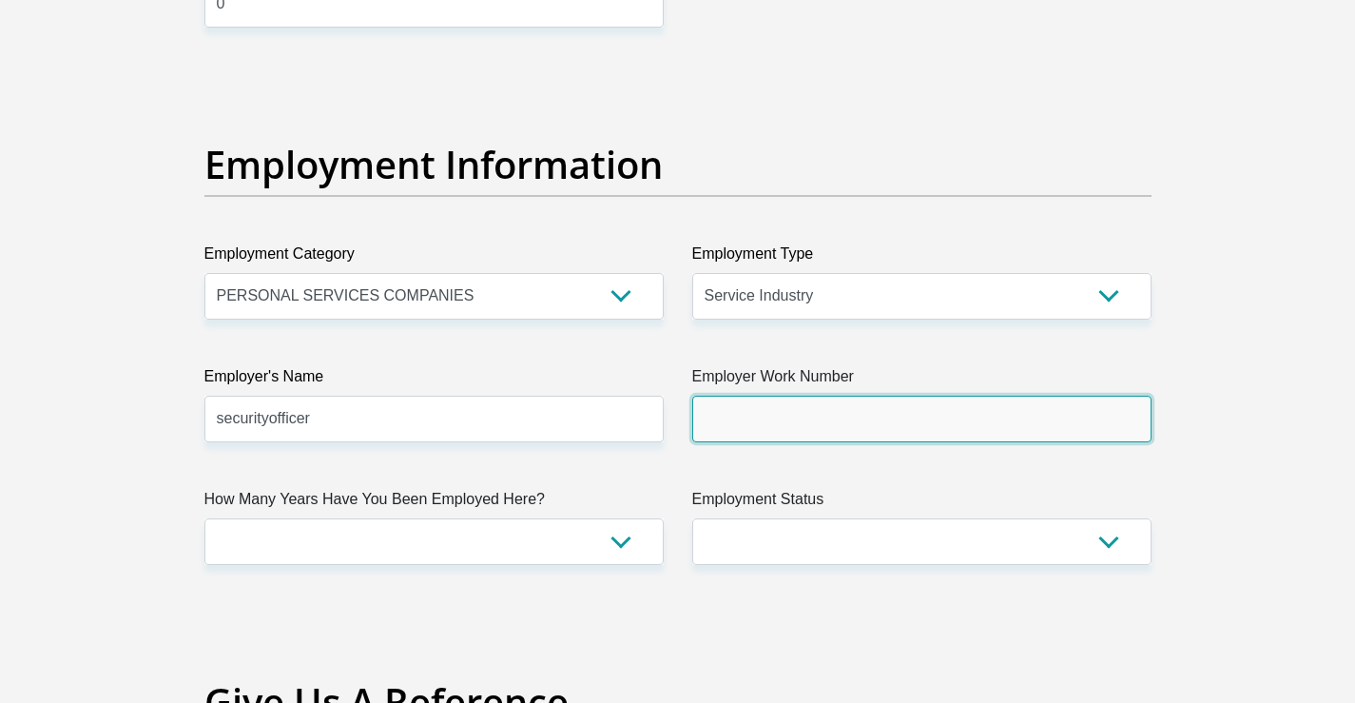
click at [833, 432] on input "Employer Work Number" at bounding box center [921, 419] width 459 height 47
type input "0315678921"
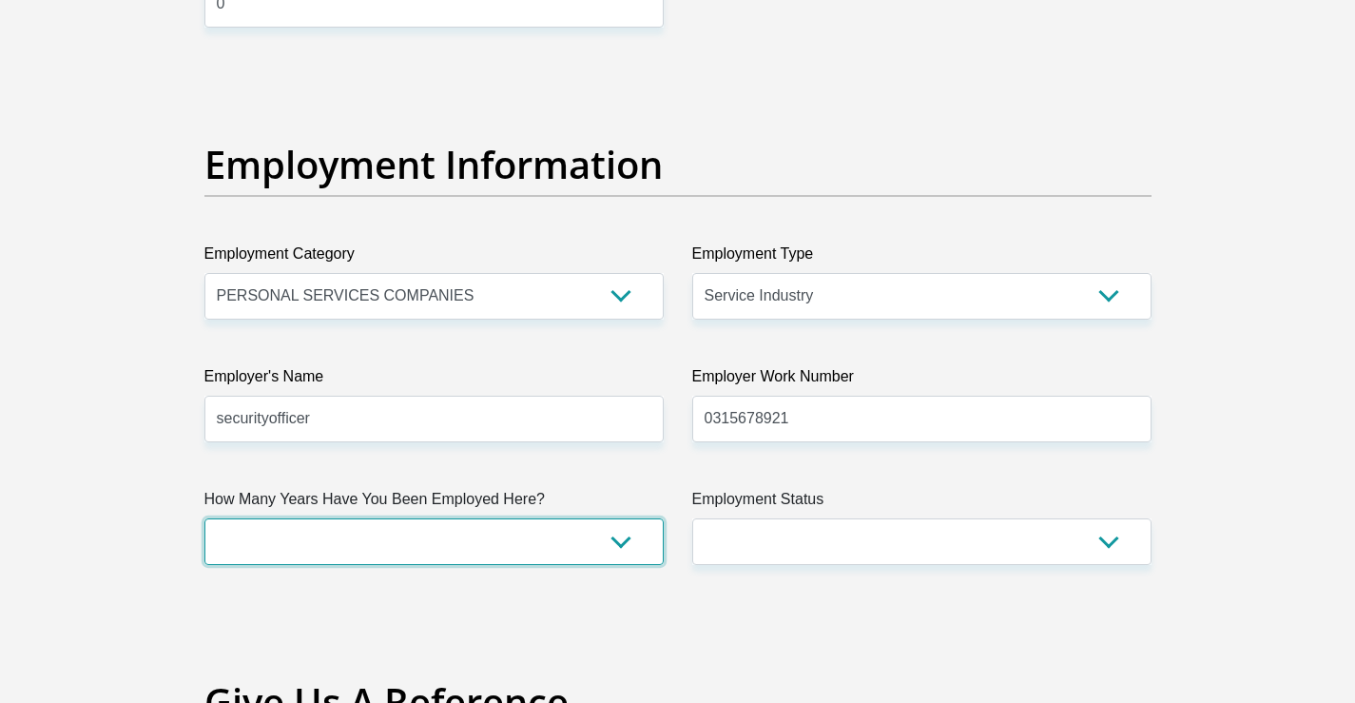
click at [396, 537] on select "less than 1 year 1-3 years 3-5 years 5+ years" at bounding box center [433, 541] width 459 height 47
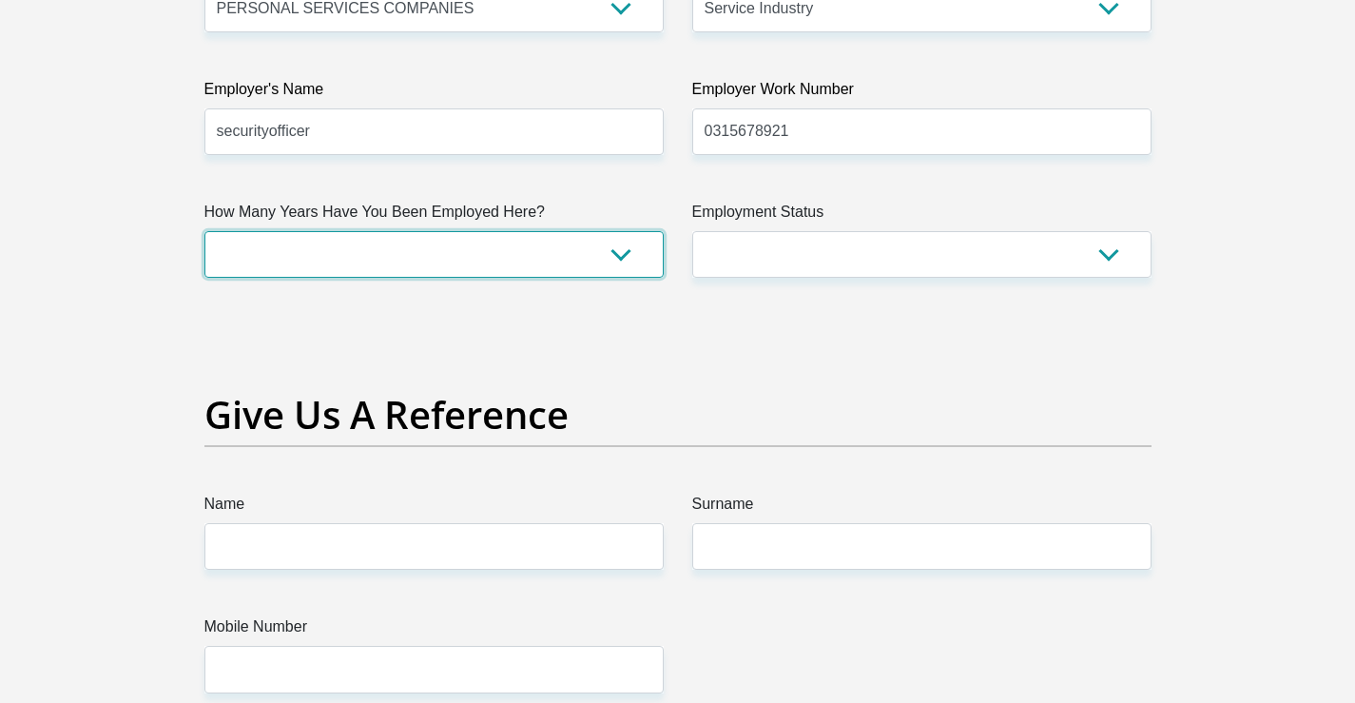
scroll to position [3708, 0]
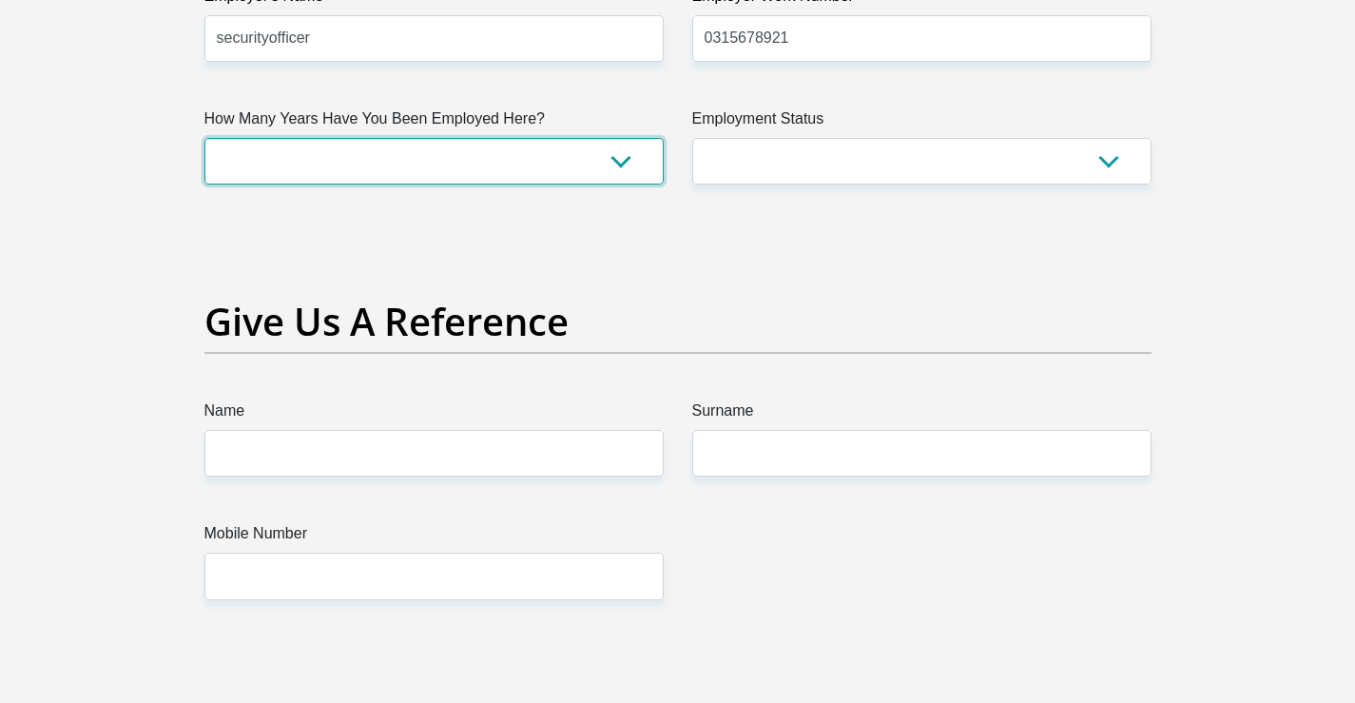
click at [569, 164] on select "less than 1 year 1-3 years 3-5 years 5+ years" at bounding box center [433, 161] width 459 height 47
click at [424, 322] on h2 "Give Us A Reference" at bounding box center [677, 322] width 947 height 46
click at [550, 158] on select "less than 1 year 1-3 years 3-5 years 5+ years" at bounding box center [433, 161] width 459 height 47
select select "60"
click at [204, 138] on select "less than 1 year 1-3 years 3-5 years 5+ years" at bounding box center [433, 161] width 459 height 47
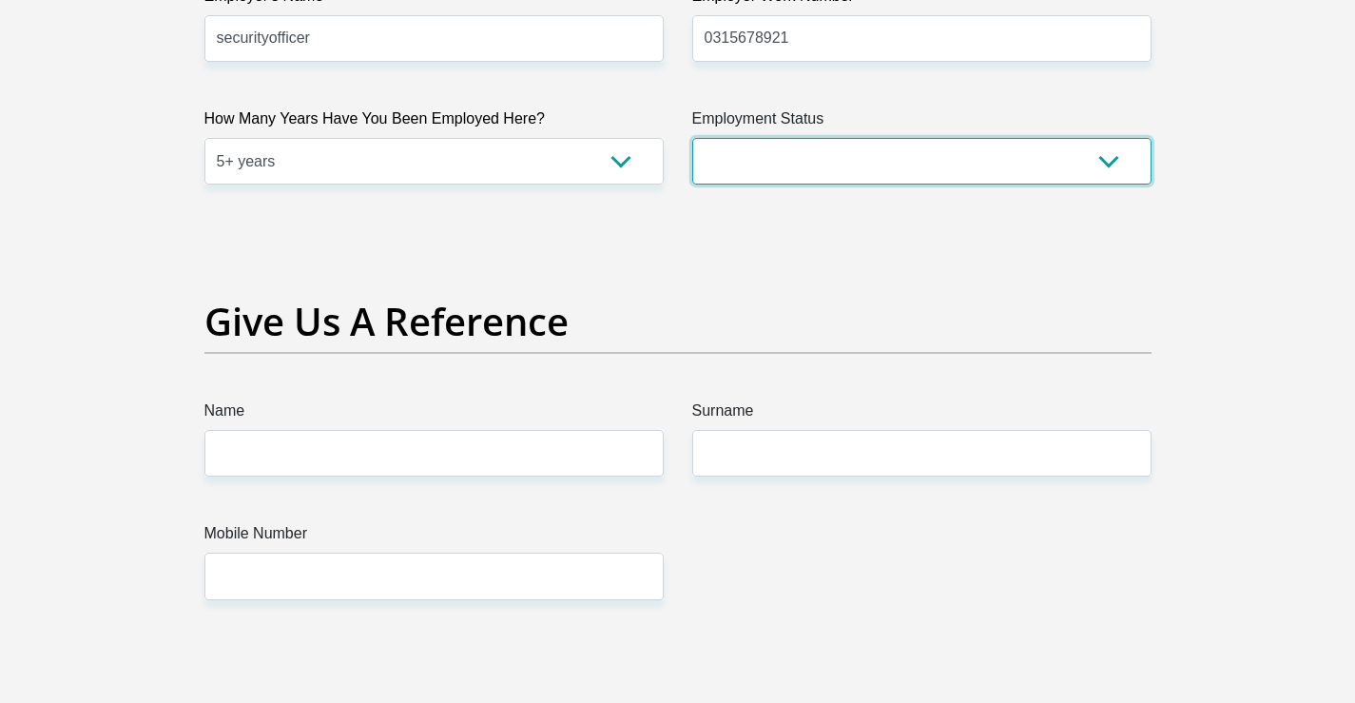
click at [937, 164] on select "Permanent/Full-time Part-time/Casual Contract Worker Self-Employed Housewife Re…" at bounding box center [921, 161] width 459 height 47
select select "1"
click at [692, 138] on select "Permanent/Full-time Part-time/Casual Contract Worker Self-Employed Housewife Re…" at bounding box center [921, 161] width 459 height 47
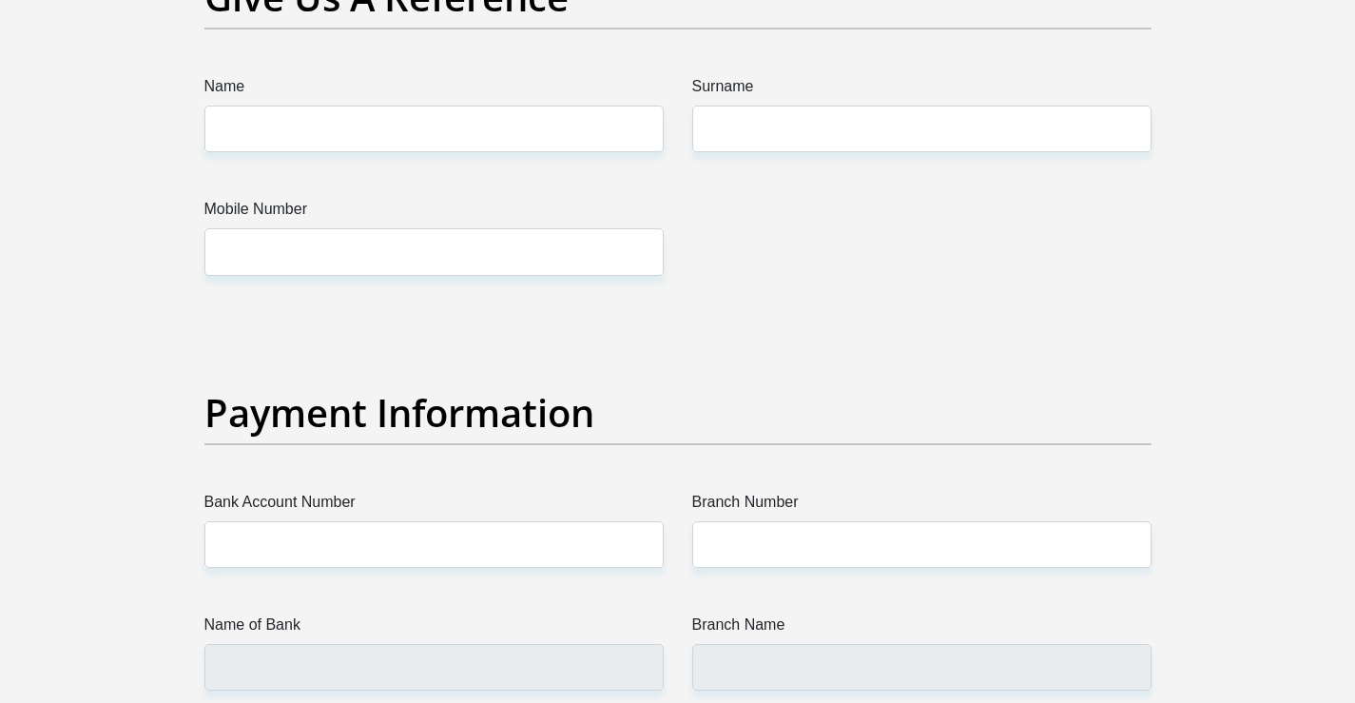
scroll to position [3993, 0]
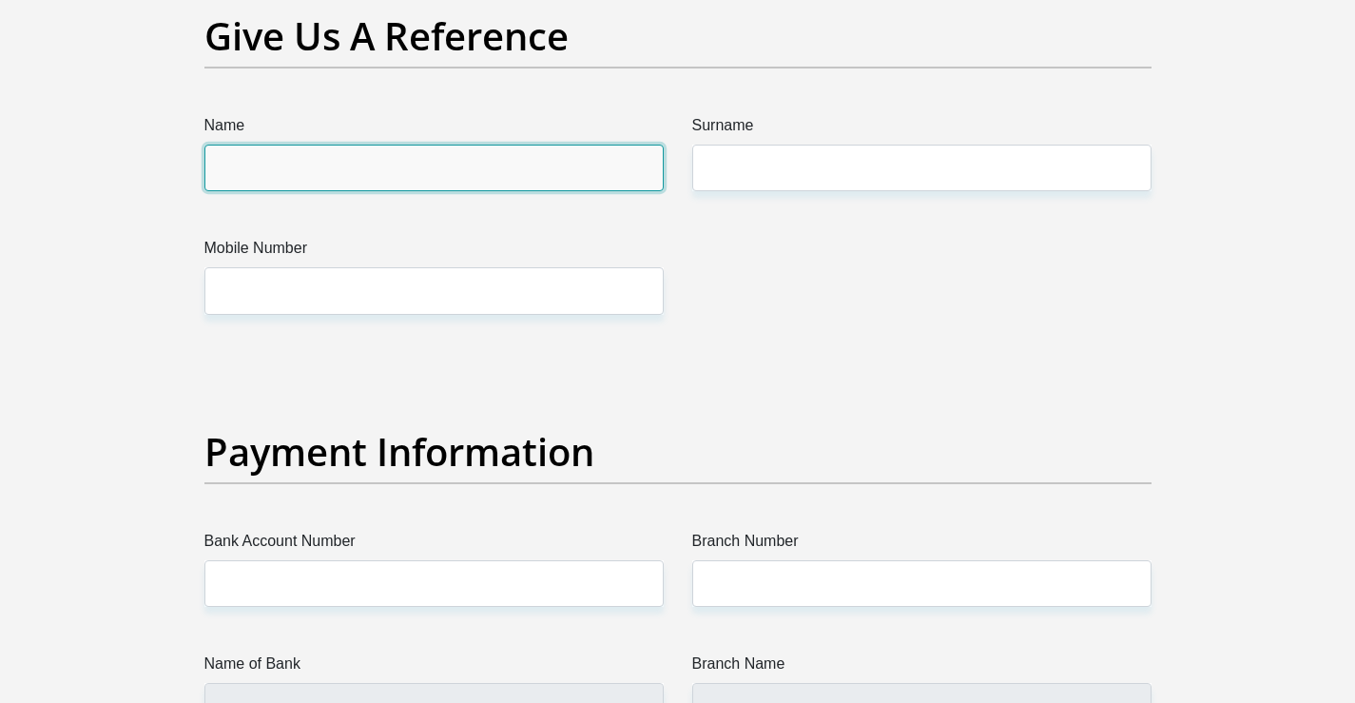
click at [396, 182] on input "Name" at bounding box center [433, 168] width 459 height 47
type input "nokuthula"
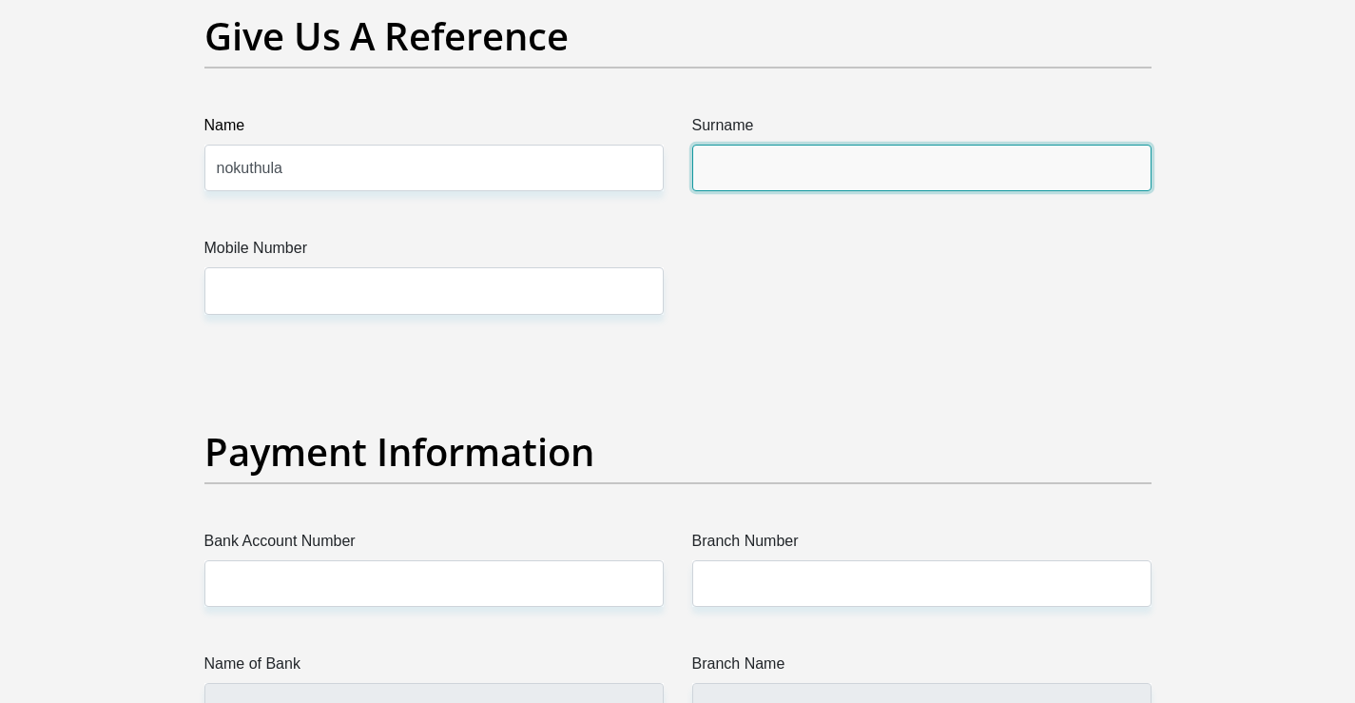
click at [764, 179] on input "Surname" at bounding box center [921, 168] width 459 height 47
type input "dhlamini"
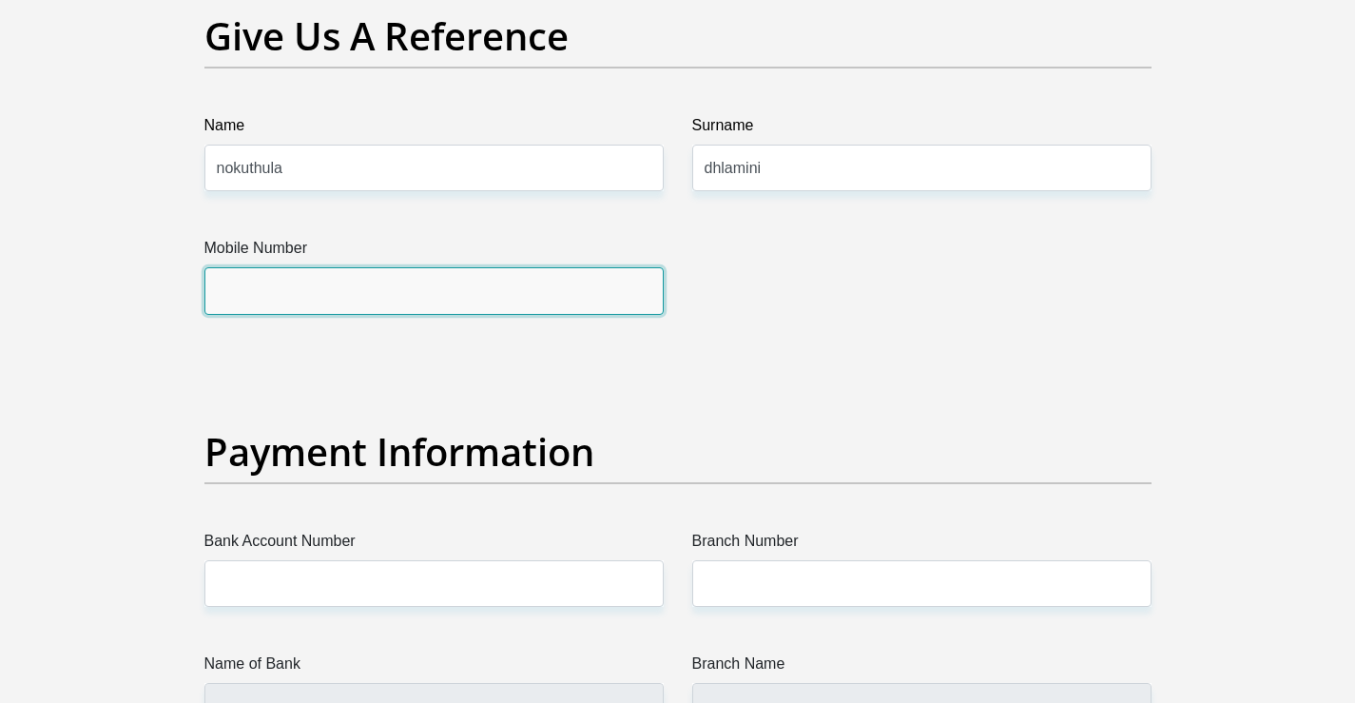
click at [431, 300] on input "Mobile Number" at bounding box center [433, 290] width 459 height 47
click at [416, 310] on input "Mobile Number" at bounding box center [433, 290] width 459 height 47
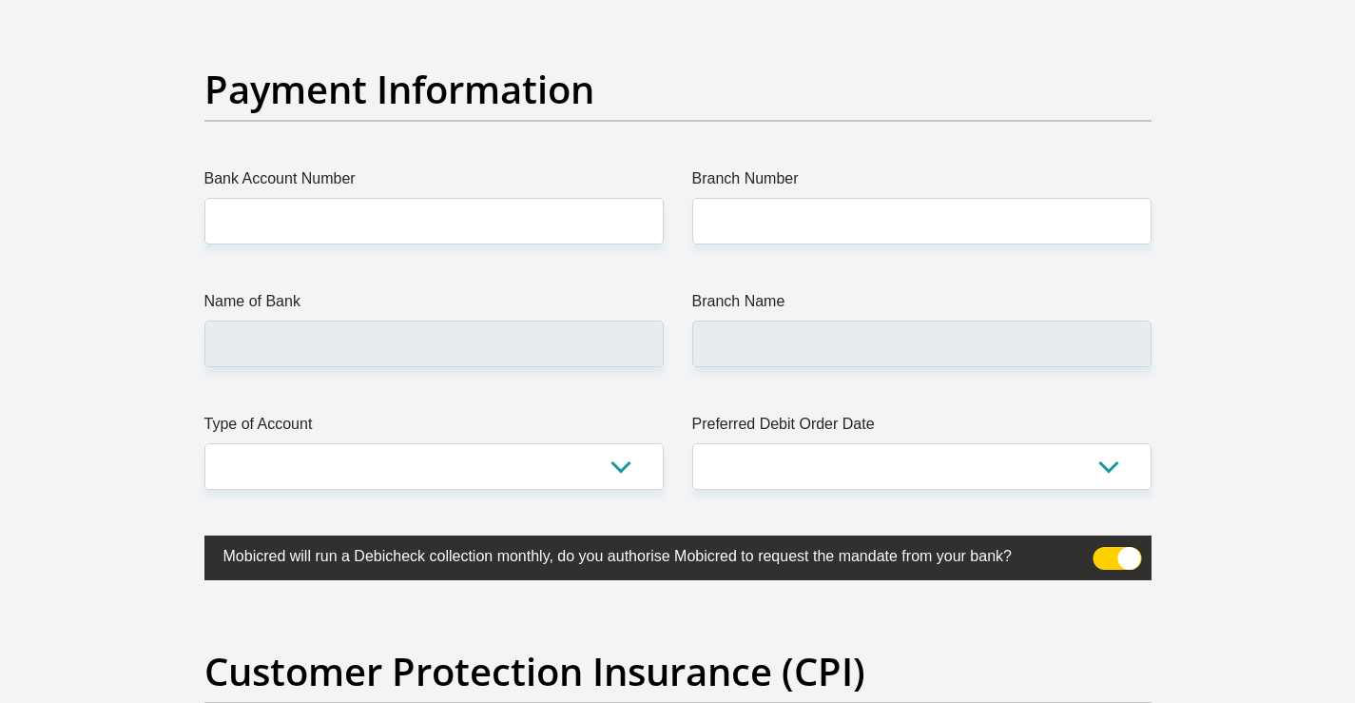
scroll to position [4374, 0]
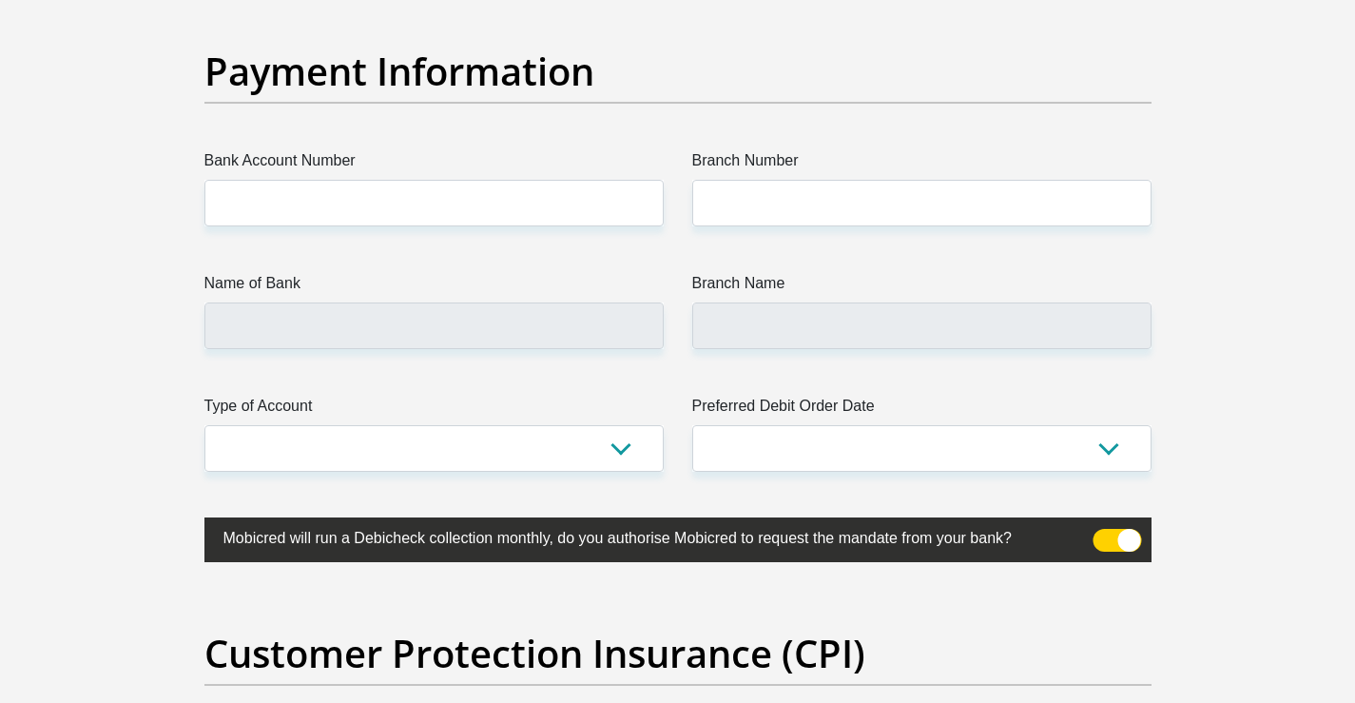
type input "0614257896"
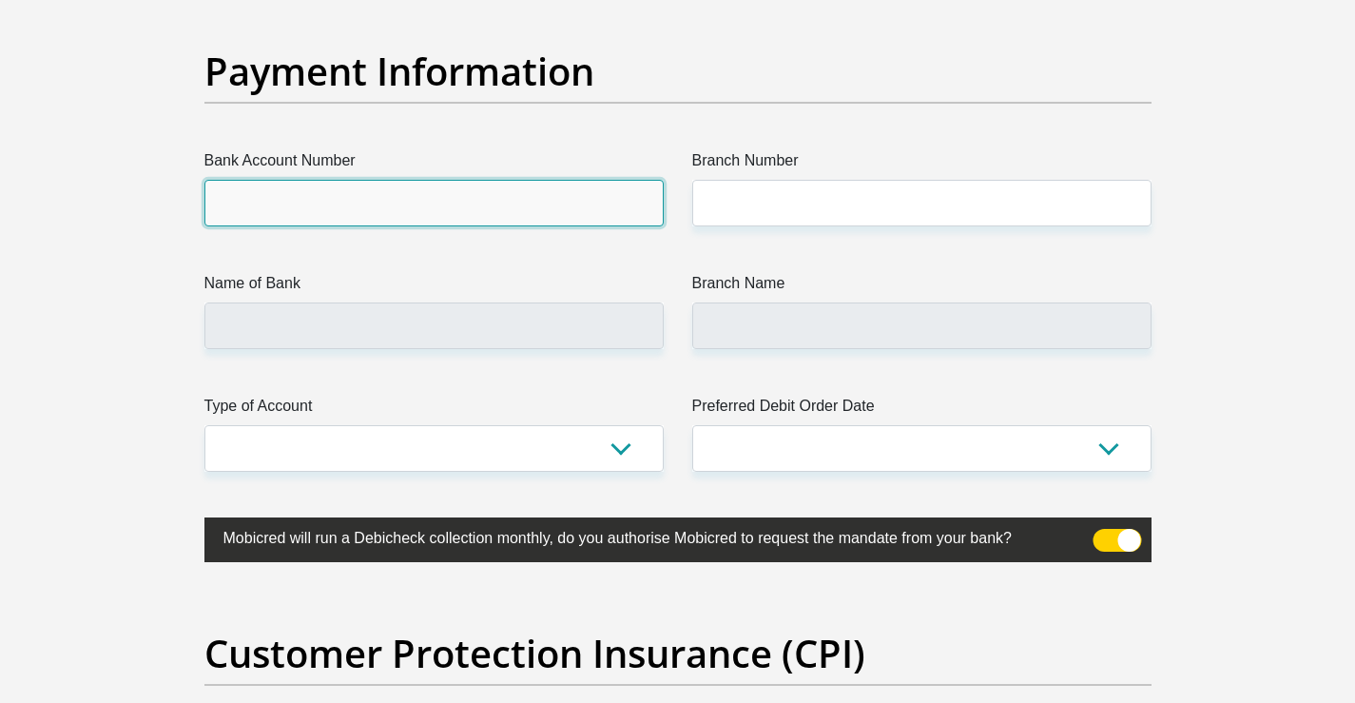
click at [320, 209] on input "Bank Account Number" at bounding box center [433, 203] width 459 height 47
type input "1220883253"
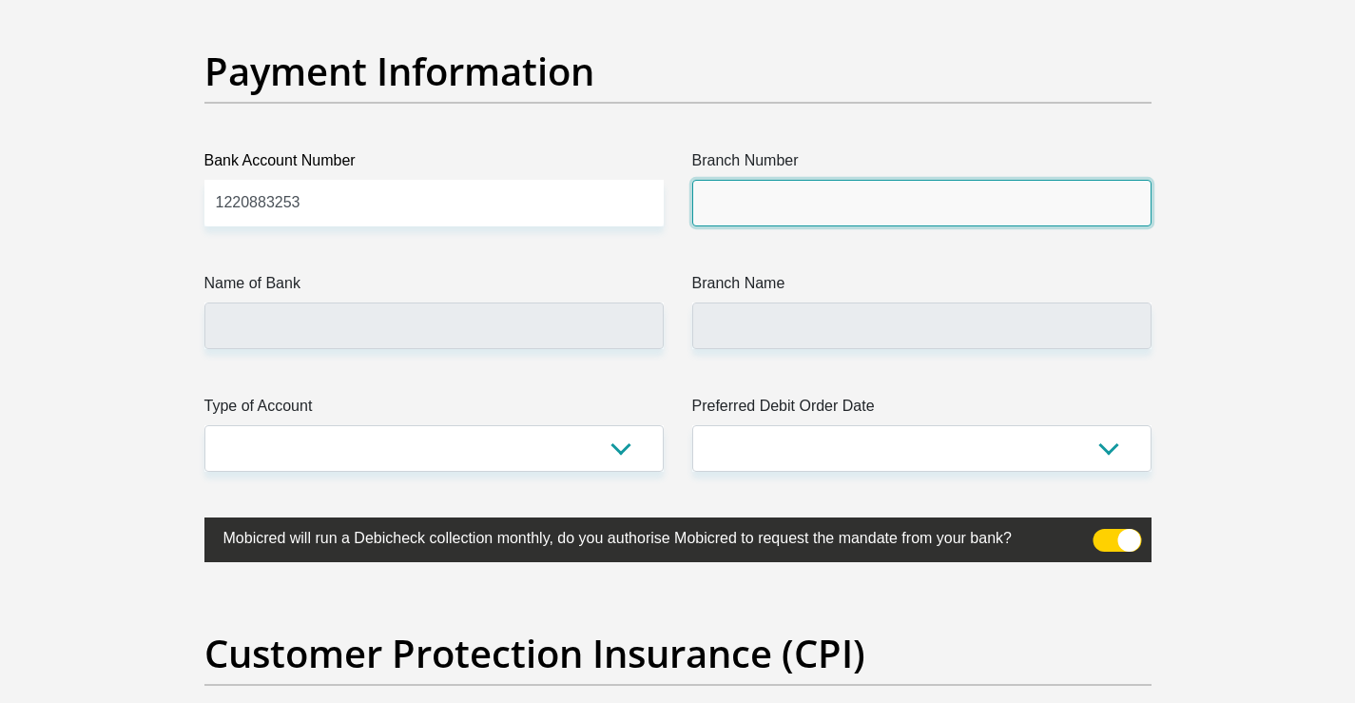
click at [732, 199] on input "Branch Number" at bounding box center [921, 203] width 459 height 47
type input "470010"
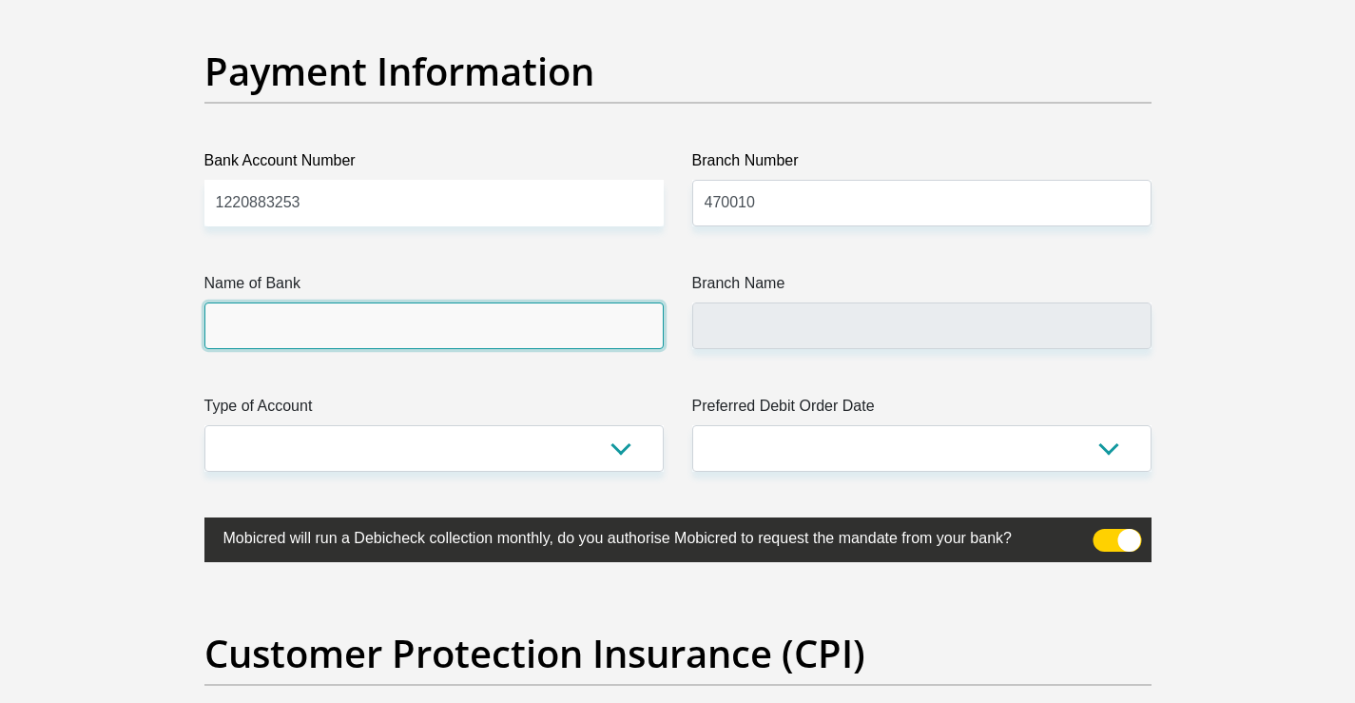
click at [400, 324] on input "Name of Bank" at bounding box center [433, 325] width 459 height 47
type input "CAPITEC BANK LIMITED"
type input "CAPITEC BANK CPC"
click at [400, 324] on input "CAPITEC BANK LIMITED" at bounding box center [433, 325] width 459 height 47
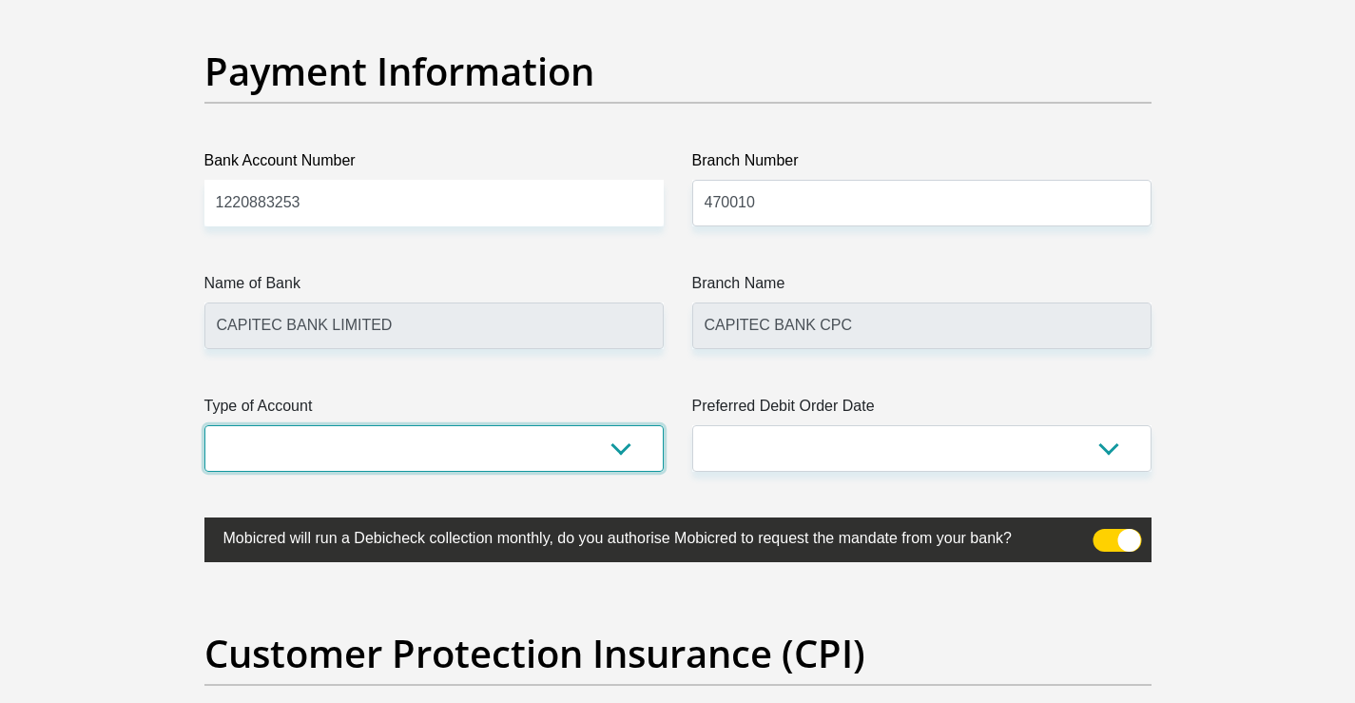
click at [621, 451] on select "Cheque Savings" at bounding box center [433, 448] width 459 height 47
select select "SAV"
click at [204, 425] on select "Cheque Savings" at bounding box center [433, 448] width 459 height 47
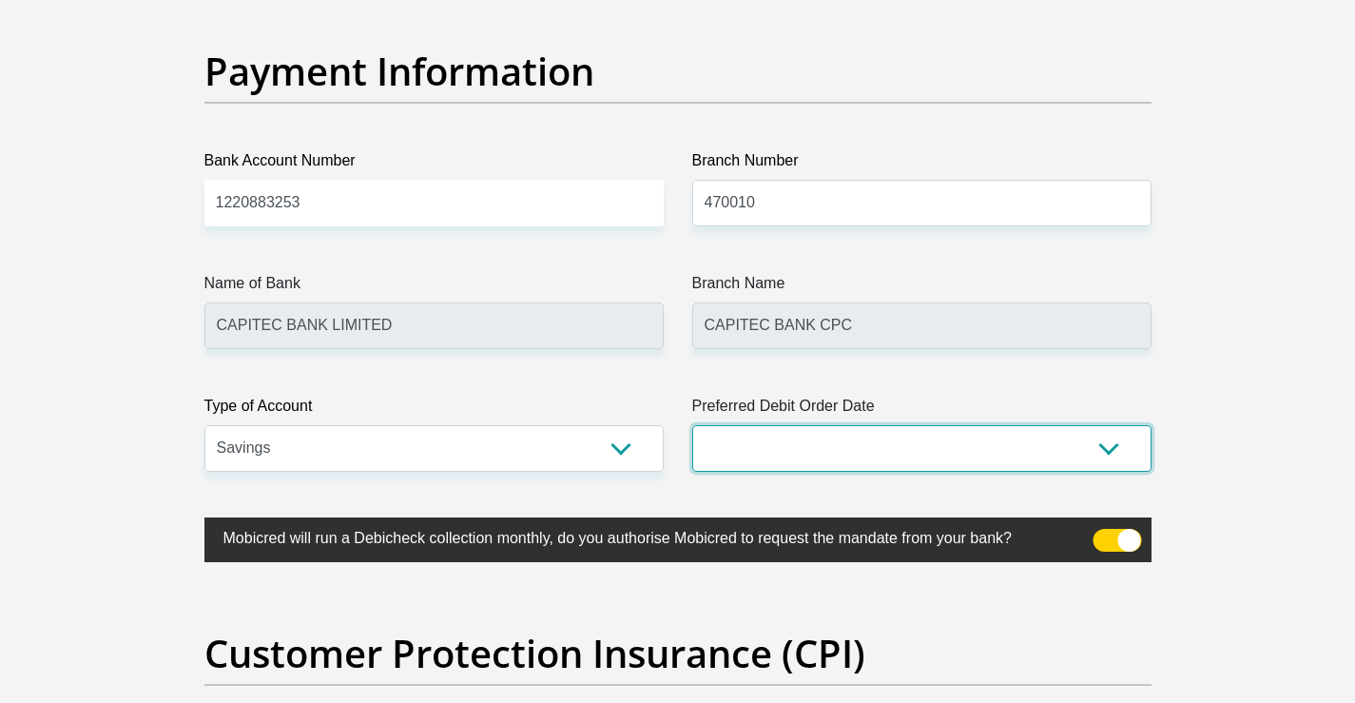
click at [932, 450] on select "1st 2nd 3rd 4th 5th 7th 18th 19th 20th 21st 22nd 23rd 24th 25th 26th 27th 28th …" at bounding box center [921, 448] width 459 height 47
select select "20"
click at [692, 425] on select "1st 2nd 3rd 4th 5th 7th 18th 19th 20th 21st 22nd 23rd 24th 25th 26th 27th 28th …" at bounding box center [921, 448] width 459 height 47
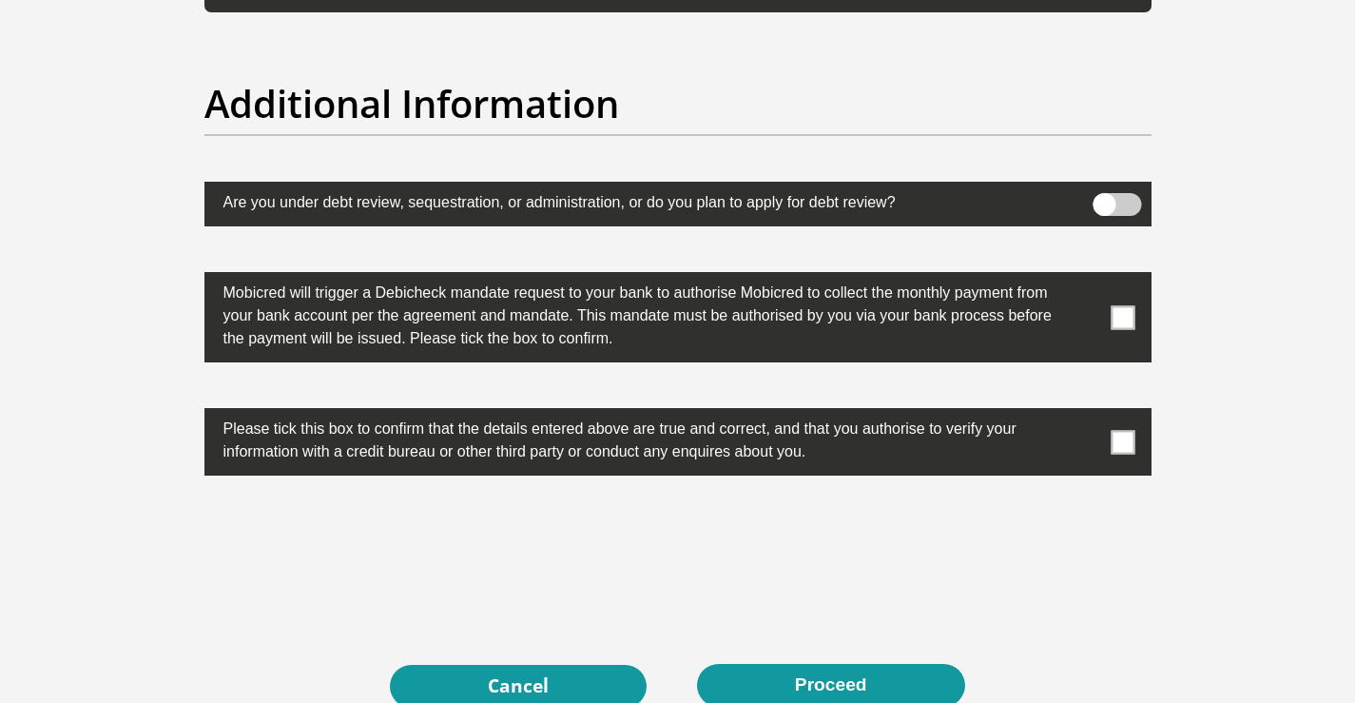
scroll to position [5895, 0]
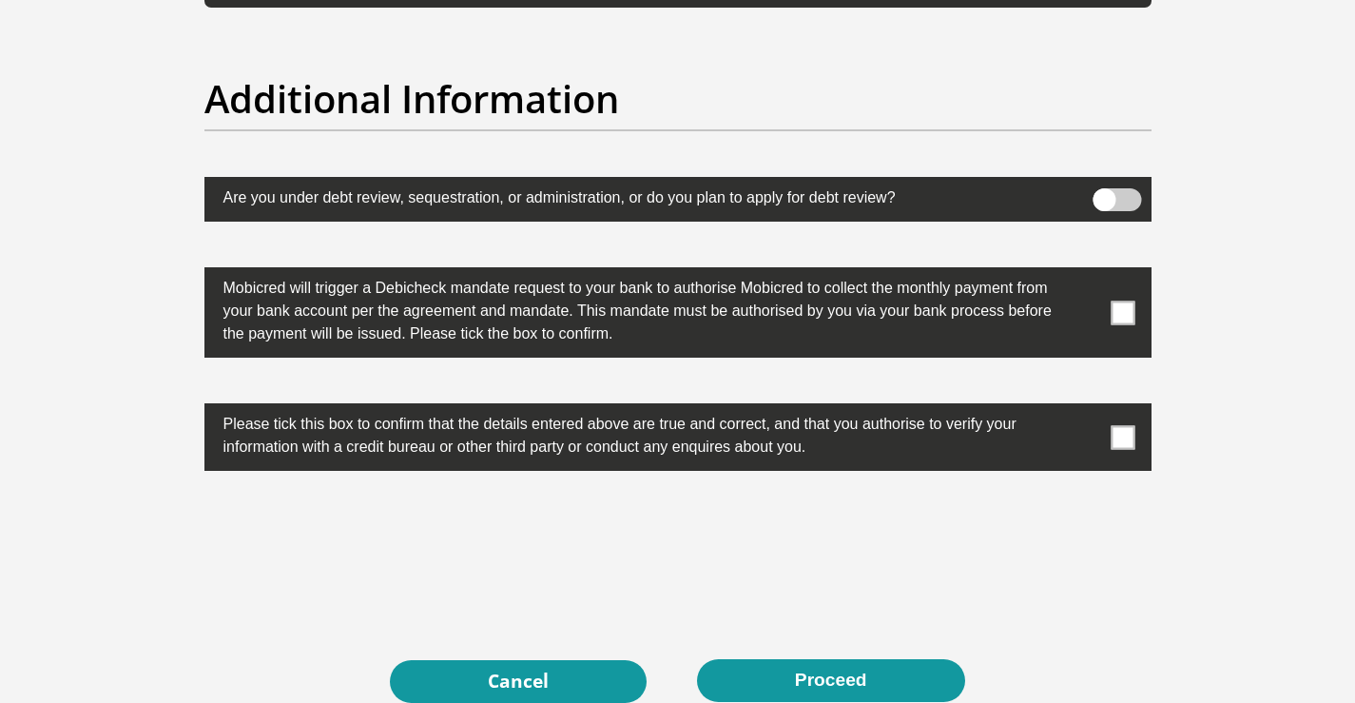
click at [1122, 316] on span at bounding box center [1123, 312] width 24 height 24
click at [1085, 272] on input "checkbox" at bounding box center [1085, 272] width 0 height 0
click at [1117, 436] on span at bounding box center [1123, 437] width 24 height 24
click at [1085, 408] on input "checkbox" at bounding box center [1085, 408] width 0 height 0
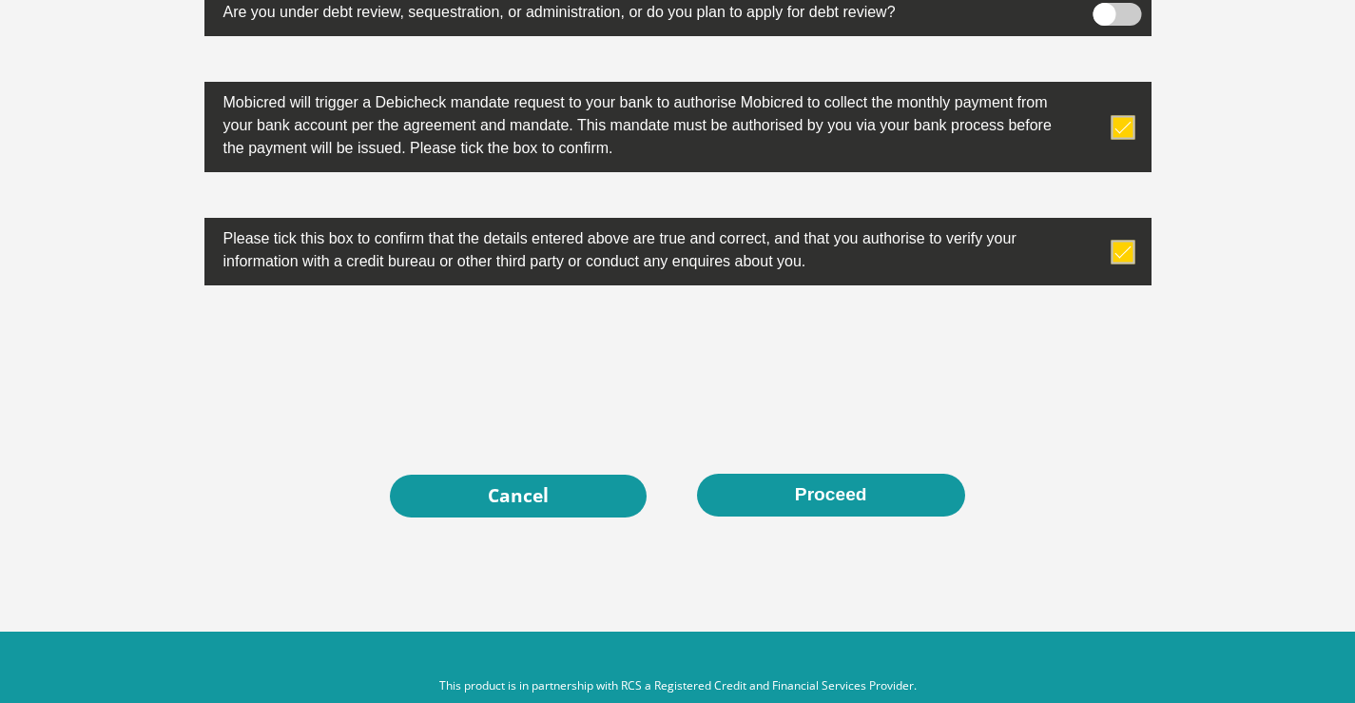
scroll to position [6085, 0]
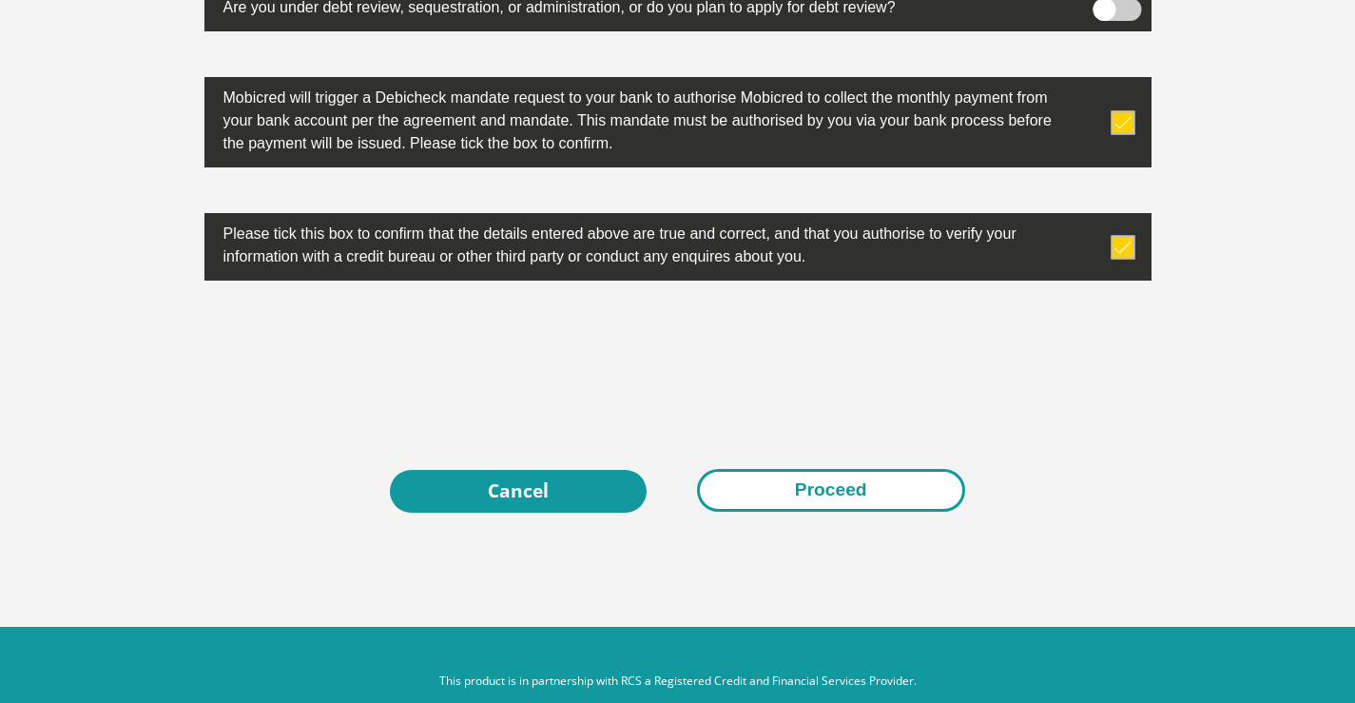
click at [803, 487] on button "Proceed" at bounding box center [831, 490] width 268 height 43
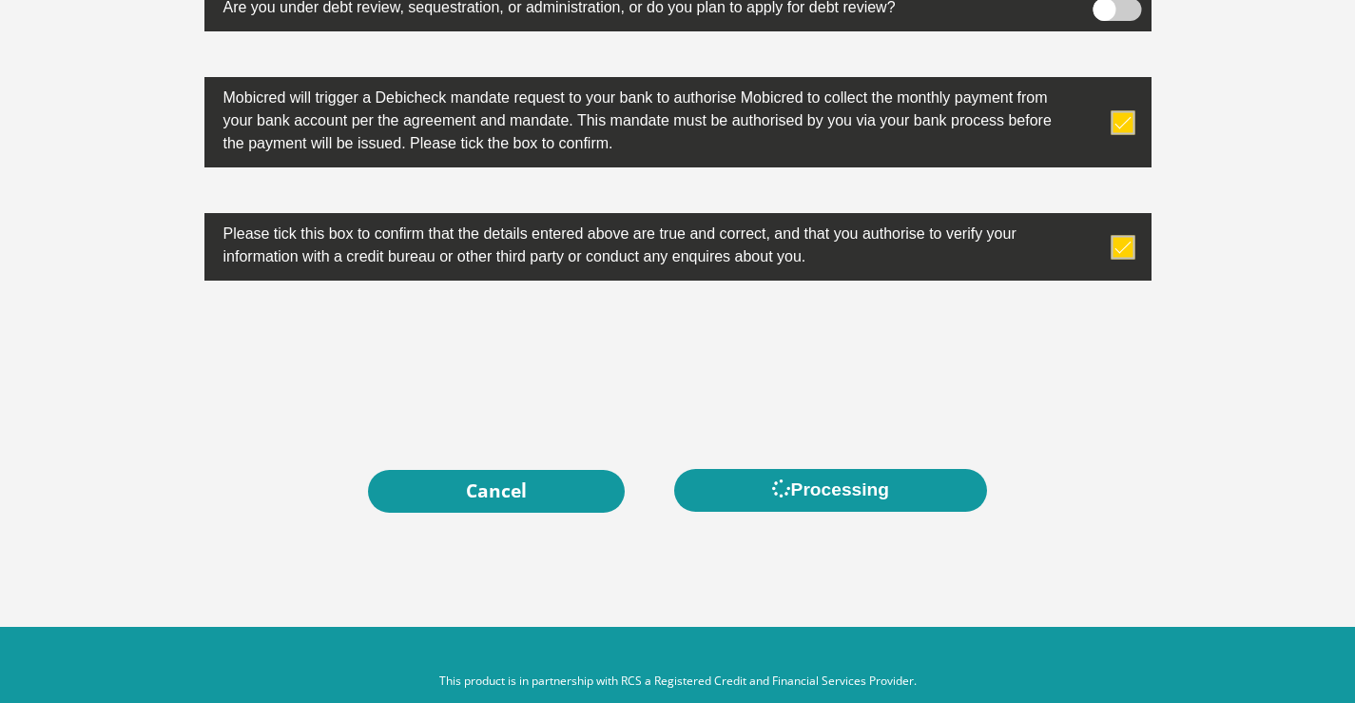
scroll to position [0, 0]
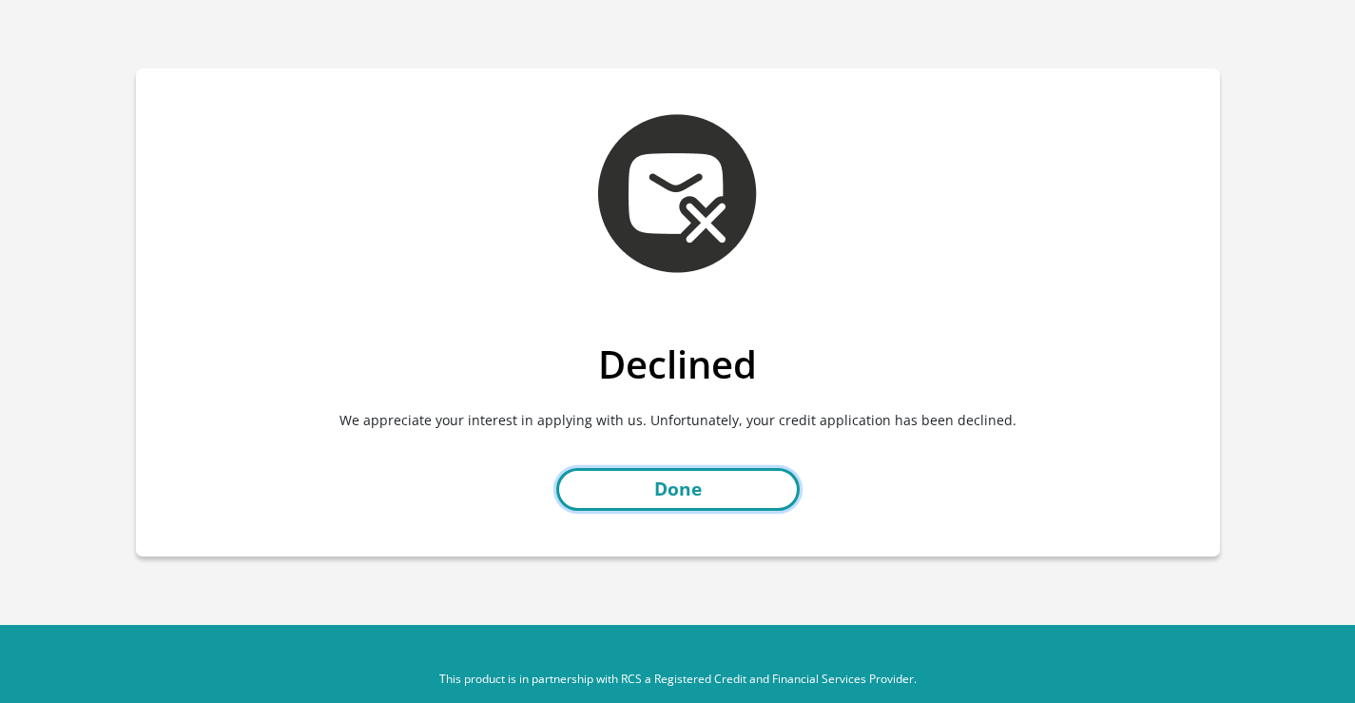
click at [667, 494] on link "Done" at bounding box center [677, 489] width 243 height 43
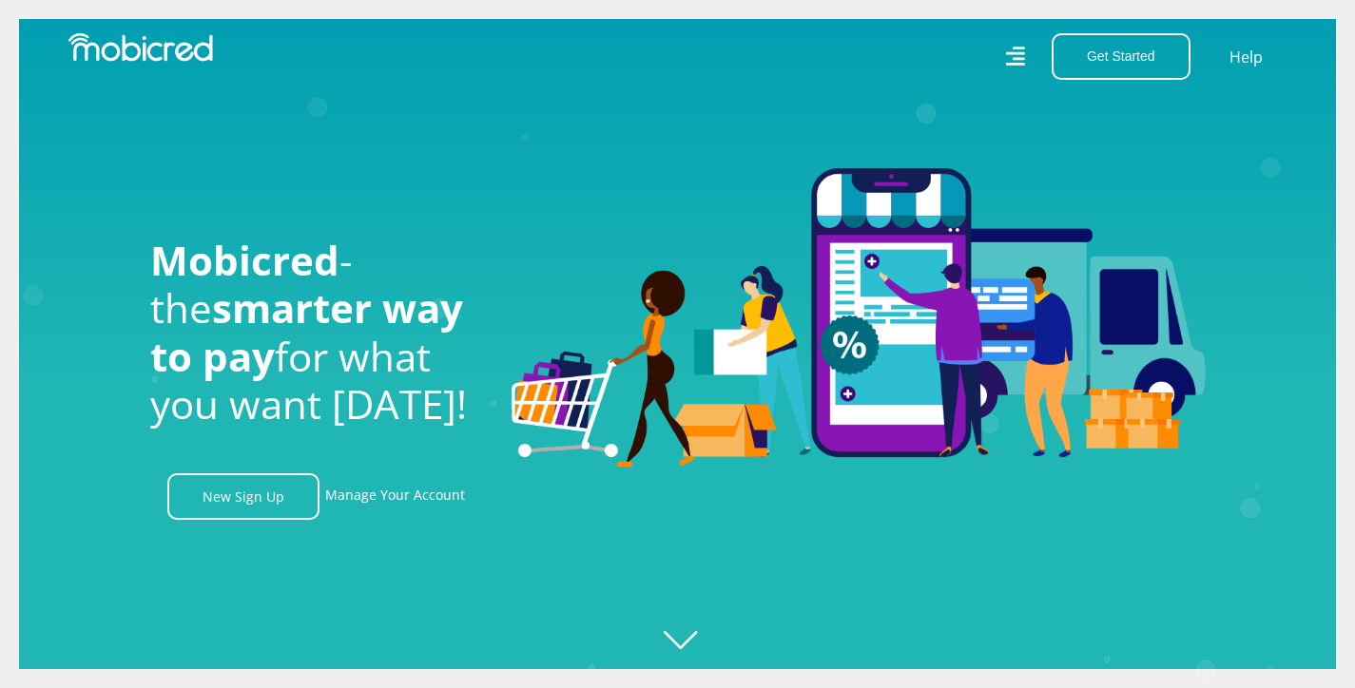
scroll to position [0, 3523]
